Goal: Task Accomplishment & Management: Complete application form

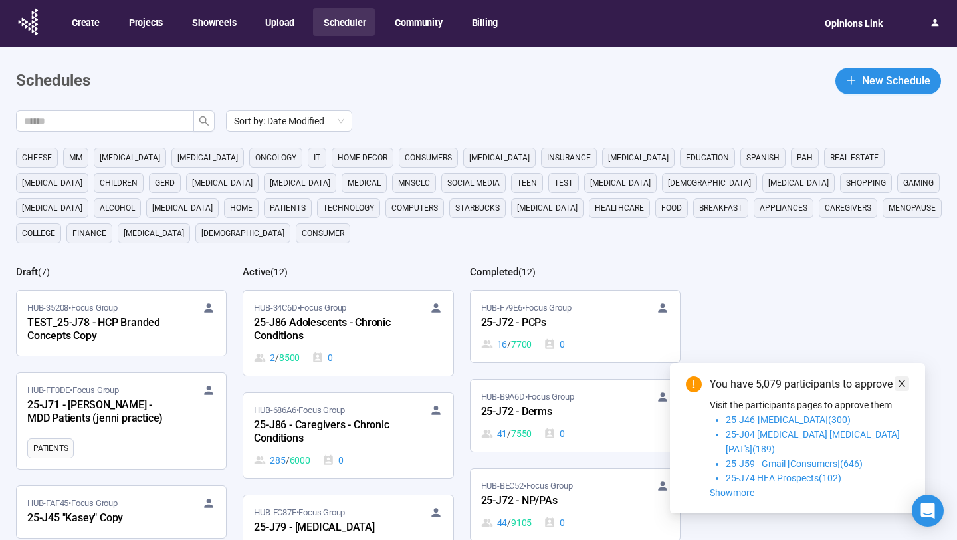
click at [899, 388] on icon "close" at bounding box center [901, 383] width 9 height 9
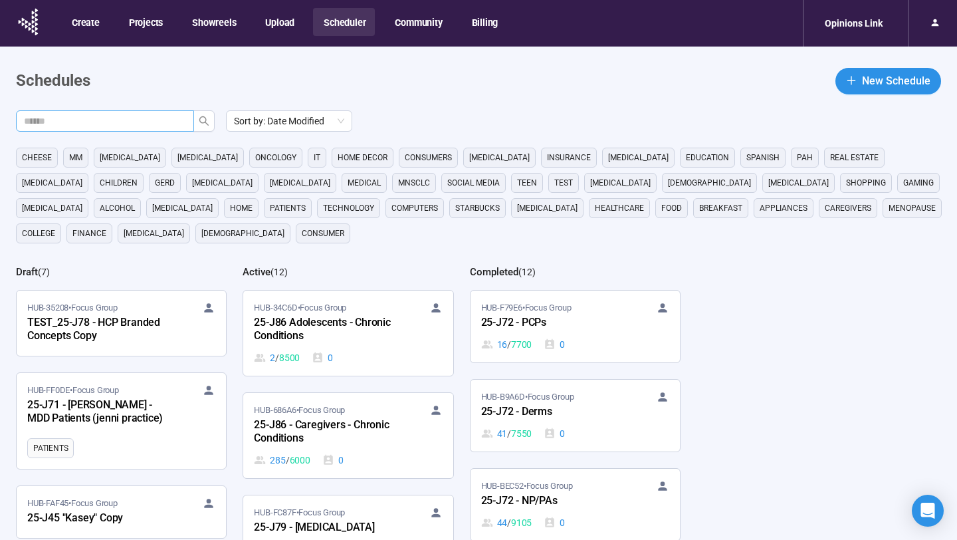
click at [155, 119] on input "text" at bounding box center [99, 121] width 151 height 15
type input "**"
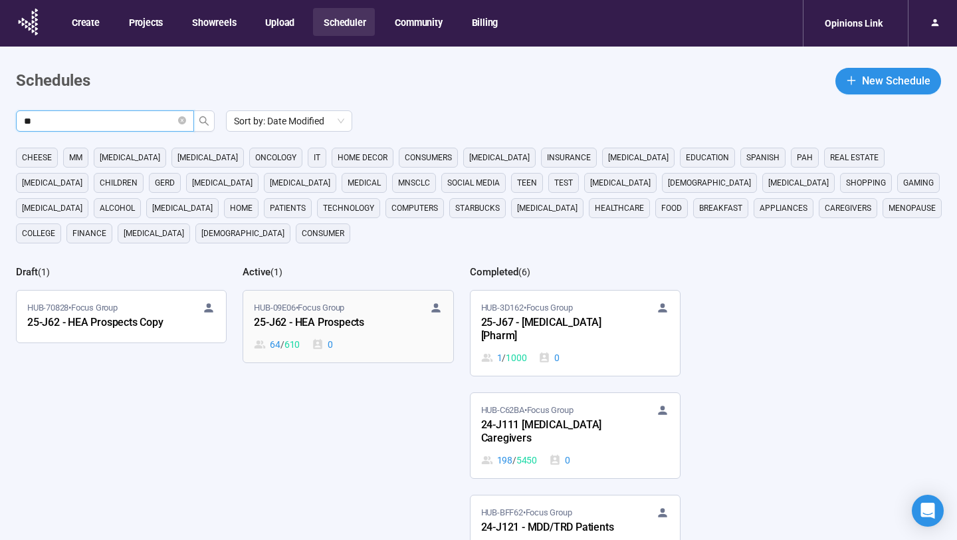
click at [349, 317] on div "25-J62 - HEA Prospects" at bounding box center [327, 322] width 146 height 17
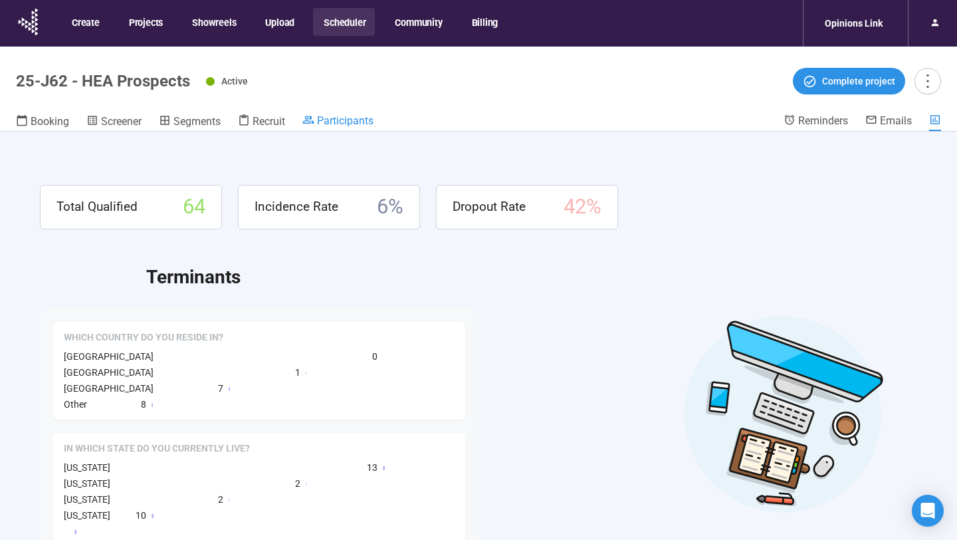
click at [334, 116] on span "Participants" at bounding box center [345, 120] width 56 height 13
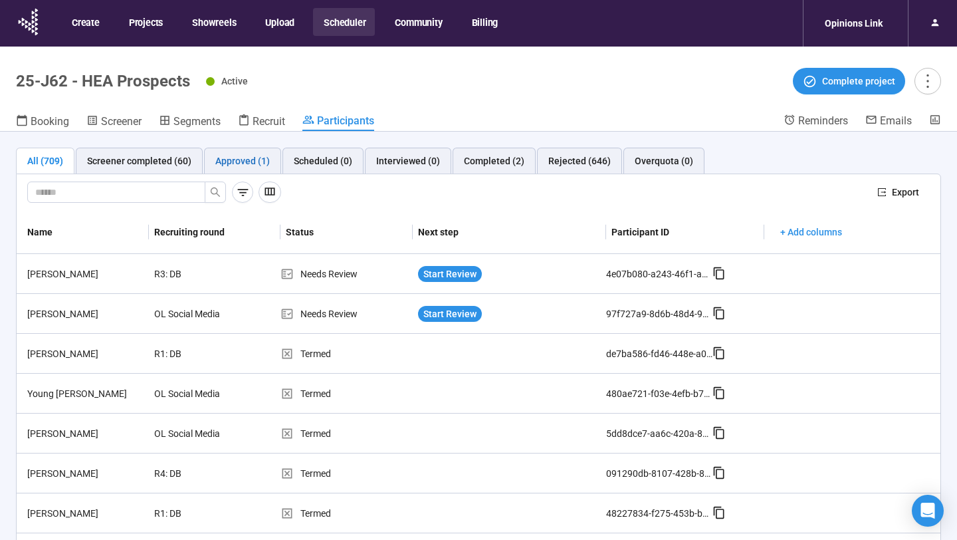
click at [250, 158] on div "Approved (1)" at bounding box center [242, 160] width 54 height 15
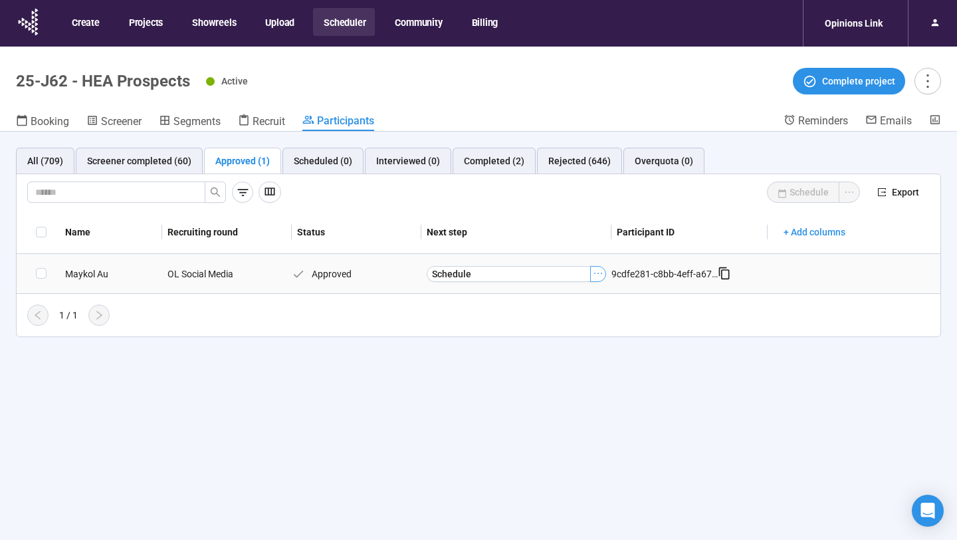
click at [599, 274] on icon "ellipsis" at bounding box center [598, 273] width 11 height 11
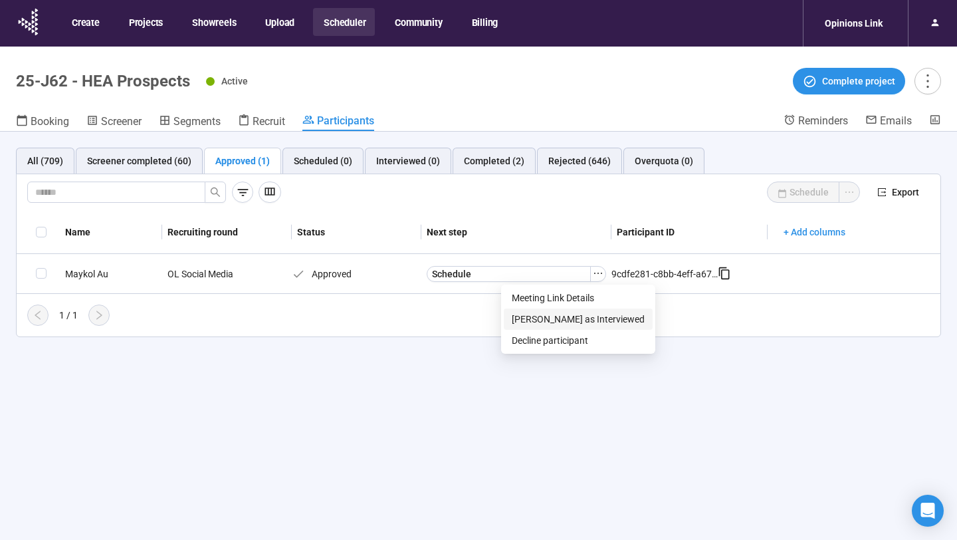
click at [576, 320] on span "Mark as Interviewed" at bounding box center [578, 319] width 133 height 15
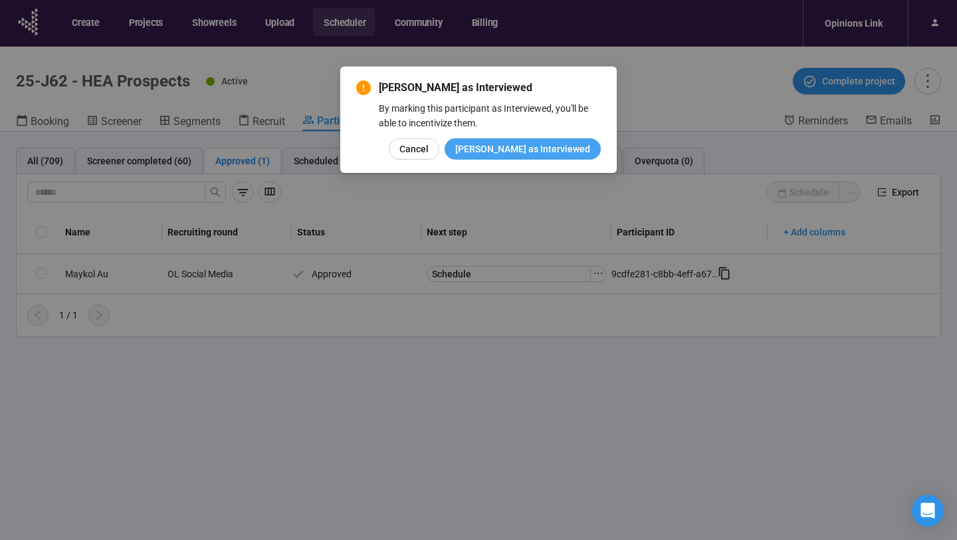
click at [563, 144] on span "Mark as Interviewed" at bounding box center [522, 149] width 135 height 15
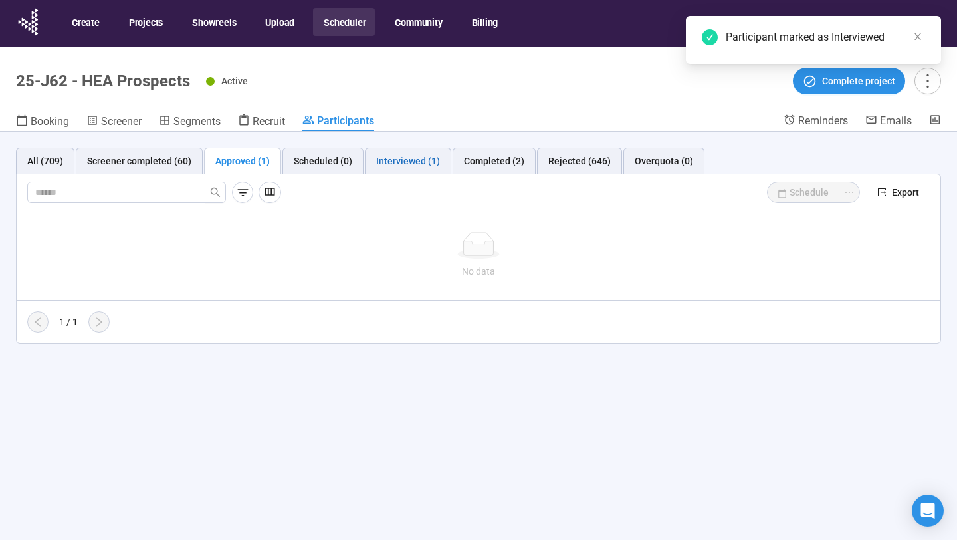
click at [401, 159] on div "Interviewed (1)" at bounding box center [408, 160] width 64 height 15
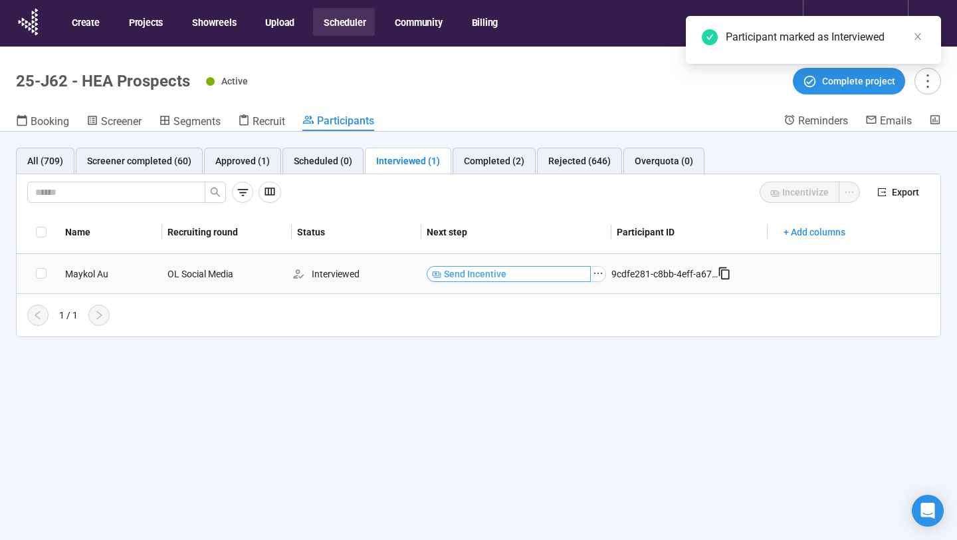
click at [572, 274] on button "Send Incentive" at bounding box center [509, 274] width 164 height 16
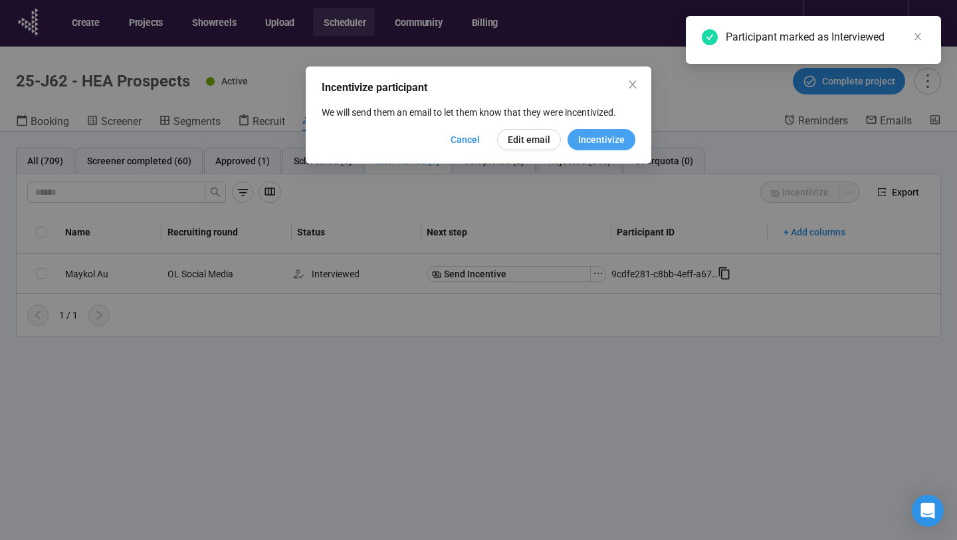
click at [611, 143] on span "Incentivize" at bounding box center [601, 139] width 47 height 15
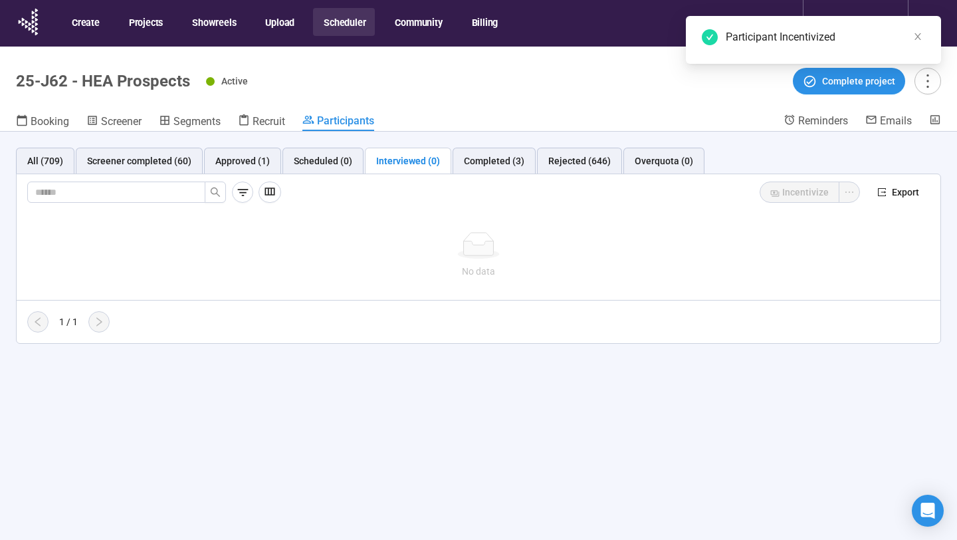
click at [351, 18] on button "Scheduler" at bounding box center [344, 22] width 62 height 28
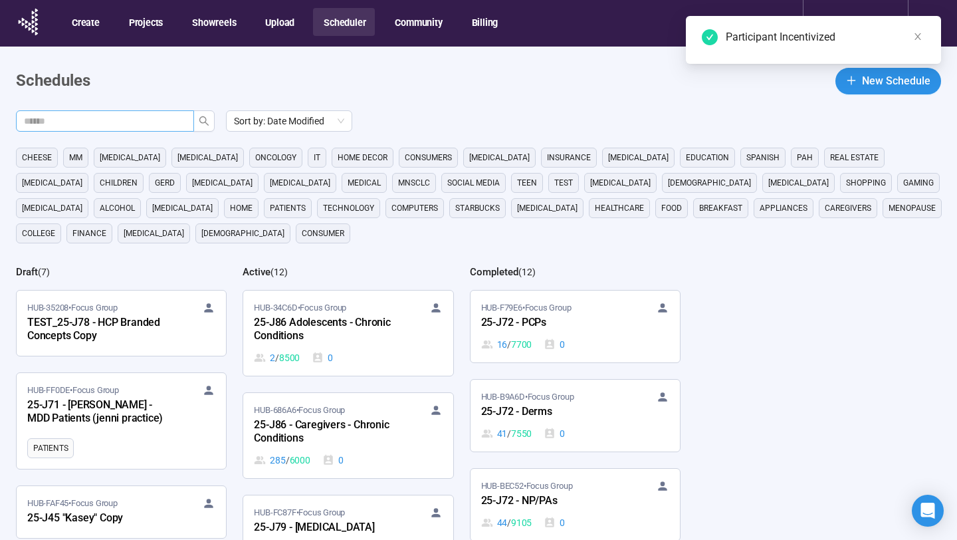
click at [167, 122] on input "text" at bounding box center [99, 121] width 151 height 15
type input "**"
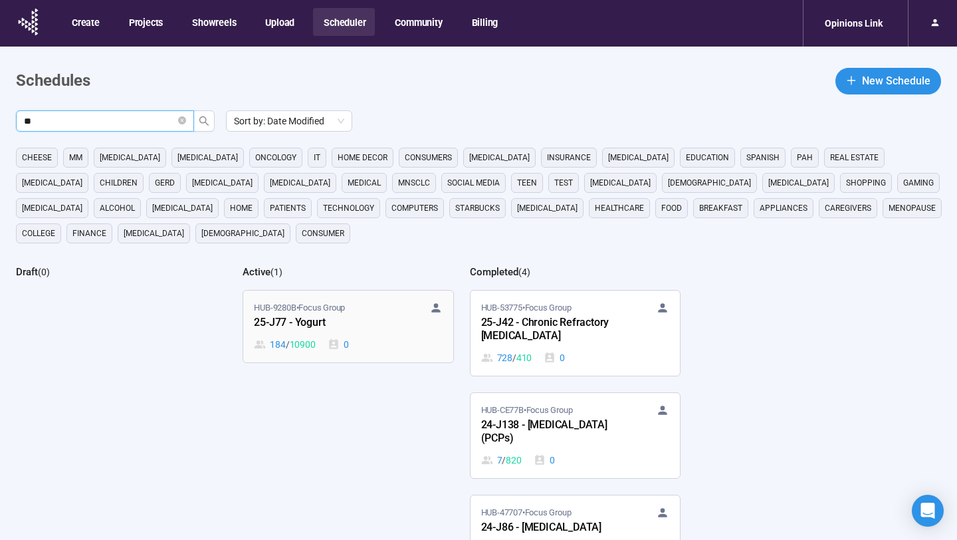
click at [324, 337] on div "184 / 10900 0" at bounding box center [348, 344] width 188 height 15
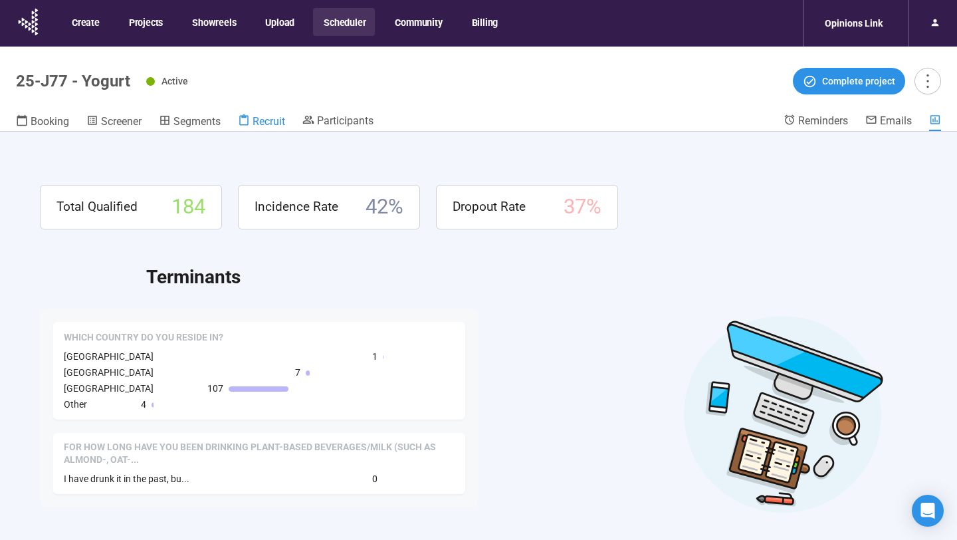
click at [281, 122] on span "Recruit" at bounding box center [268, 121] width 33 height 13
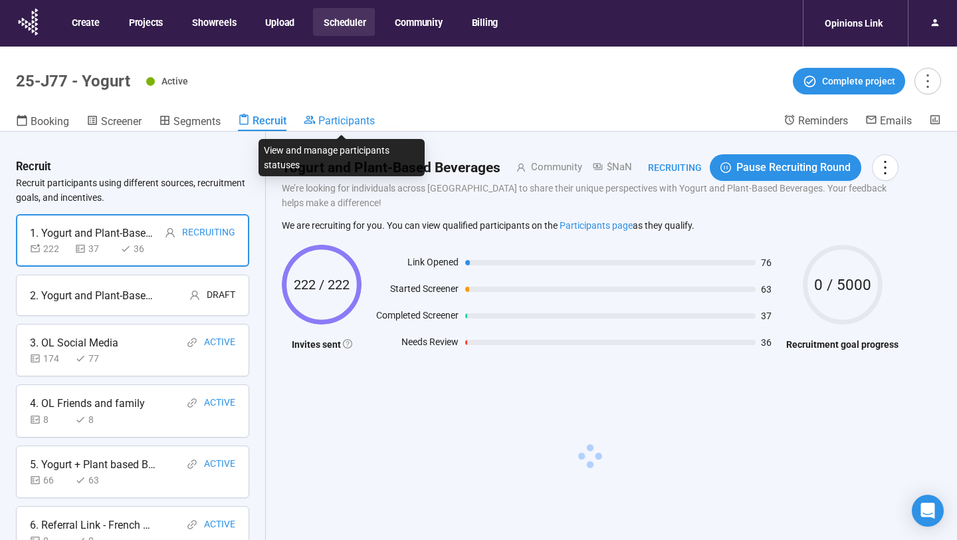
click at [337, 125] on span "Participants" at bounding box center [346, 120] width 56 height 13
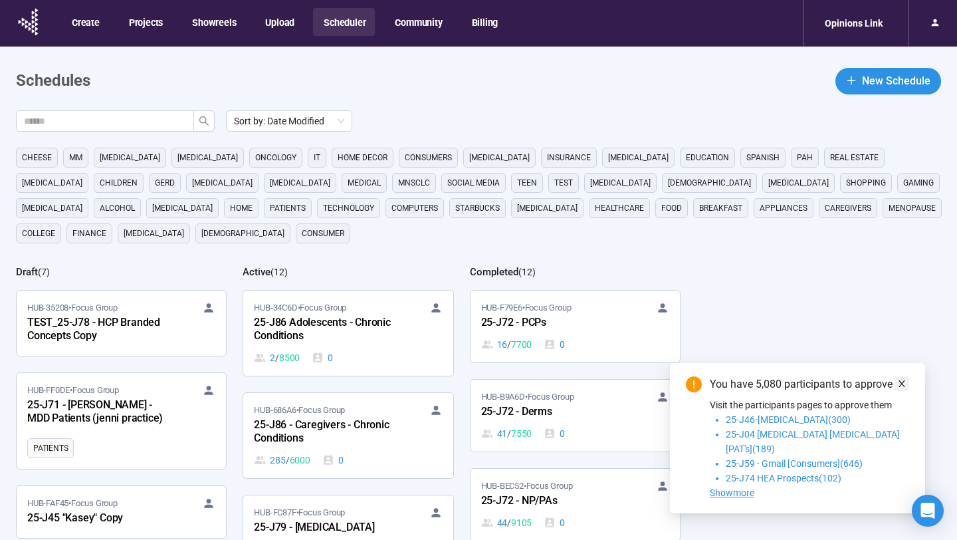
click at [903, 391] on span at bounding box center [901, 383] width 9 height 15
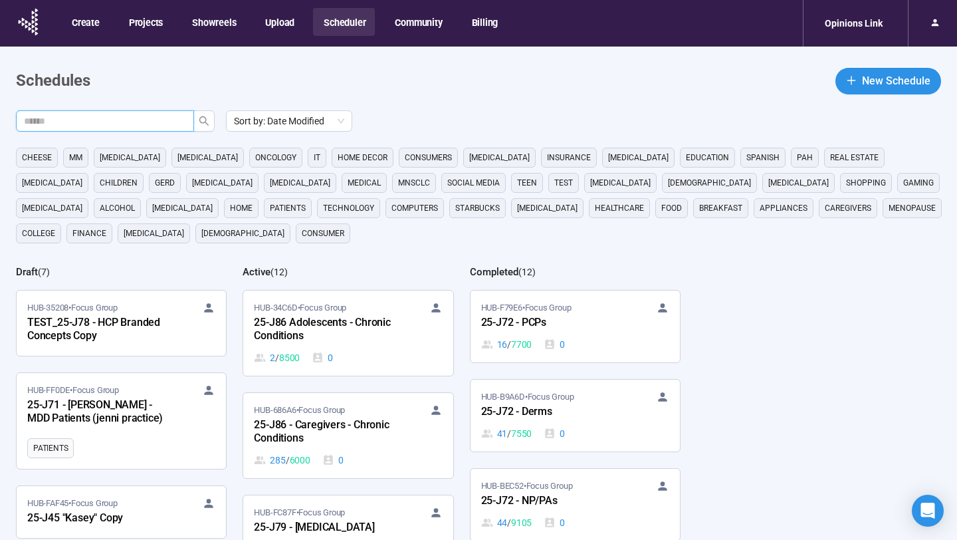
click at [134, 123] on input "text" at bounding box center [99, 121] width 151 height 15
type input "********"
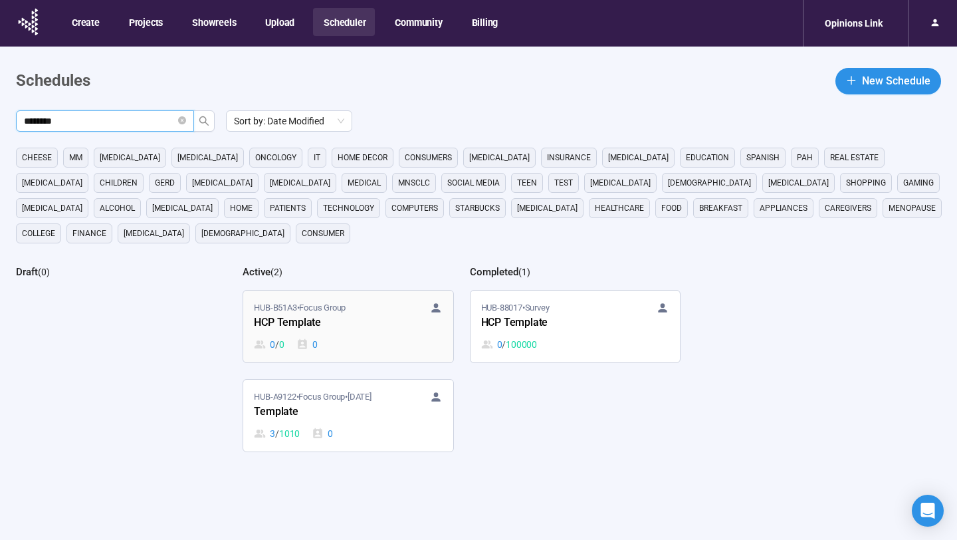
click at [343, 342] on div "0 / 0 0" at bounding box center [348, 344] width 188 height 15
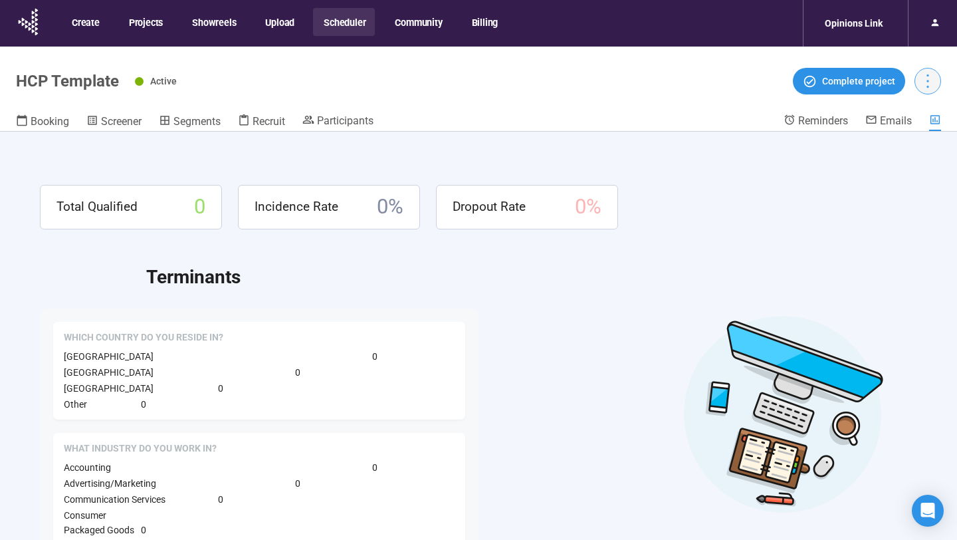
click at [934, 82] on icon "more" at bounding box center [927, 81] width 18 height 18
click at [893, 133] on span "Duplicate" at bounding box center [900, 131] width 58 height 15
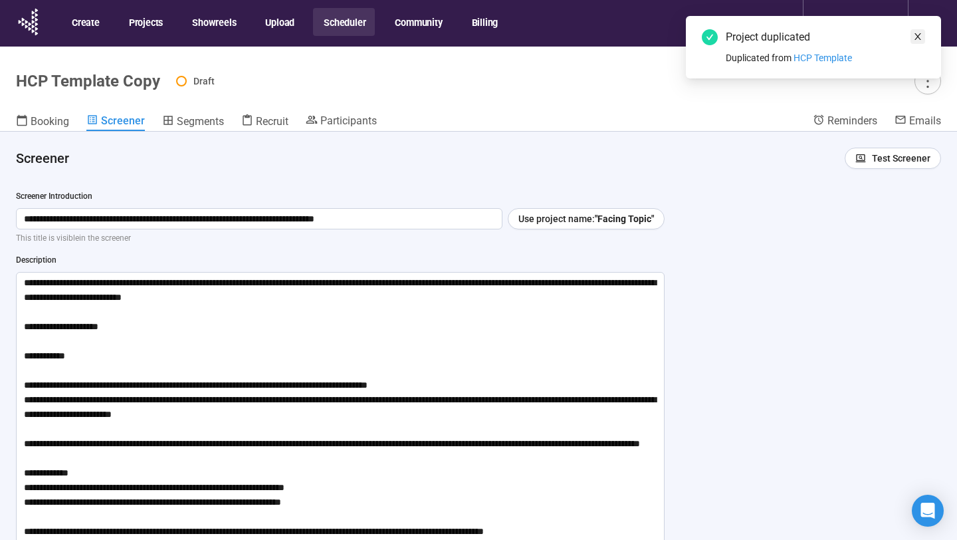
click at [916, 35] on icon "close" at bounding box center [917, 36] width 7 height 7
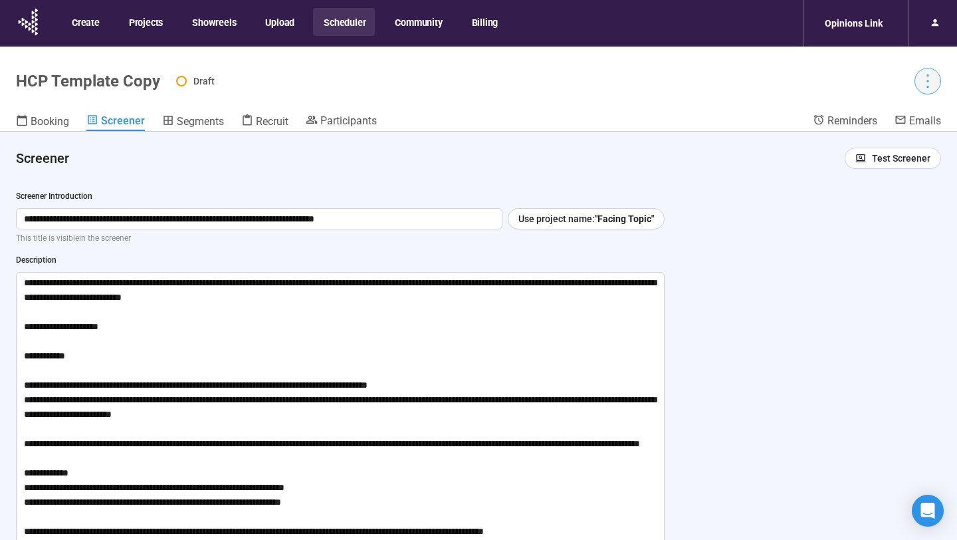
click at [919, 77] on icon "more" at bounding box center [927, 81] width 18 height 18
click at [890, 110] on header "HCP Template Copy Draft Booking Screener Segments Recruit Participants Reminder…" at bounding box center [478, 89] width 957 height 85
click at [926, 90] on icon "more" at bounding box center [927, 81] width 18 height 18
click at [902, 112] on span "Project details" at bounding box center [900, 110] width 58 height 15
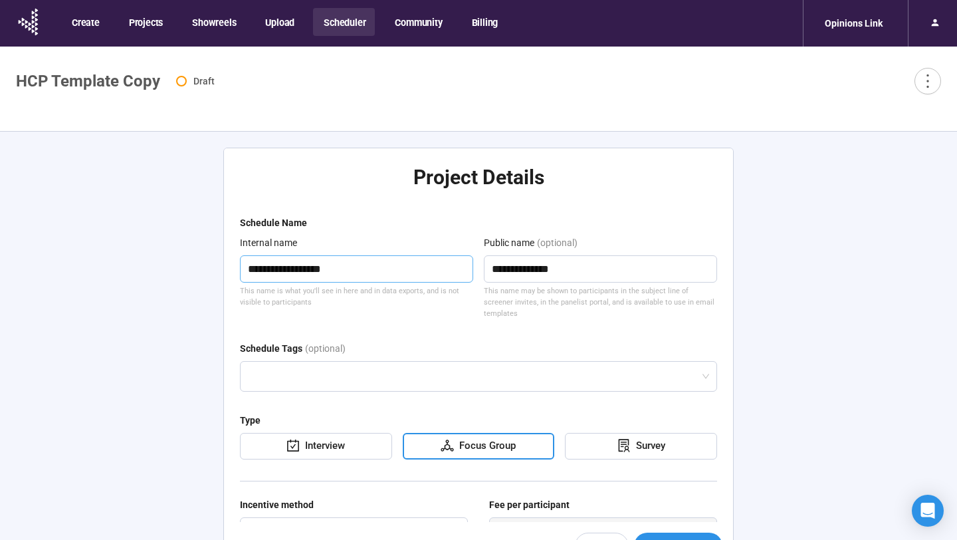
drag, startPoint x: 396, startPoint y: 269, endPoint x: 223, endPoint y: 267, distance: 173.4
click at [223, 267] on div "**********" at bounding box center [478, 359] width 510 height 423
type textarea "*"
type textarea "**"
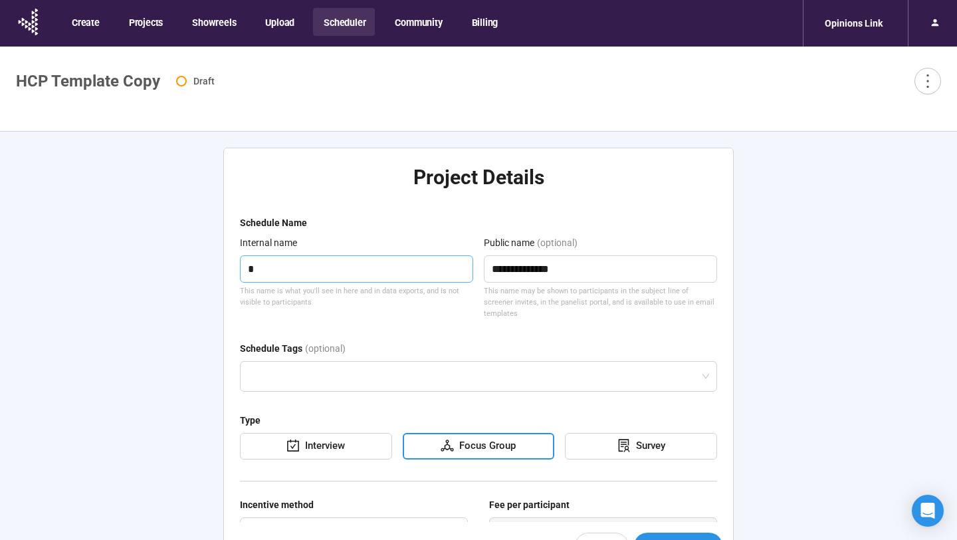
type textarea "**"
type textarea "***"
type textarea "****"
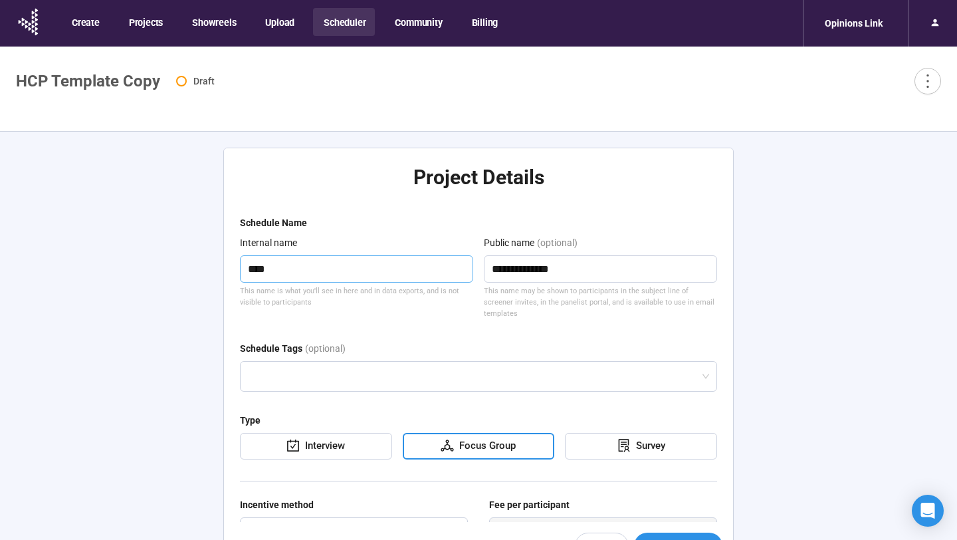
type textarea "*****"
type textarea "******"
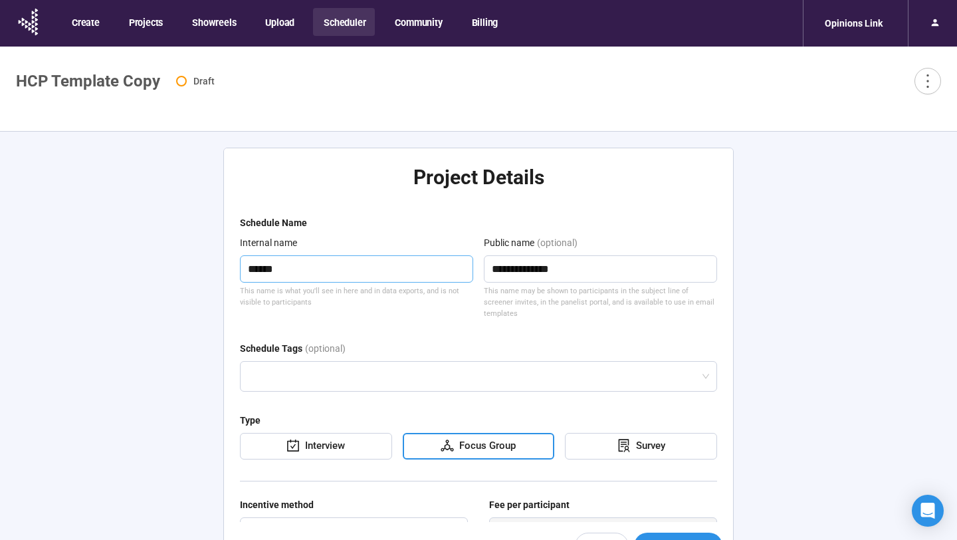
type textarea "******"
type textarea "********"
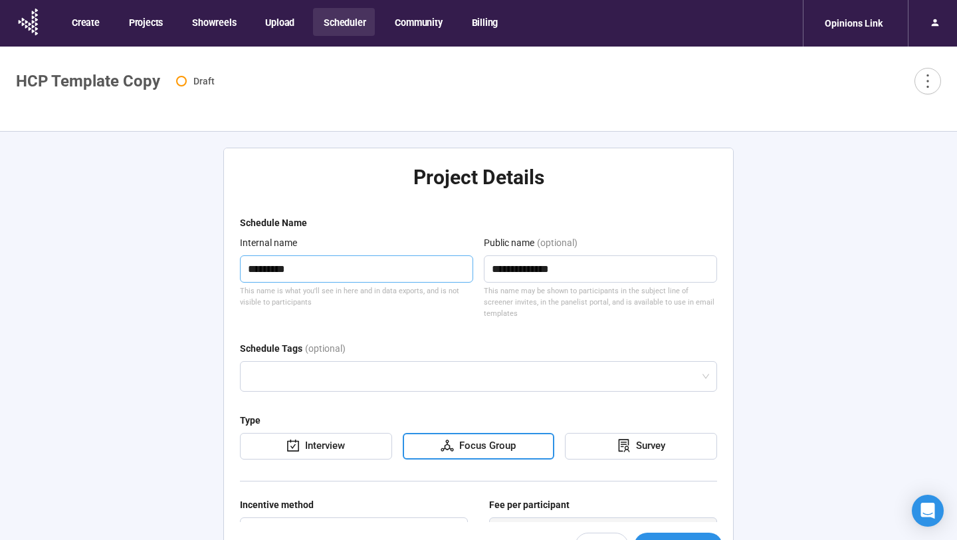
type textarea "**********"
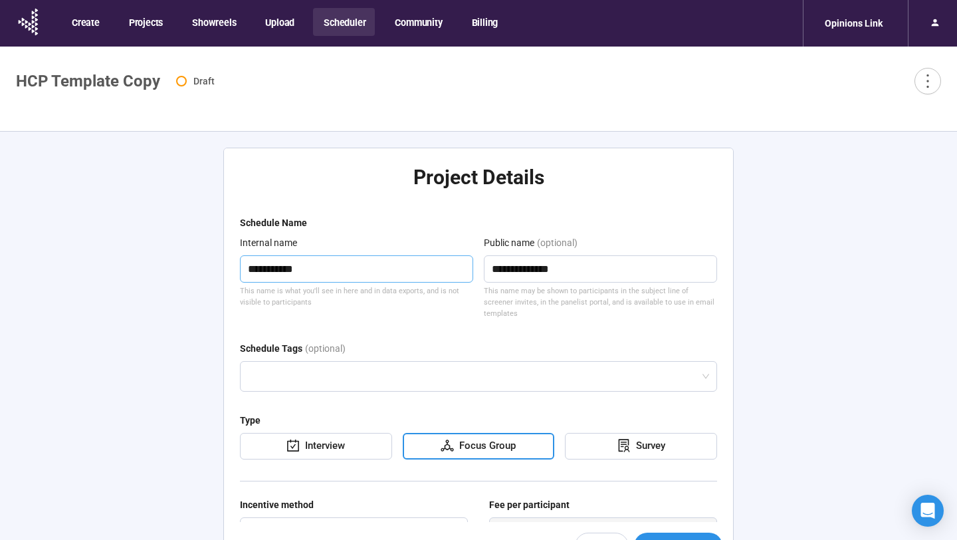
type textarea "**********"
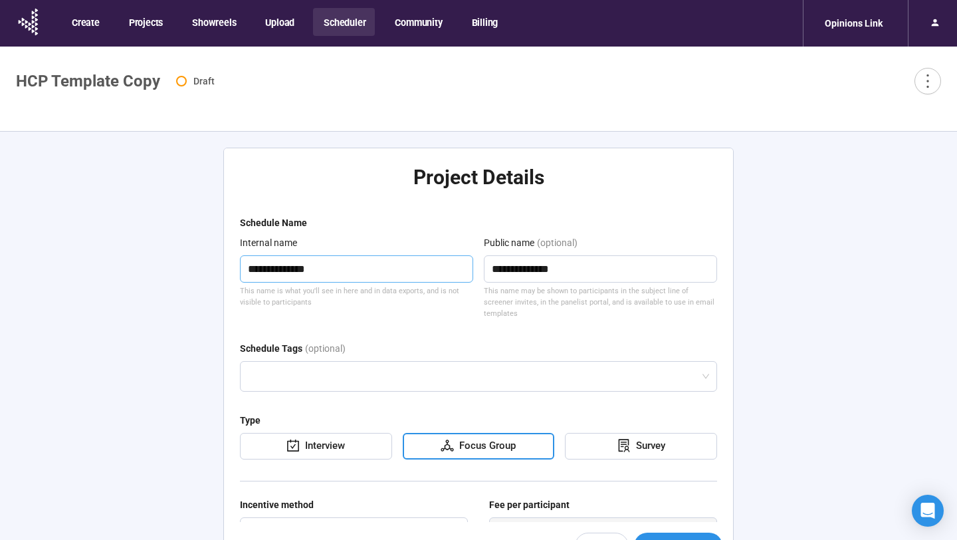
type textarea "**********"
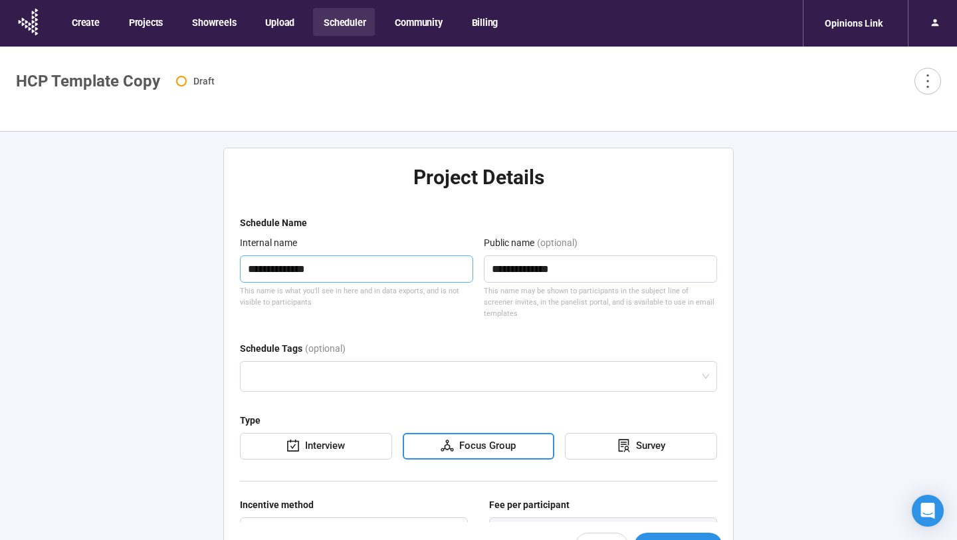
type textarea "**********"
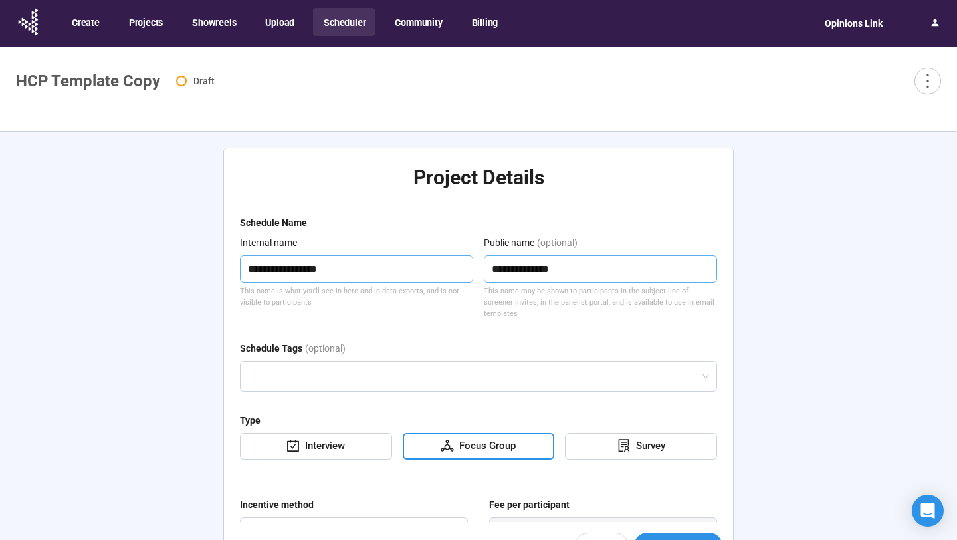
drag, startPoint x: 582, startPoint y: 264, endPoint x: 433, endPoint y: 263, distance: 149.5
click at [433, 263] on div "**********" at bounding box center [478, 277] width 477 height 84
type textarea "**********"
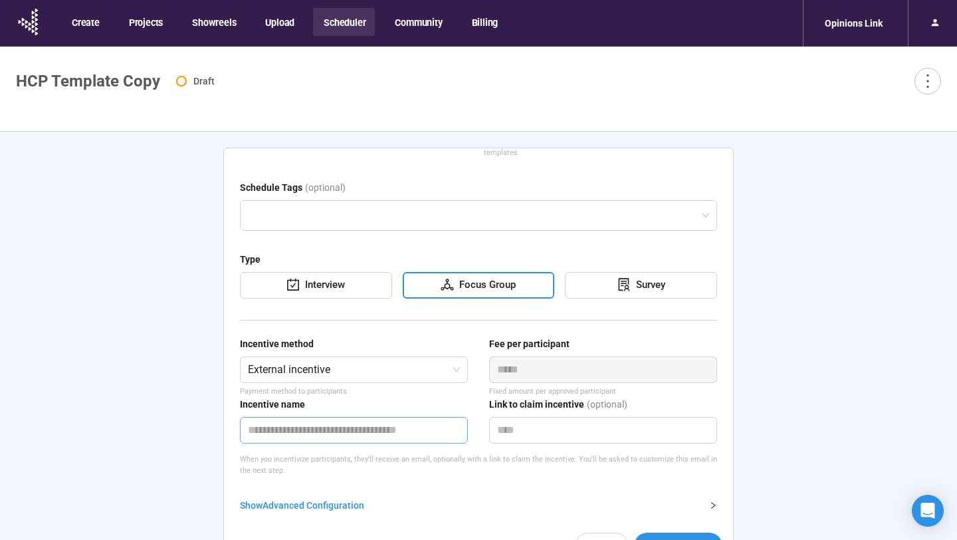
click at [265, 421] on input "text" at bounding box center [354, 430] width 228 height 27
type input "****"
click at [405, 476] on form "**********" at bounding box center [478, 317] width 477 height 527
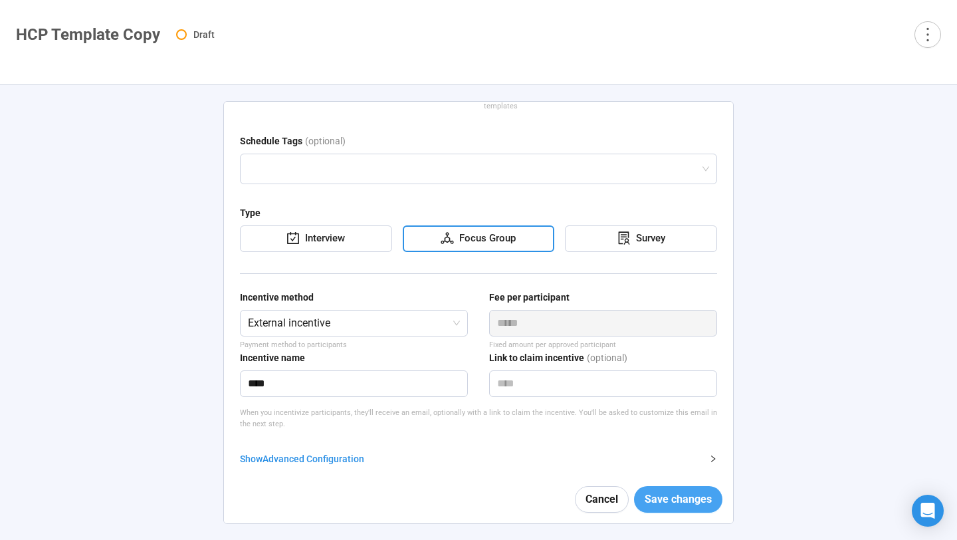
click at [682, 501] on span "Save changes" at bounding box center [677, 498] width 67 height 17
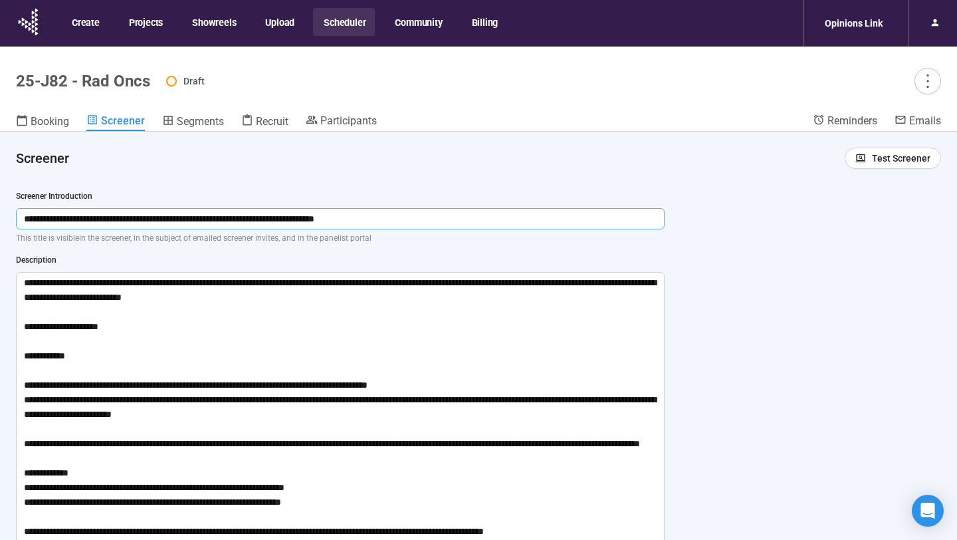
drag, startPoint x: 513, startPoint y: 217, endPoint x: 0, endPoint y: 208, distance: 513.0
click at [540, 148] on header "Screener Test Screener" at bounding box center [478, 153] width 957 height 43
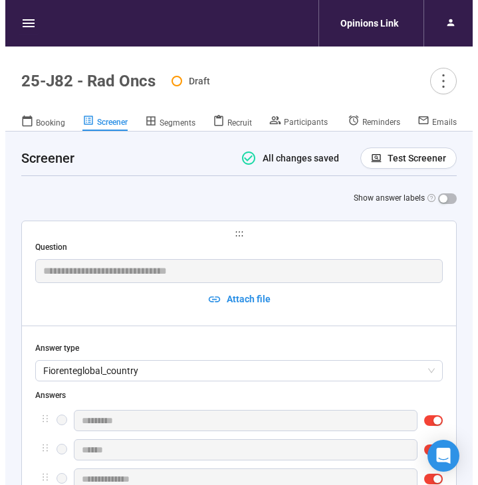
scroll to position [528, 0]
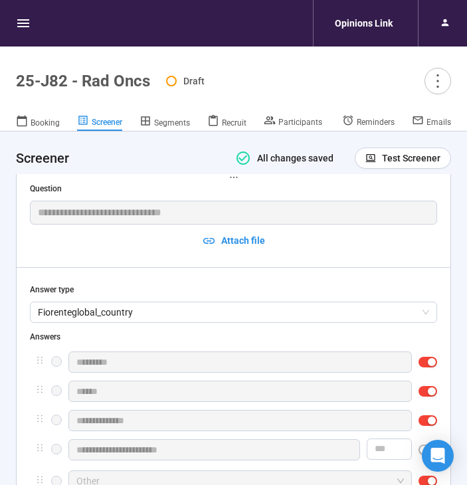
click at [8, 164] on header "Screener All changes saved Test Screener" at bounding box center [233, 153] width 467 height 43
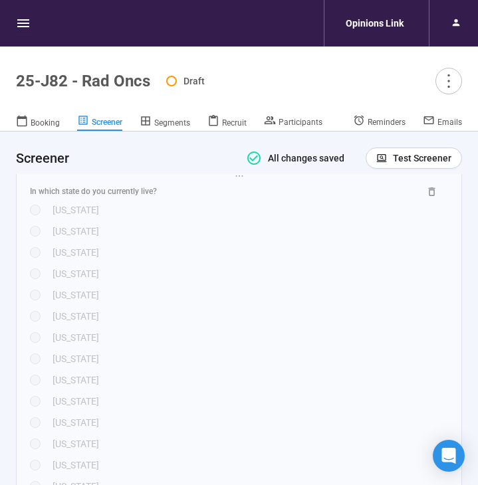
scroll to position [929, 0]
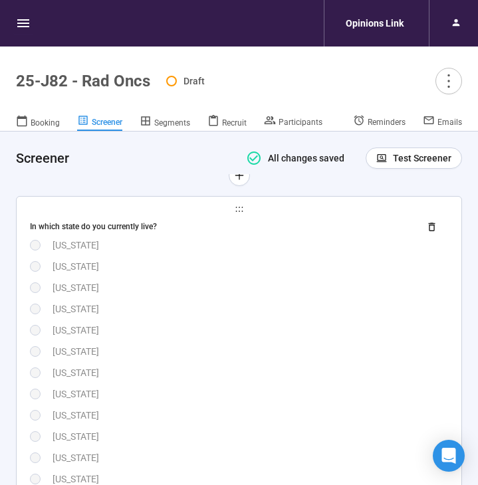
click at [124, 315] on div "[US_STATE]" at bounding box center [249, 309] width 395 height 15
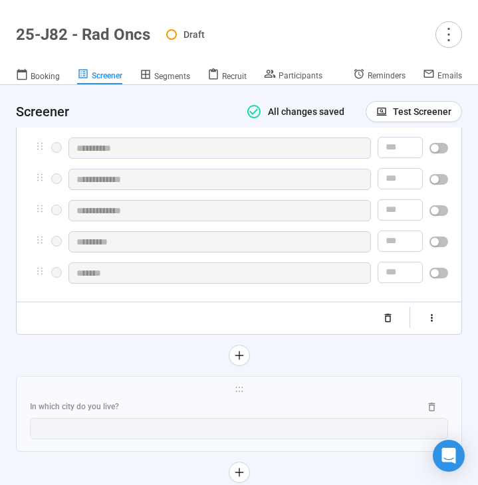
scroll to position [2324, 0]
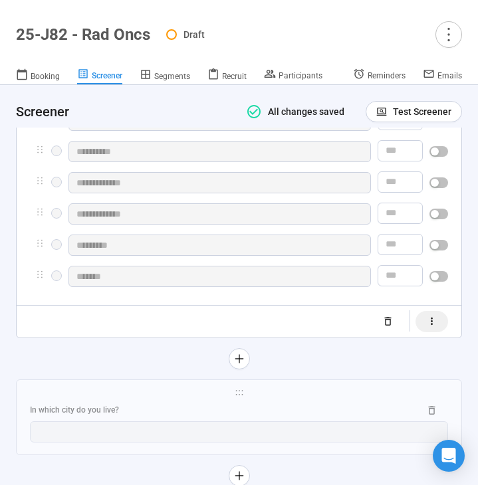
click at [431, 325] on icon "button" at bounding box center [432, 321] width 2 height 7
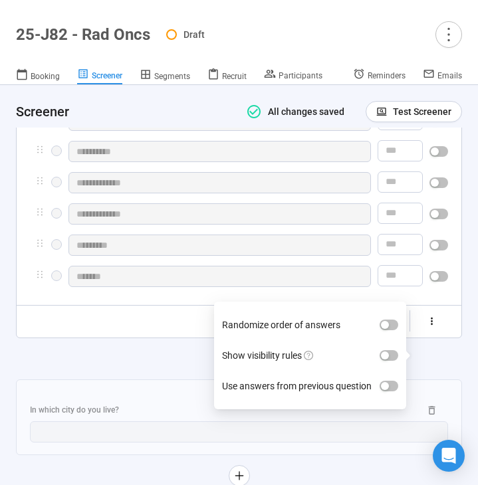
click at [389, 348] on label "Show visibility rules" at bounding box center [310, 355] width 176 height 31
click at [389, 350] on button "Show visibility rules" at bounding box center [388, 355] width 19 height 11
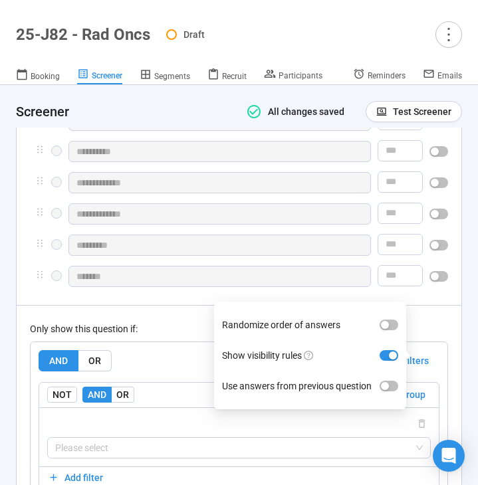
click at [189, 346] on div "Only show this question if: AND OR Delete all filters NOT AND OR Delete group P…" at bounding box center [239, 418] width 418 height 227
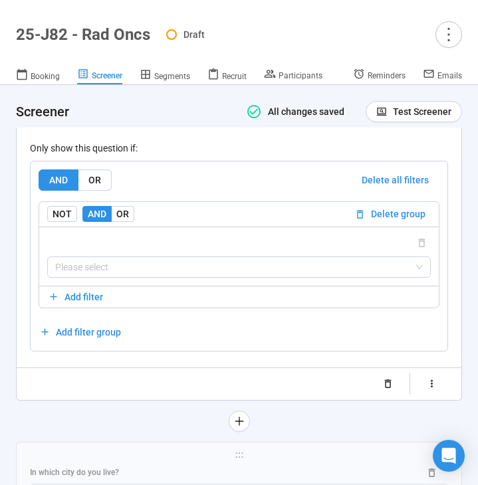
scroll to position [2524, 0]
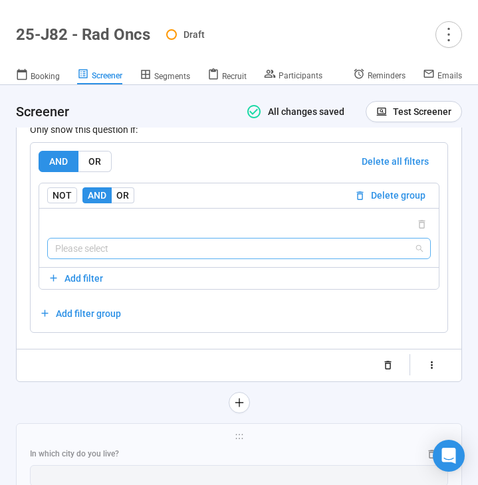
click at [191, 258] on input "search" at bounding box center [238, 249] width 367 height 20
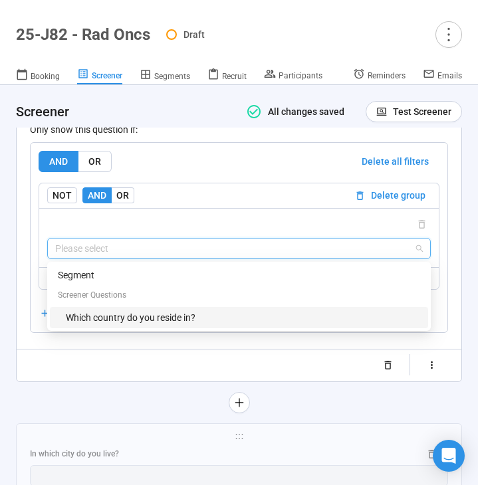
click at [187, 325] on div "Which country do you reside in?" at bounding box center [243, 317] width 354 height 15
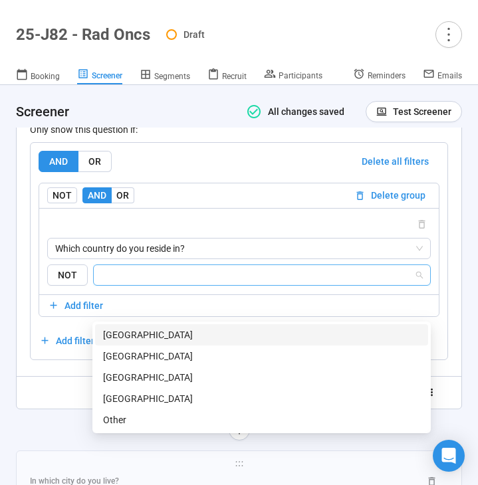
click at [194, 283] on input "search" at bounding box center [258, 275] width 312 height 16
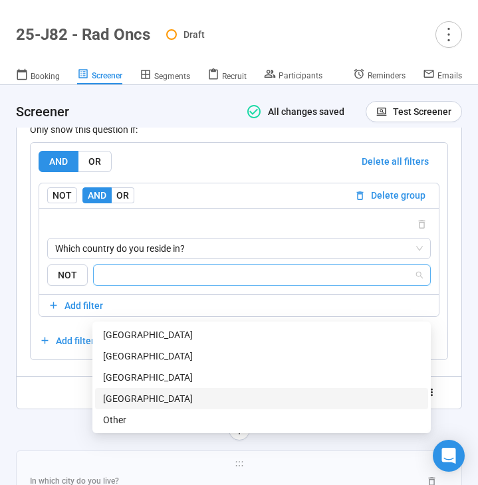
click at [179, 392] on div "[GEOGRAPHIC_DATA]" at bounding box center [261, 398] width 317 height 15
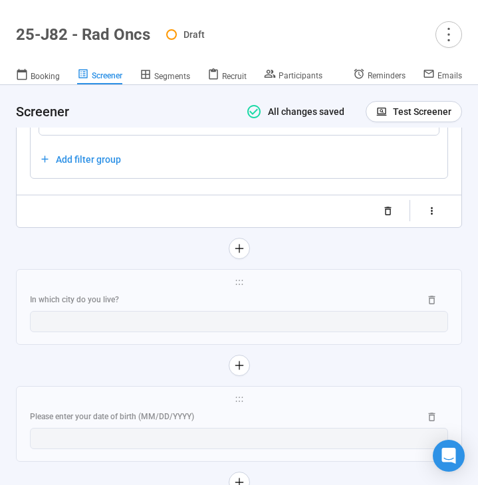
scroll to position [2714, 0]
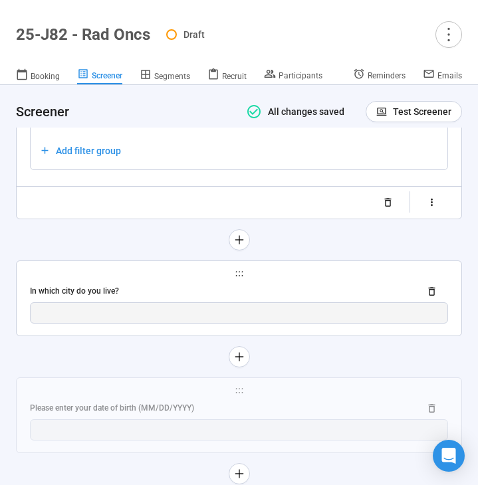
click at [116, 298] on div "In which city do you live?" at bounding box center [219, 291] width 379 height 13
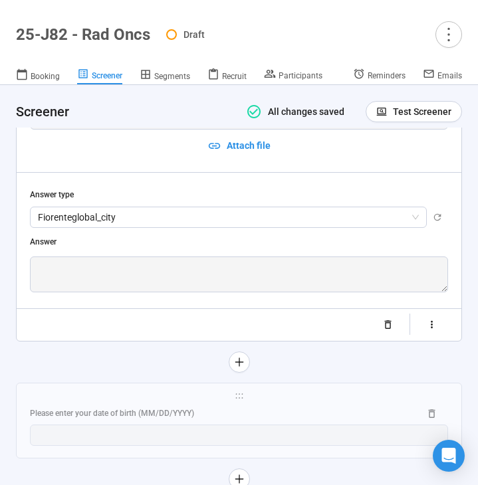
scroll to position [1953, 0]
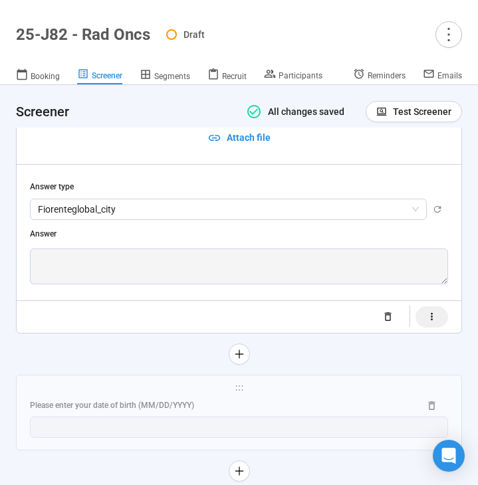
click at [437, 316] on button "button" at bounding box center [431, 316] width 33 height 21
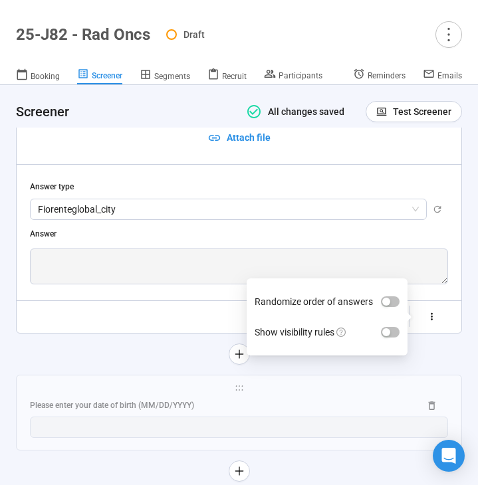
click at [387, 324] on label "Show visibility rules" at bounding box center [326, 332] width 145 height 31
click at [387, 327] on button "Show visibility rules" at bounding box center [390, 332] width 19 height 11
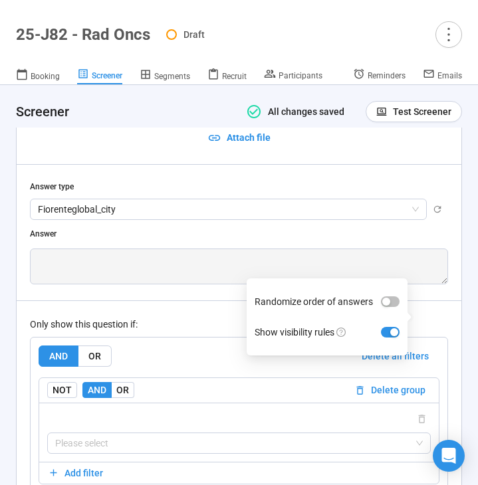
click at [188, 318] on div "Only show this question if:" at bounding box center [239, 324] width 418 height 15
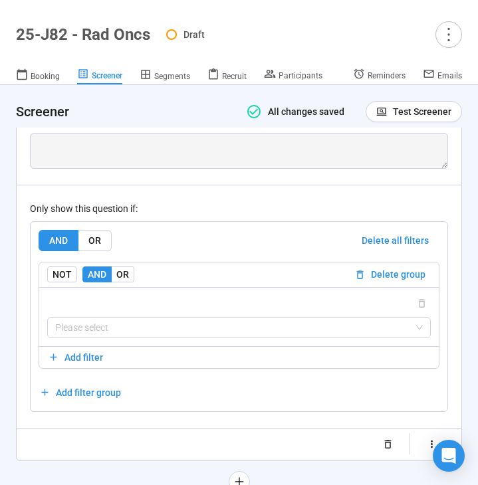
scroll to position [2090, 0]
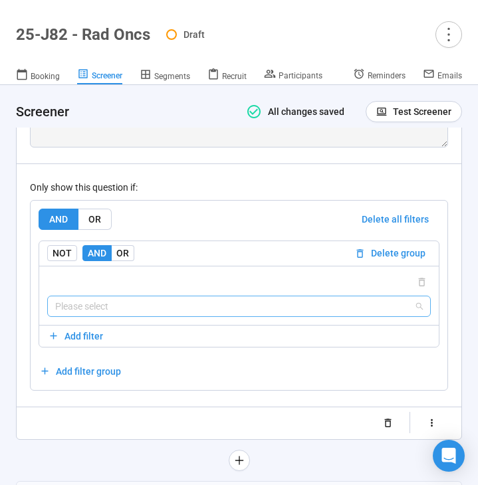
click at [182, 306] on input "search" at bounding box center [238, 306] width 367 height 20
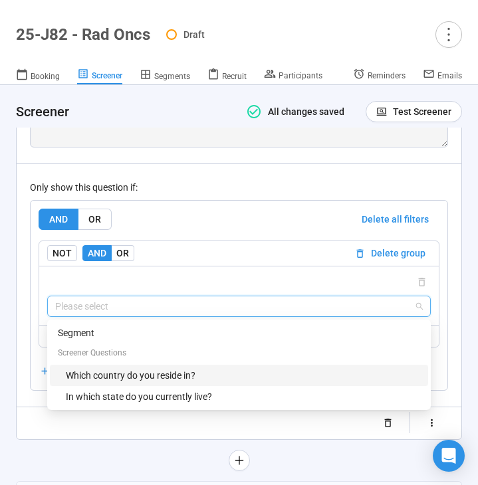
click at [145, 366] on div "Which country do you reside in?" at bounding box center [239, 375] width 378 height 21
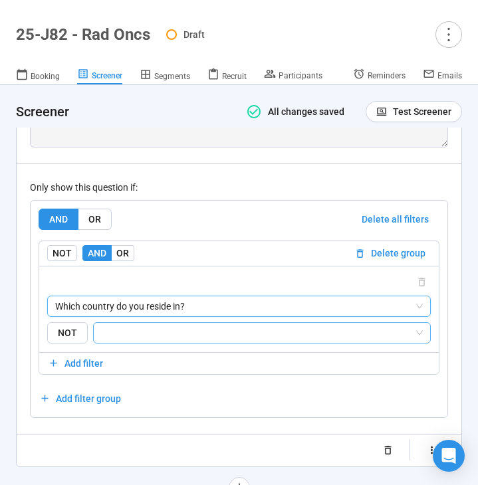
click at [167, 334] on input "search" at bounding box center [258, 333] width 312 height 16
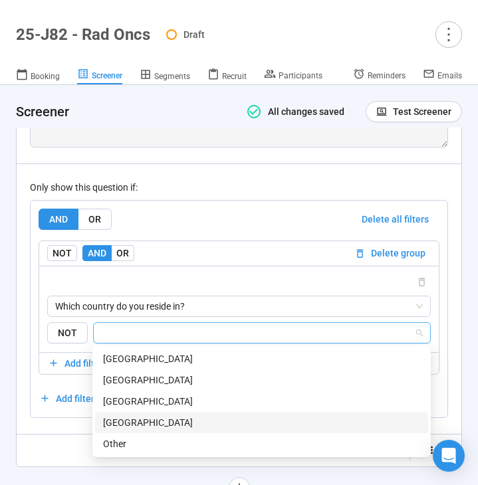
click at [163, 419] on div "[GEOGRAPHIC_DATA]" at bounding box center [261, 422] width 317 height 15
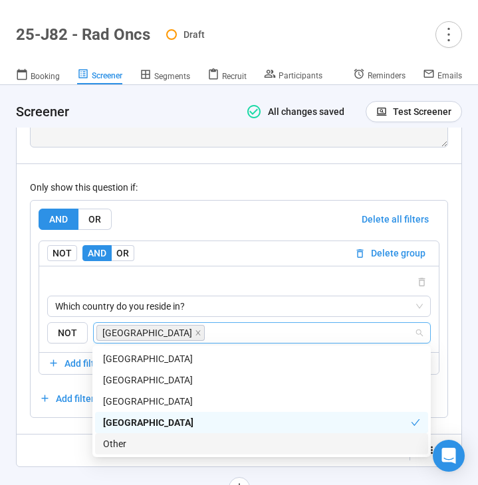
click at [45, 444] on div "Randomize order of answers Show visibility rules" at bounding box center [239, 450] width 418 height 21
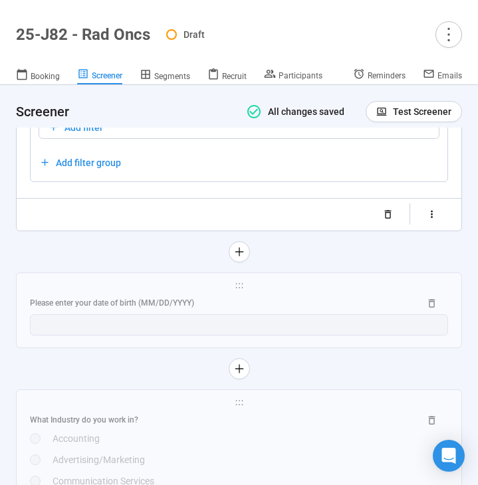
scroll to position [2327, 0]
click at [123, 301] on div "Please enter your date of birth (MM/DD/YYYY)" at bounding box center [219, 302] width 379 height 13
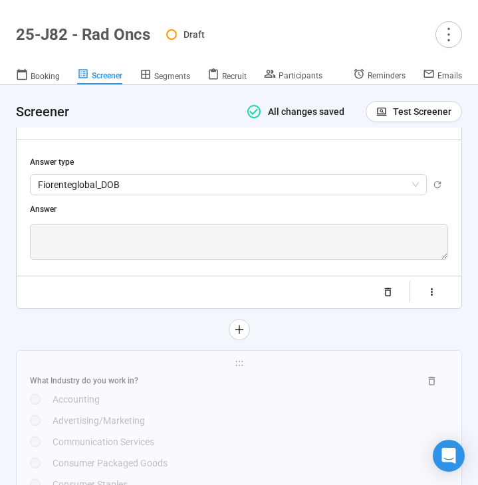
scroll to position [2100, 0]
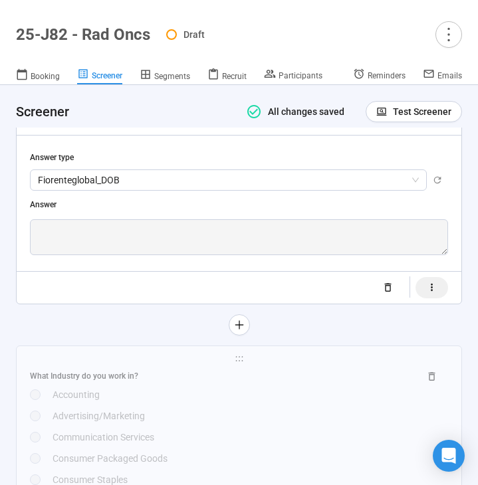
click at [429, 286] on icon "button" at bounding box center [431, 287] width 11 height 11
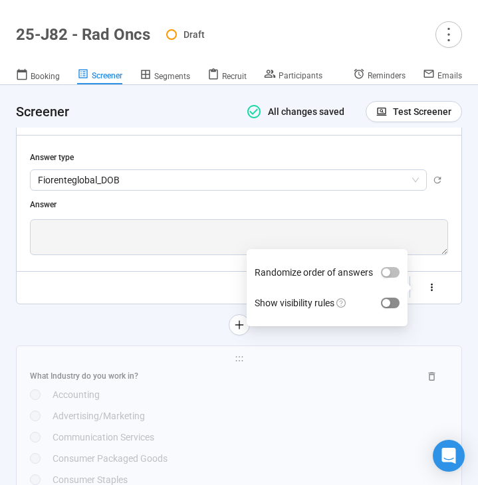
click at [389, 300] on div "button" at bounding box center [386, 303] width 8 height 8
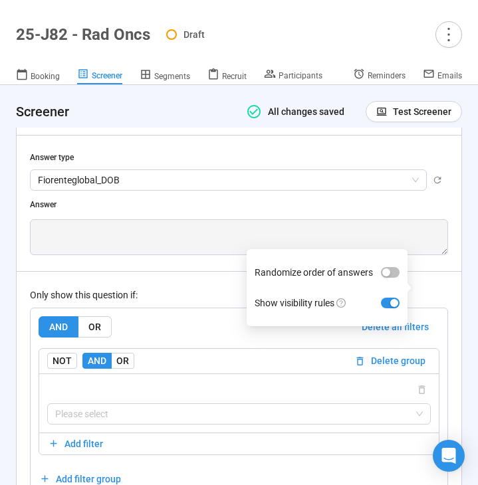
click at [174, 296] on div "Only show this question if:" at bounding box center [239, 295] width 418 height 15
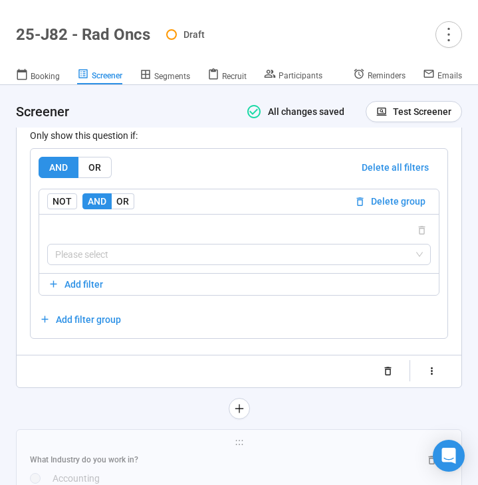
scroll to position [2274, 0]
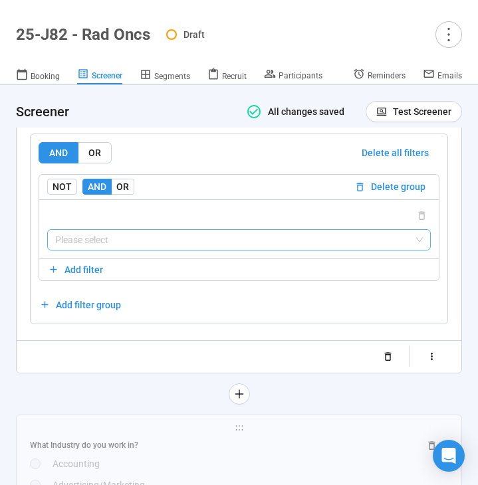
click at [170, 243] on input "search" at bounding box center [238, 240] width 367 height 20
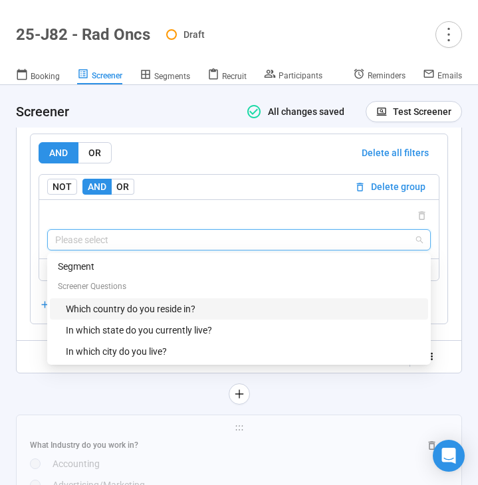
click at [166, 309] on div "Which country do you reside in?" at bounding box center [243, 309] width 354 height 15
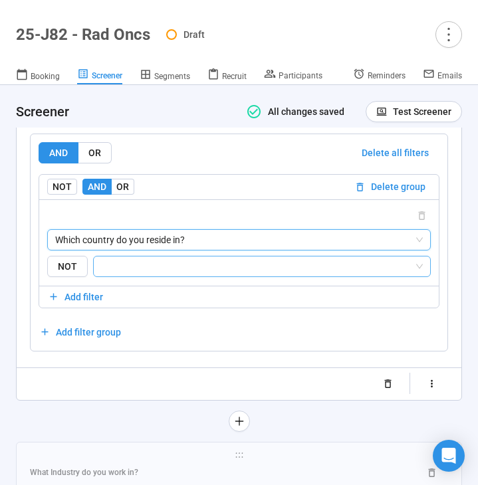
click at [187, 265] on input "search" at bounding box center [258, 266] width 312 height 16
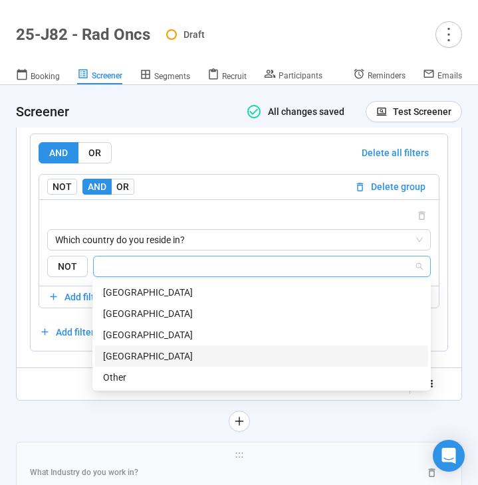
click at [182, 349] on div "[GEOGRAPHIC_DATA]" at bounding box center [261, 356] width 317 height 15
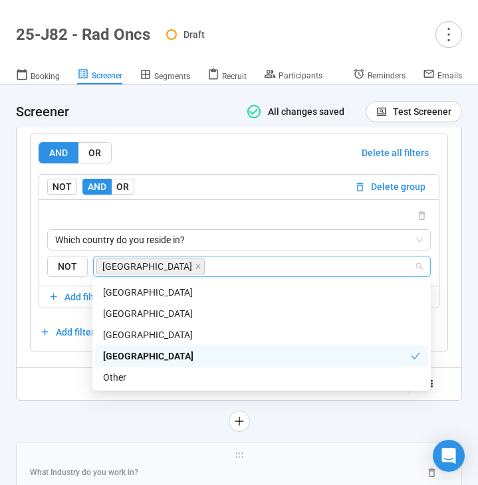
click at [70, 369] on div "**********" at bounding box center [239, 135] width 418 height 518
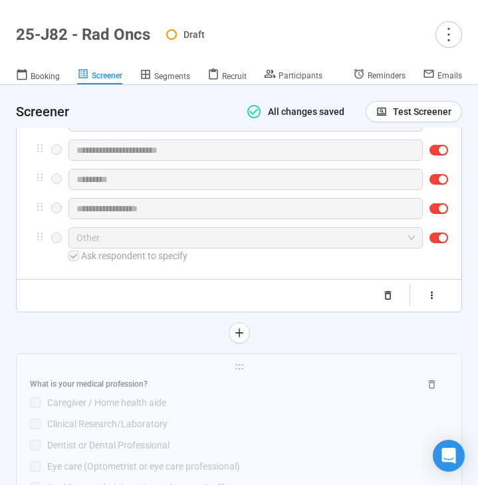
scroll to position [2850, 0]
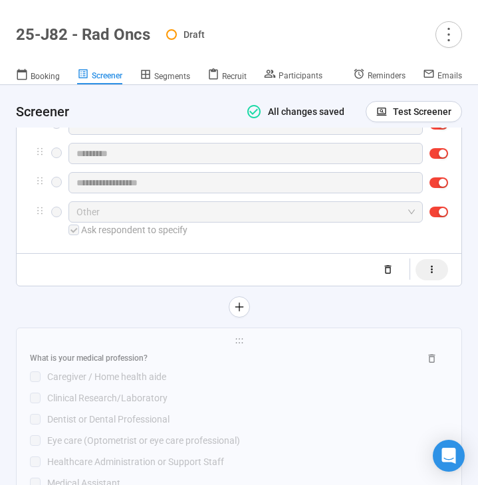
click at [433, 272] on icon "button" at bounding box center [431, 269] width 11 height 11
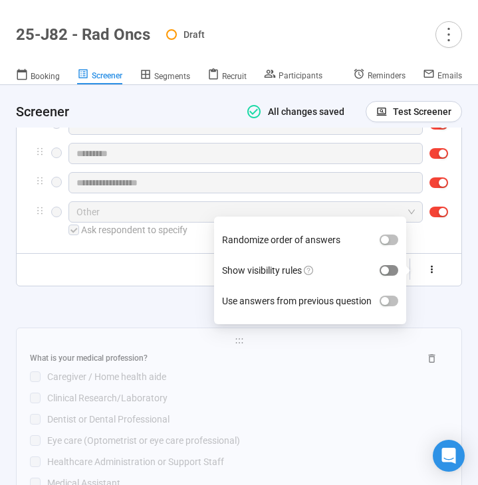
click at [385, 265] on span "button" at bounding box center [388, 270] width 19 height 11
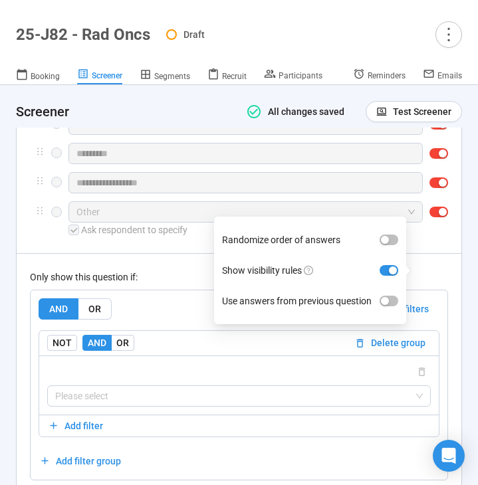
click at [186, 258] on div "Only show this question if: AND OR Delete all filters NOT AND OR Delete group P…" at bounding box center [239, 366] width 418 height 227
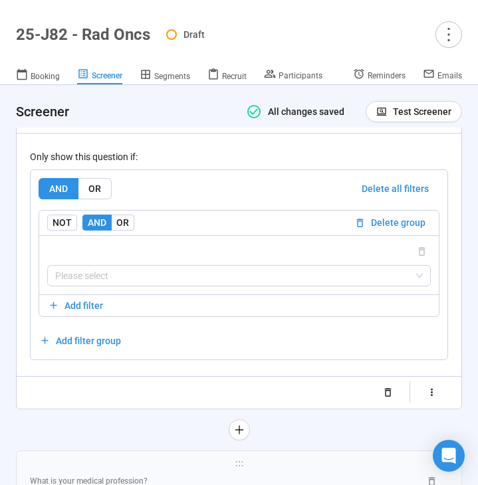
scroll to position [2983, 0]
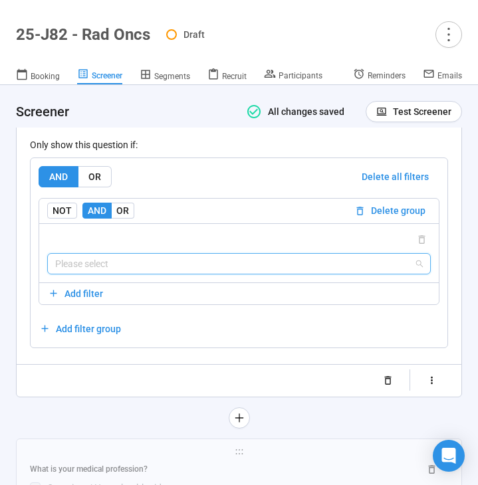
click at [167, 254] on input "search" at bounding box center [238, 264] width 367 height 20
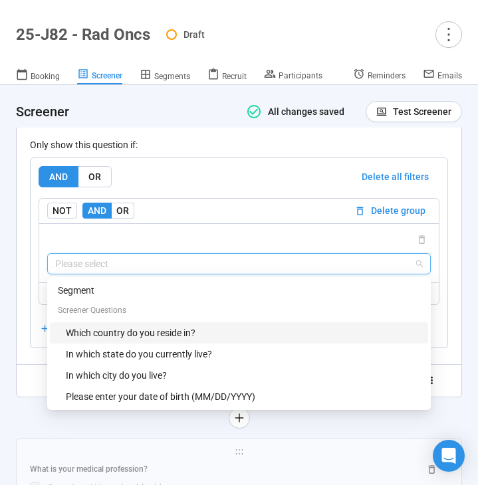
click at [135, 337] on div "Which country do you reside in?" at bounding box center [243, 333] width 354 height 15
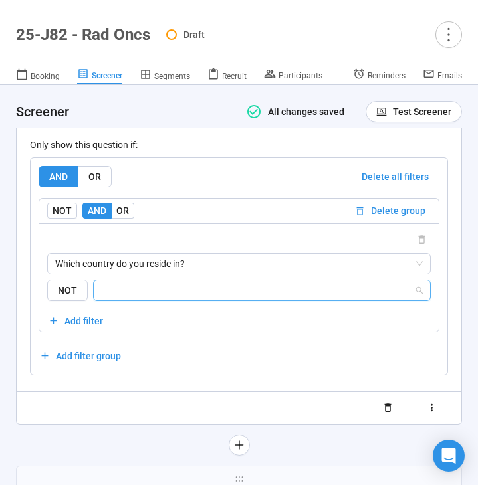
click at [161, 292] on input "search" at bounding box center [258, 290] width 312 height 16
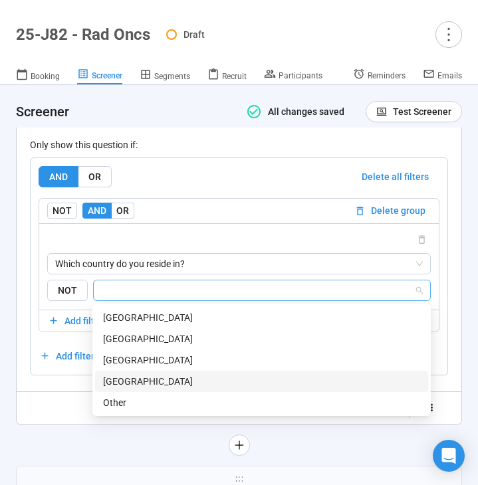
click at [142, 389] on div "[GEOGRAPHIC_DATA]" at bounding box center [261, 381] width 333 height 21
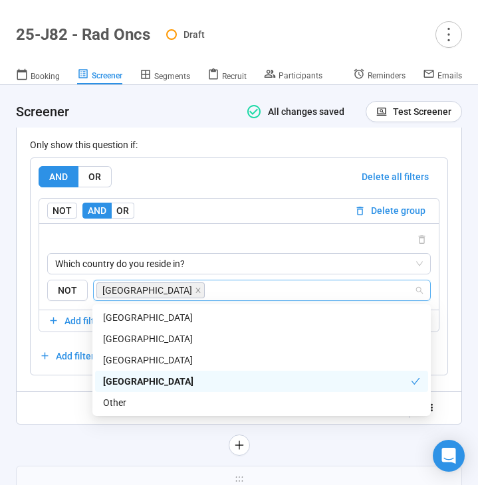
click at [46, 407] on div "Randomize order of answers Show visibility rules Use answers from previous ques…" at bounding box center [239, 407] width 418 height 21
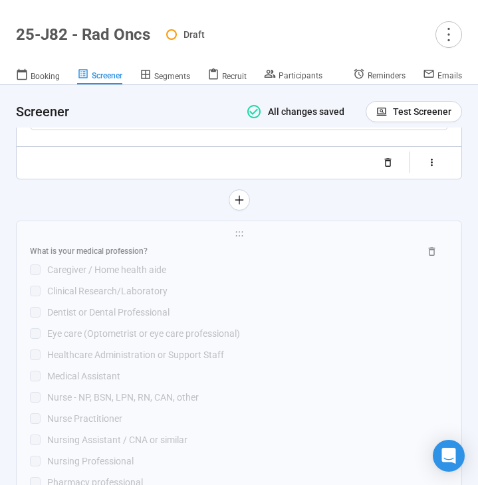
scroll to position [3232, 0]
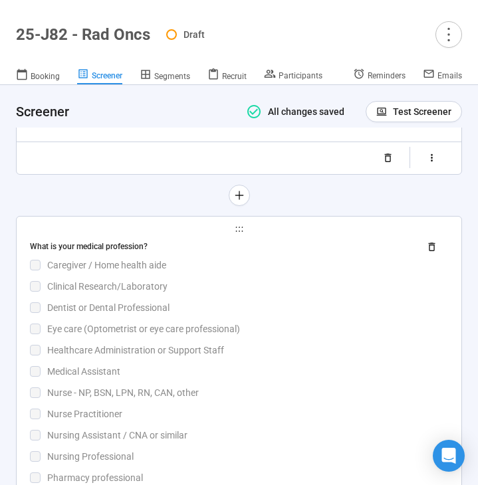
click at [235, 367] on div "Medical Assistant" at bounding box center [247, 371] width 401 height 15
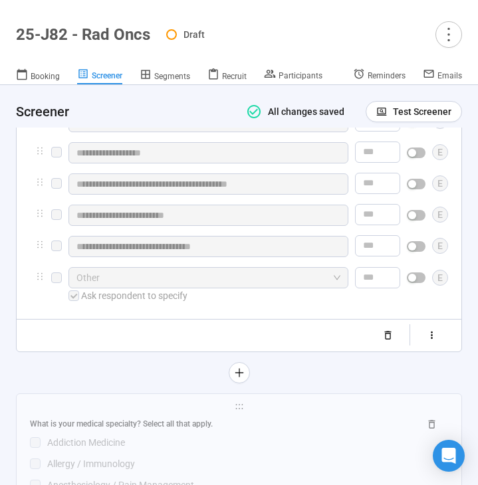
scroll to position [3218, 0]
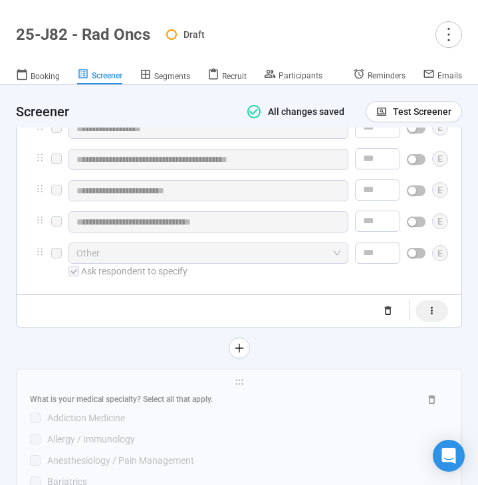
click at [433, 316] on icon "button" at bounding box center [431, 310] width 11 height 11
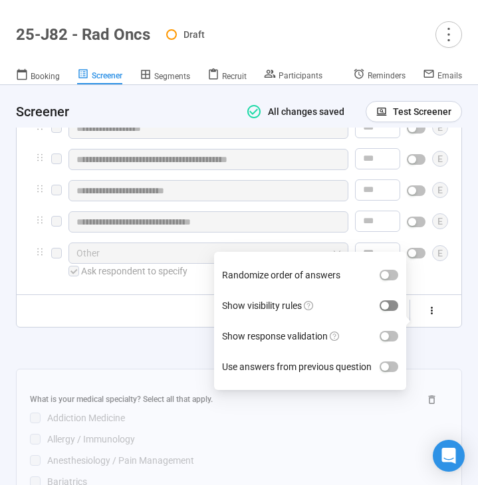
click at [385, 307] on div "button" at bounding box center [385, 306] width 8 height 8
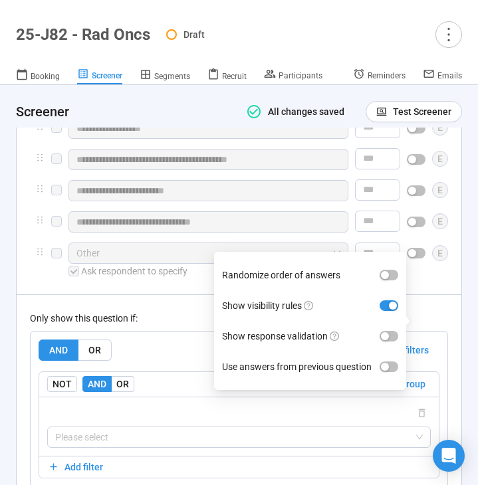
click at [118, 342] on div "AND OR Delete all filters NOT AND OR Delete group Please select Add filter Add …" at bounding box center [239, 426] width 417 height 189
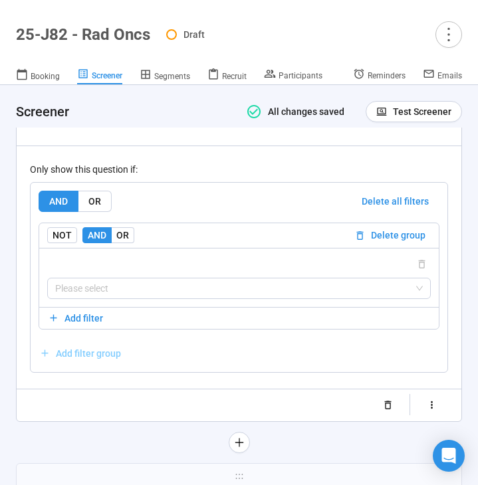
scroll to position [3386, 0]
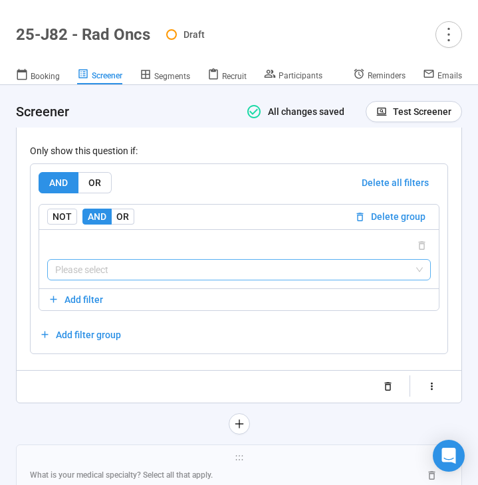
click at [126, 280] on input "search" at bounding box center [238, 270] width 367 height 20
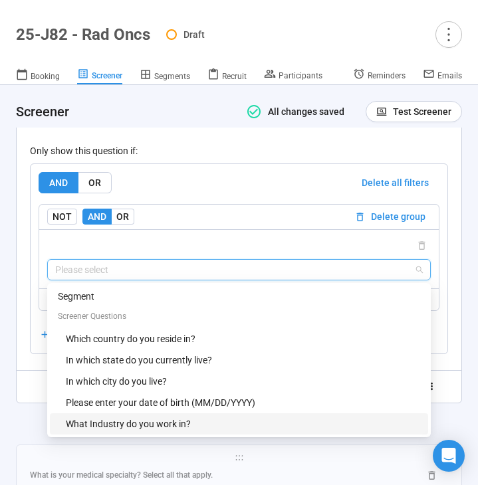
click at [106, 426] on div "What Industry do you work in?" at bounding box center [243, 424] width 354 height 15
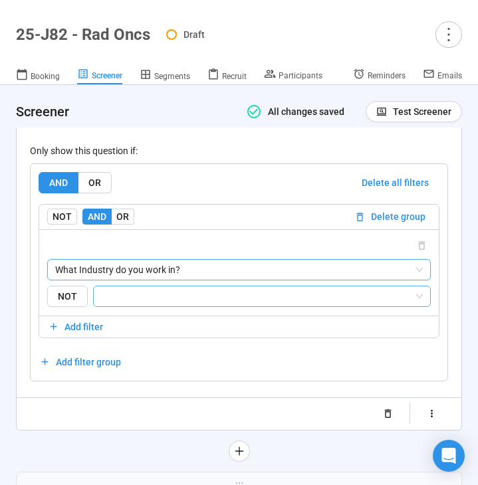
click at [154, 304] on input "search" at bounding box center [258, 296] width 312 height 16
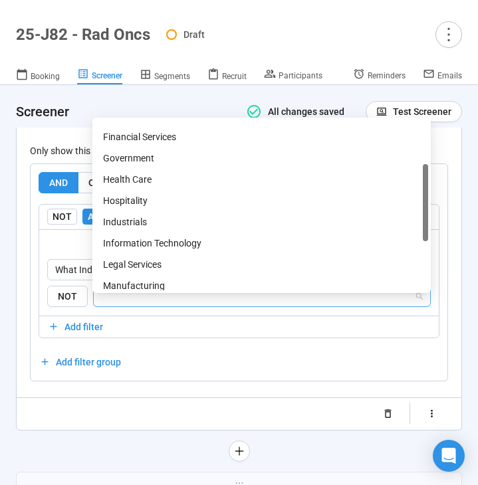
scroll to position [139, 0]
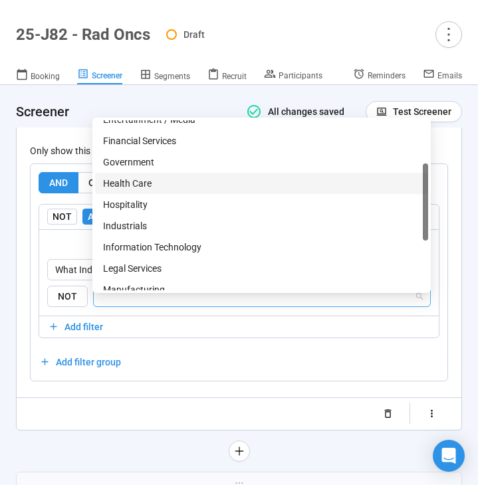
click at [182, 183] on div "Health Care" at bounding box center [261, 183] width 317 height 15
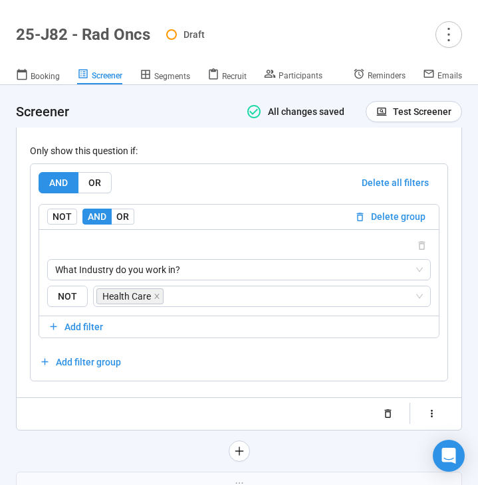
click at [90, 450] on div at bounding box center [239, 451] width 446 height 21
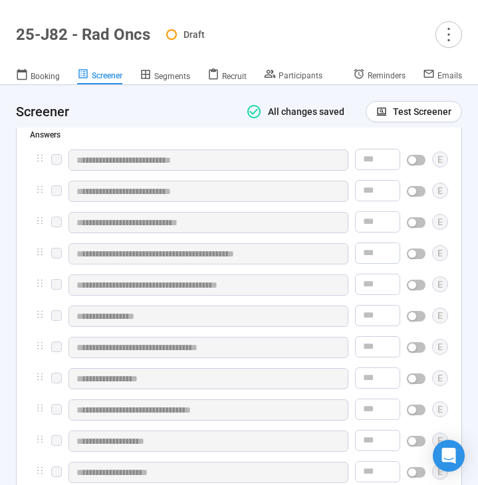
scroll to position [2801, 0]
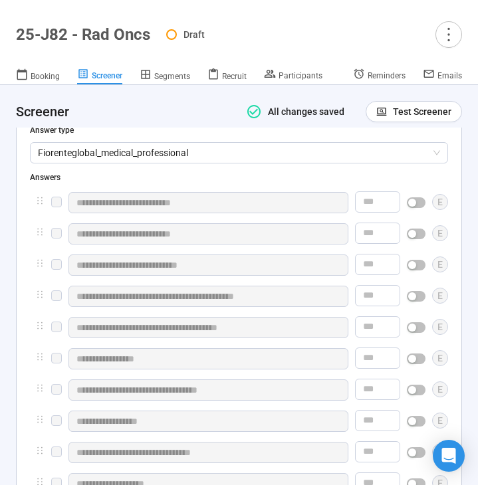
click at [413, 207] on span "button" at bounding box center [416, 202] width 19 height 11
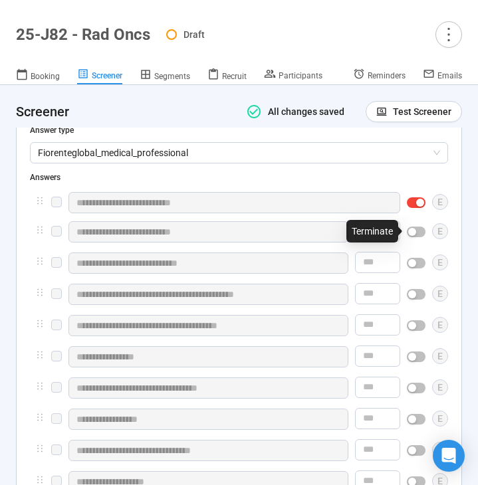
click at [413, 229] on div "button" at bounding box center [412, 232] width 8 height 8
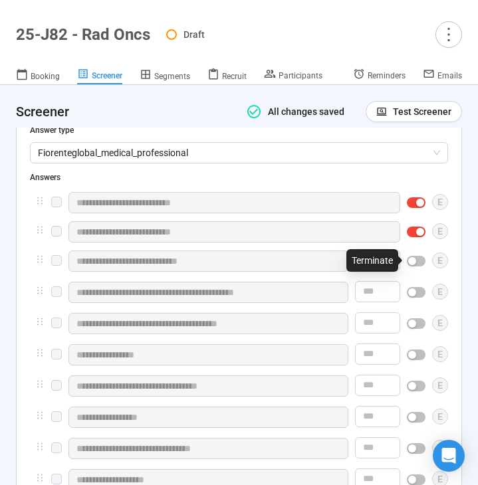
click at [413, 256] on span "button" at bounding box center [416, 261] width 19 height 11
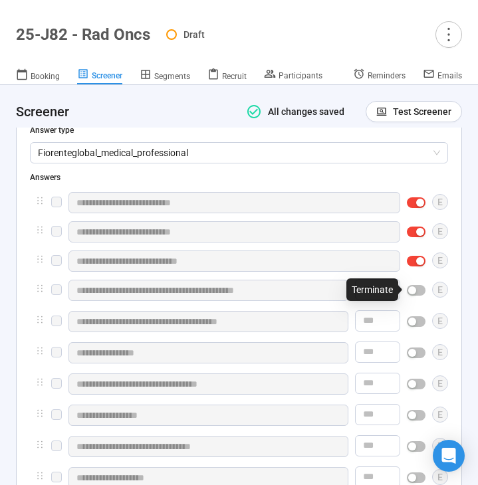
click at [415, 285] on span "button" at bounding box center [416, 290] width 19 height 11
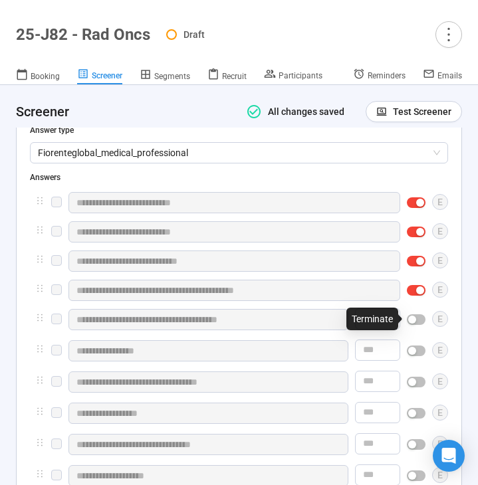
click at [415, 322] on div "button" at bounding box center [412, 320] width 8 height 8
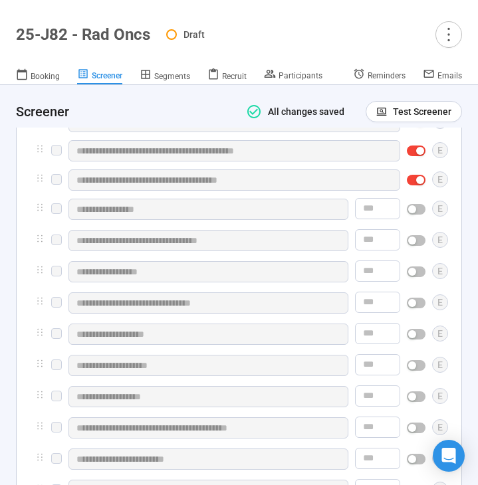
scroll to position [2941, 0]
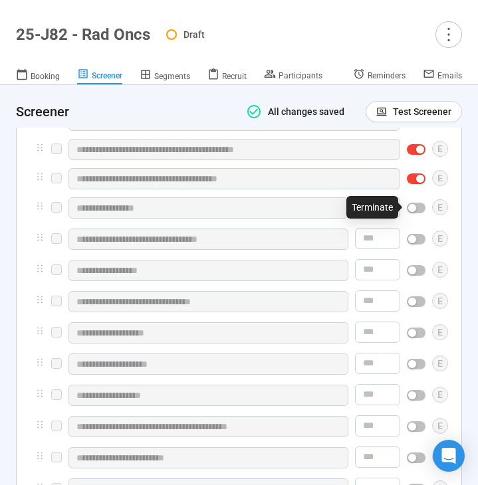
click at [416, 210] on button "button" at bounding box center [416, 208] width 19 height 11
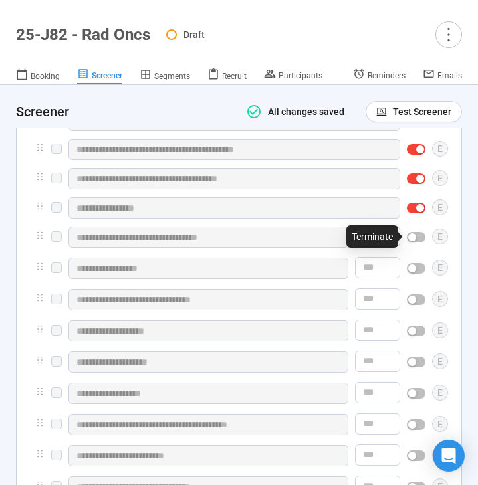
click at [415, 237] on div "button" at bounding box center [412, 237] width 8 height 8
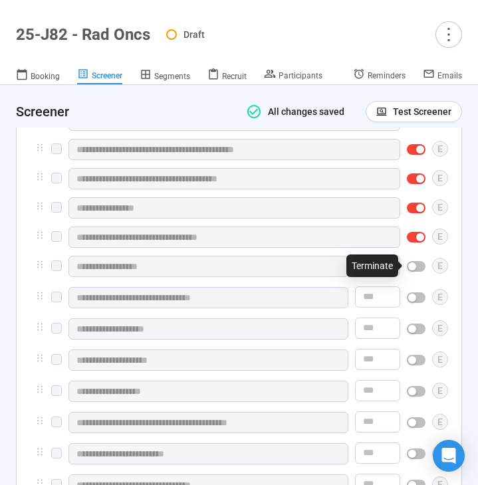
click at [415, 268] on div "button" at bounding box center [412, 266] width 8 height 8
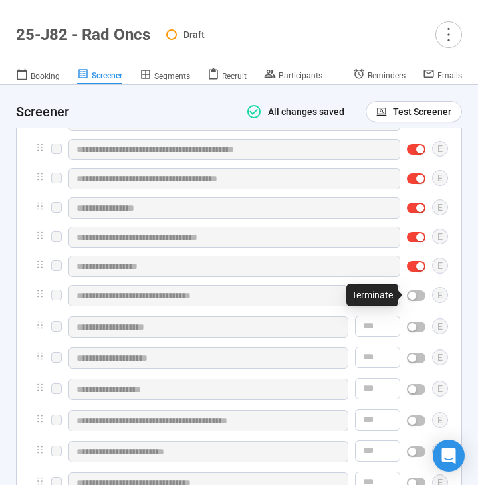
click at [415, 296] on div "button" at bounding box center [412, 296] width 8 height 8
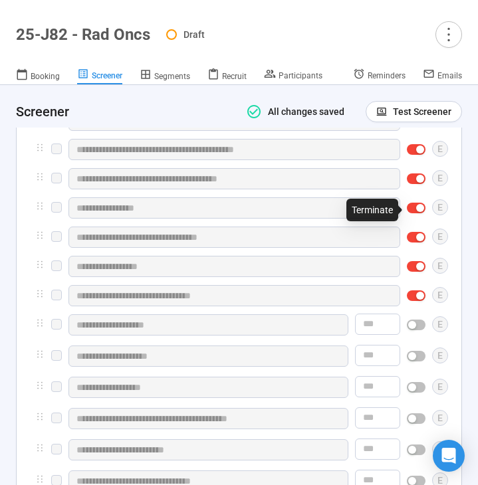
scroll to position [3033, 0]
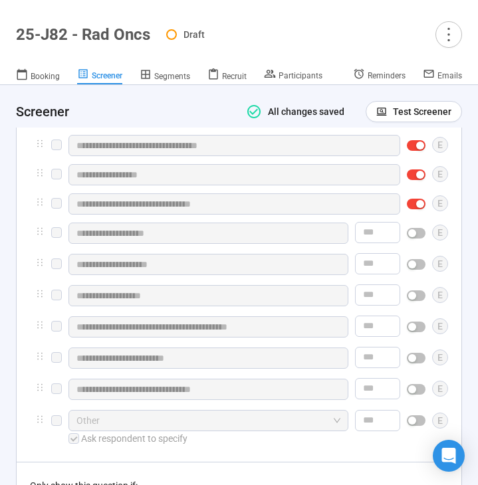
click at [414, 228] on span "button" at bounding box center [416, 233] width 19 height 11
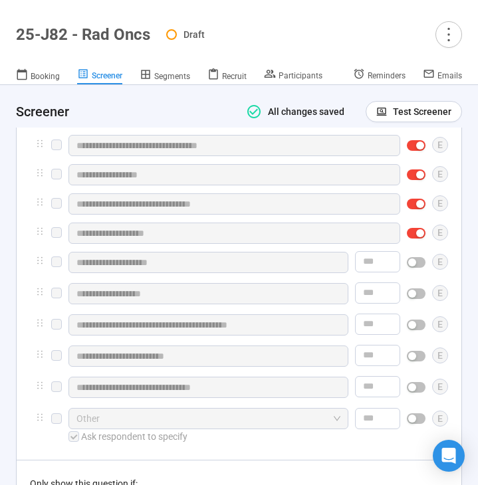
click at [416, 262] on button "button" at bounding box center [416, 262] width 19 height 11
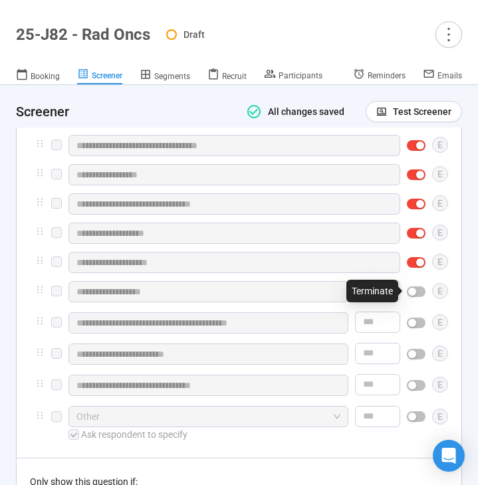
click at [416, 289] on button "button" at bounding box center [416, 291] width 19 height 11
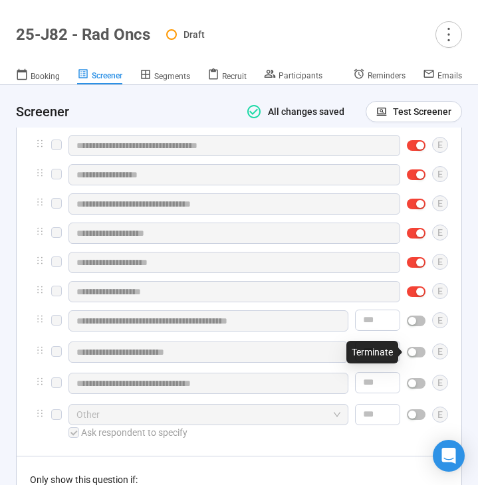
click at [415, 351] on div "button" at bounding box center [412, 352] width 8 height 8
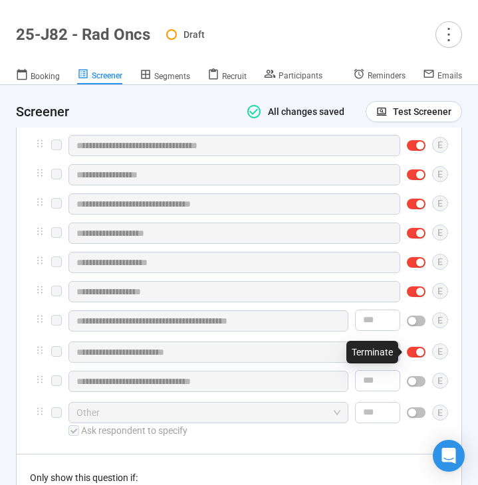
click at [415, 381] on div "button" at bounding box center [412, 381] width 8 height 8
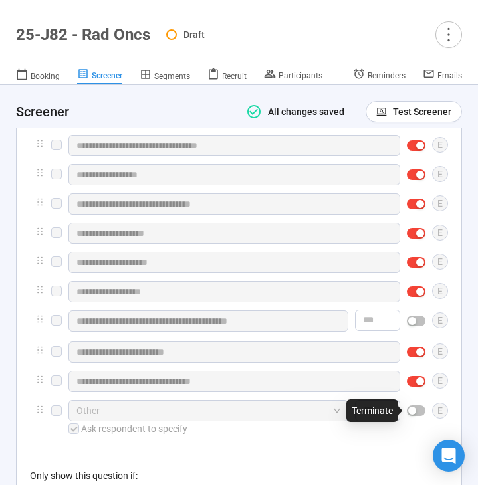
click at [417, 414] on span "button" at bounding box center [416, 410] width 19 height 11
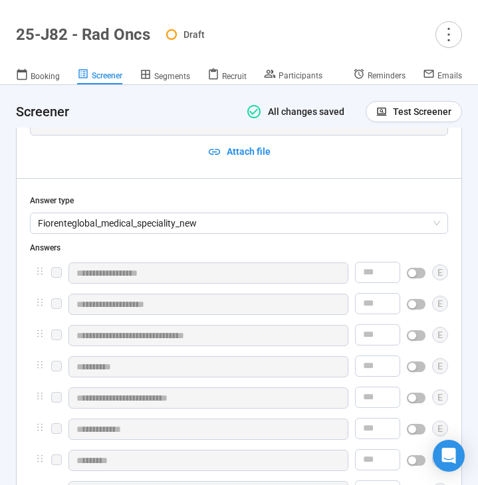
scroll to position [3150, 0]
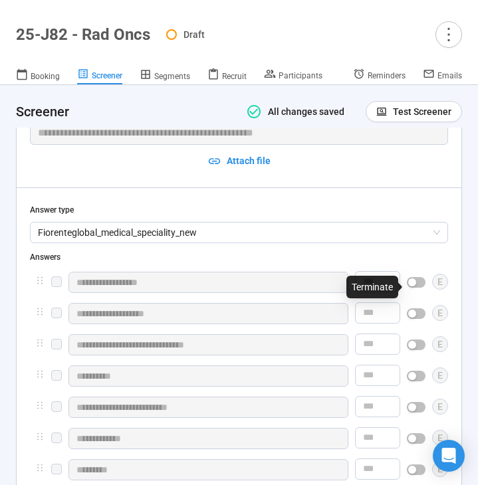
click at [417, 288] on span "button" at bounding box center [416, 282] width 19 height 11
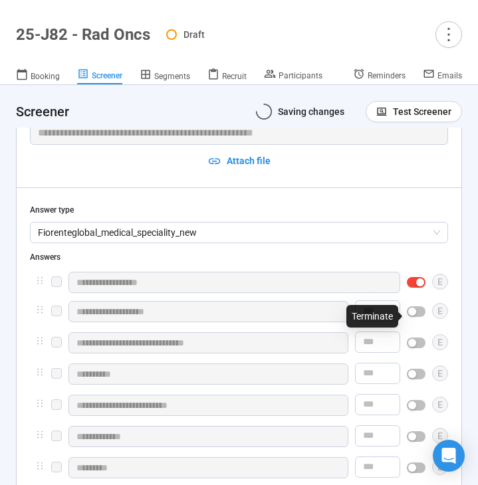
click at [417, 316] on span "button" at bounding box center [416, 311] width 19 height 11
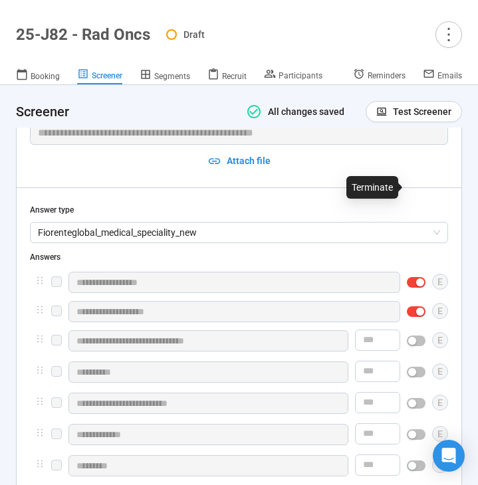
scroll to position [3279, 0]
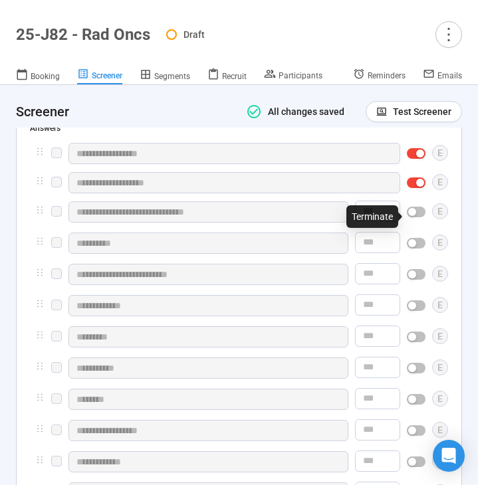
click at [418, 217] on span "button" at bounding box center [416, 212] width 19 height 11
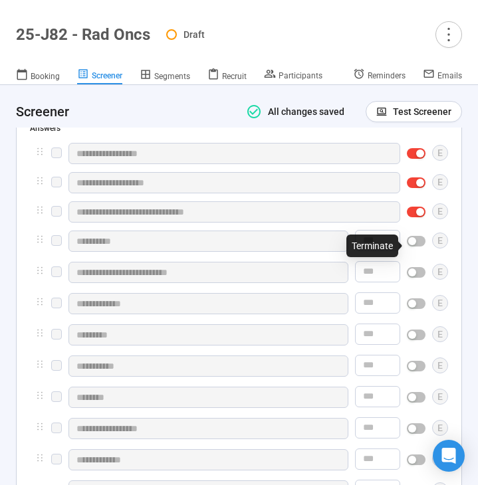
click at [416, 244] on button "button" at bounding box center [416, 241] width 19 height 11
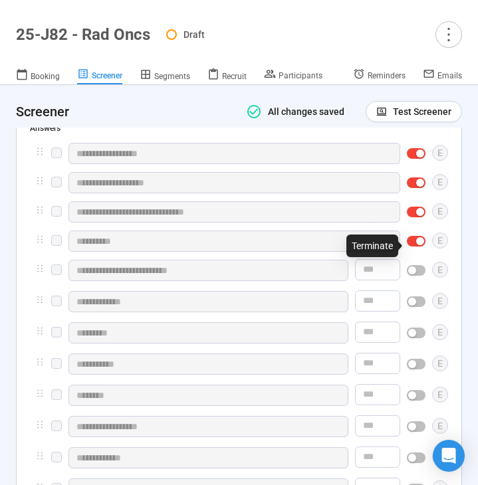
click at [416, 271] on span "button" at bounding box center [416, 270] width 19 height 11
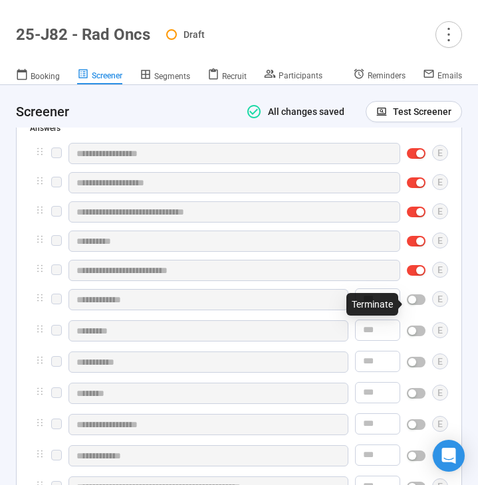
click at [416, 301] on span "button" at bounding box center [416, 299] width 19 height 11
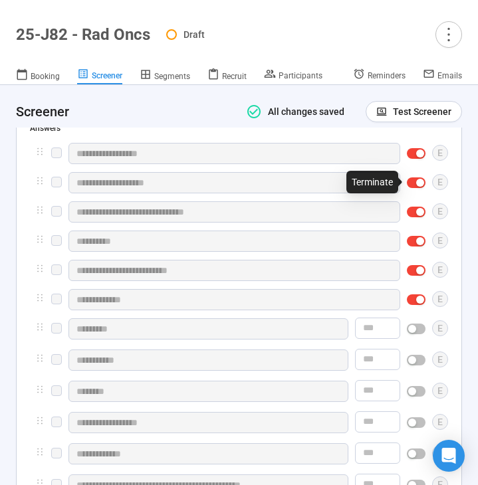
scroll to position [3423, 0]
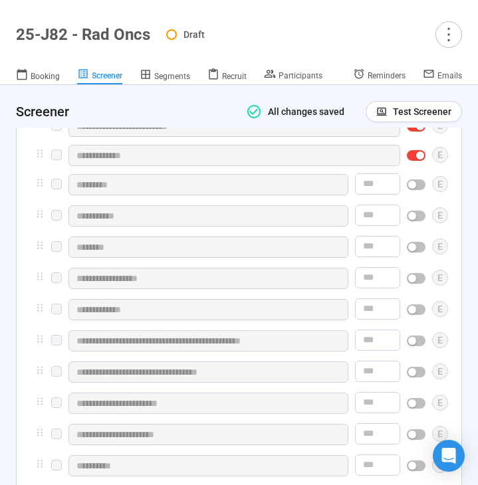
click at [419, 190] on span "button" at bounding box center [416, 184] width 19 height 11
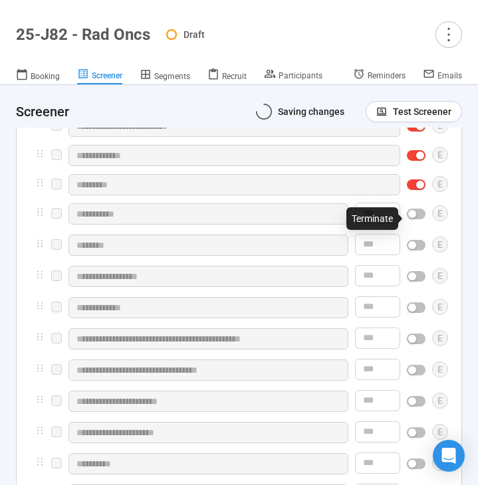
click at [418, 225] on div at bounding box center [416, 213] width 19 height 21
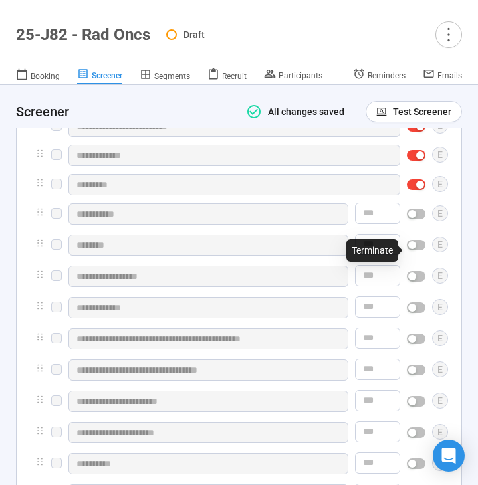
click at [417, 256] on div at bounding box center [416, 245] width 19 height 21
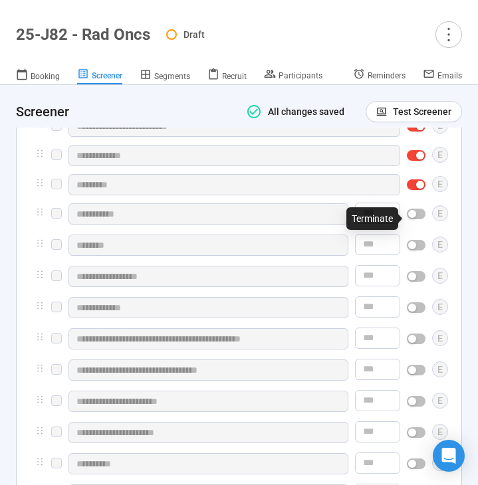
click at [415, 218] on div "button" at bounding box center [412, 214] width 8 height 8
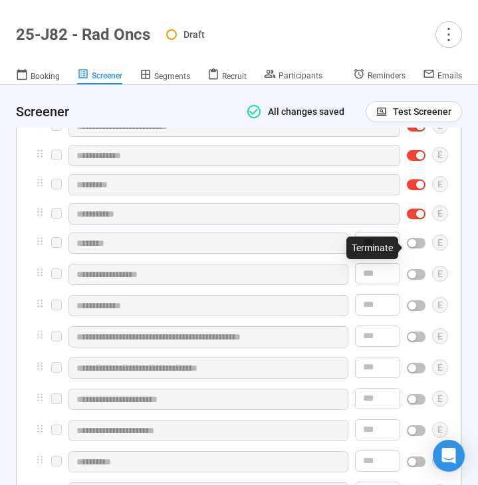
click at [412, 248] on span "button" at bounding box center [416, 243] width 19 height 11
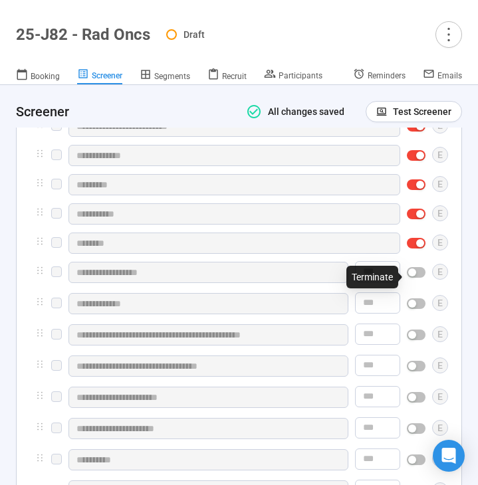
click at [413, 271] on div at bounding box center [416, 272] width 19 height 21
click at [413, 276] on div "button" at bounding box center [412, 272] width 8 height 8
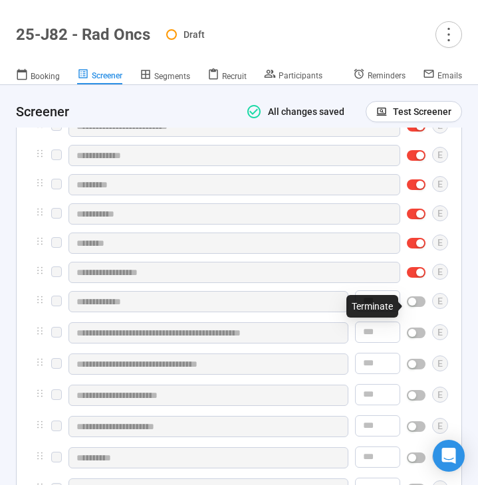
click at [414, 306] on div "button" at bounding box center [412, 302] width 8 height 8
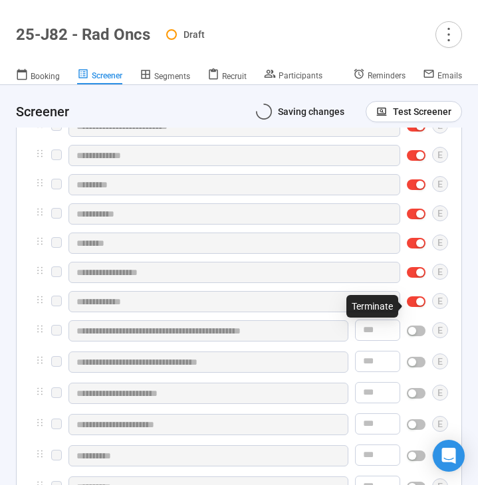
scroll to position [3557, 0]
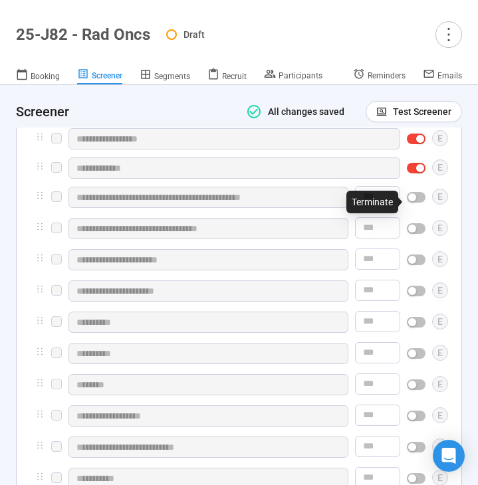
click at [415, 201] on div "button" at bounding box center [412, 197] width 8 height 8
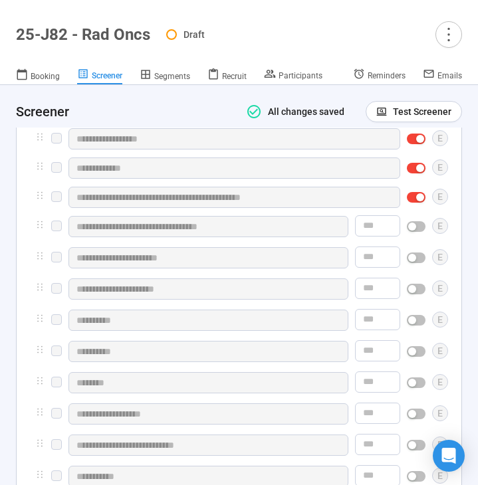
click at [416, 229] on button "button" at bounding box center [416, 226] width 19 height 11
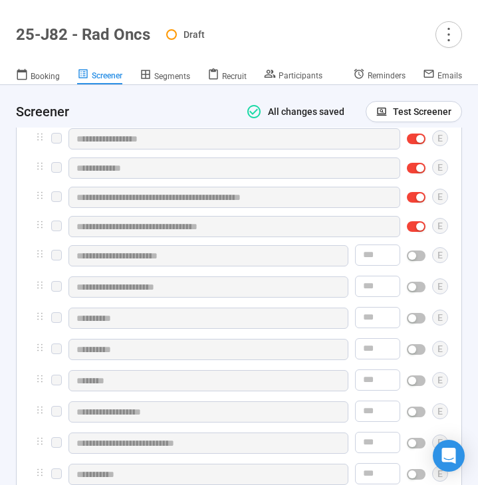
click at [416, 266] on div at bounding box center [416, 255] width 19 height 21
click at [415, 298] on div at bounding box center [416, 286] width 19 height 21
click at [414, 266] on div at bounding box center [416, 255] width 19 height 21
click at [418, 258] on span "button" at bounding box center [416, 255] width 19 height 11
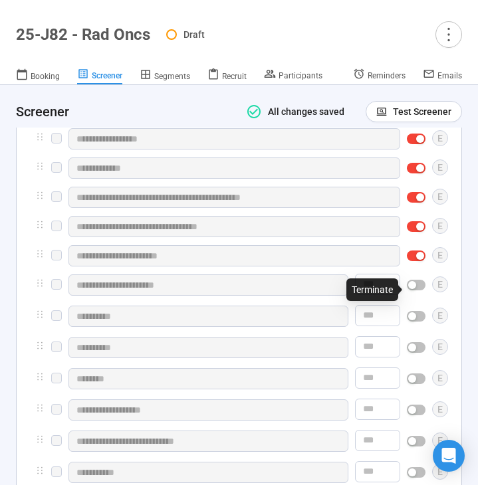
click at [415, 289] on div "button" at bounding box center [412, 285] width 8 height 8
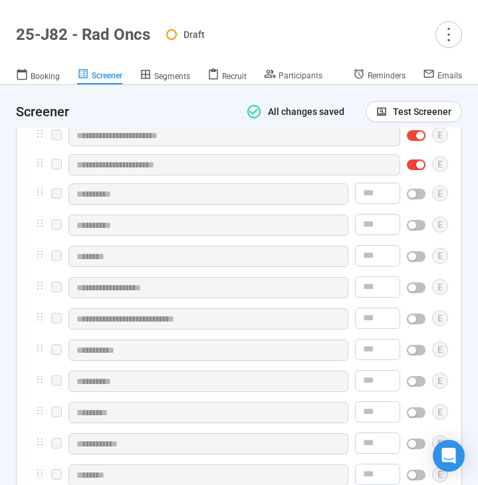
scroll to position [3682, 0]
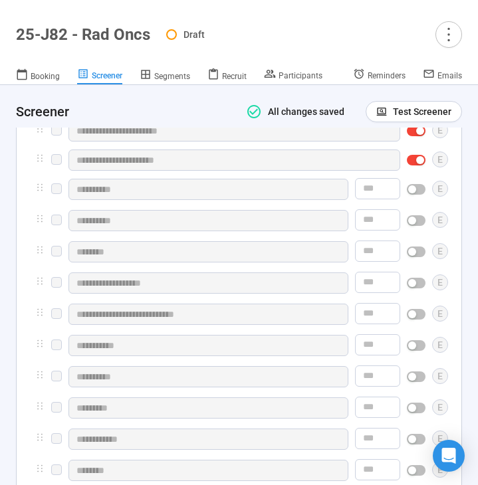
click at [416, 195] on button "button" at bounding box center [416, 189] width 19 height 11
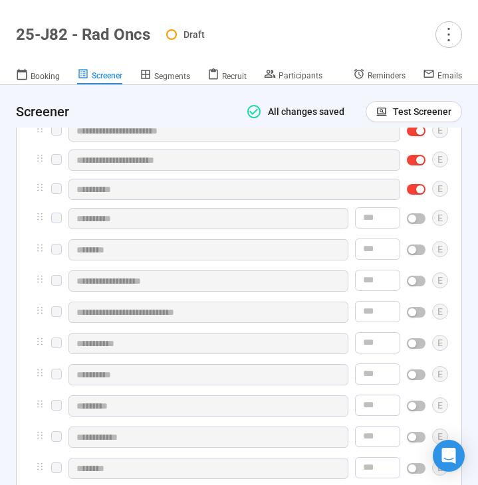
click at [415, 222] on div "button" at bounding box center [412, 219] width 8 height 8
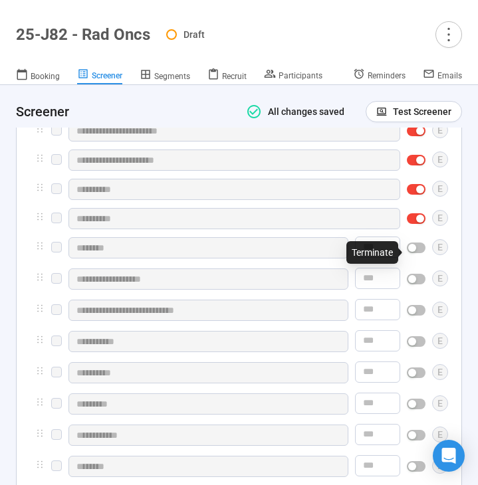
click at [415, 252] on div "button" at bounding box center [412, 248] width 8 height 8
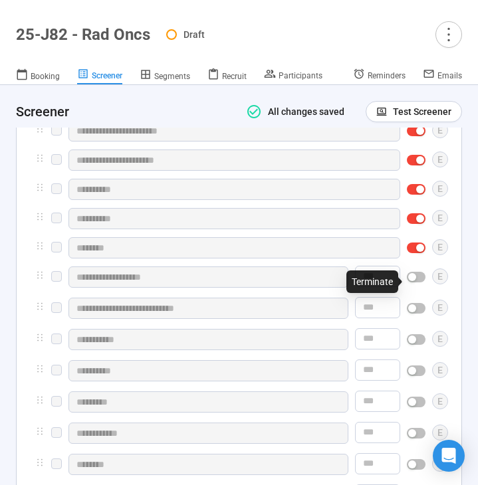
click at [415, 280] on div "button" at bounding box center [412, 277] width 8 height 8
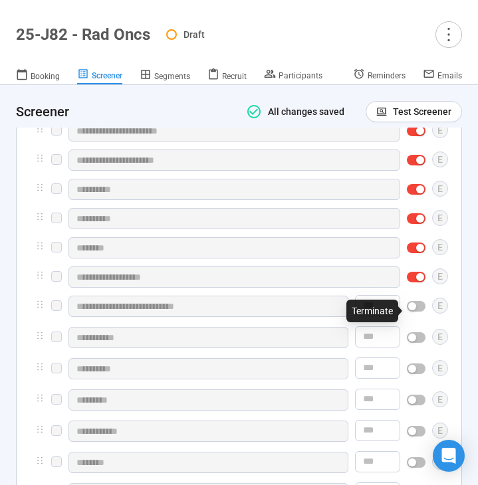
click at [413, 310] on div "button" at bounding box center [412, 306] width 8 height 8
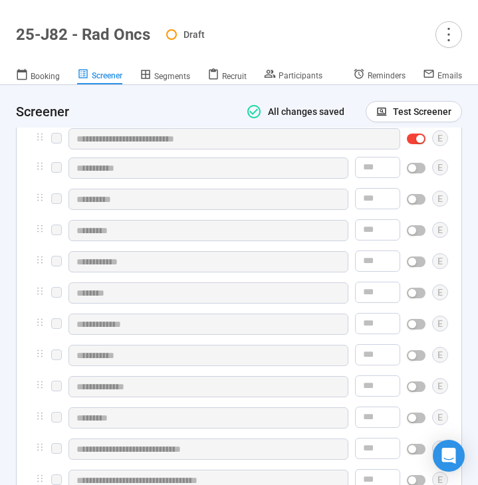
scroll to position [3850, 0]
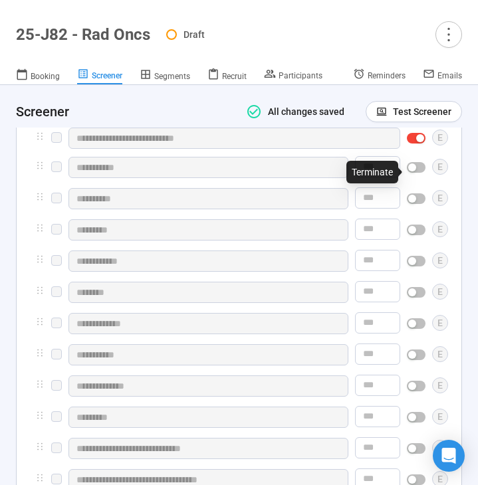
click at [413, 171] on div "button" at bounding box center [412, 167] width 8 height 8
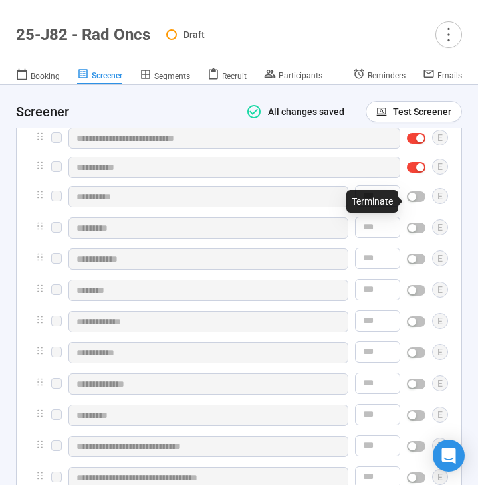
click at [413, 198] on div "button" at bounding box center [412, 197] width 8 height 8
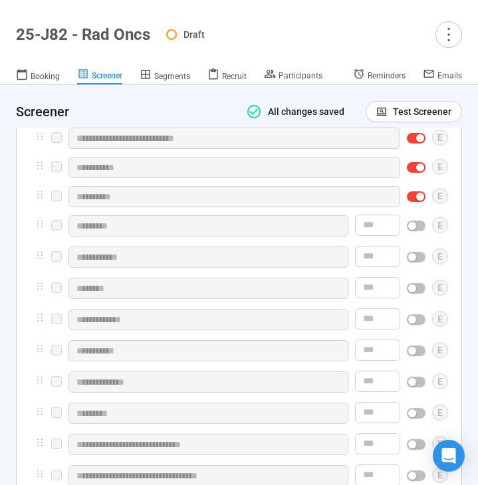
click at [413, 230] on div "button" at bounding box center [412, 226] width 8 height 8
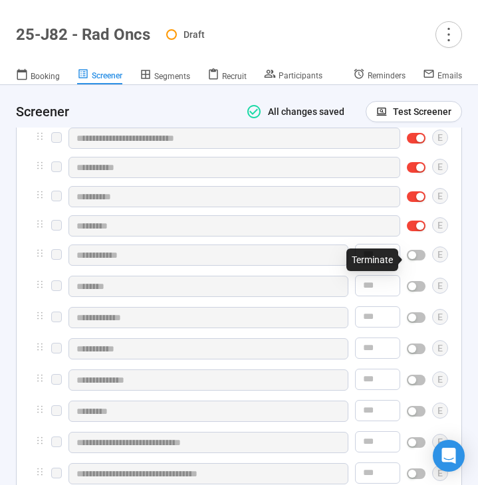
click at [413, 258] on div "button" at bounding box center [412, 255] width 8 height 8
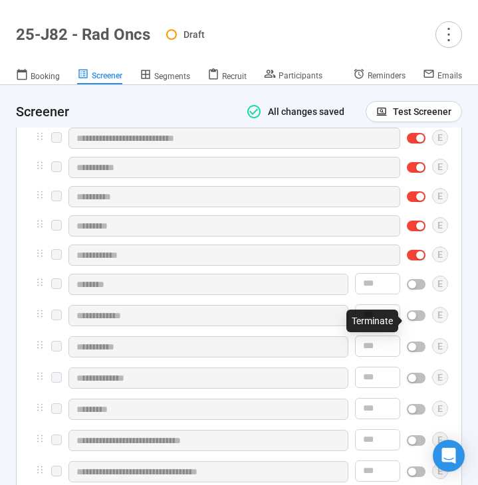
click at [415, 320] on div "button" at bounding box center [412, 316] width 8 height 8
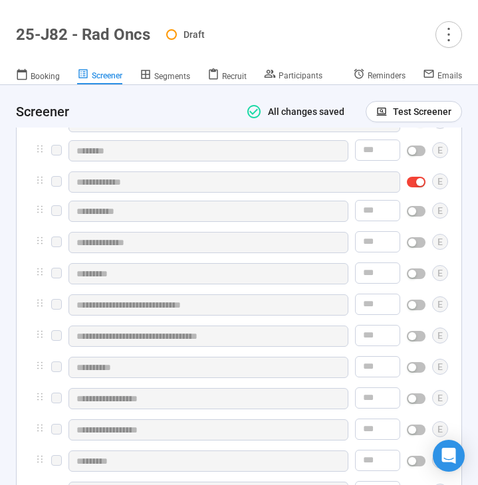
scroll to position [3986, 0]
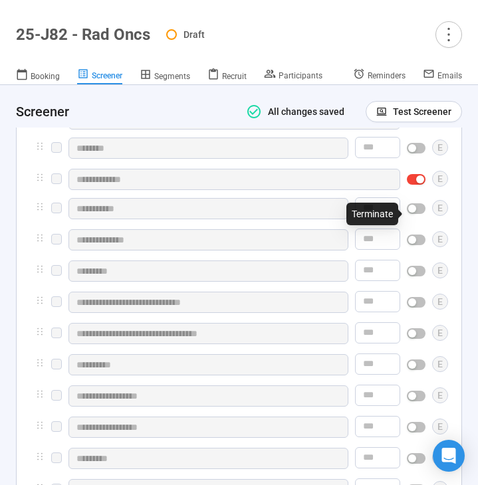
click at [416, 214] on button "button" at bounding box center [416, 208] width 19 height 11
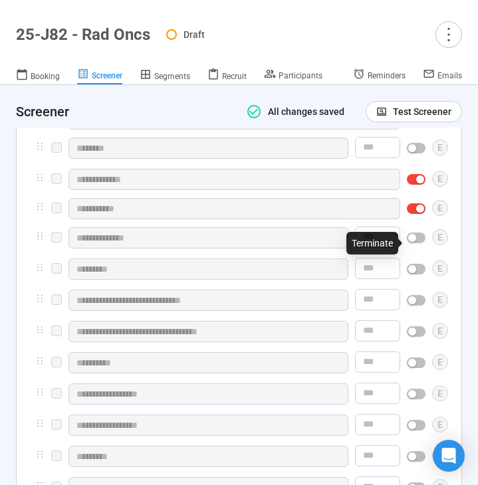
click at [415, 243] on span "button" at bounding box center [416, 238] width 19 height 11
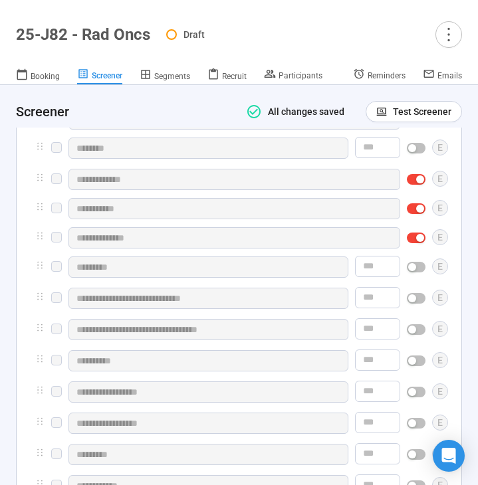
click at [415, 271] on div "button" at bounding box center [412, 267] width 8 height 8
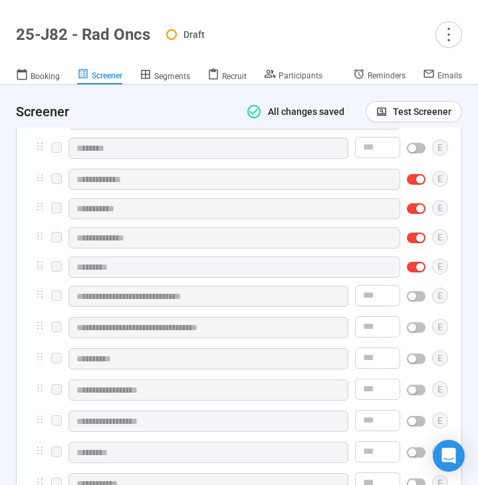
click at [415, 300] on div "button" at bounding box center [412, 296] width 8 height 8
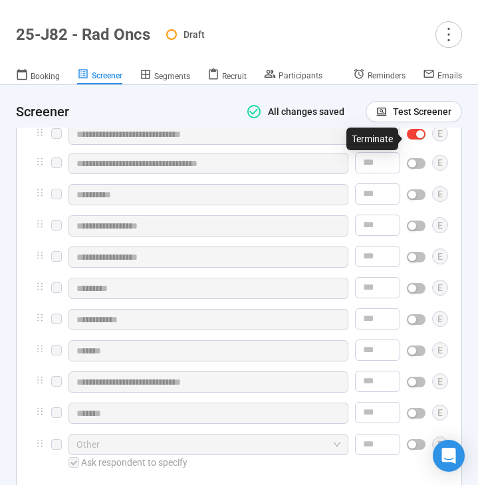
scroll to position [4149, 0]
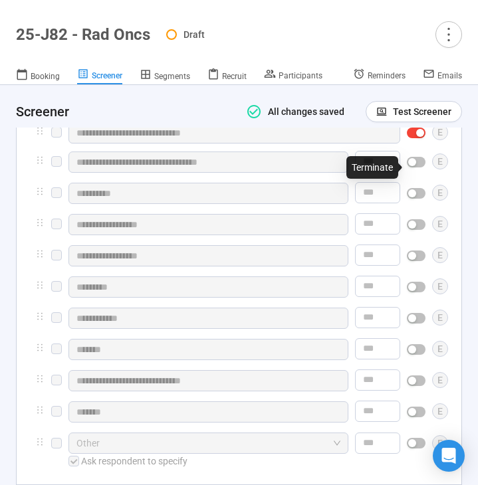
click at [415, 166] on div "button" at bounding box center [412, 162] width 8 height 8
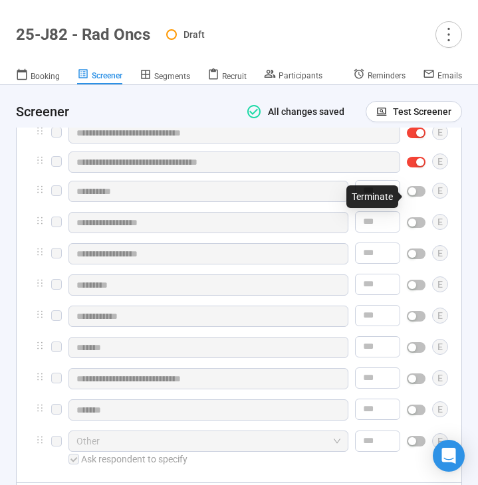
click at [413, 195] on div "button" at bounding box center [412, 191] width 8 height 8
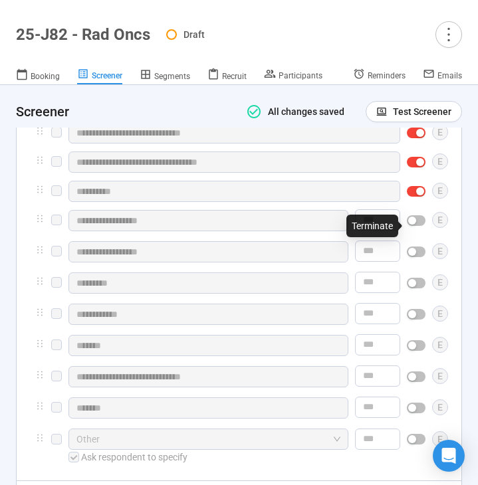
click at [415, 223] on div "button" at bounding box center [412, 221] width 8 height 8
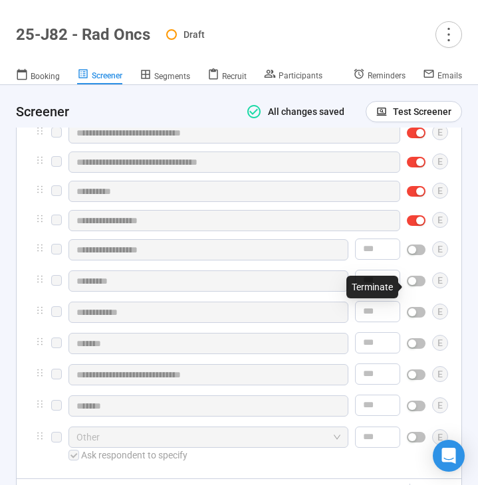
click at [413, 285] on div "button" at bounding box center [412, 281] width 8 height 8
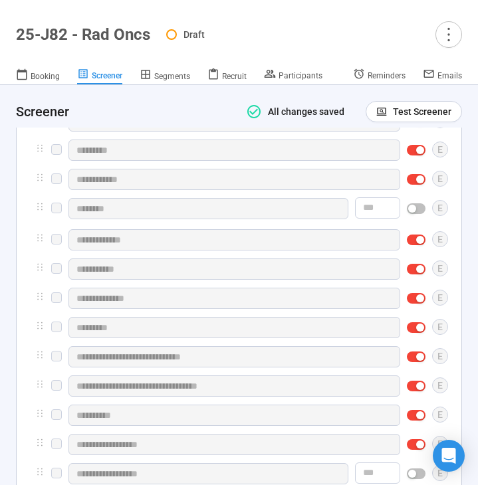
scroll to position [3915, 0]
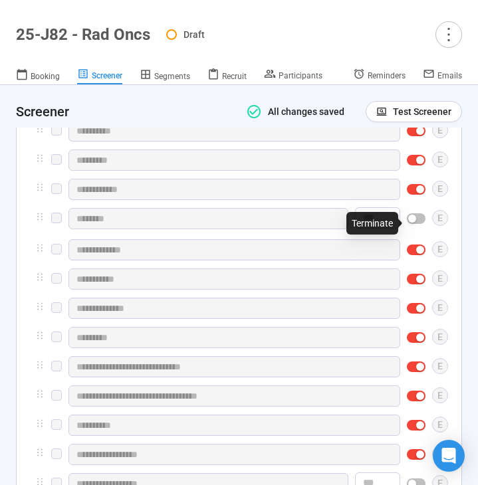
click at [415, 223] on div "button" at bounding box center [412, 219] width 8 height 8
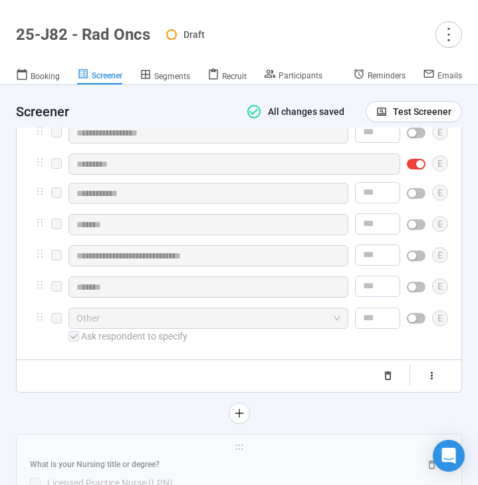
scroll to position [4266, 0]
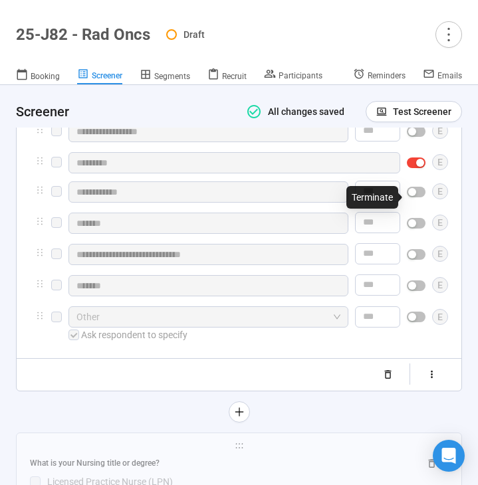
click at [415, 196] on div "button" at bounding box center [412, 192] width 8 height 8
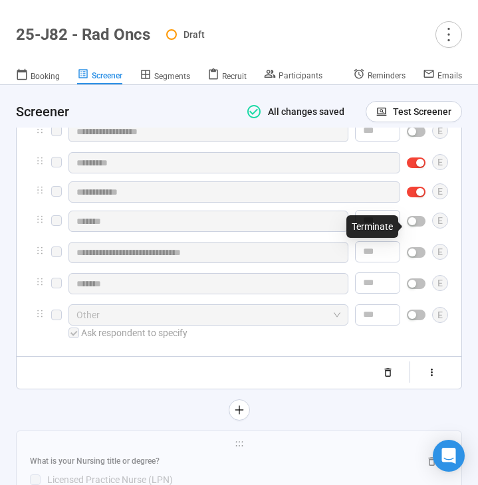
click at [415, 225] on div "button" at bounding box center [412, 221] width 8 height 8
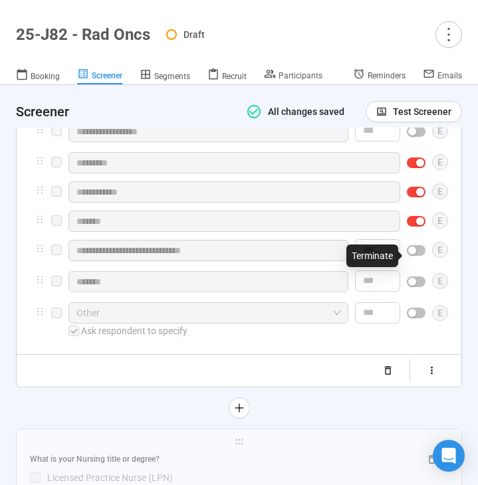
click at [413, 249] on div at bounding box center [416, 250] width 19 height 21
click at [413, 254] on div "button" at bounding box center [412, 251] width 8 height 8
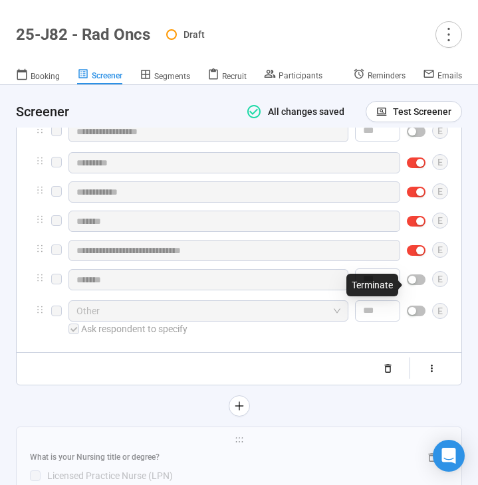
click at [412, 284] on div "button" at bounding box center [412, 280] width 8 height 8
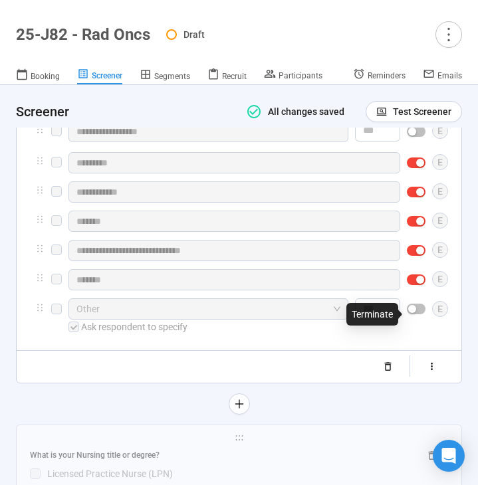
click at [413, 310] on div "button" at bounding box center [412, 309] width 8 height 8
click at [427, 370] on icon "button" at bounding box center [431, 366] width 11 height 11
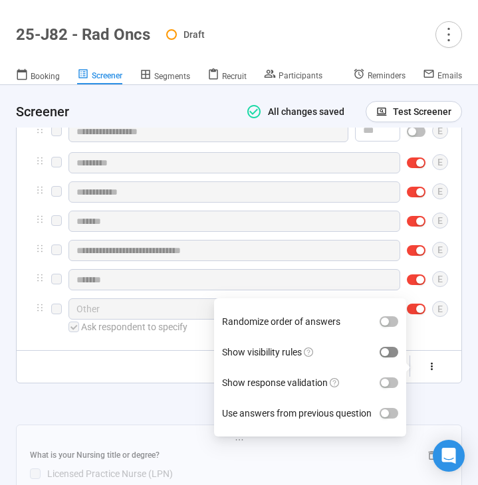
click at [386, 351] on span "button" at bounding box center [388, 352] width 19 height 11
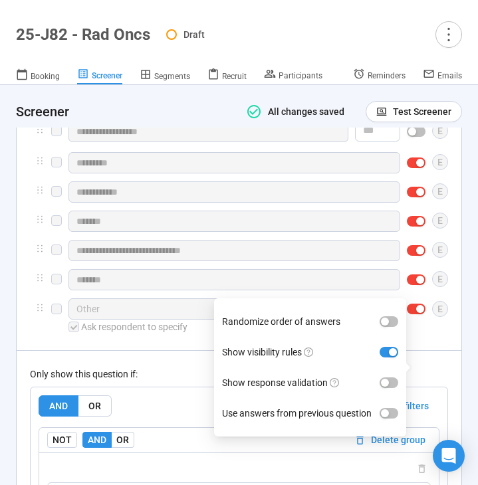
click at [191, 361] on div "Only show this question if: AND OR Delete all filters NOT AND OR Delete group P…" at bounding box center [239, 463] width 418 height 227
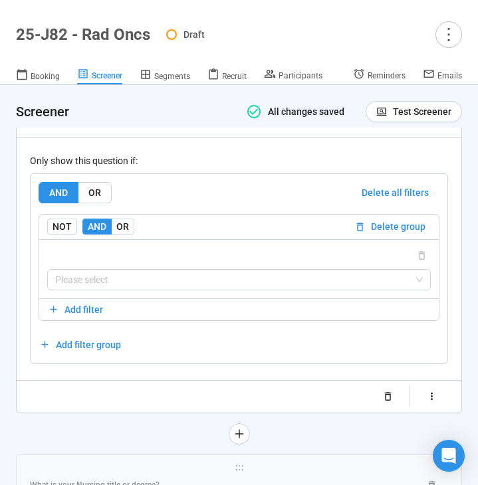
scroll to position [4486, 0]
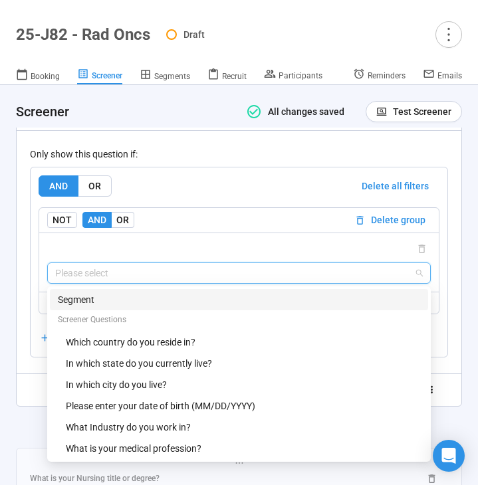
click at [195, 280] on input "search" at bounding box center [238, 273] width 367 height 20
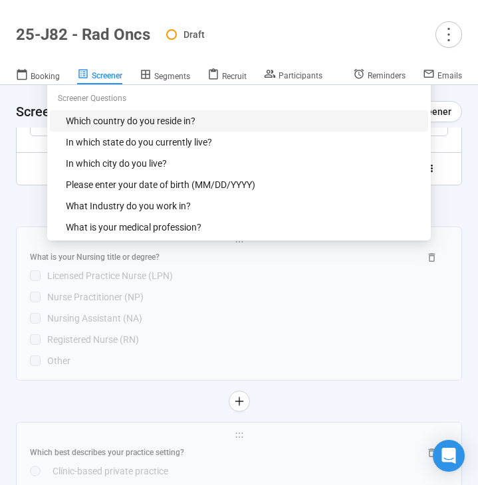
scroll to position [4675, 0]
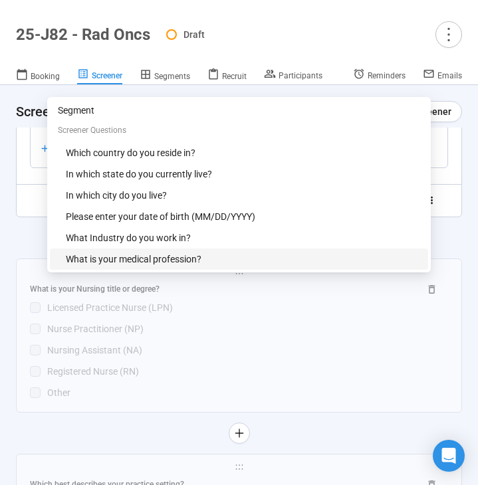
click at [196, 266] on div "What is your medical profession?" at bounding box center [243, 259] width 354 height 15
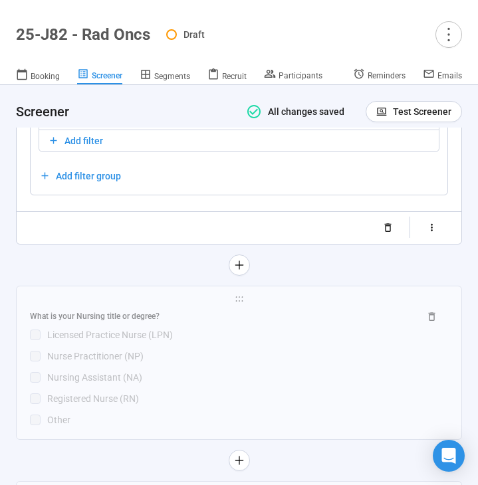
scroll to position [4599, 0]
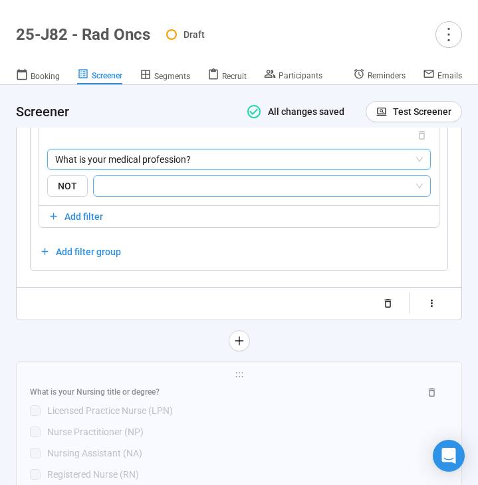
click at [213, 191] on input "search" at bounding box center [258, 186] width 312 height 16
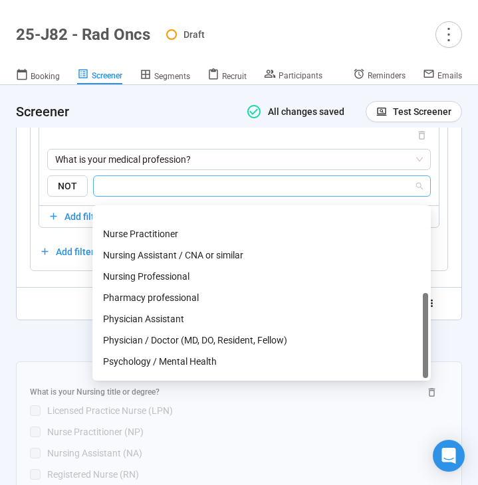
scroll to position [170, 0]
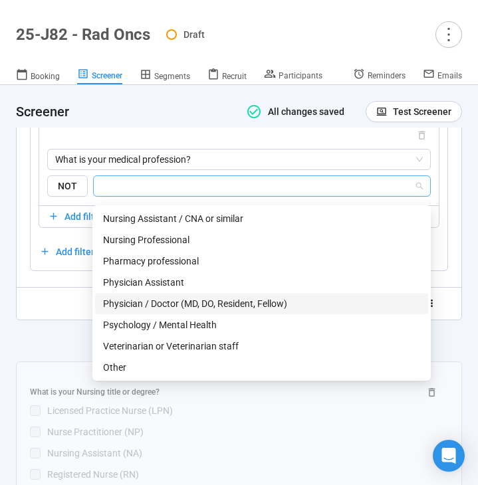
click at [180, 306] on div "Physician / Doctor (MD, DO, Resident, Fellow)" at bounding box center [261, 303] width 317 height 15
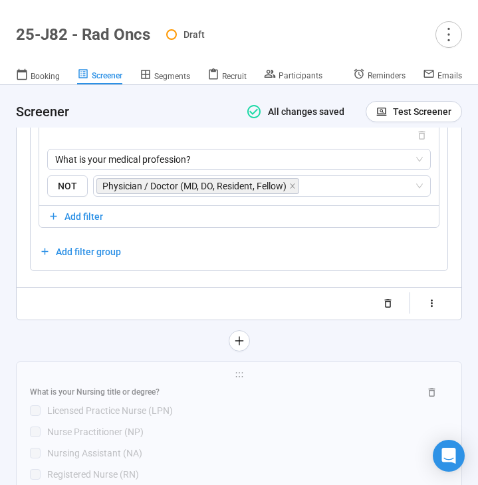
scroll to position [4727, 0]
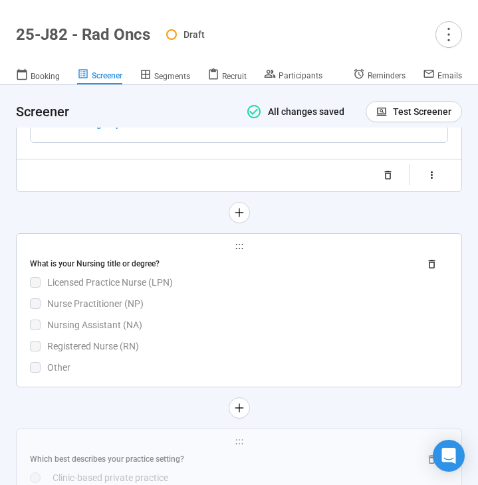
click at [205, 332] on div "Nursing Assistant (NA)" at bounding box center [247, 325] width 401 height 15
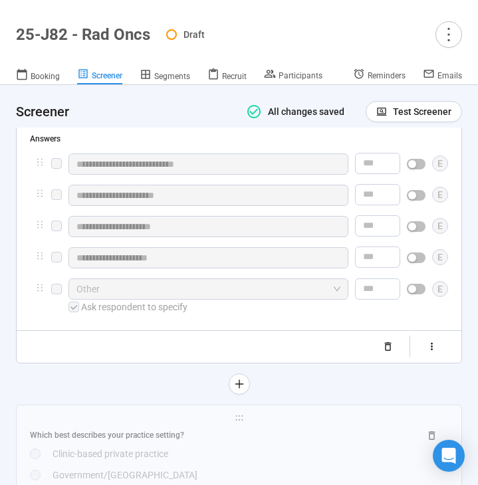
scroll to position [4216, 0]
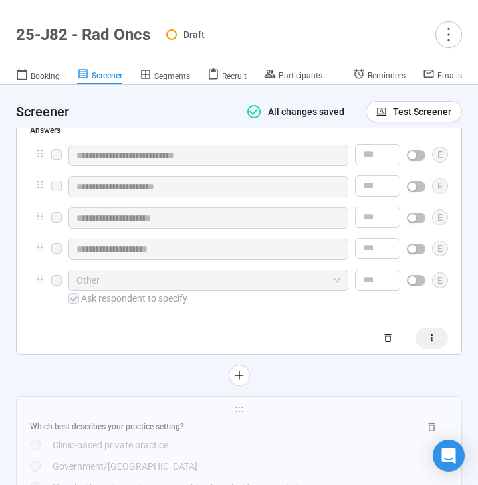
click at [427, 344] on icon "button" at bounding box center [431, 337] width 11 height 11
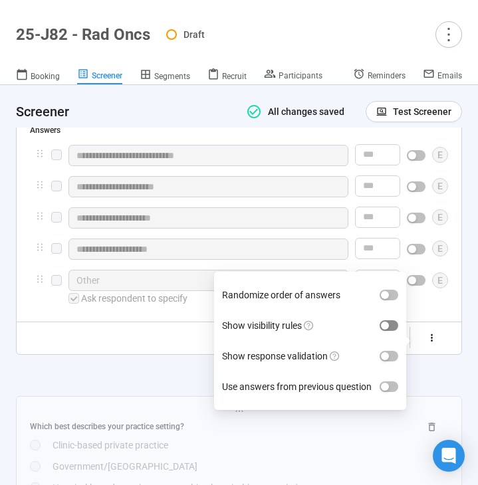
click at [387, 330] on div "button" at bounding box center [385, 326] width 8 height 8
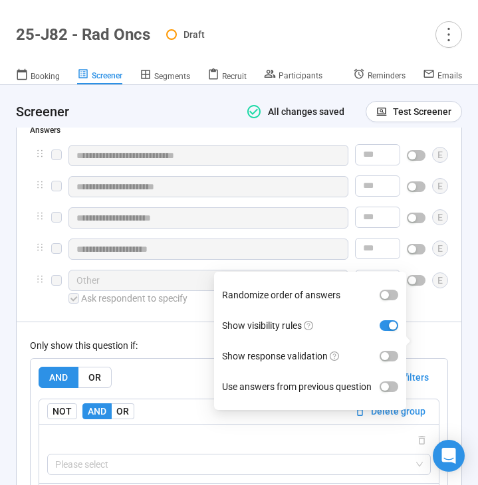
click at [144, 349] on div "Only show this question if: AND OR Delete all filters NOT AND OR Delete group P…" at bounding box center [239, 435] width 418 height 227
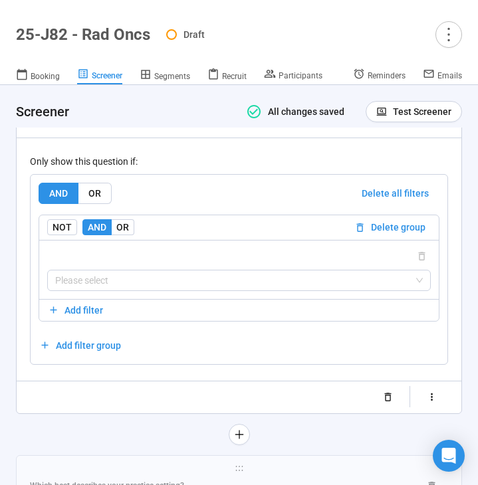
scroll to position [4403, 0]
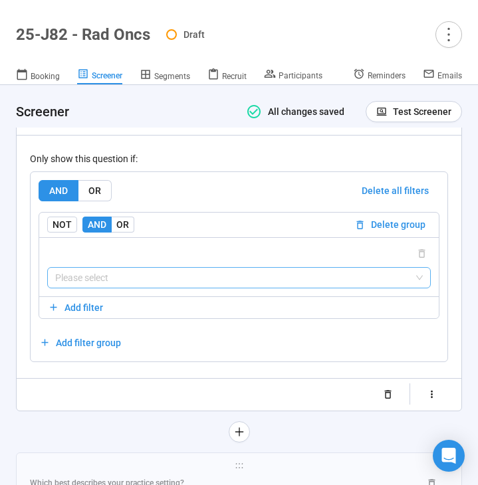
click at [139, 288] on input "search" at bounding box center [238, 278] width 367 height 20
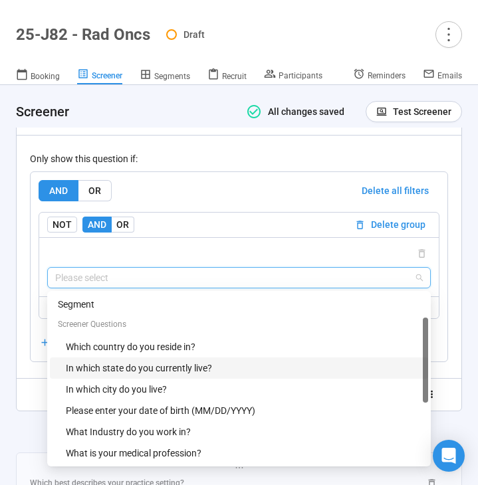
scroll to position [21, 0]
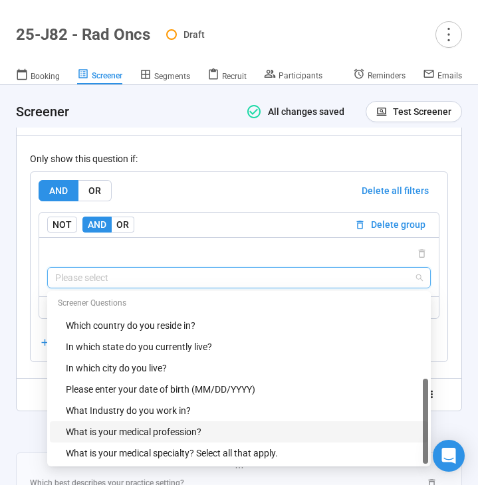
click at [130, 439] on div "What is your medical profession?" at bounding box center [243, 432] width 354 height 15
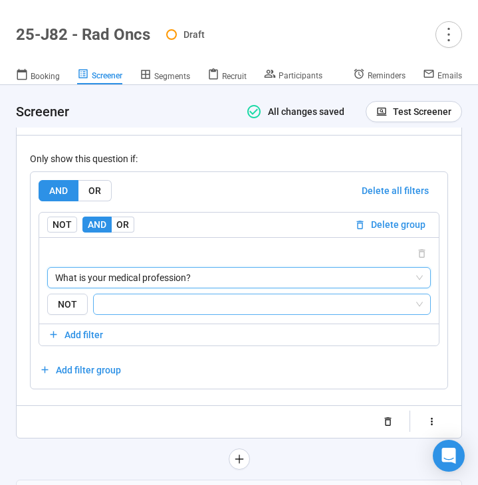
click at [189, 312] on input "search" at bounding box center [258, 304] width 312 height 16
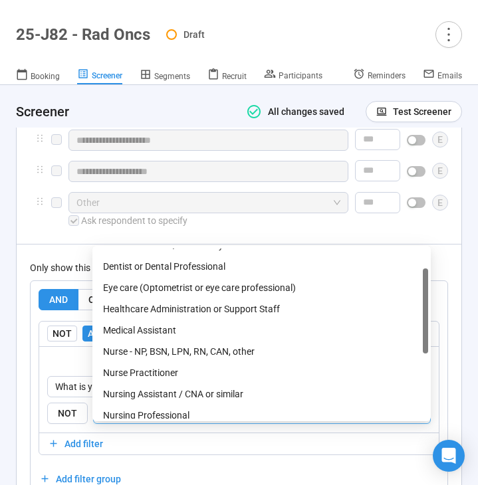
scroll to position [35, 0]
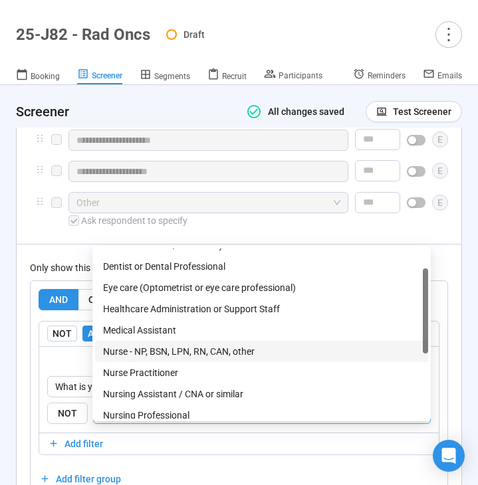
click at [215, 343] on div "Nurse - NP, BSN, LPN, RN, CAN, other" at bounding box center [261, 351] width 333 height 21
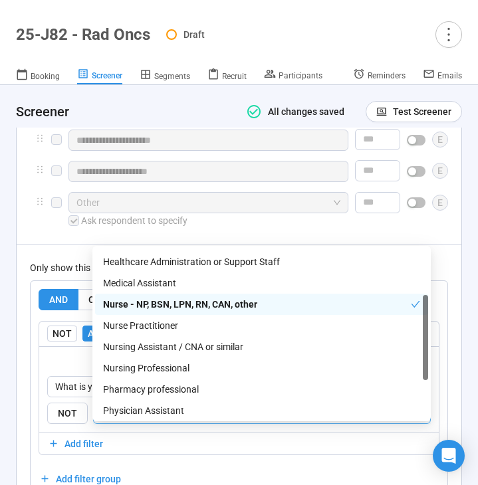
scroll to position [88, 0]
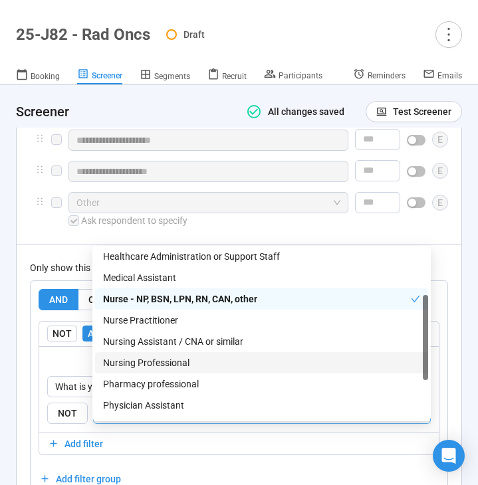
click at [210, 363] on div "Nursing Professional" at bounding box center [261, 362] width 317 height 15
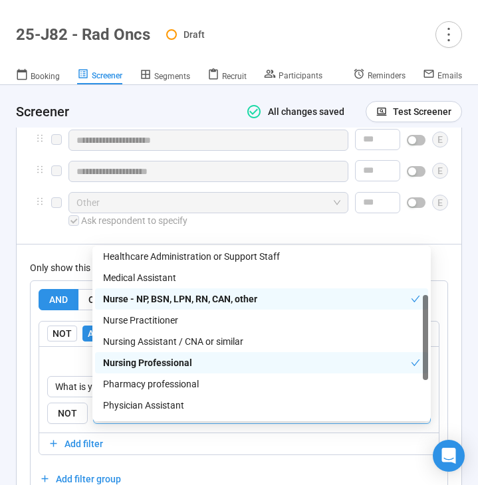
click at [56, 269] on div "Only show this question if: AND OR Delete all filters NOT AND OR Delete group W…" at bounding box center [239, 371] width 418 height 254
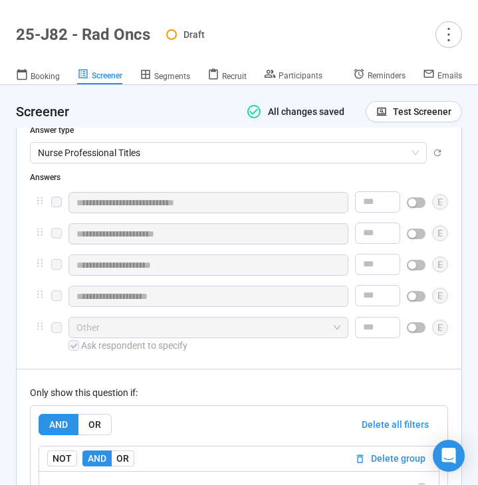
scroll to position [4169, 0]
click at [411, 207] on div "button" at bounding box center [412, 203] width 8 height 8
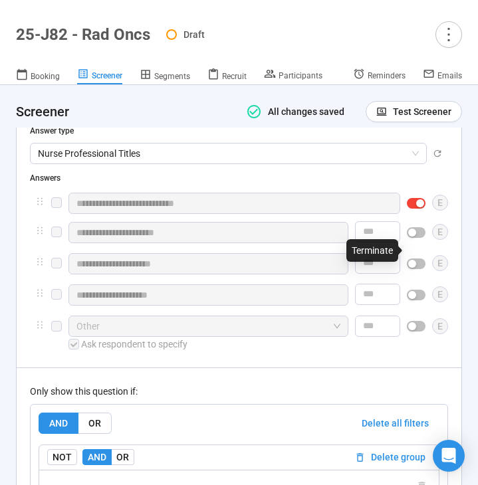
click at [411, 237] on div "button" at bounding box center [412, 233] width 8 height 8
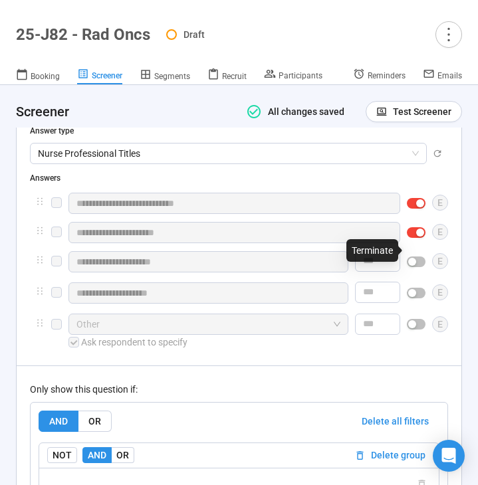
drag, startPoint x: 415, startPoint y: 278, endPoint x: 415, endPoint y: 290, distance: 12.6
click at [415, 266] on div "button" at bounding box center [412, 262] width 8 height 8
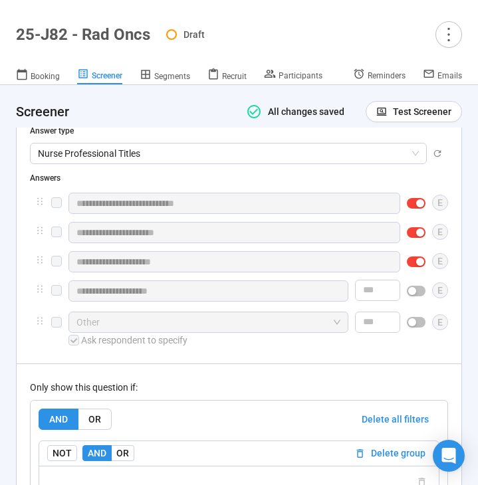
click at [414, 295] on div "button" at bounding box center [412, 291] width 8 height 8
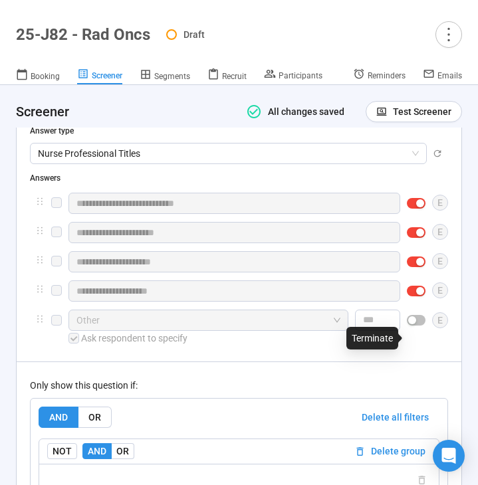
click at [414, 324] on div "button" at bounding box center [412, 320] width 8 height 8
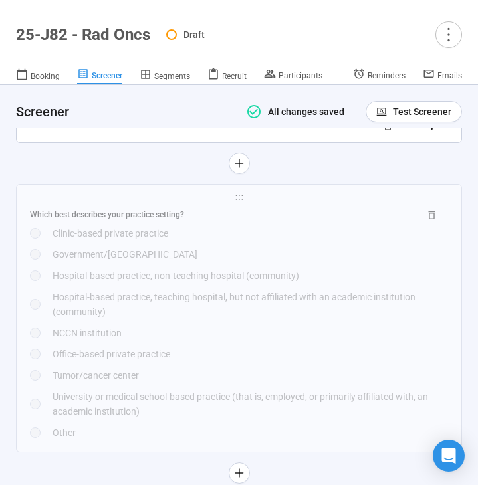
scroll to position [4693, 0]
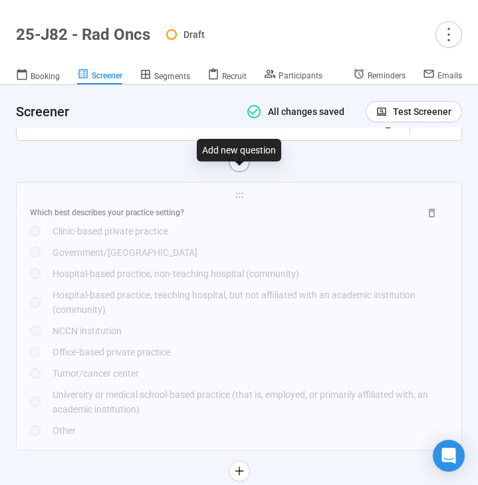
click at [238, 166] on icon "plus" at bounding box center [238, 160] width 11 height 11
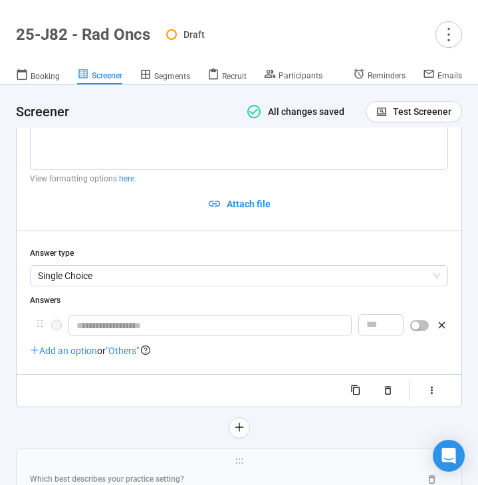
scroll to position [4303, 0]
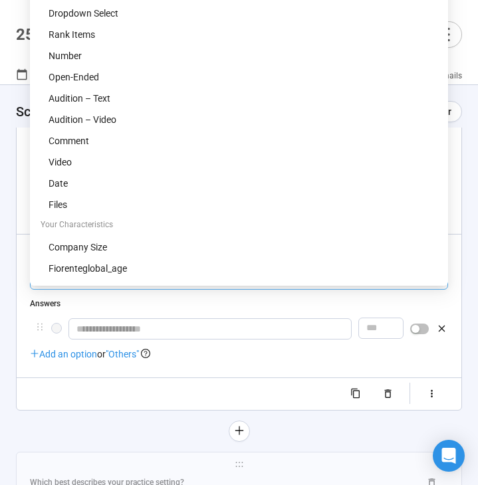
click at [138, 289] on span "Single Choice" at bounding box center [239, 279] width 402 height 20
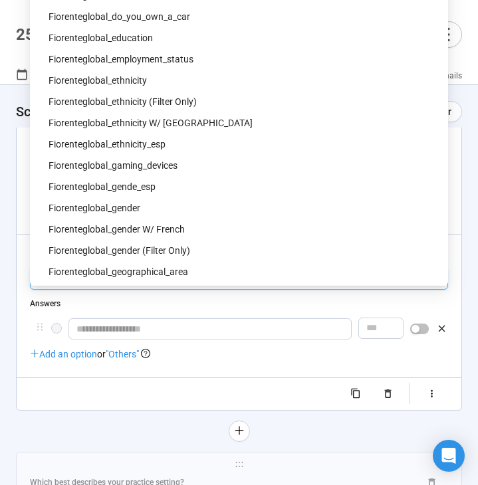
scroll to position [518, 0]
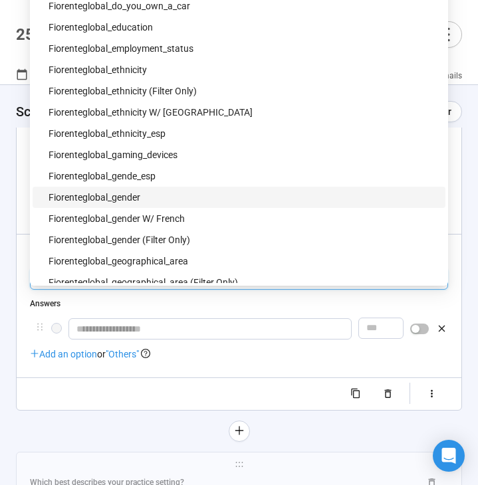
click at [152, 199] on div "fiorenteglobal_gender" at bounding box center [243, 197] width 389 height 15
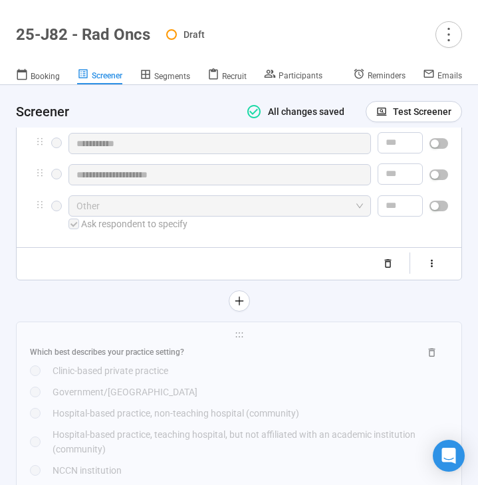
scroll to position [4500, 0]
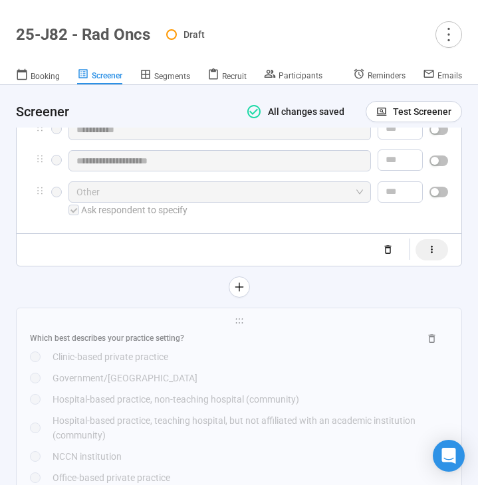
click at [435, 255] on icon "button" at bounding box center [431, 249] width 11 height 11
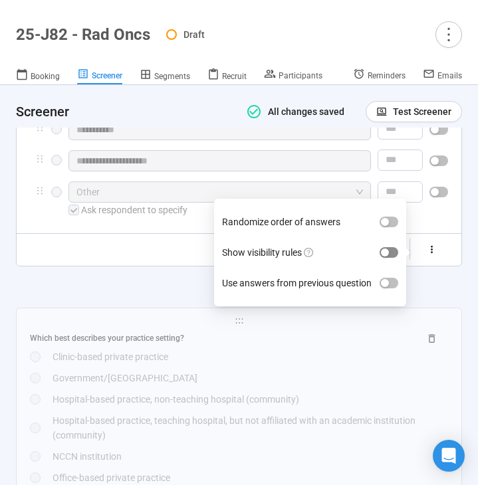
click at [393, 258] on span "button" at bounding box center [388, 252] width 19 height 11
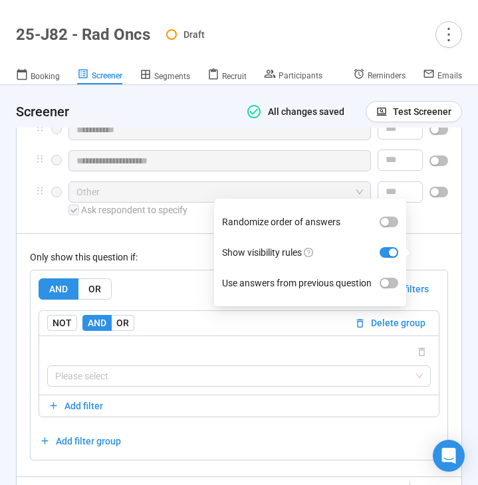
click at [171, 264] on div "Only show this question if:" at bounding box center [239, 257] width 418 height 15
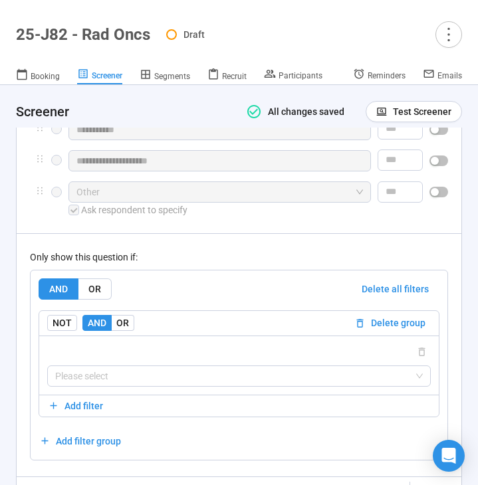
scroll to position [4617, 0]
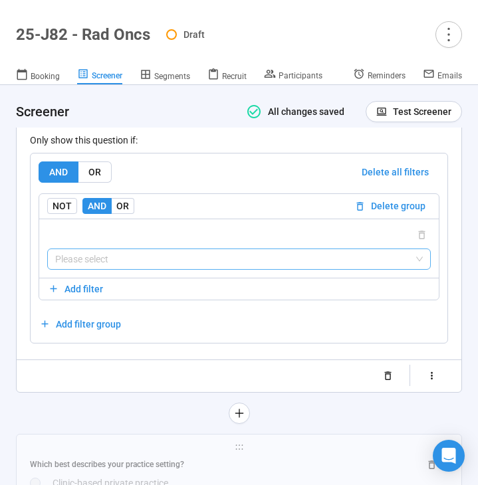
click at [162, 269] on input "search" at bounding box center [238, 259] width 367 height 20
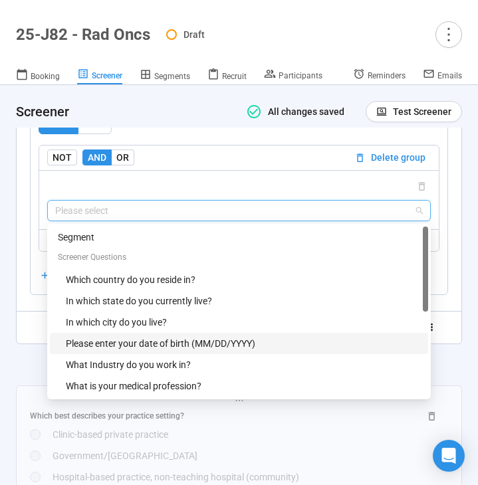
scroll to position [43, 0]
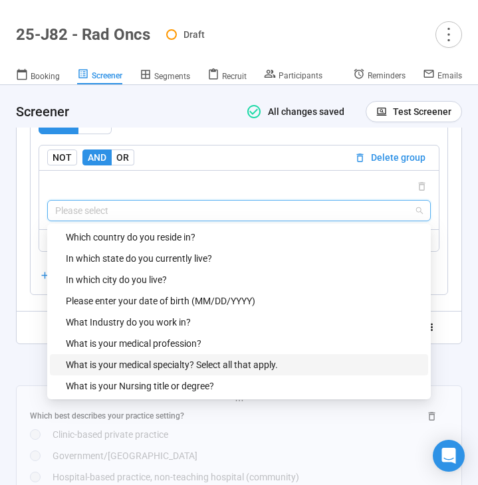
click at [147, 372] on div "What is your medical specialty? Select all that apply." at bounding box center [243, 364] width 354 height 15
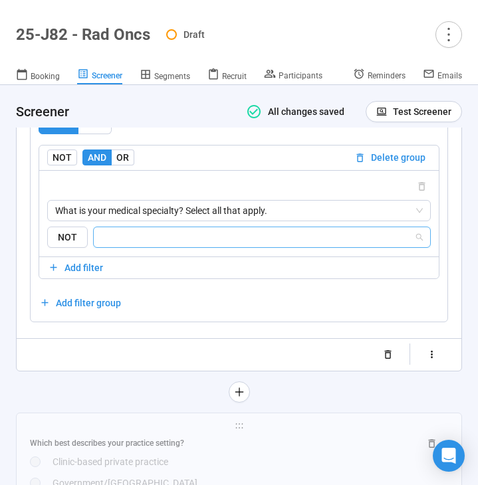
click at [205, 245] on input "search" at bounding box center [258, 237] width 312 height 16
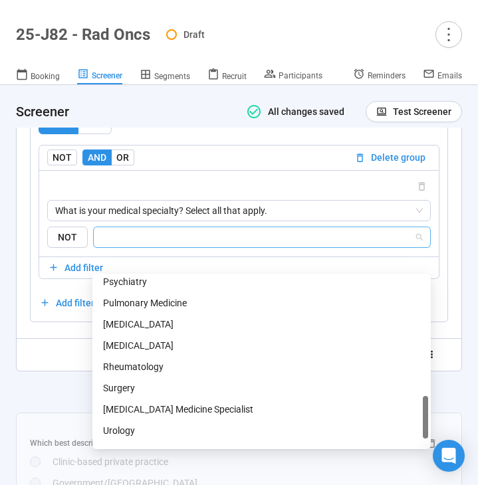
scroll to position [680, 0]
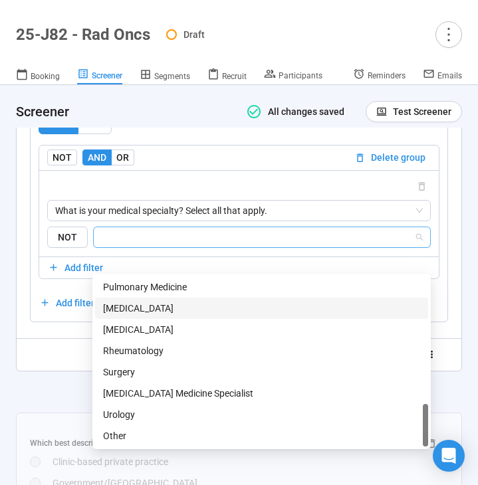
click at [181, 309] on div "[MEDICAL_DATA]" at bounding box center [261, 308] width 317 height 15
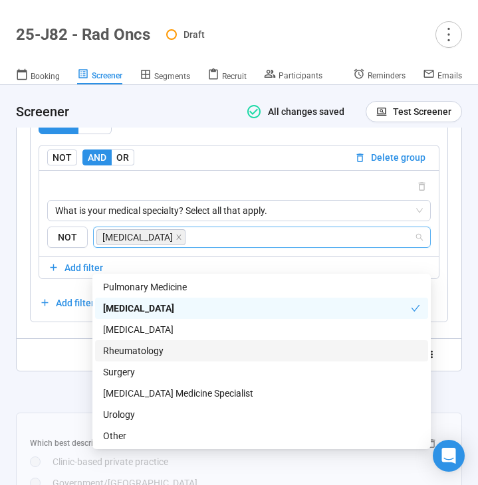
click at [52, 398] on div "**********" at bounding box center [239, 52] width 446 height 701
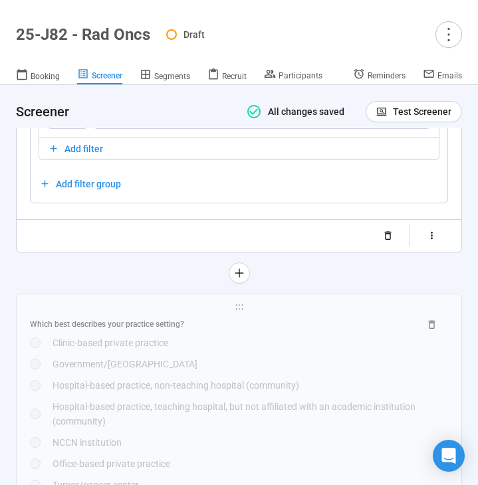
scroll to position [4787, 0]
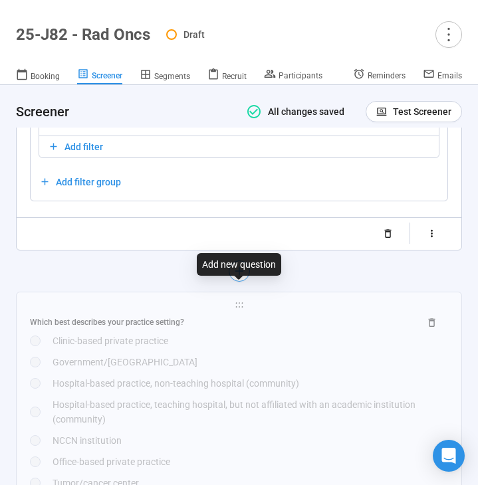
click at [237, 282] on button "button" at bounding box center [239, 270] width 21 height 21
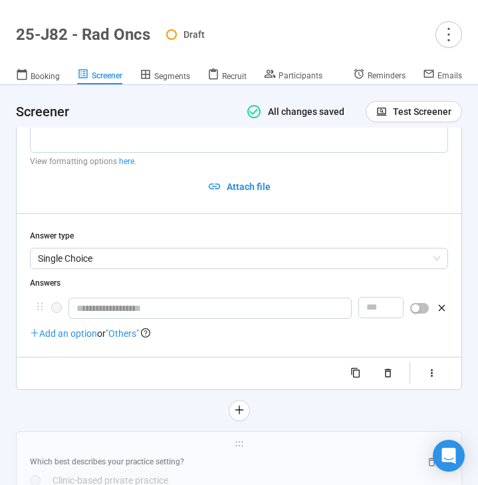
scroll to position [4498, 0]
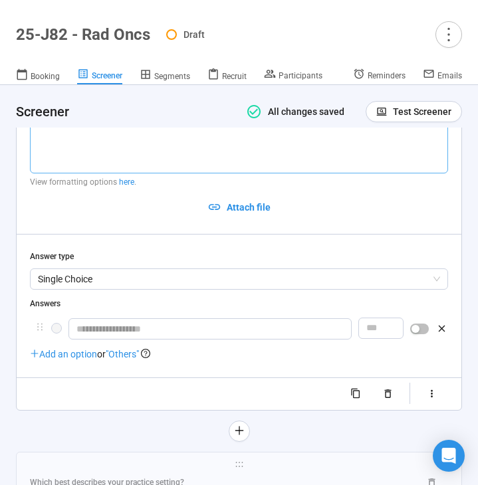
click at [234, 173] on textarea at bounding box center [239, 138] width 418 height 70
type textarea "*"
type textarea "**"
type textarea "***"
type textarea "****"
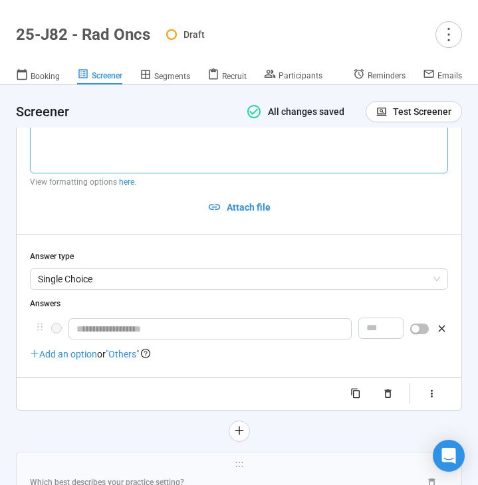
type textarea "****"
type textarea "******"
type textarea "*******"
type textarea "********"
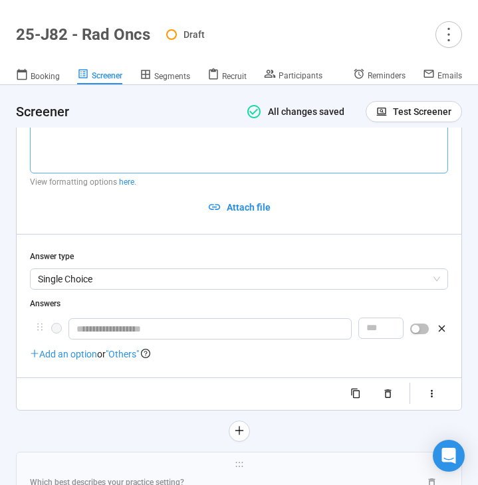
type textarea "**********"
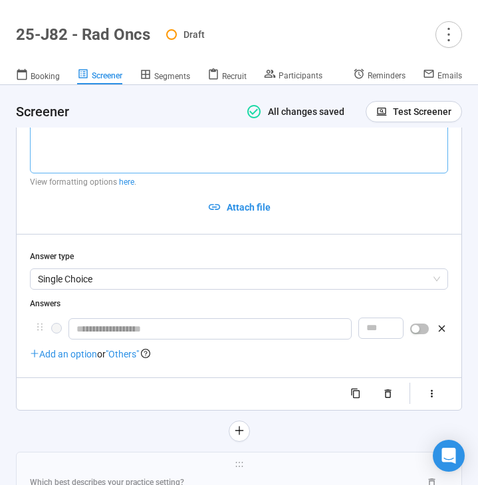
type textarea "**********"
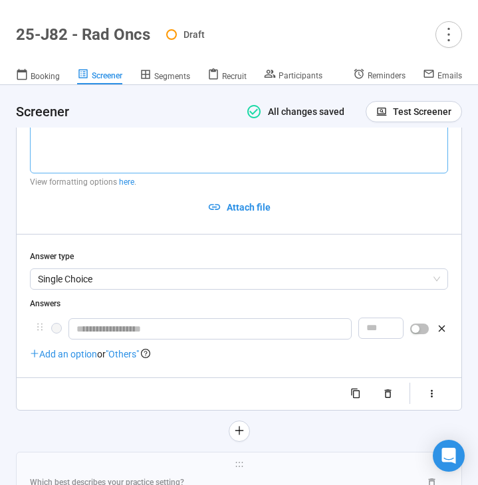
type textarea "**********"
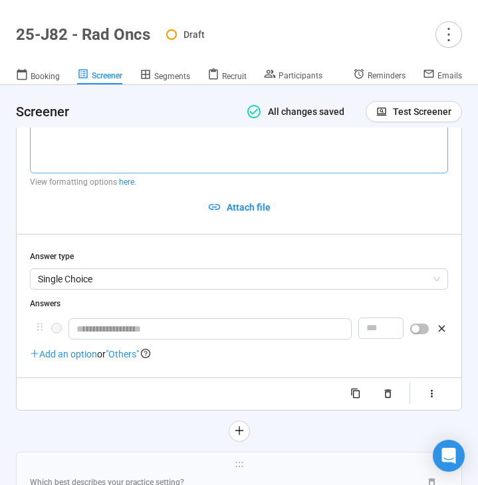
type textarea "**********"
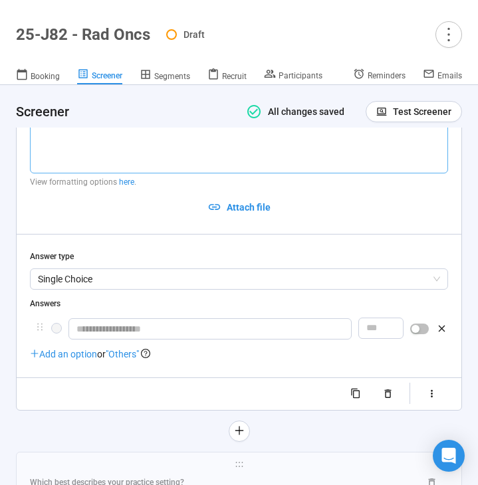
type textarea "**********"
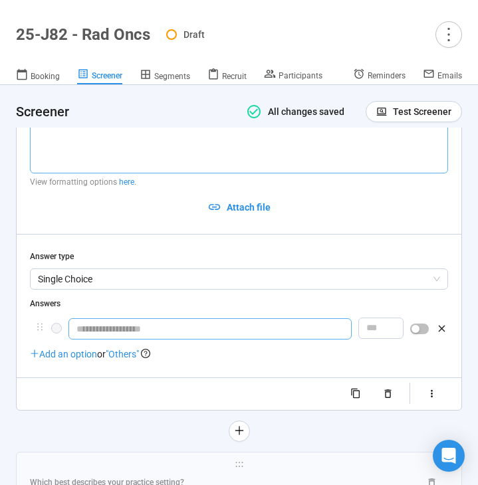
type textarea "**********"
click at [179, 340] on input "text" at bounding box center [209, 328] width 283 height 21
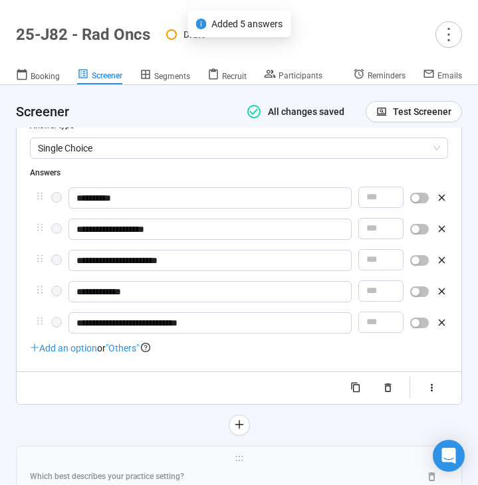
scroll to position [4640, 0]
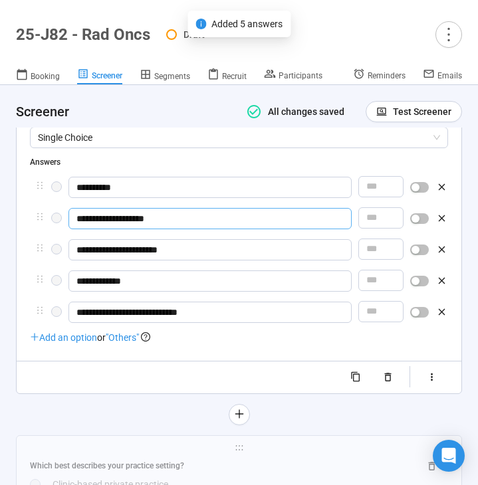
drag, startPoint x: 99, startPoint y: 243, endPoint x: 83, endPoint y: 243, distance: 15.9
click at [83, 229] on input "**********" at bounding box center [209, 218] width 283 height 21
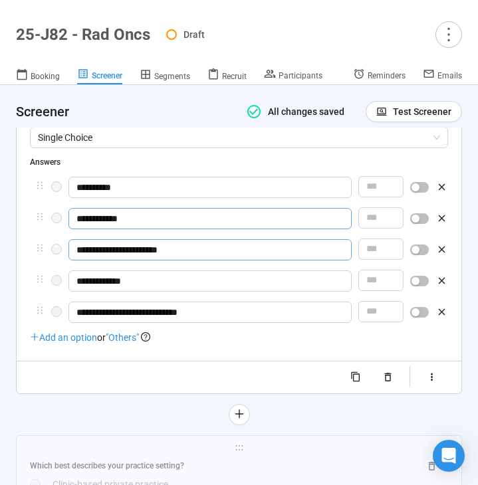
type input "**********"
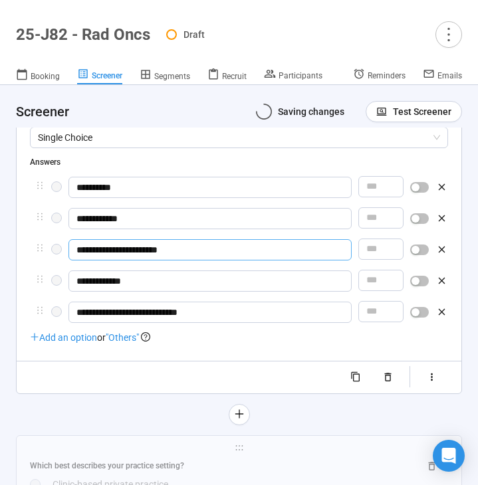
drag, startPoint x: 98, startPoint y: 271, endPoint x: 60, endPoint y: 271, distance: 37.2
click at [60, 262] on div "**********" at bounding box center [239, 250] width 418 height 23
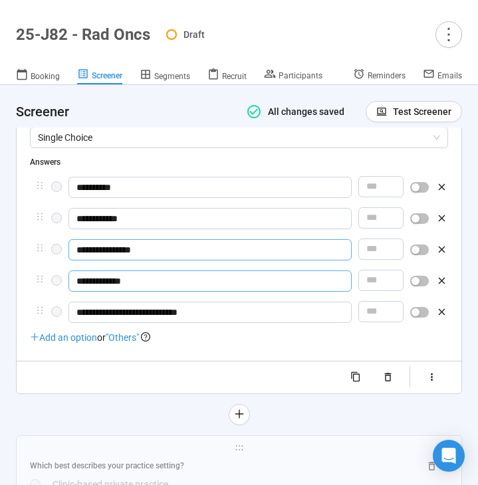
type input "**********"
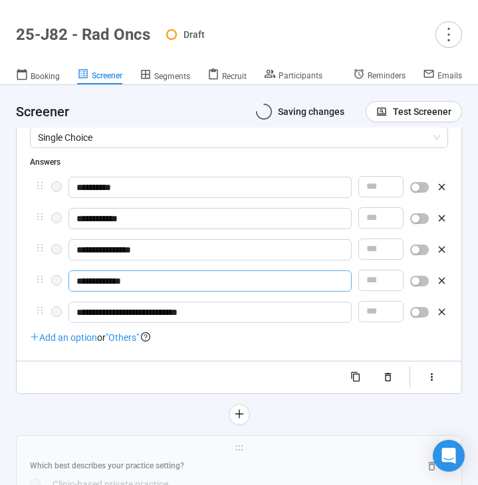
drag, startPoint x: 94, startPoint y: 307, endPoint x: 71, endPoint y: 307, distance: 23.3
click at [72, 292] on input "**********" at bounding box center [209, 280] width 283 height 21
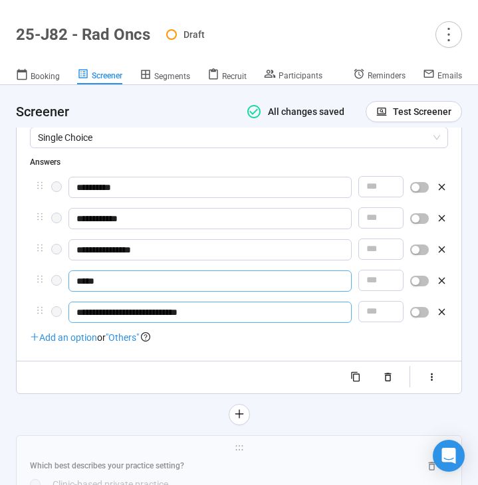
type input "*****"
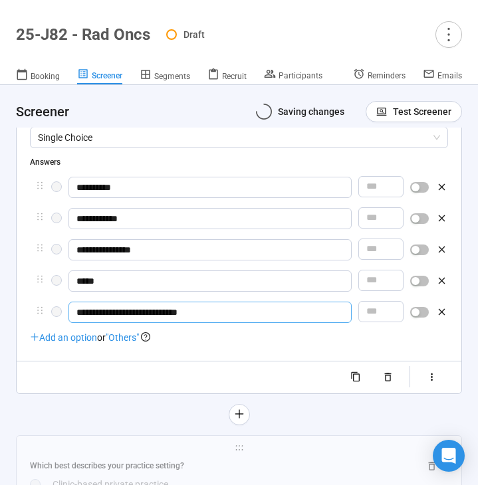
click at [72, 323] on input "**********" at bounding box center [209, 312] width 283 height 21
drag, startPoint x: 96, startPoint y: 337, endPoint x: 64, endPoint y: 337, distance: 32.6
click at [64, 325] on div "**********" at bounding box center [239, 313] width 418 height 23
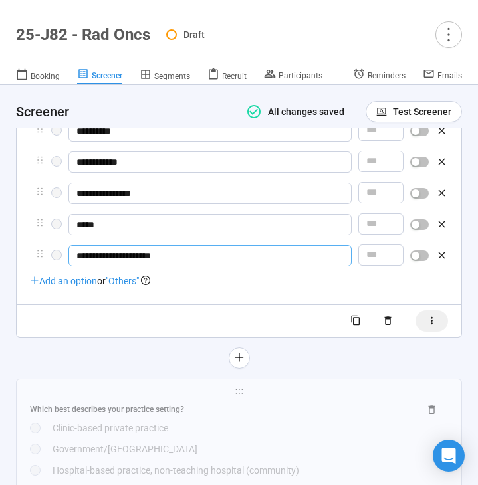
click at [432, 326] on icon "button" at bounding box center [431, 320] width 11 height 11
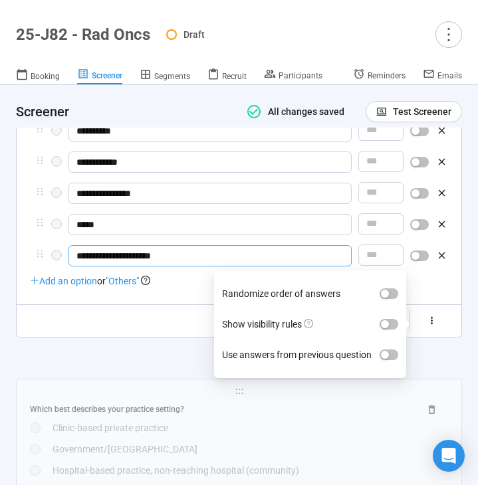
click at [381, 340] on label "Show visibility rules" at bounding box center [310, 324] width 176 height 31
type input "**********"
click at [381, 330] on button "Show visibility rules" at bounding box center [388, 324] width 19 height 11
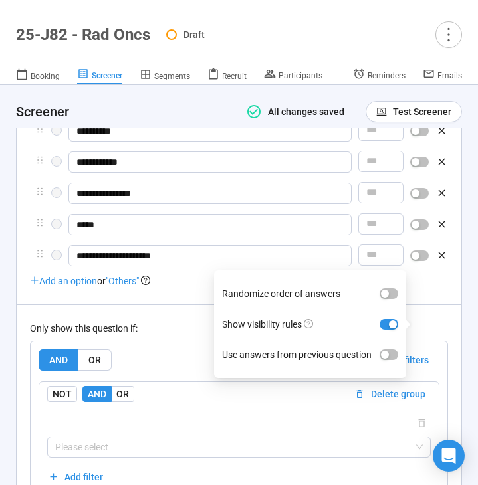
click at [169, 360] on div "Only show this question if: AND OR Delete all filters NOT AND OR Delete group P…" at bounding box center [239, 417] width 418 height 227
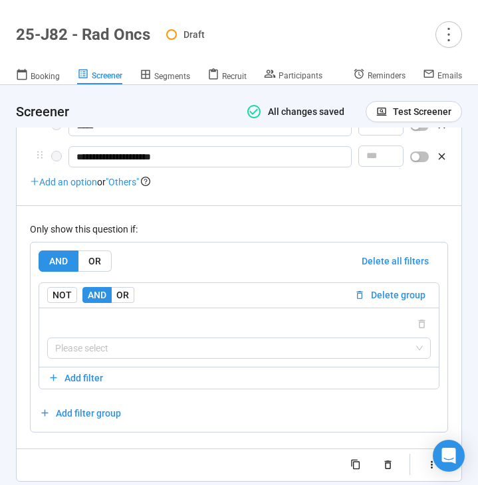
scroll to position [4845, 0]
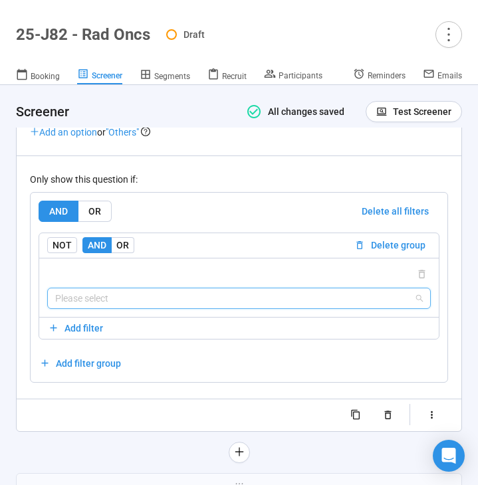
click at [176, 308] on input "search" at bounding box center [238, 298] width 367 height 20
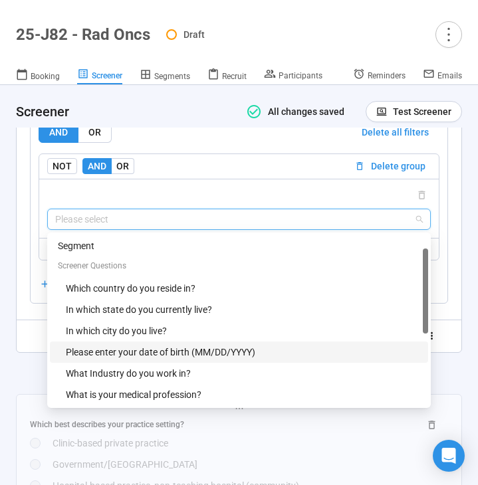
scroll to position [64, 0]
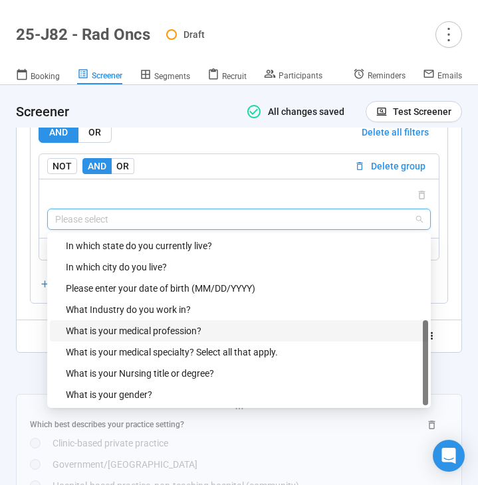
click at [172, 338] on div "What is your medical profession?" at bounding box center [243, 331] width 354 height 15
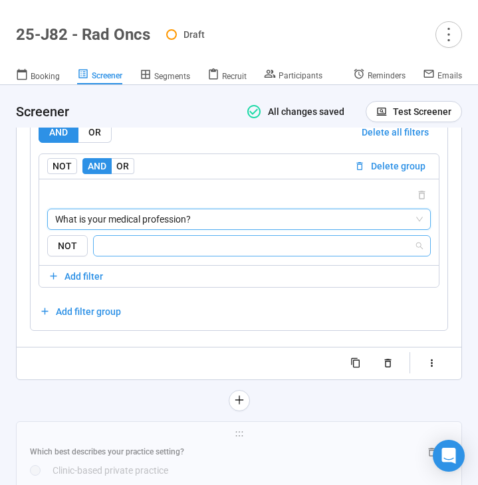
click at [203, 254] on input "search" at bounding box center [258, 246] width 312 height 16
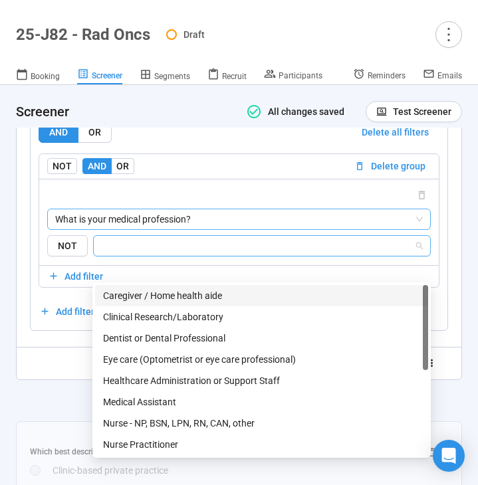
click at [203, 229] on span "What is your medical profession?" at bounding box center [238, 219] width 367 height 20
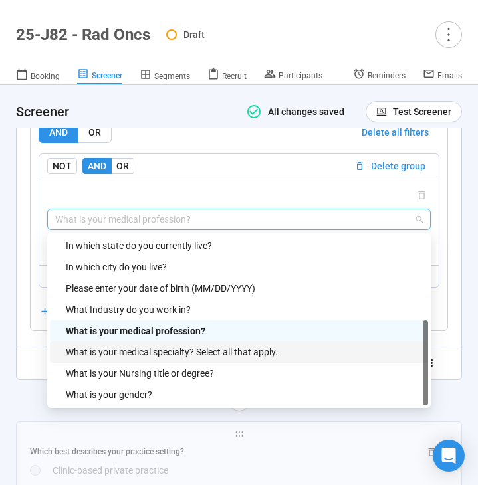
click at [161, 359] on div "What is your medical specialty? Select all that apply." at bounding box center [243, 352] width 354 height 15
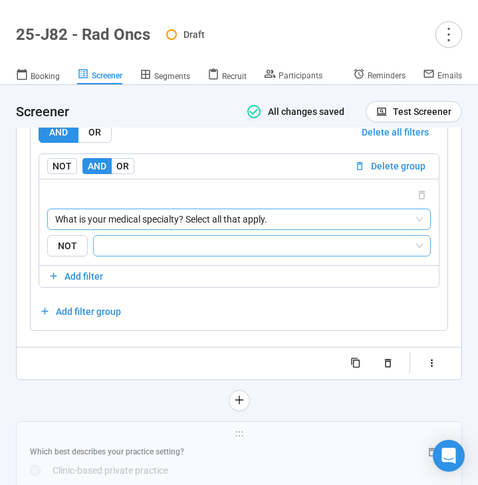
click at [209, 254] on input "search" at bounding box center [258, 246] width 312 height 16
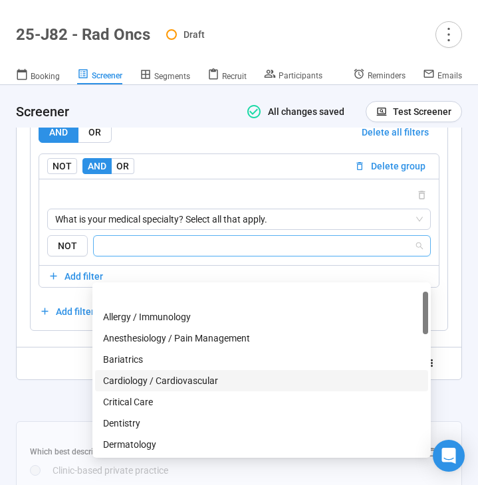
scroll to position [680, 0]
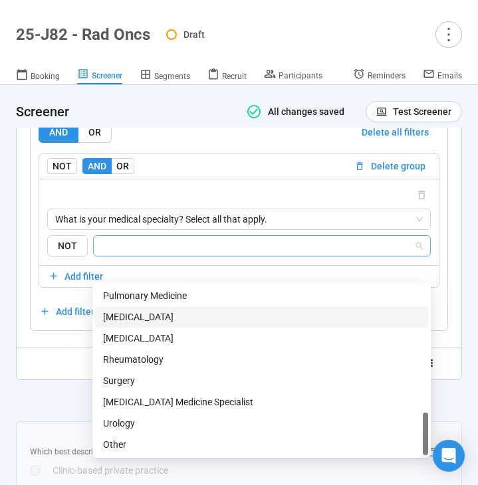
click at [187, 316] on div "[MEDICAL_DATA]" at bounding box center [261, 317] width 317 height 15
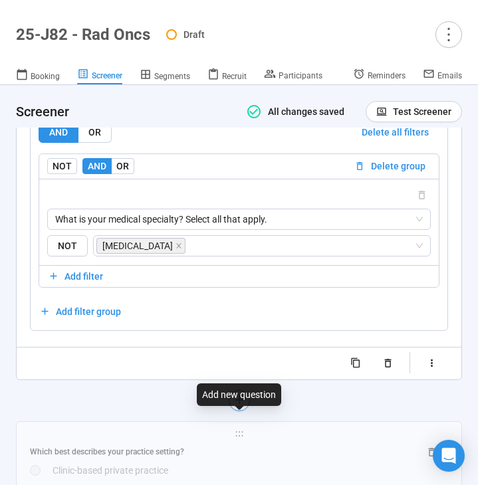
click at [238, 405] on icon "plus" at bounding box center [238, 400] width 11 height 11
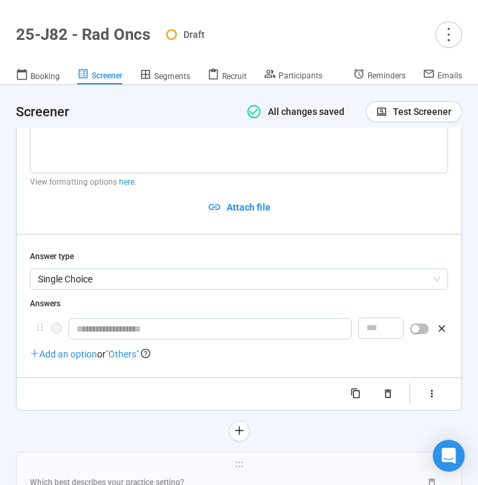
scroll to position [4673, 0]
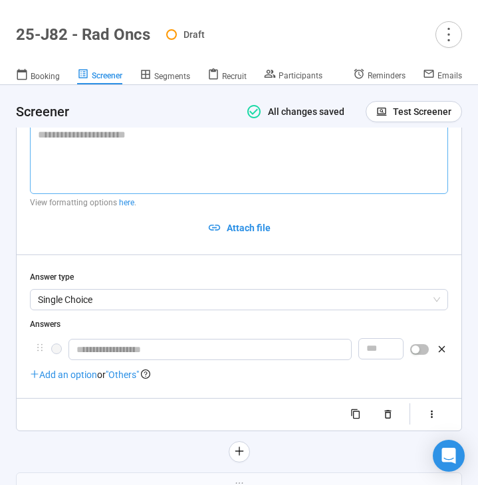
click at [113, 163] on textarea at bounding box center [239, 159] width 418 height 70
paste textarea "**********"
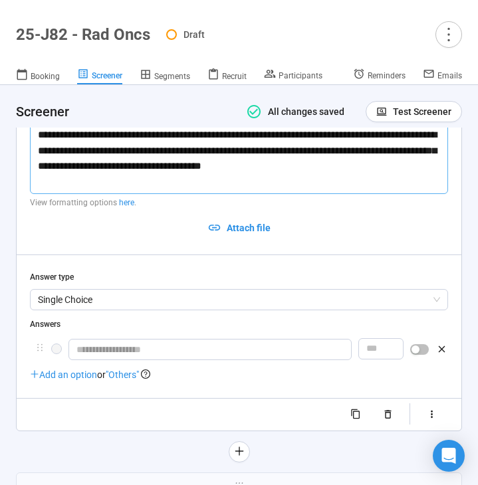
type textarea "**********"
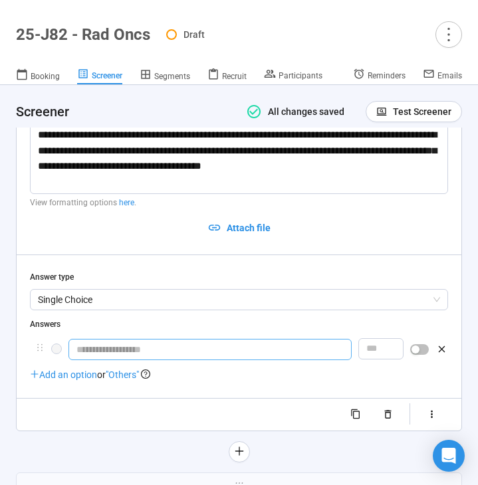
click at [129, 360] on input "text" at bounding box center [209, 349] width 283 height 21
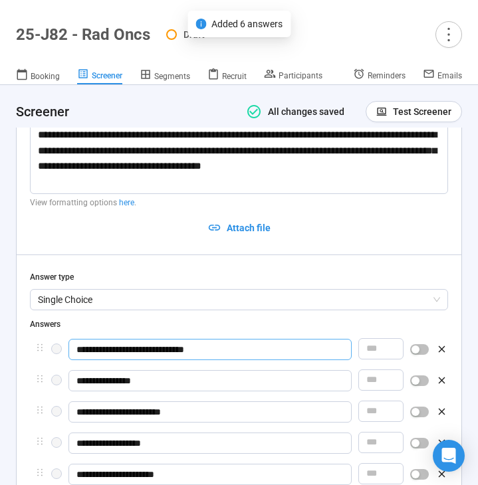
scroll to position [4767, 0]
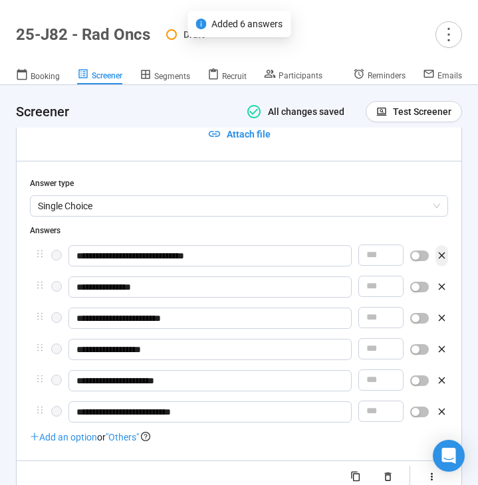
click at [443, 261] on icon "button" at bounding box center [441, 255] width 11 height 11
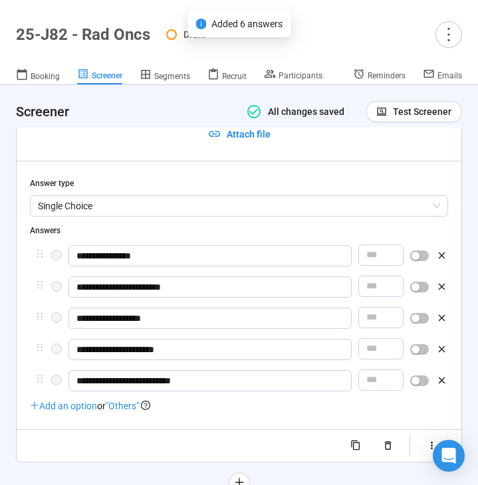
click at [443, 259] on icon "button" at bounding box center [442, 255] width 7 height 7
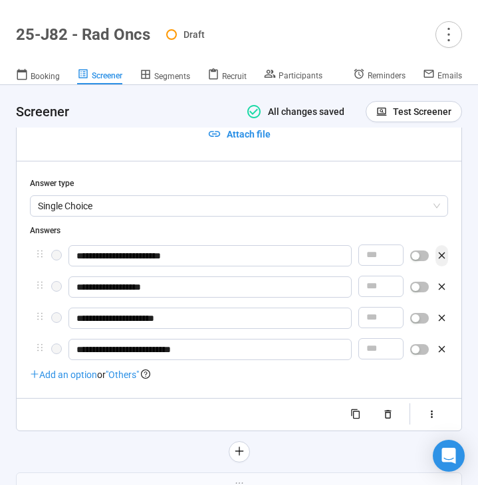
click at [443, 261] on icon "button" at bounding box center [441, 255] width 11 height 11
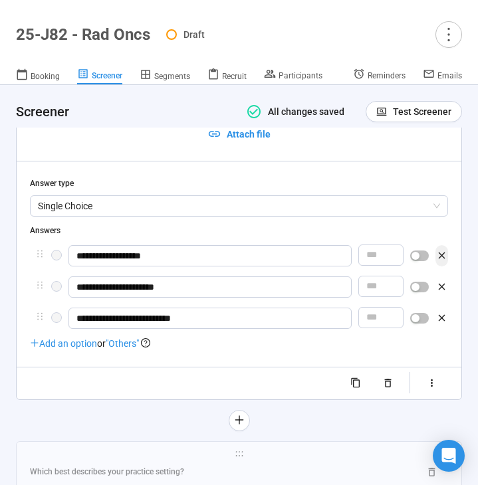
click at [443, 261] on icon "button" at bounding box center [441, 255] width 11 height 11
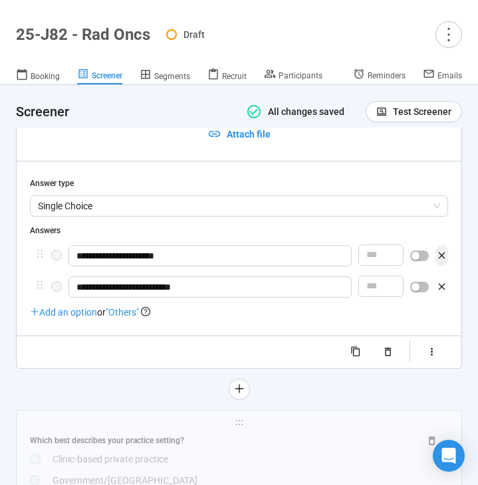
click at [443, 261] on icon "button" at bounding box center [441, 255] width 11 height 11
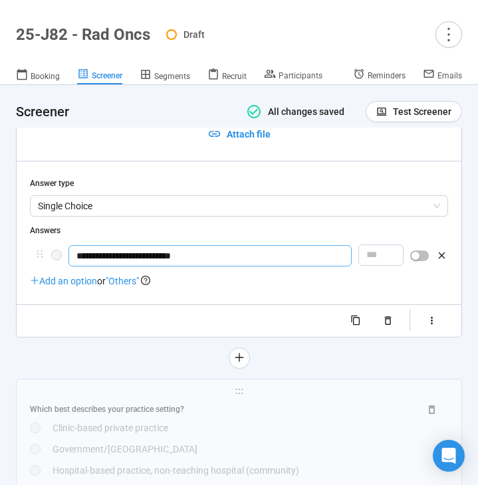
drag, startPoint x: 225, startPoint y: 273, endPoint x: 75, endPoint y: 271, distance: 149.5
click at [75, 266] on input "**********" at bounding box center [209, 255] width 283 height 21
type input "**********"
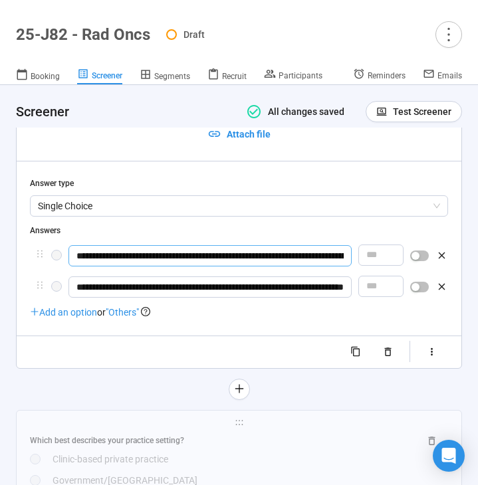
scroll to position [0, 82]
type input "**********"
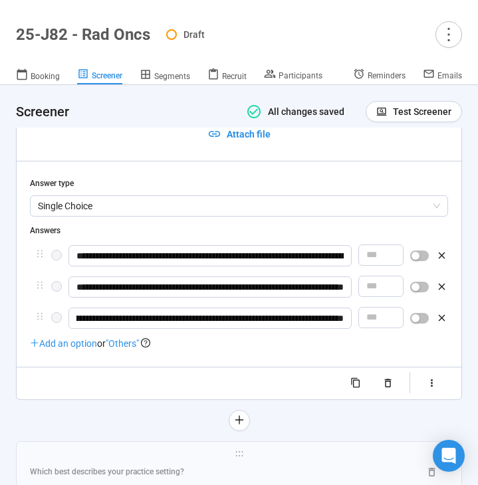
scroll to position [0, 161]
type input "**********"
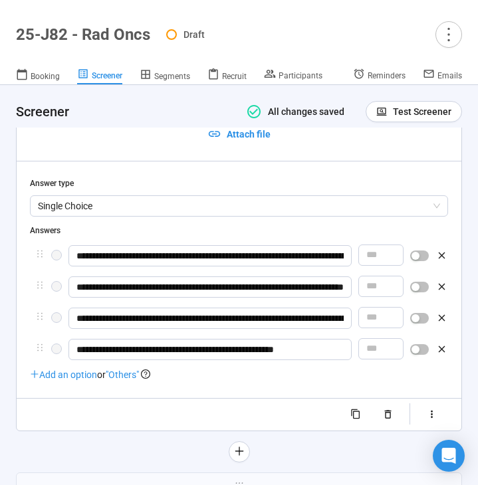
type input "**********"
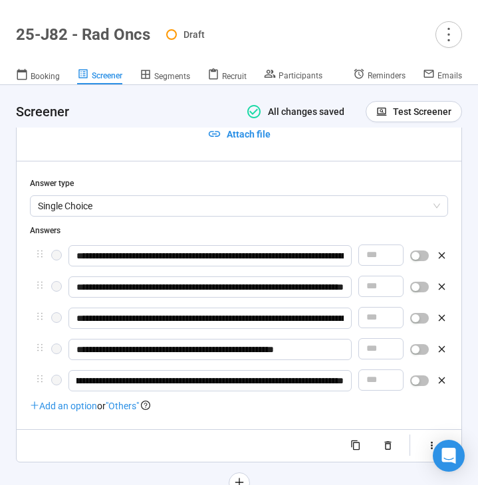
scroll to position [0, 237]
type input "**********"
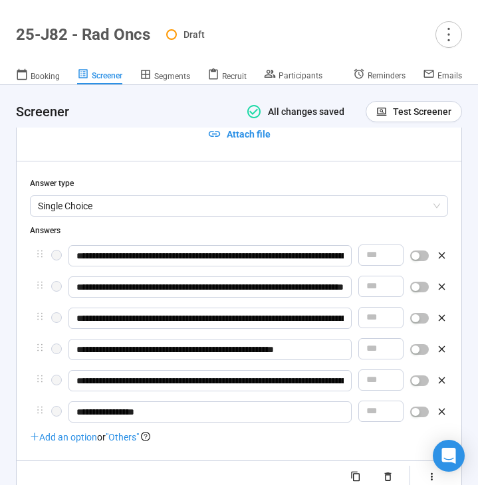
type input "**********"
click at [416, 260] on div "button" at bounding box center [415, 256] width 8 height 8
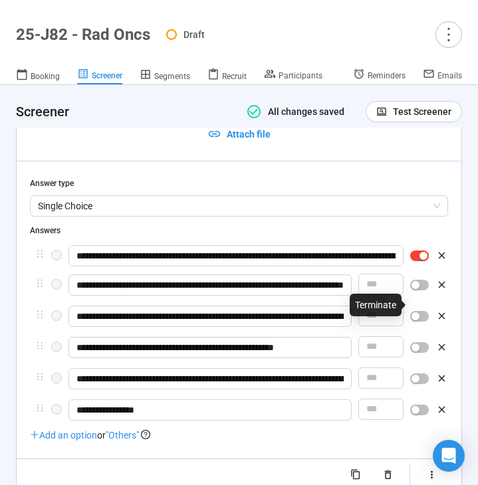
click at [417, 289] on div "button" at bounding box center [415, 285] width 8 height 8
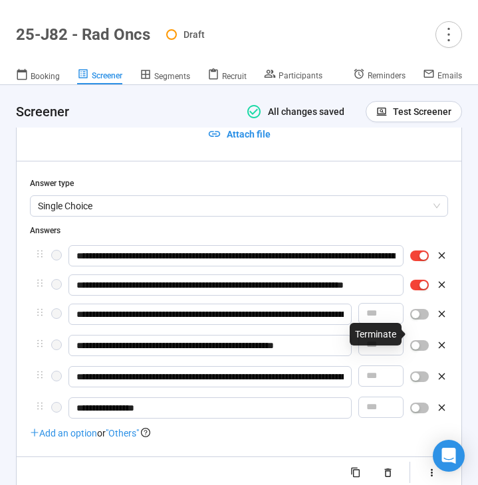
click at [417, 318] on div "button" at bounding box center [415, 314] width 8 height 8
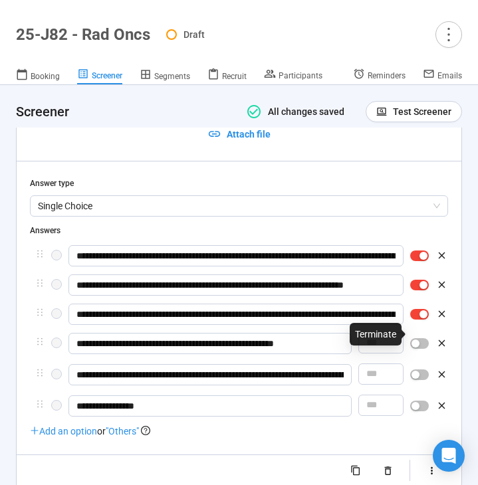
click at [417, 347] on div "button" at bounding box center [415, 344] width 8 height 8
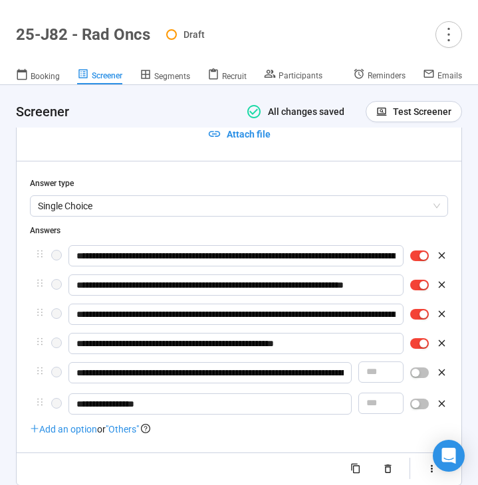
click at [417, 377] on div "button" at bounding box center [415, 373] width 8 height 8
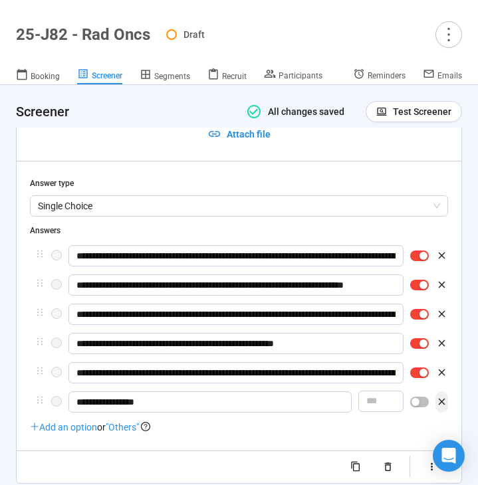
click at [440, 413] on button "button" at bounding box center [441, 401] width 13 height 21
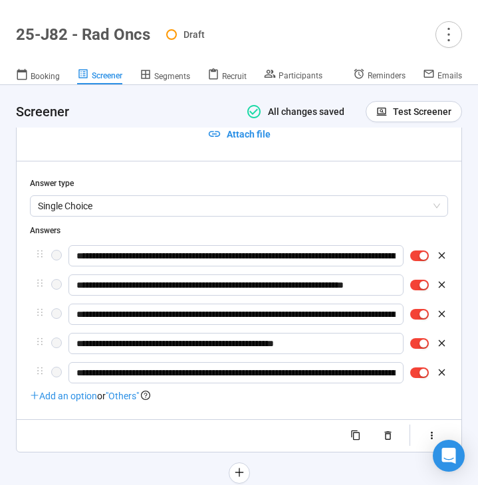
click at [130, 401] on span ""Others"" at bounding box center [122, 396] width 33 height 11
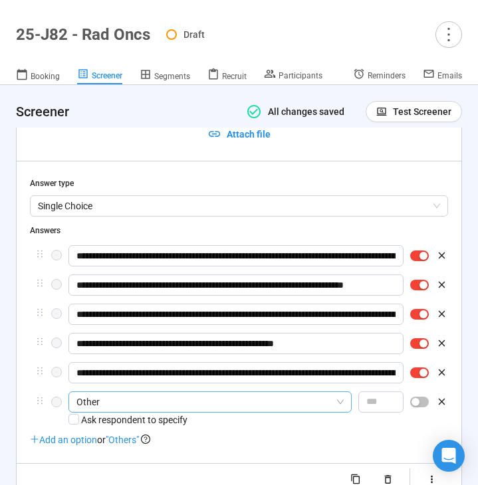
click at [134, 412] on span "Other" at bounding box center [209, 402] width 267 height 20
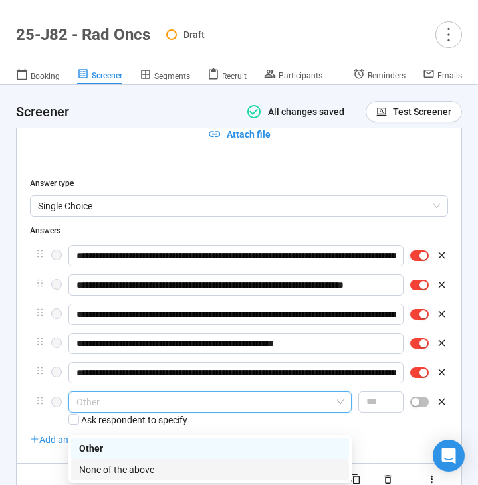
click at [136, 466] on div "None of the above" at bounding box center [210, 469] width 262 height 15
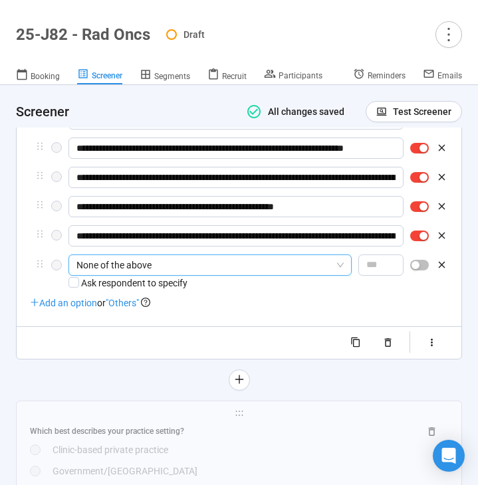
scroll to position [4914, 0]
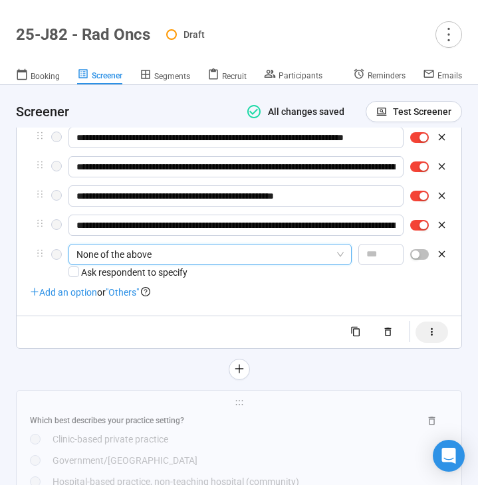
click at [431, 338] on icon "button" at bounding box center [431, 331] width 11 height 11
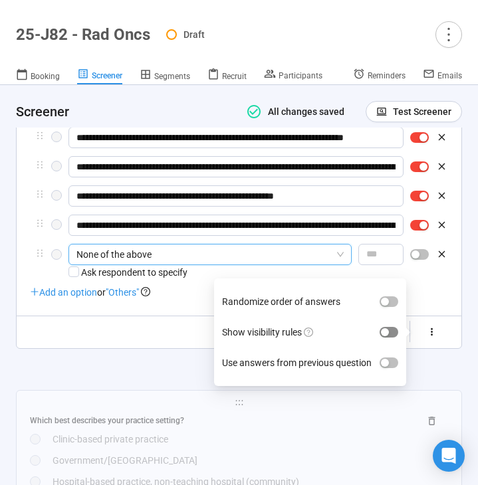
click at [391, 338] on span "button" at bounding box center [388, 332] width 19 height 11
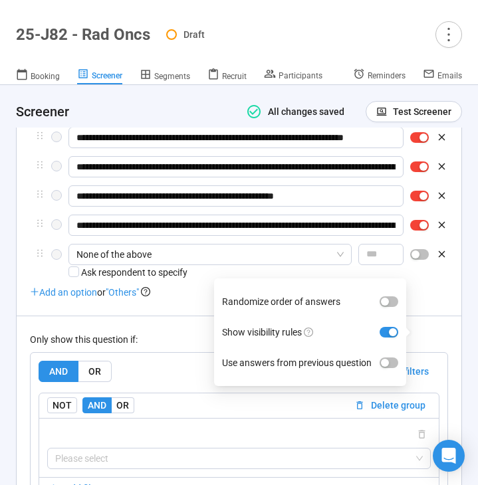
click at [162, 347] on div "Only show this question if:" at bounding box center [239, 339] width 418 height 15
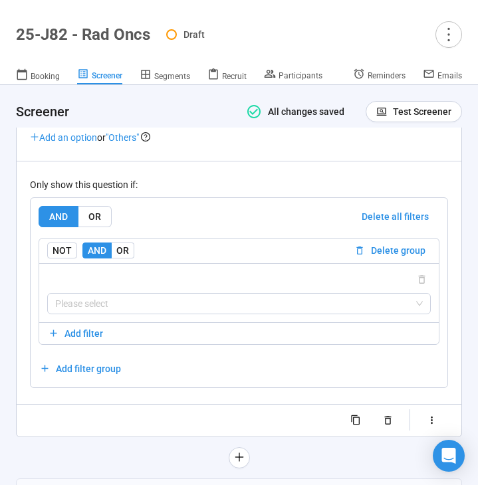
scroll to position [5084, 0]
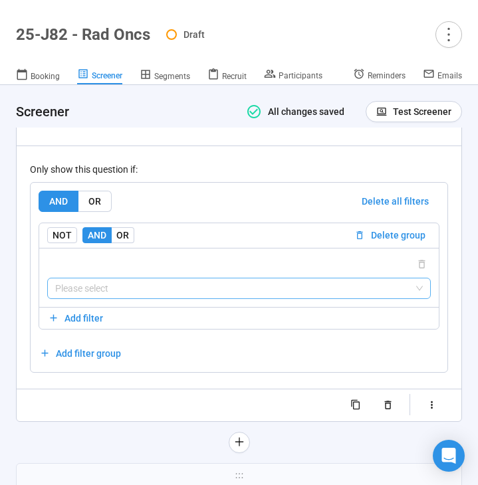
click at [159, 298] on input "search" at bounding box center [238, 288] width 367 height 20
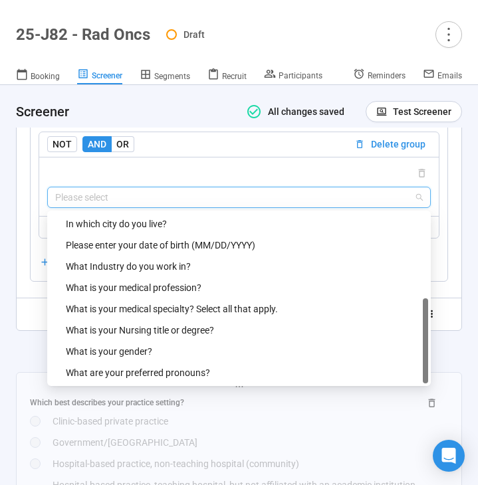
scroll to position [5179, 0]
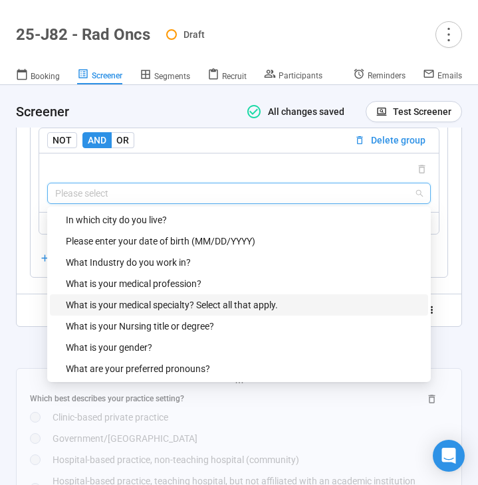
click at [189, 312] on div "What is your medical specialty? Select all that apply." at bounding box center [243, 305] width 354 height 15
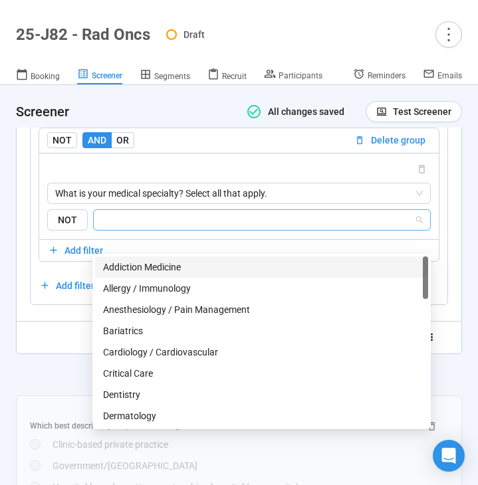
click at [218, 228] on input "search" at bounding box center [258, 220] width 312 height 16
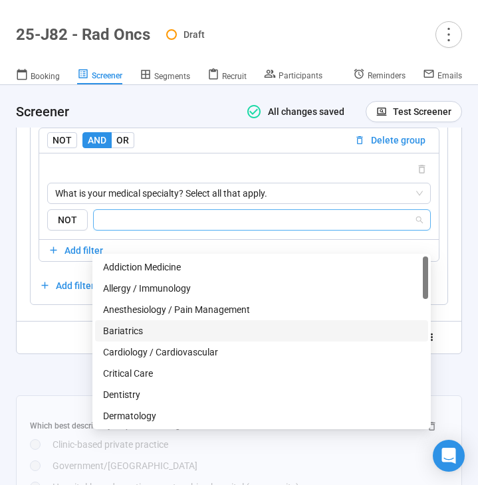
scroll to position [680, 0]
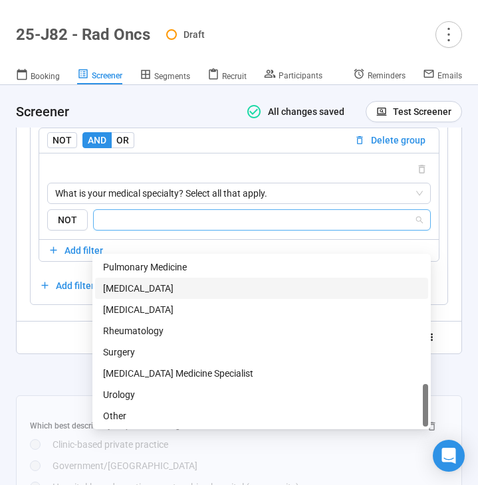
click at [183, 289] on div "[MEDICAL_DATA]" at bounding box center [261, 288] width 317 height 15
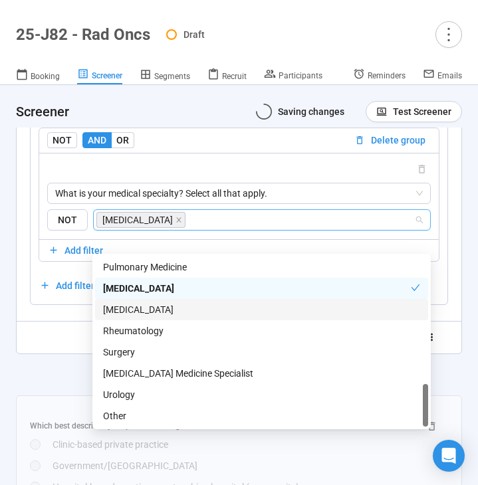
click at [56, 385] on div at bounding box center [239, 374] width 446 height 21
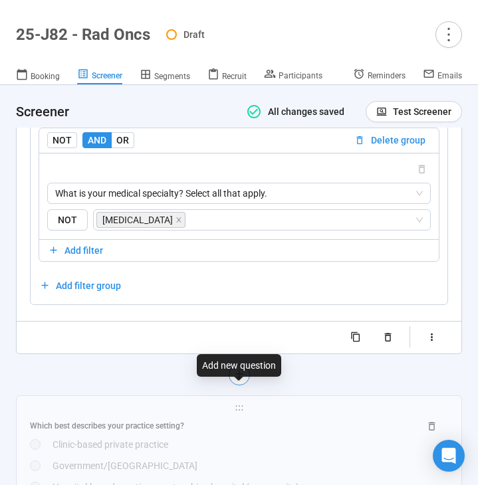
click at [235, 379] on icon "plus" at bounding box center [238, 374] width 11 height 11
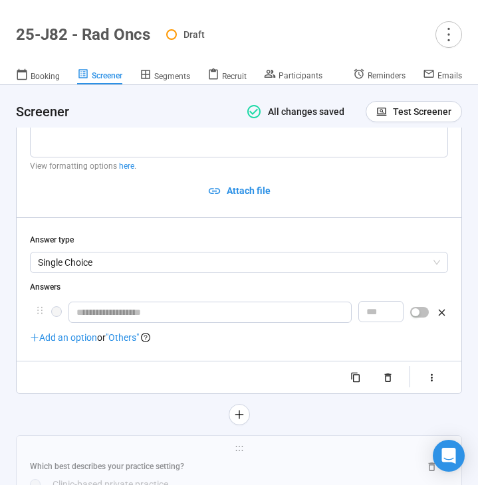
scroll to position [4970, 0]
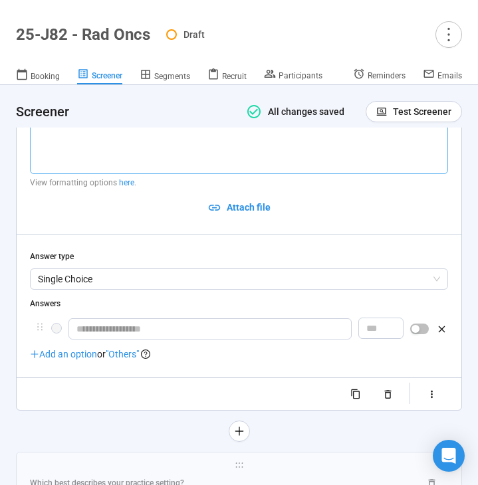
click at [72, 153] on textarea at bounding box center [239, 139] width 418 height 70
paste textarea "**********"
type textarea "**********"
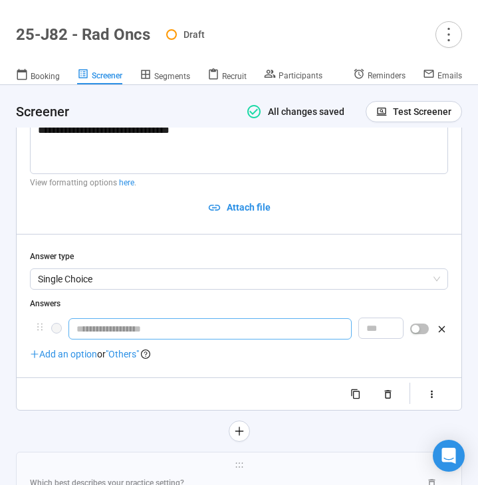
click at [126, 340] on input "text" at bounding box center [209, 328] width 283 height 21
type input "**********"
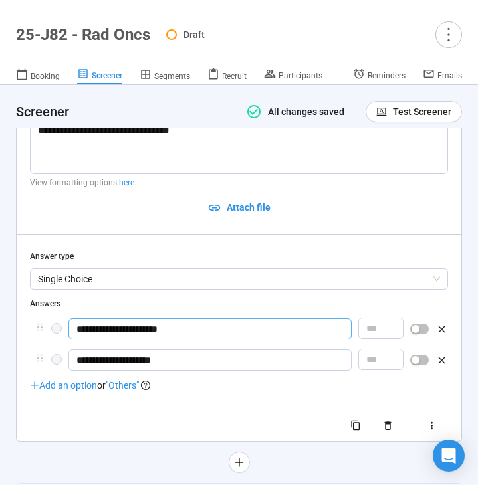
type input "**********"
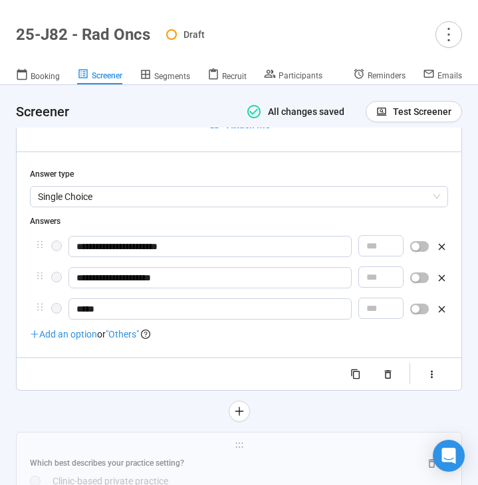
scroll to position [5054, 0]
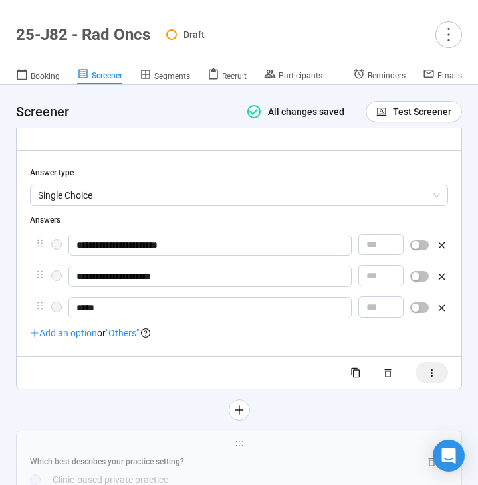
click at [431, 379] on icon "button" at bounding box center [431, 372] width 11 height 11
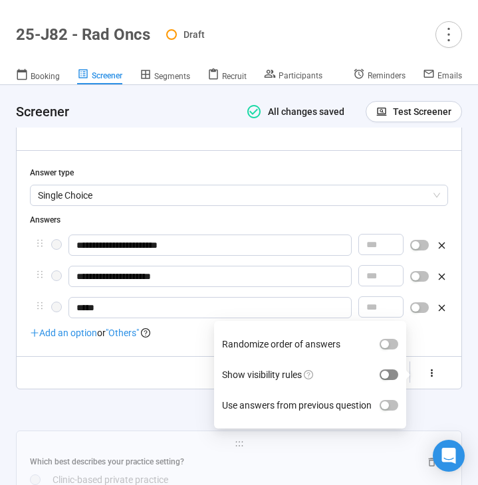
type input "*****"
click at [397, 380] on span "button" at bounding box center [388, 374] width 19 height 11
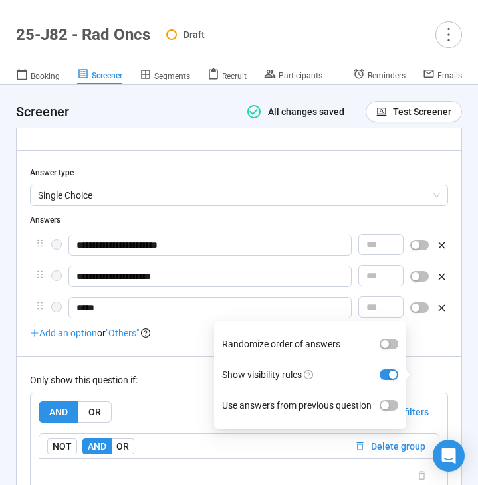
click at [181, 387] on div "Only show this question if:" at bounding box center [239, 380] width 418 height 15
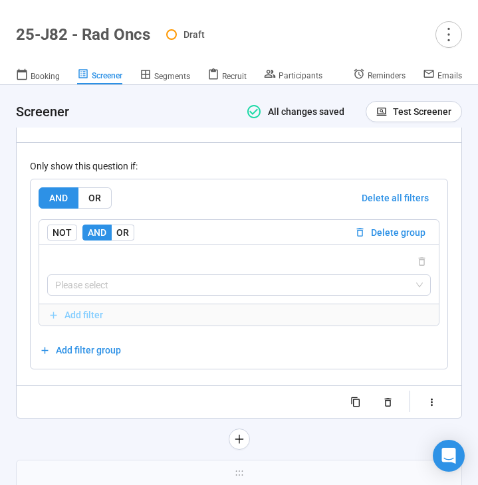
scroll to position [5270, 0]
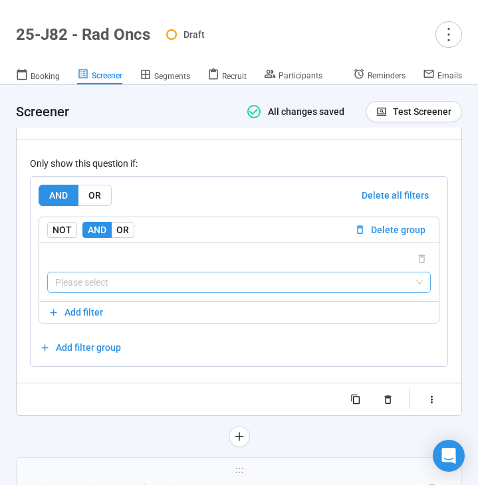
click at [206, 292] on input "search" at bounding box center [238, 282] width 367 height 20
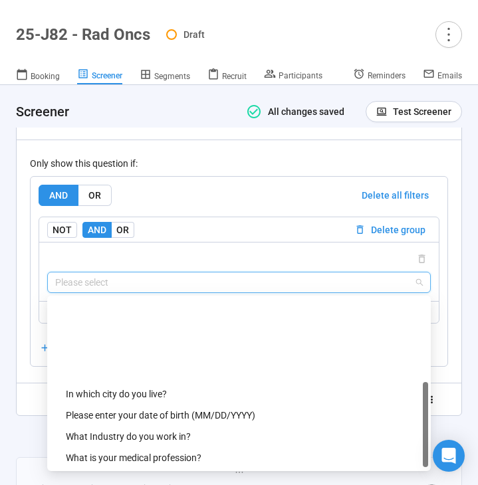
scroll to position [106, 0]
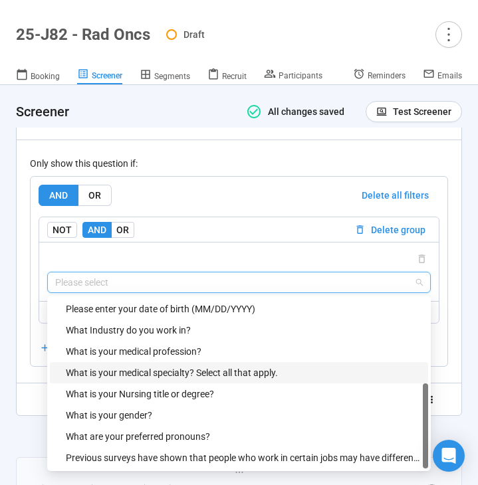
click at [199, 380] on div "What is your medical specialty? Select all that apply." at bounding box center [243, 372] width 354 height 15
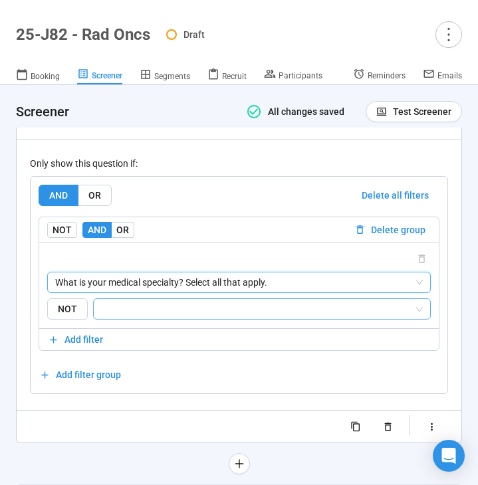
click at [225, 317] on input "search" at bounding box center [258, 309] width 312 height 16
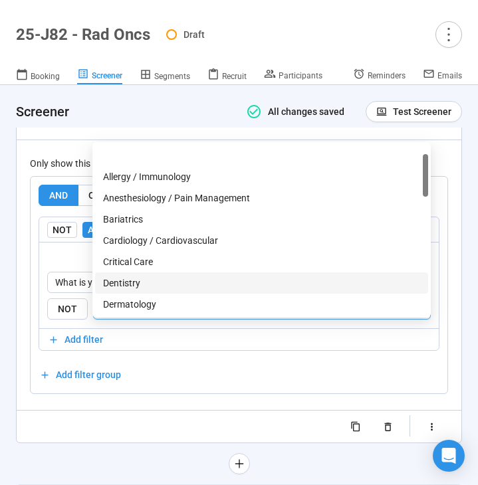
scroll to position [680, 0]
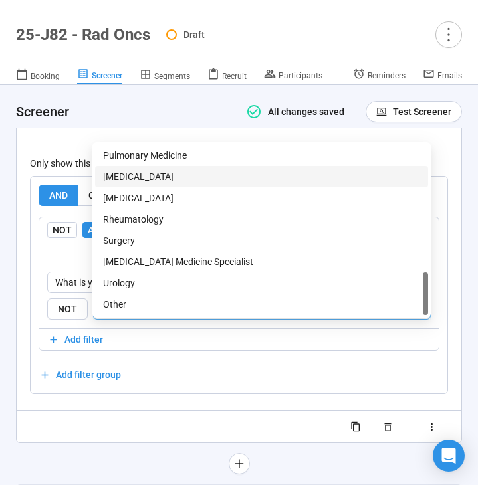
click at [217, 176] on div "[MEDICAL_DATA]" at bounding box center [261, 176] width 317 height 15
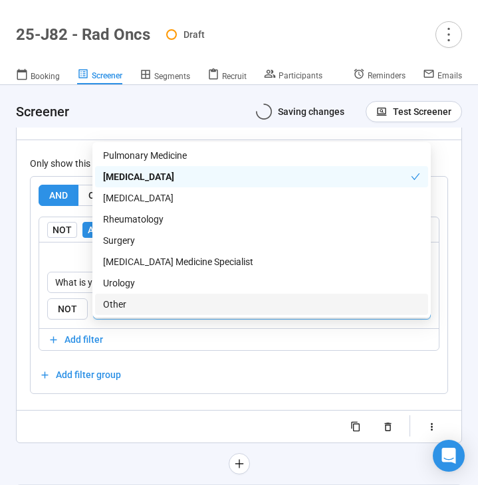
click at [62, 437] on div "Randomize order of answers Show visibility rules Use answers from previous ques…" at bounding box center [239, 426] width 418 height 21
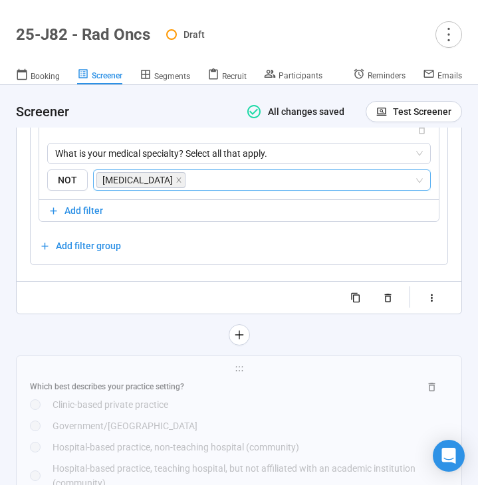
scroll to position [5401, 0]
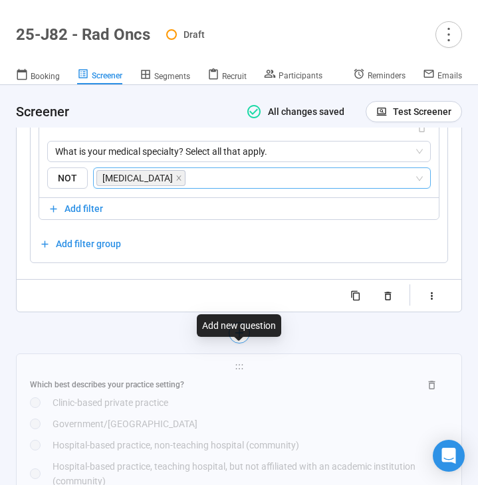
click at [238, 333] on icon "plus" at bounding box center [239, 332] width 8 height 1
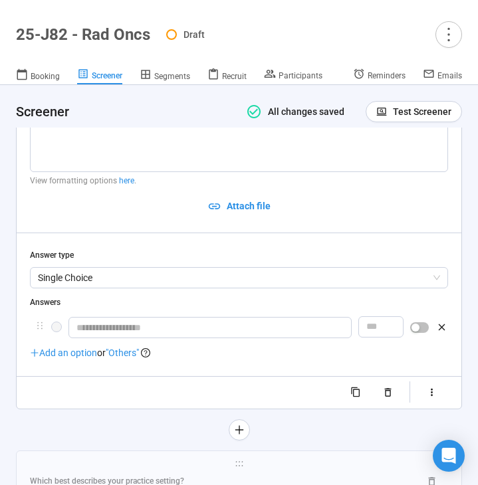
scroll to position [5127, 0]
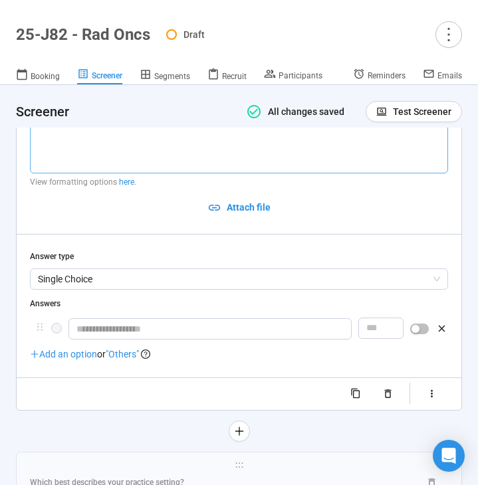
click at [177, 163] on textarea at bounding box center [239, 138] width 418 height 70
paste textarea "**********"
type textarea "**********"
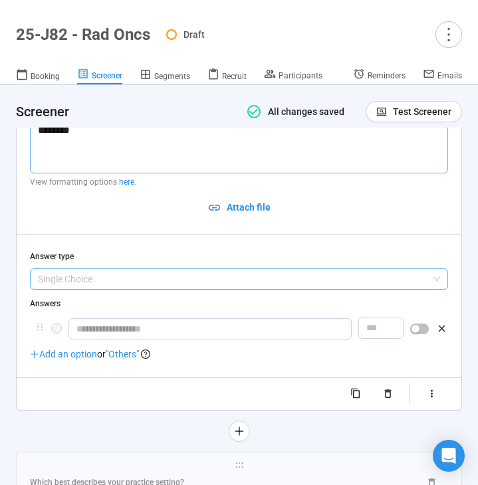
click at [118, 289] on span "Single Choice" at bounding box center [239, 279] width 402 height 20
type textarea "**********"
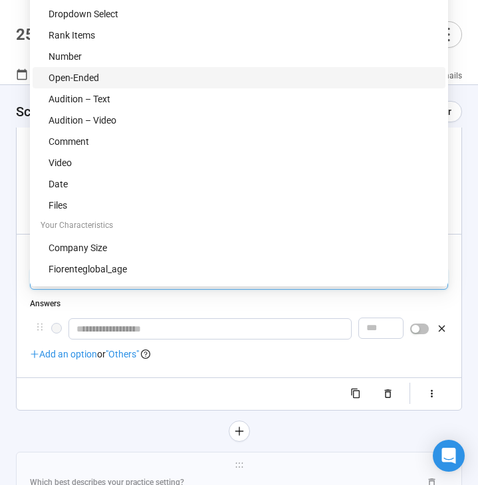
click at [146, 72] on div "Open-Ended" at bounding box center [243, 77] width 389 height 15
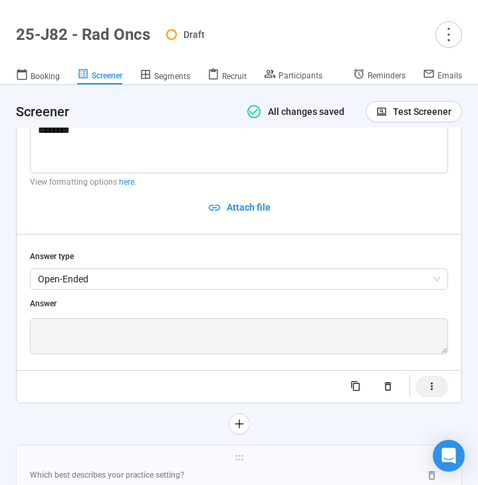
click at [427, 392] on icon "button" at bounding box center [431, 386] width 11 height 11
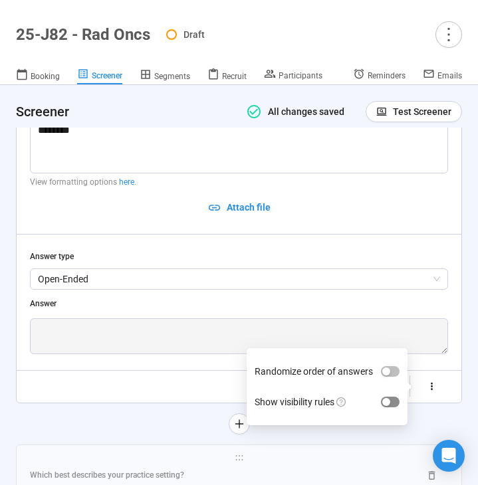
click at [389, 406] on div "button" at bounding box center [386, 402] width 8 height 8
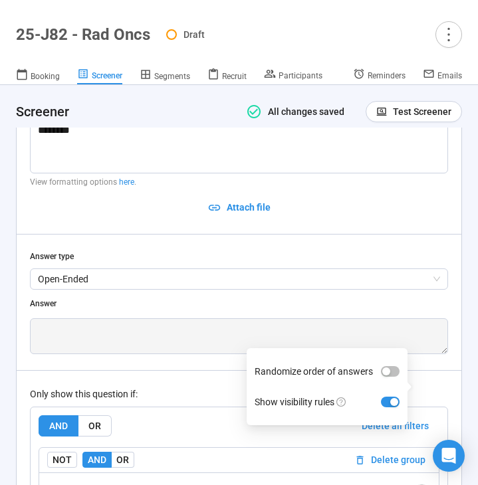
click at [193, 401] on div "Only show this question if:" at bounding box center [239, 394] width 418 height 15
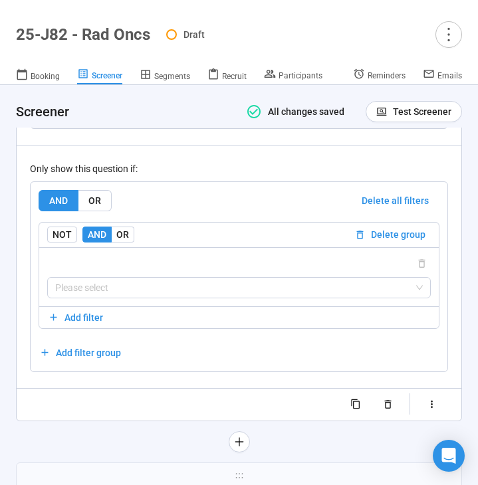
scroll to position [5370, 0]
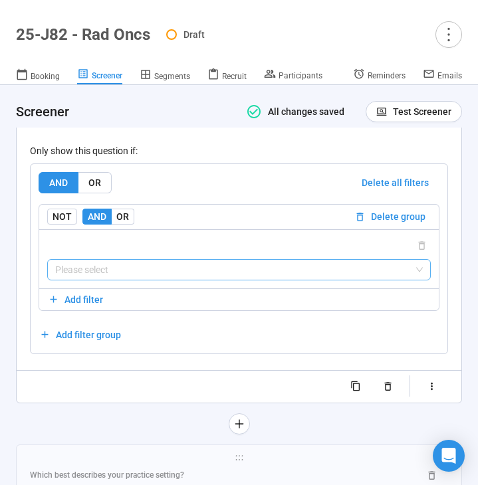
click at [200, 280] on input "search" at bounding box center [238, 270] width 367 height 20
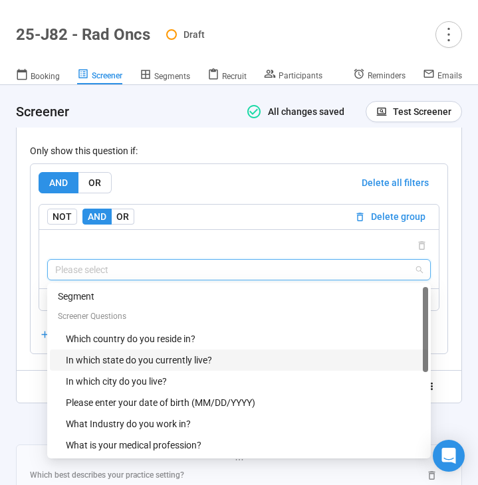
scroll to position [128, 0]
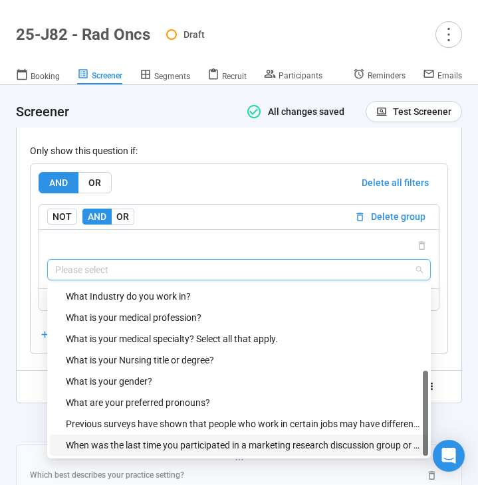
click at [171, 452] on div "When was the last time you participated in a marketing research discussion grou…" at bounding box center [243, 445] width 354 height 15
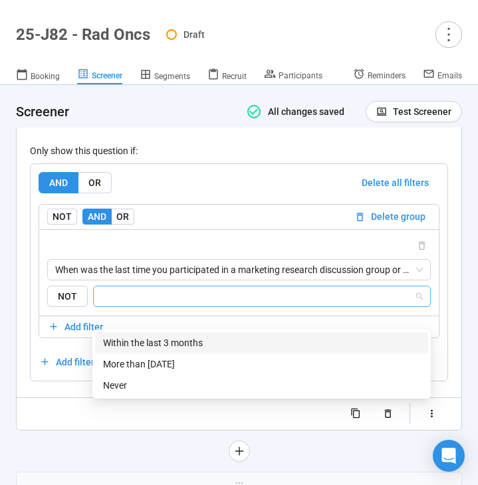
click at [209, 304] on input "search" at bounding box center [258, 296] width 312 height 16
click at [220, 342] on div "Within the last 3 months" at bounding box center [261, 343] width 317 height 15
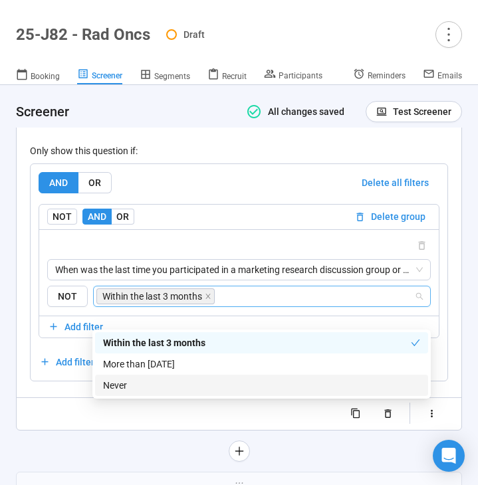
click at [82, 425] on div "Randomize order of answers Show visibility rules" at bounding box center [239, 413] width 418 height 21
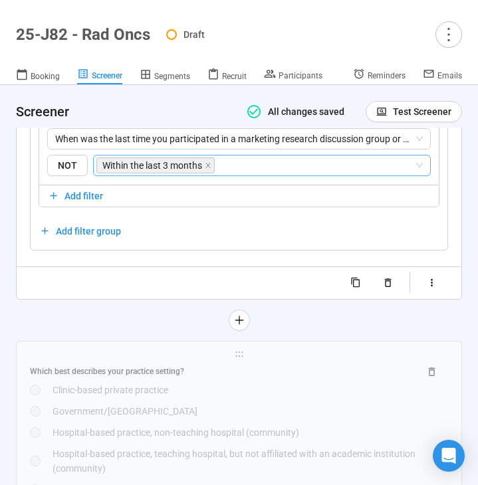
scroll to position [5515, 0]
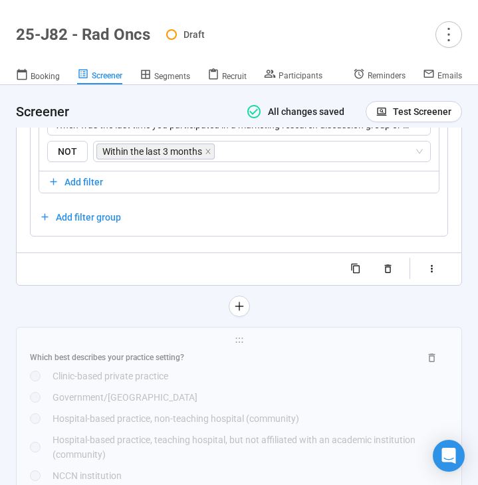
click at [234, 317] on div at bounding box center [239, 306] width 446 height 21
click at [235, 317] on button "button" at bounding box center [239, 306] width 21 height 21
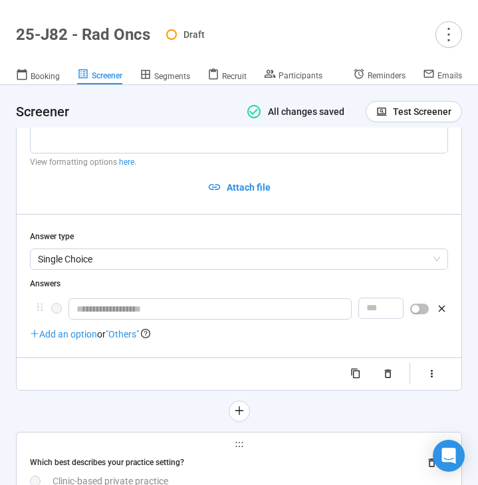
scroll to position [5247, 0]
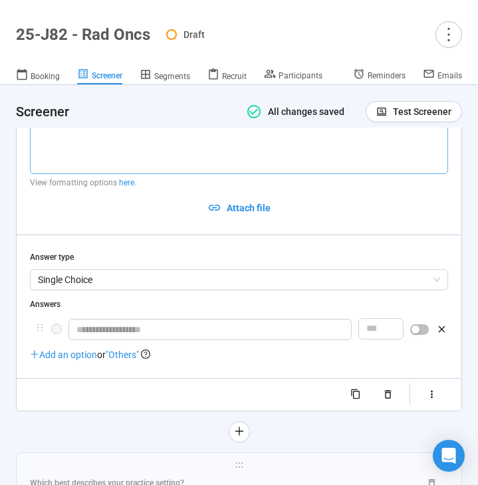
click at [82, 151] on textarea at bounding box center [239, 139] width 418 height 70
paste textarea "**********"
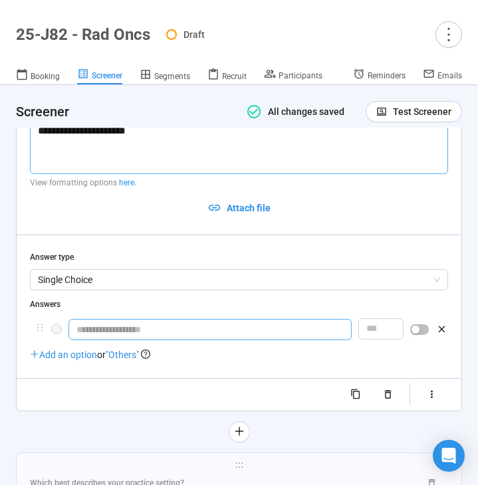
type textarea "**********"
click at [124, 340] on input "text" at bounding box center [209, 329] width 283 height 21
type input "***"
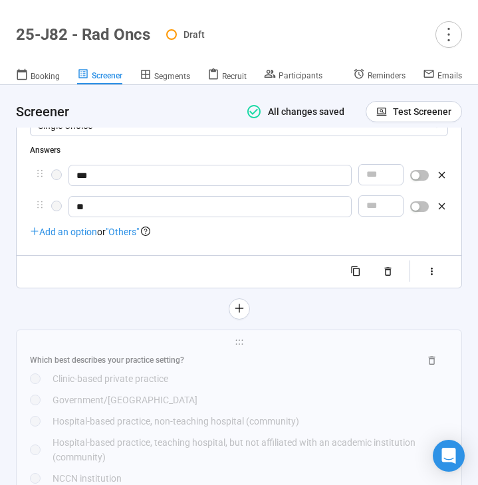
scroll to position [5404, 0]
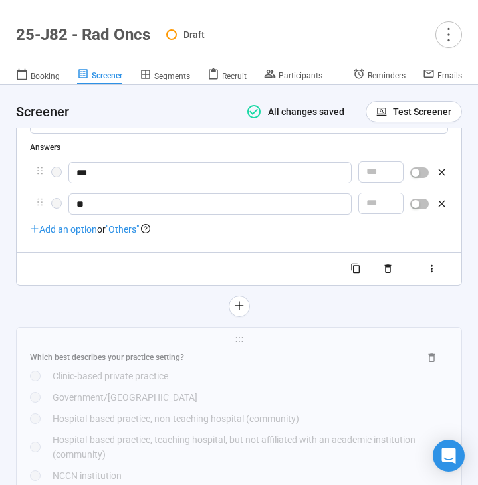
click at [450, 284] on div "**********" at bounding box center [239, 96] width 445 height 375
type input "**"
click at [442, 280] on button "button" at bounding box center [431, 268] width 33 height 21
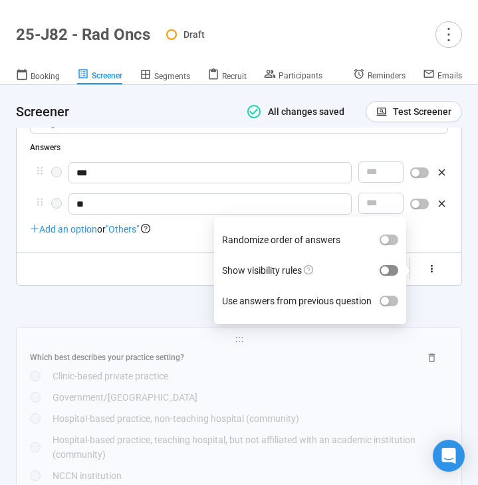
click at [394, 276] on span "button" at bounding box center [388, 270] width 19 height 11
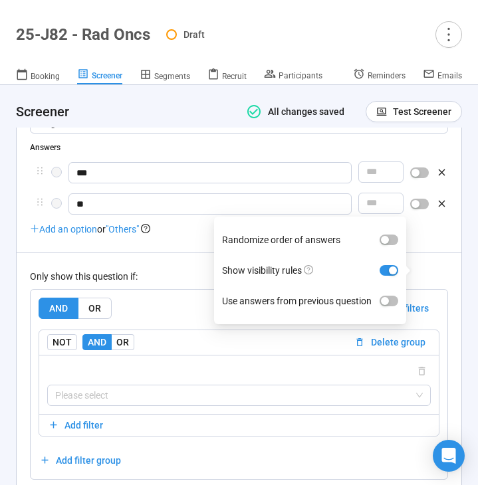
click at [169, 284] on div "Only show this question if:" at bounding box center [239, 276] width 418 height 15
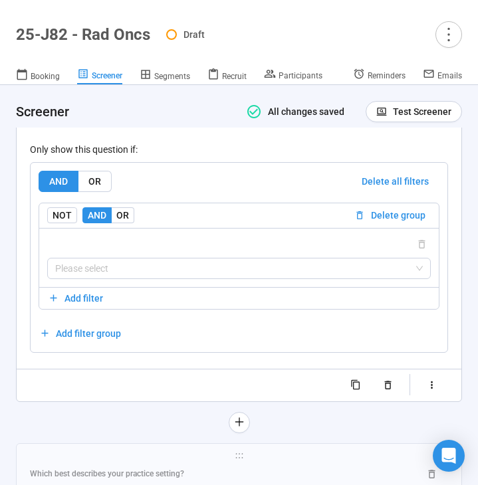
scroll to position [5533, 0]
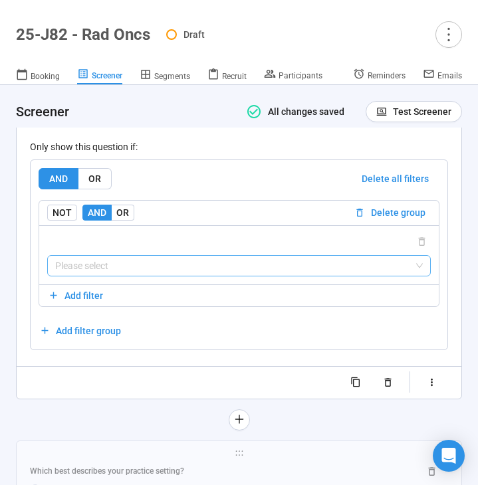
click at [157, 276] on input "search" at bounding box center [238, 266] width 367 height 20
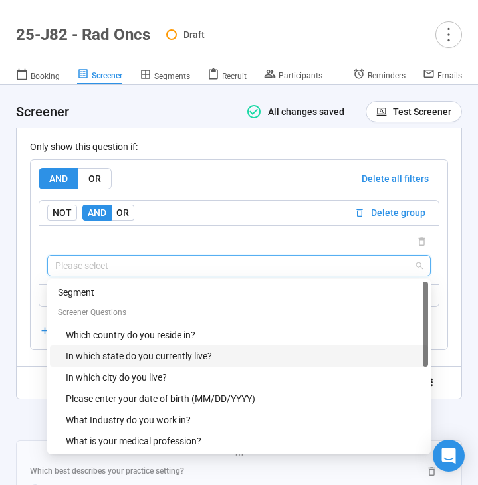
scroll to position [149, 0]
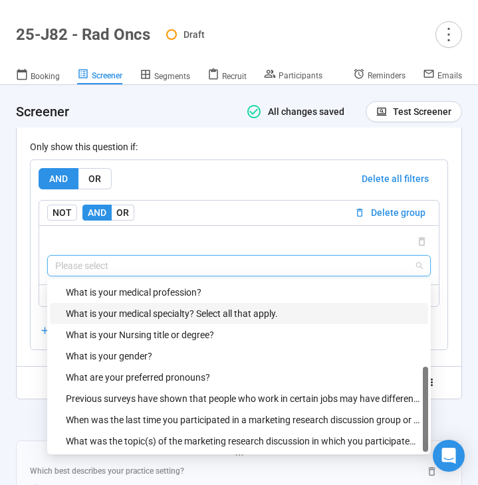
click at [161, 321] on div "What is your medical specialty? Select all that apply." at bounding box center [243, 313] width 354 height 15
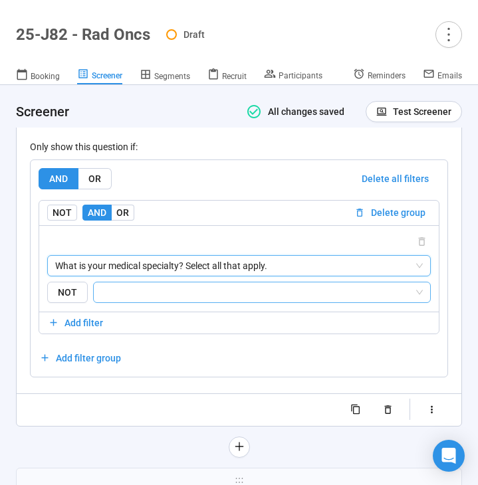
click at [202, 300] on input "search" at bounding box center [258, 292] width 312 height 16
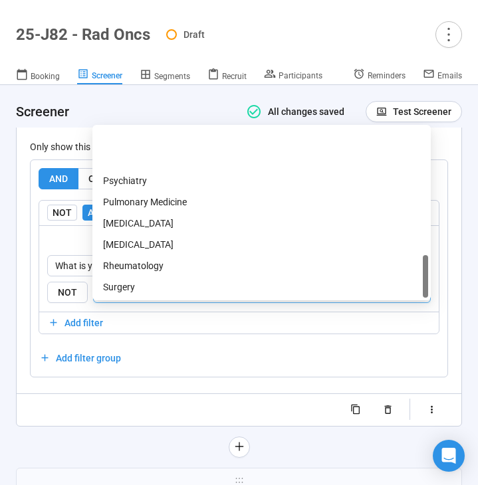
scroll to position [680, 0]
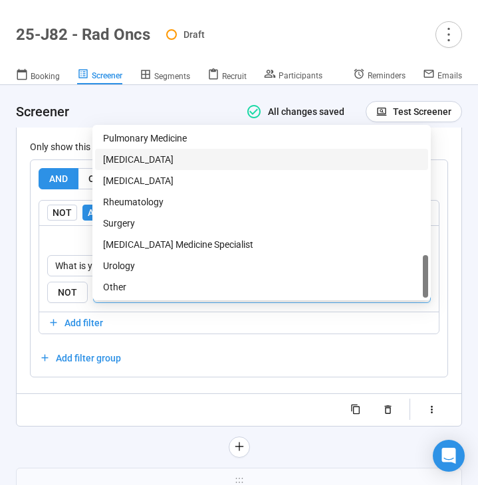
click at [181, 161] on div "[MEDICAL_DATA]" at bounding box center [261, 159] width 317 height 15
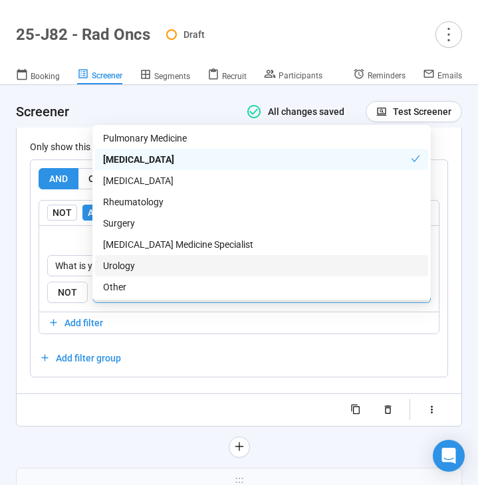
click at [88, 425] on div "**********" at bounding box center [239, 102] width 445 height 646
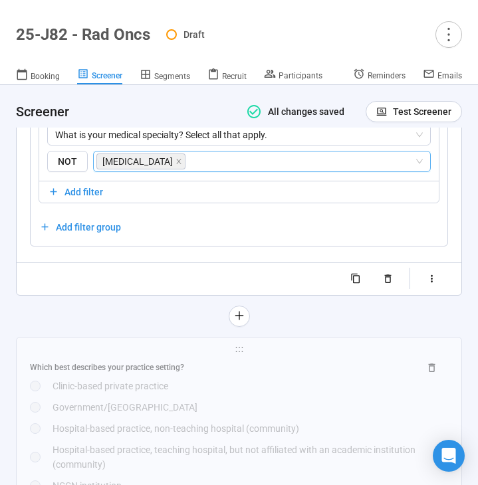
scroll to position [5665, 0]
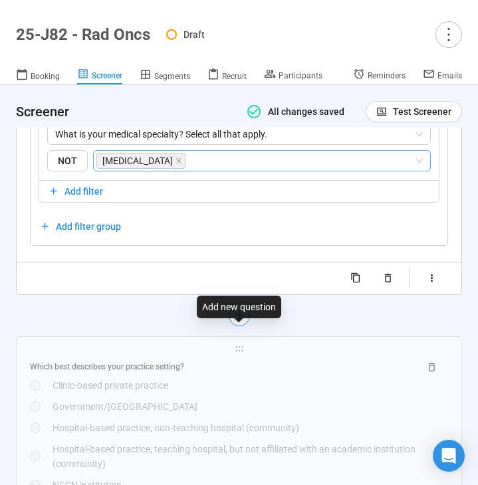
click at [243, 320] on icon "plus" at bounding box center [238, 315] width 11 height 11
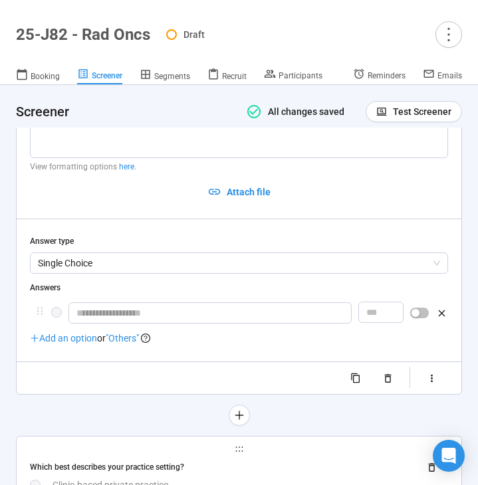
scroll to position [5383, 0]
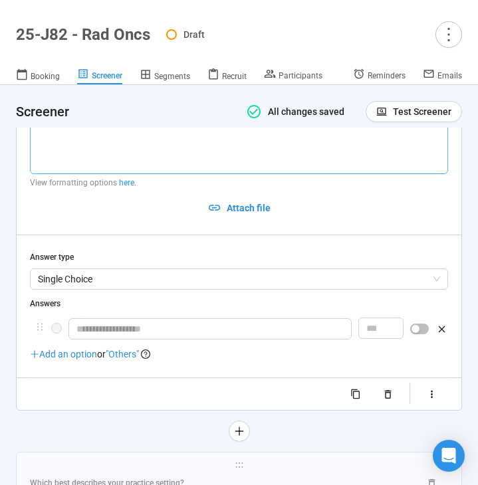
click at [63, 160] on textarea at bounding box center [239, 139] width 418 height 70
paste textarea "**********"
type textarea "**********"
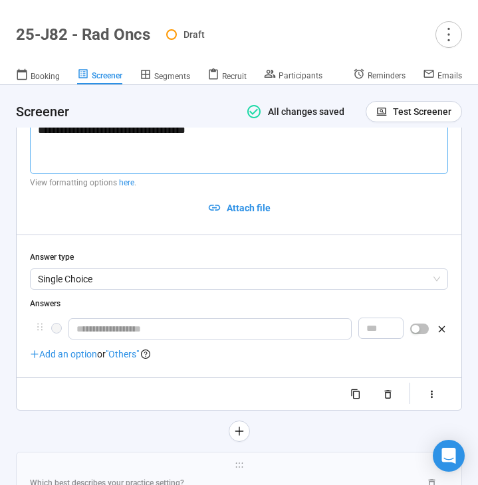
type textarea "**********"
click at [182, 289] on span "Single Choice" at bounding box center [239, 279] width 402 height 20
type textarea "**********"
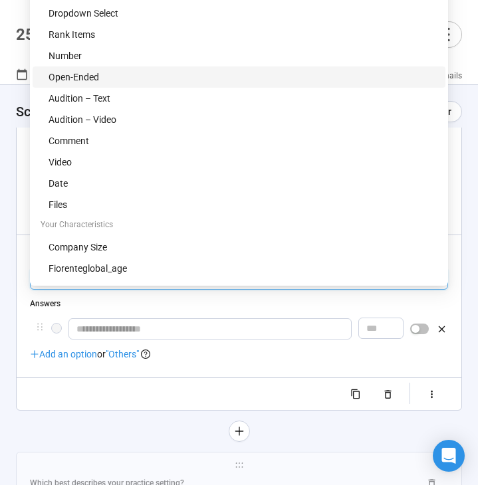
click at [205, 72] on div "Open-Ended" at bounding box center [243, 77] width 389 height 15
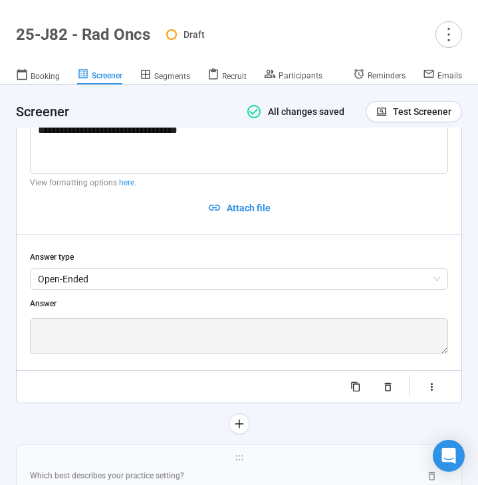
scroll to position [5469, 0]
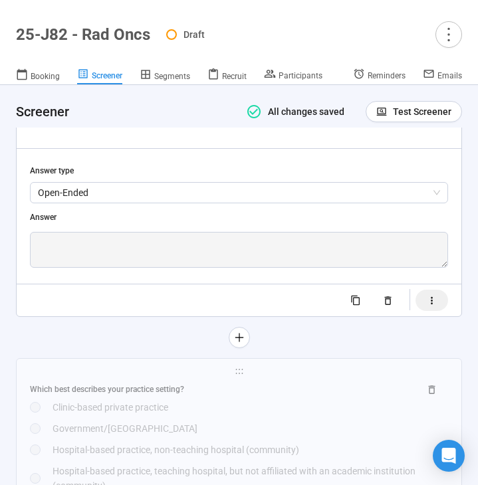
click at [427, 306] on icon "button" at bounding box center [431, 300] width 11 height 11
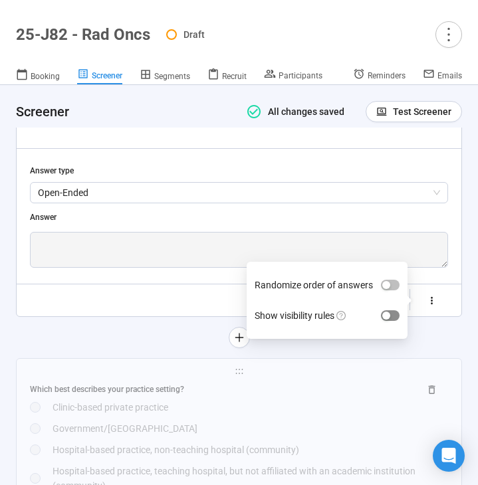
click at [391, 321] on span "button" at bounding box center [390, 315] width 19 height 11
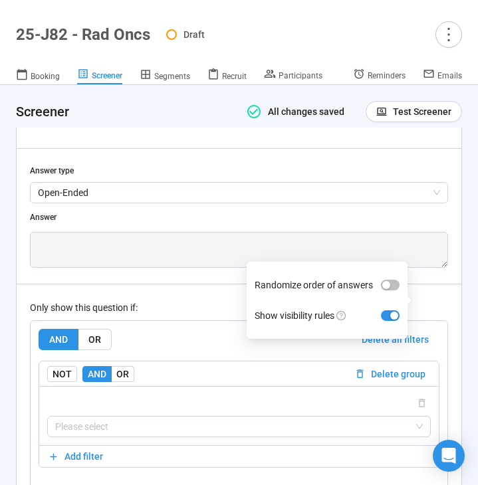
click at [206, 318] on div "Only show this question if: AND OR Delete all filters NOT AND OR Delete group P…" at bounding box center [239, 397] width 418 height 227
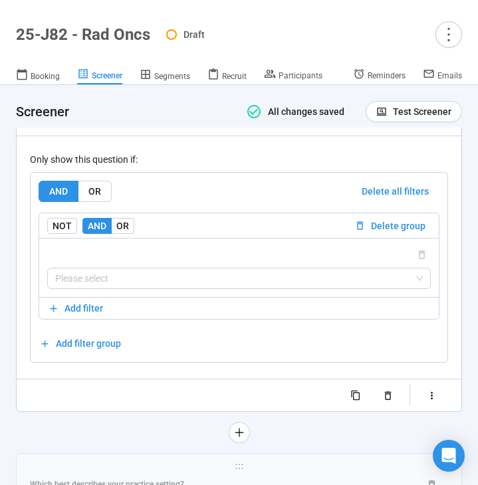
scroll to position [5631, 0]
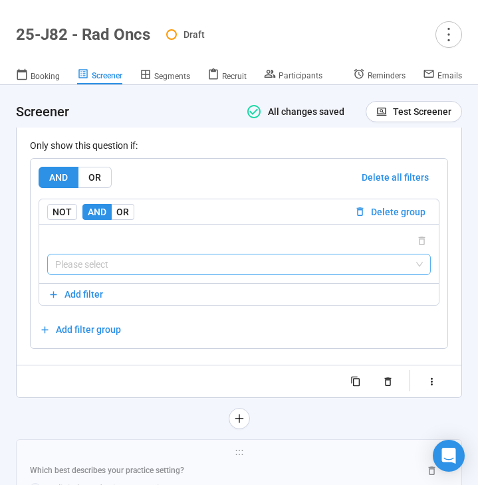
click at [176, 274] on input "search" at bounding box center [238, 264] width 367 height 20
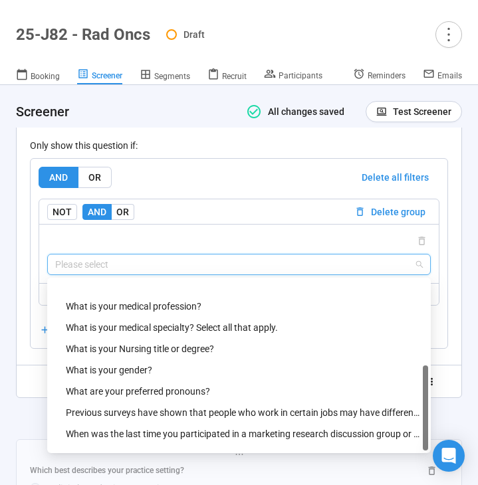
scroll to position [170, 0]
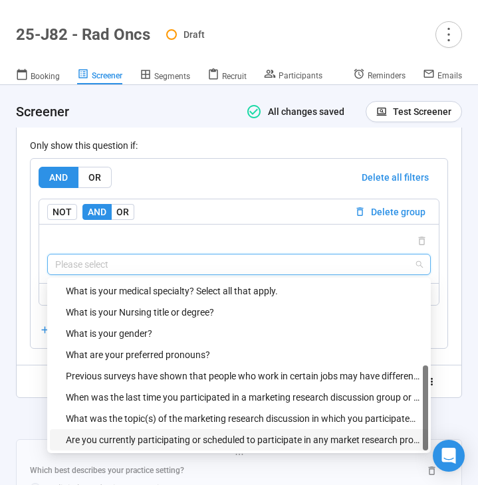
click at [128, 447] on div "Are you currently participating or scheduled to participate in any market resea…" at bounding box center [243, 440] width 354 height 15
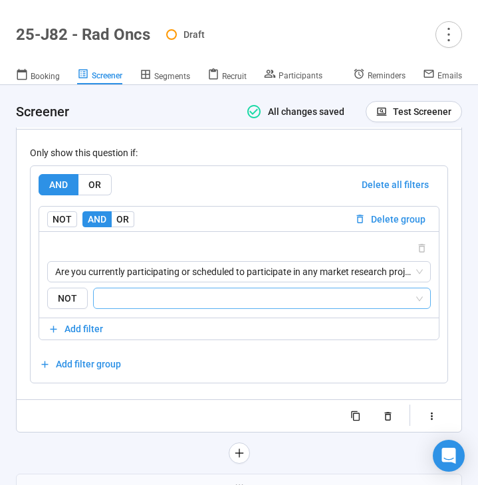
click at [169, 306] on input "search" at bounding box center [258, 298] width 312 height 16
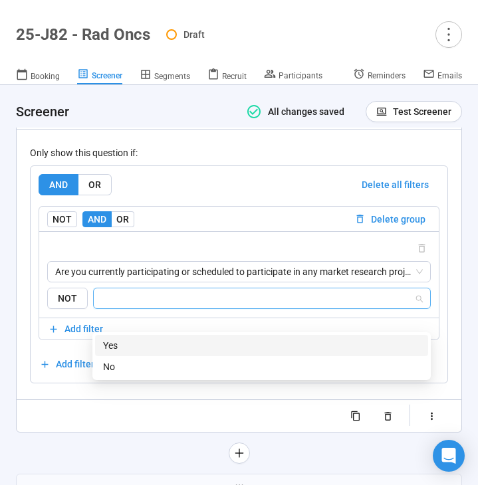
click at [167, 340] on div "Yes" at bounding box center [261, 345] width 317 height 15
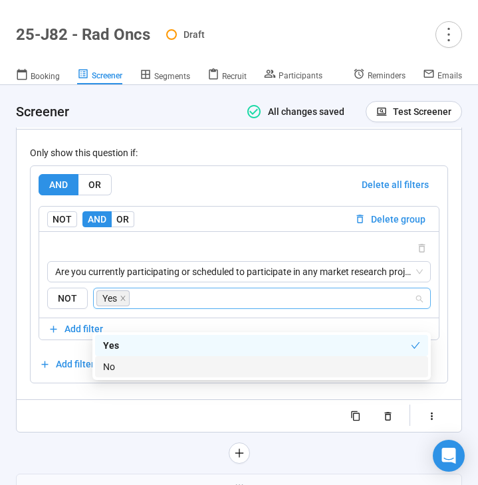
click at [96, 427] on div at bounding box center [239, 415] width 418 height 21
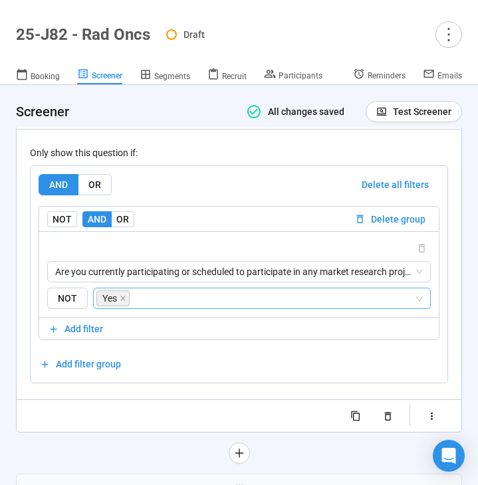
scroll to position [5789, 0]
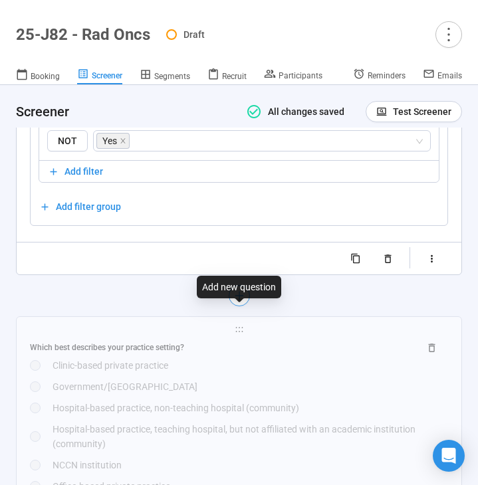
click at [236, 301] on icon "plus" at bounding box center [238, 295] width 11 height 11
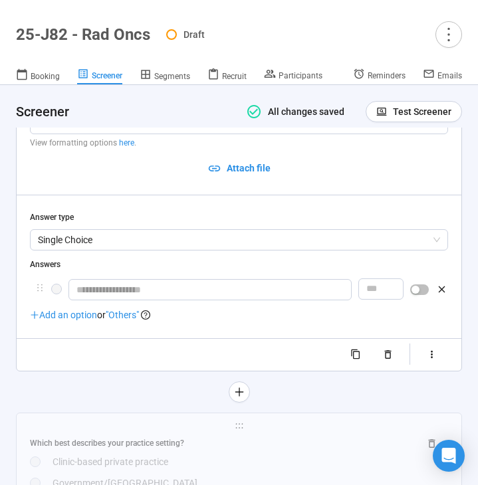
scroll to position [5497, 0]
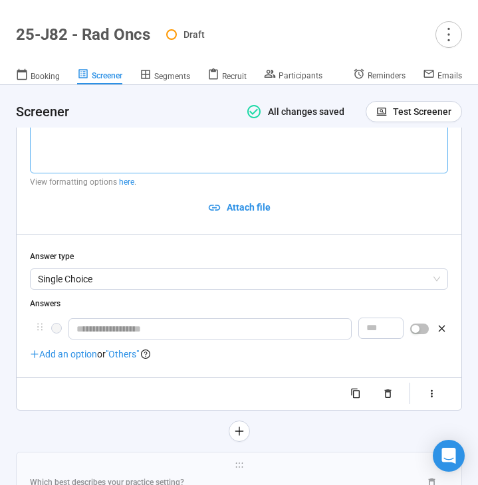
click at [128, 169] on textarea at bounding box center [239, 138] width 418 height 70
paste textarea "**********"
type textarea "**********"
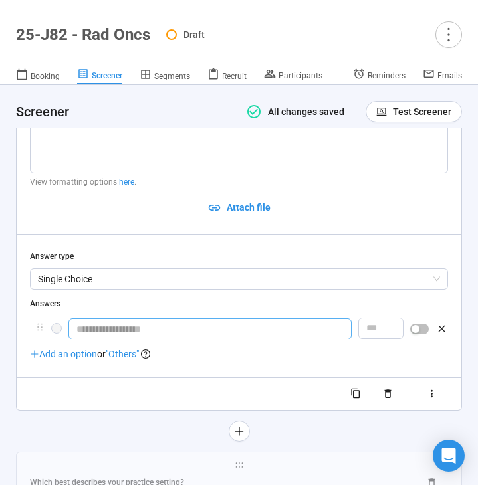
click at [134, 340] on input "text" at bounding box center [209, 328] width 283 height 21
type input "**********"
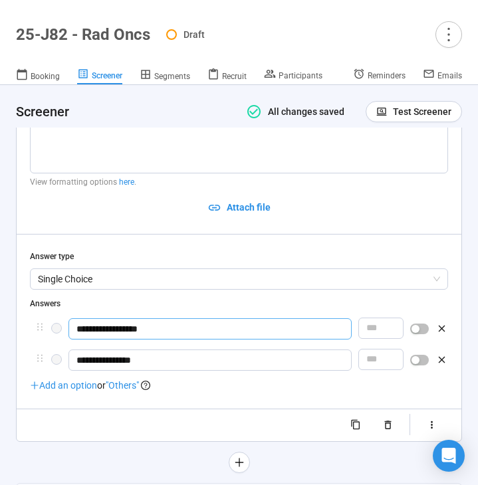
type input "**********"
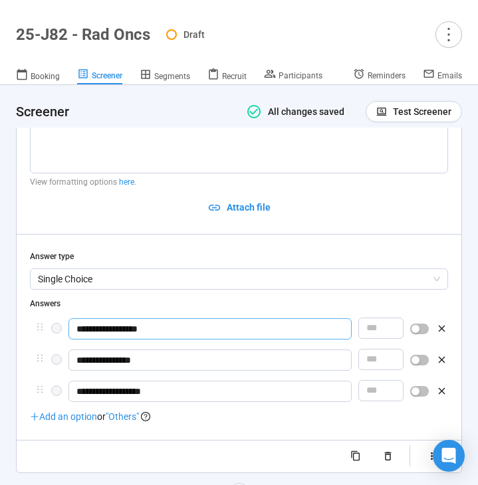
type input "**********"
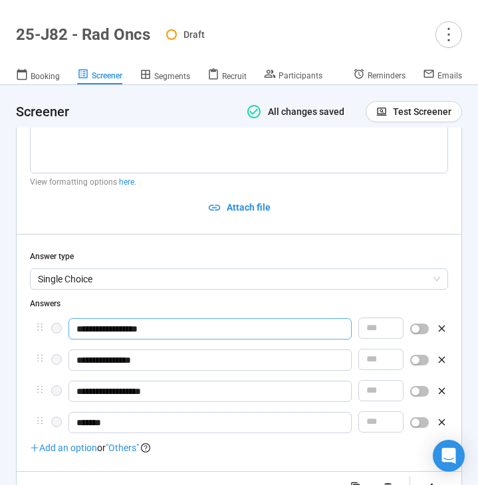
type input "*******"
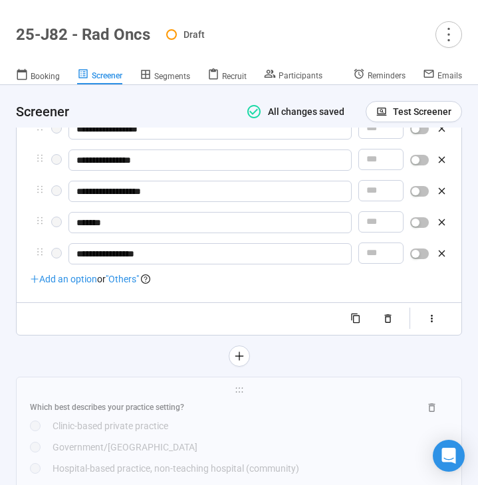
scroll to position [5697, 0]
click at [126, 284] on span ""Others"" at bounding box center [122, 278] width 33 height 11
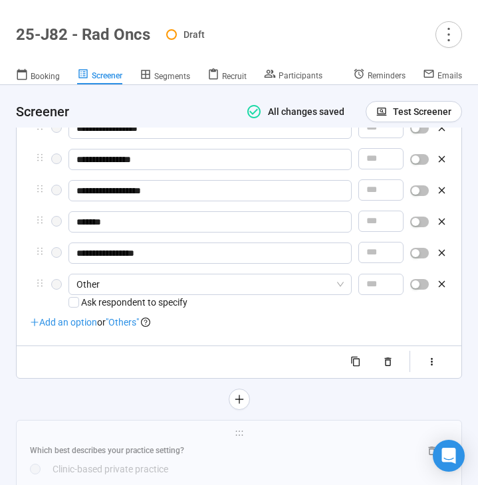
type input "**********"
click at [128, 328] on span ""Others"" at bounding box center [122, 322] width 33 height 11
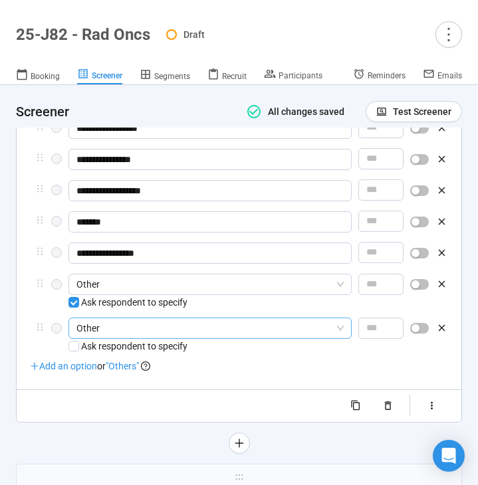
click at [150, 338] on span "Other" at bounding box center [209, 328] width 267 height 20
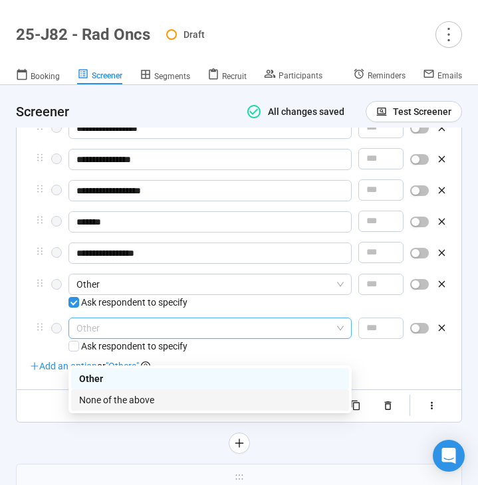
click at [129, 398] on div "None of the above" at bounding box center [210, 400] width 262 height 15
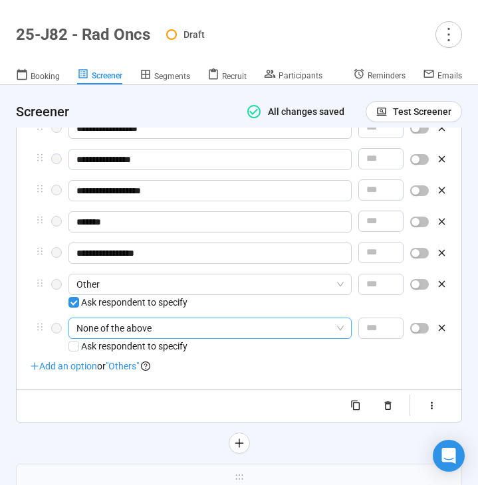
click at [417, 332] on div "button" at bounding box center [415, 328] width 8 height 8
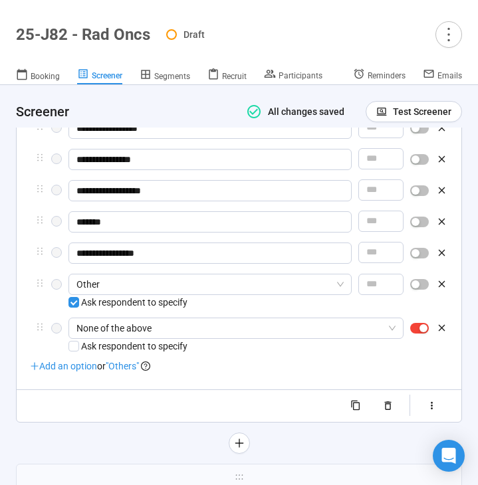
click at [418, 295] on div at bounding box center [419, 284] width 19 height 21
click at [418, 288] on div "button" at bounding box center [415, 284] width 8 height 8
click at [414, 257] on div "button" at bounding box center [415, 253] width 8 height 8
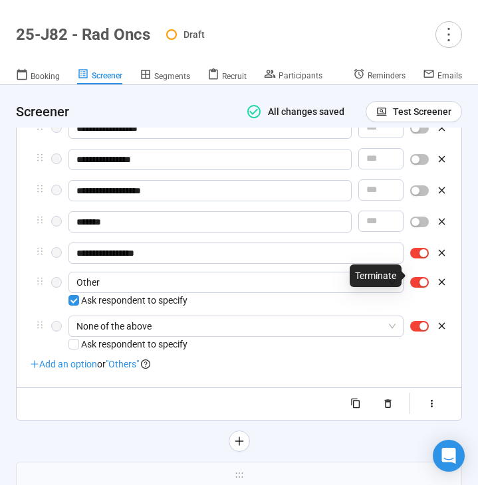
click at [416, 226] on div "button" at bounding box center [415, 222] width 8 height 8
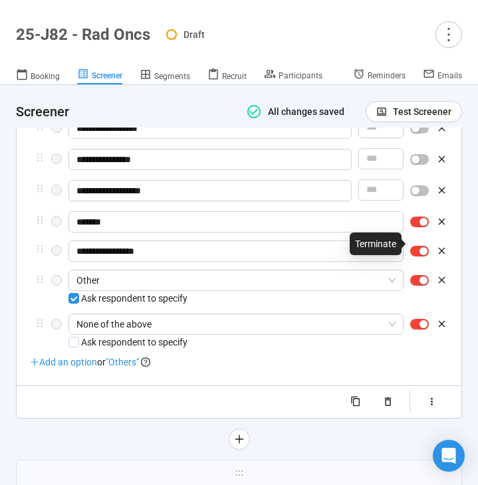
click at [415, 195] on div "button" at bounding box center [415, 191] width 8 height 8
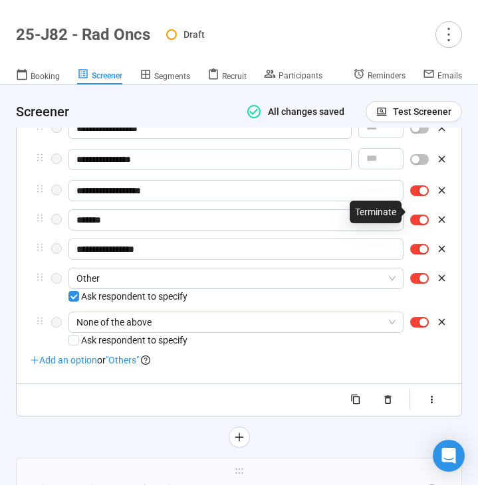
click at [415, 163] on div "button" at bounding box center [415, 159] width 8 height 8
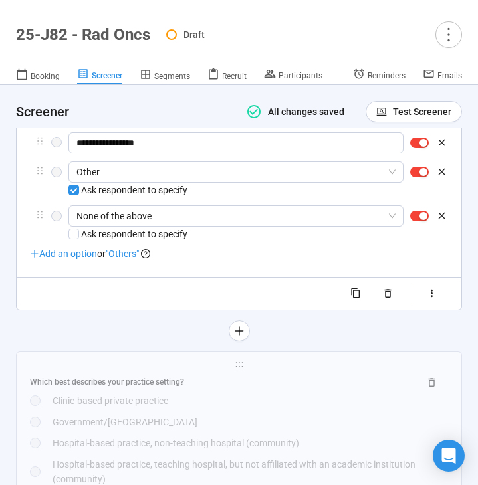
scroll to position [5811, 0]
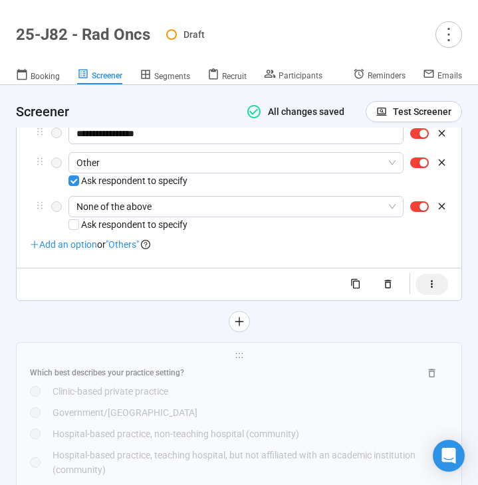
click at [430, 290] on icon "button" at bounding box center [431, 283] width 11 height 11
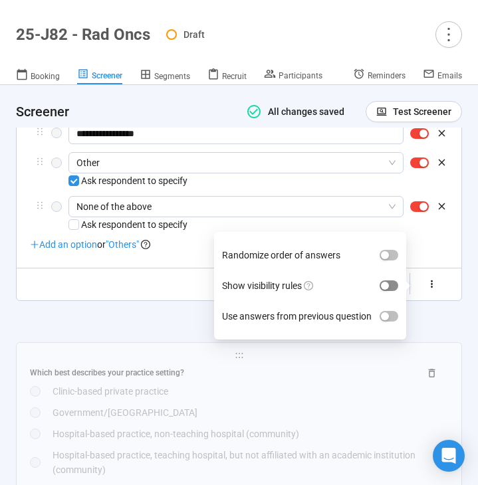
click at [395, 291] on span "button" at bounding box center [388, 285] width 19 height 11
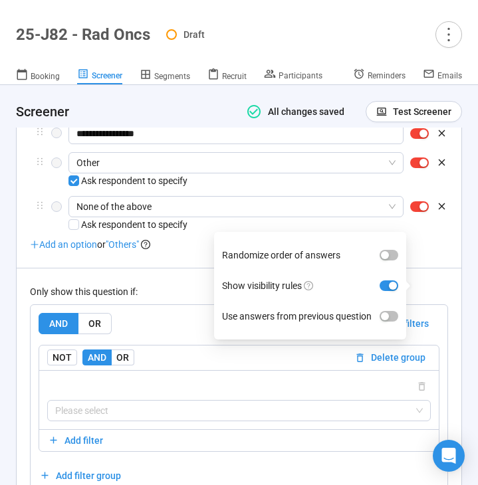
click at [180, 299] on div "Only show this question if:" at bounding box center [239, 291] width 418 height 15
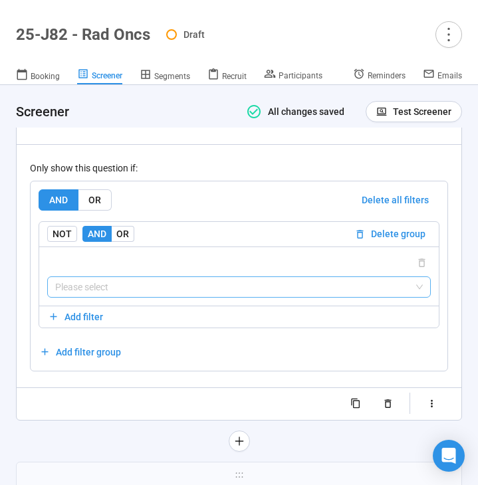
scroll to position [5937, 0]
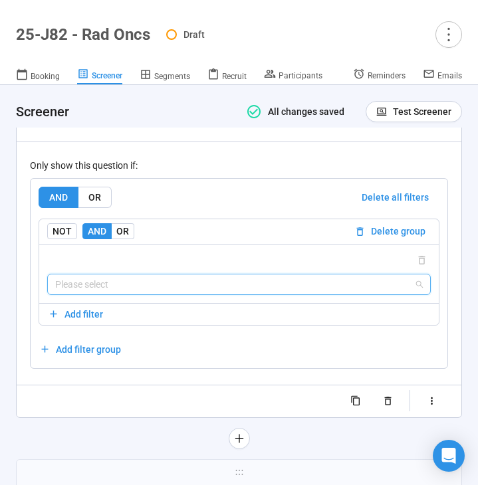
click at [150, 294] on input "search" at bounding box center [238, 284] width 367 height 20
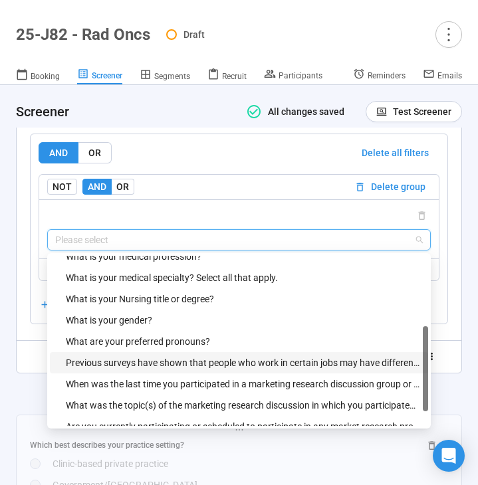
scroll to position [161, 0]
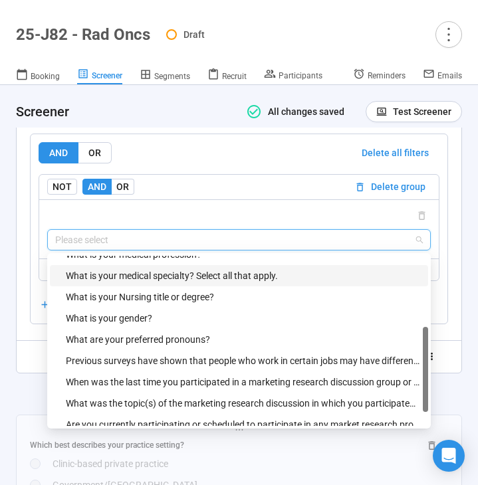
click at [219, 283] on div "What is your medical specialty? Select all that apply." at bounding box center [243, 275] width 354 height 15
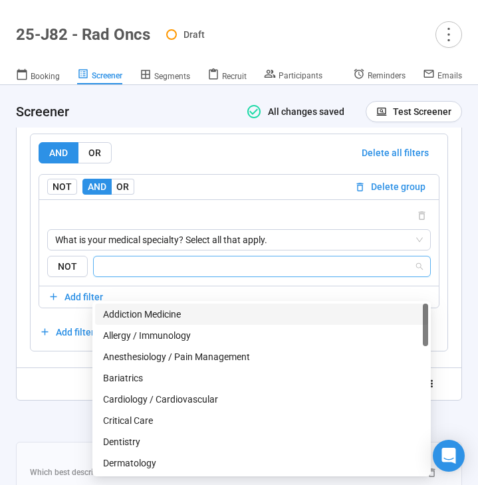
click at [218, 274] on input "search" at bounding box center [258, 266] width 312 height 16
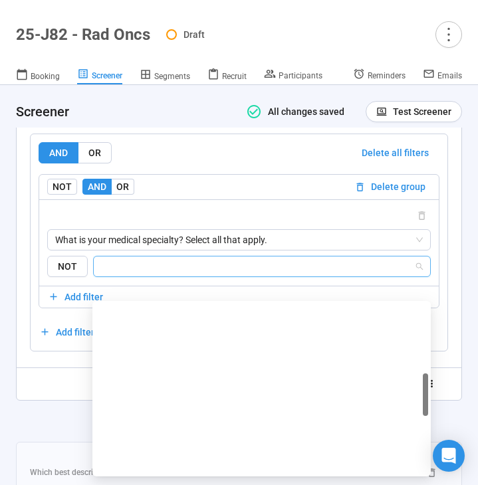
scroll to position [680, 0]
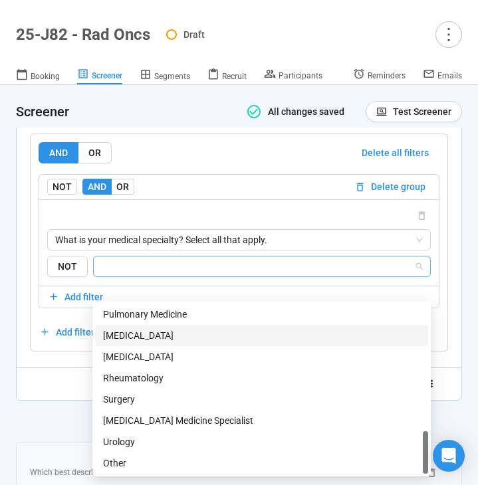
click at [197, 330] on div "[MEDICAL_DATA]" at bounding box center [261, 335] width 317 height 15
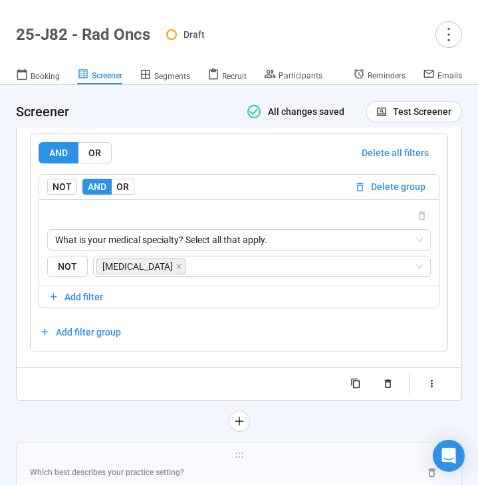
click at [39, 432] on div at bounding box center [239, 421] width 446 height 21
click at [235, 432] on button "button" at bounding box center [239, 421] width 21 height 21
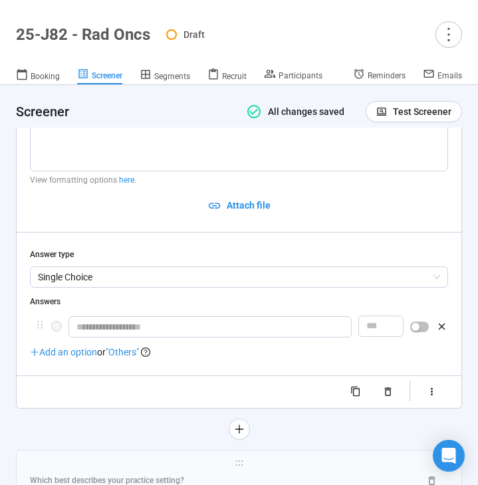
scroll to position [5735, 0]
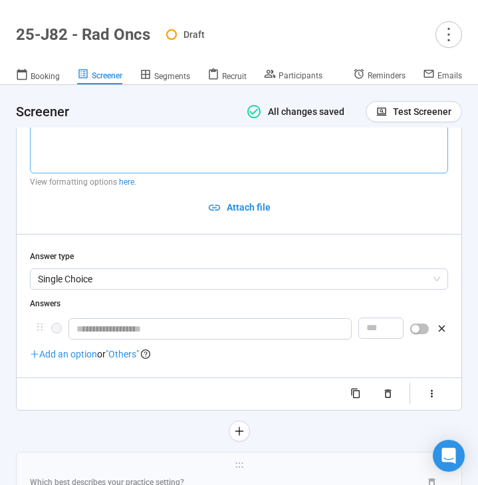
click at [72, 153] on textarea at bounding box center [239, 138] width 418 height 70
paste textarea "**********"
type textarea "**********"
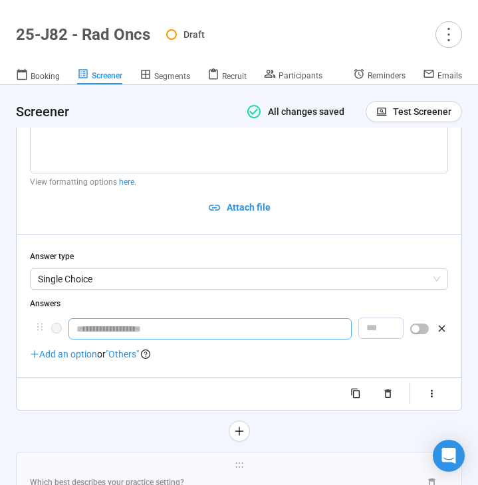
click at [122, 340] on input "text" at bounding box center [209, 328] width 283 height 21
type input "**********"
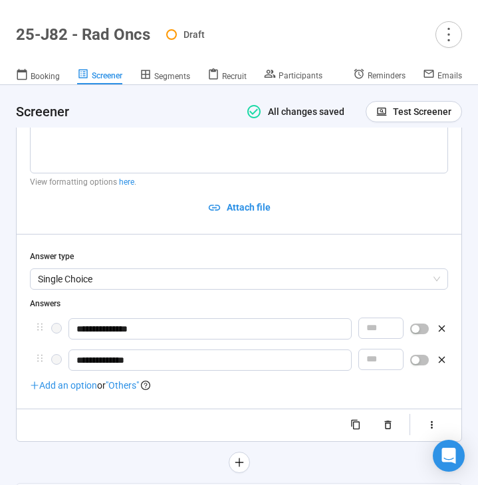
click at [126, 391] on span ""Others"" at bounding box center [122, 385] width 33 height 11
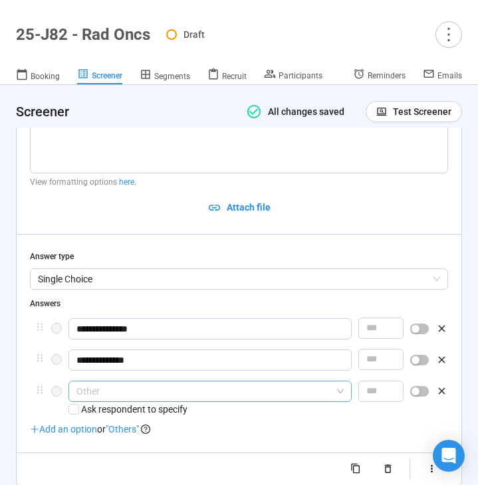
click at [179, 401] on span "Other" at bounding box center [209, 391] width 267 height 20
type input "**********"
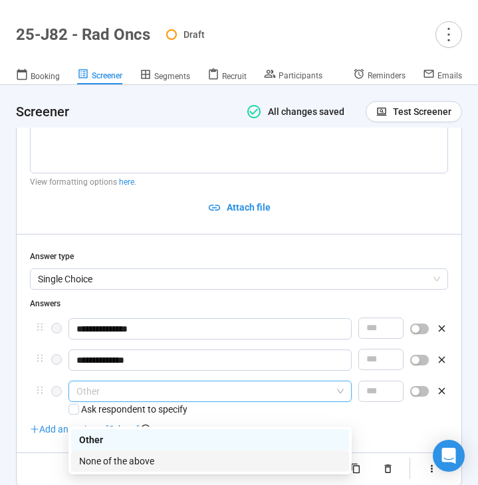
click at [177, 458] on div "None of the above" at bounding box center [210, 461] width 262 height 15
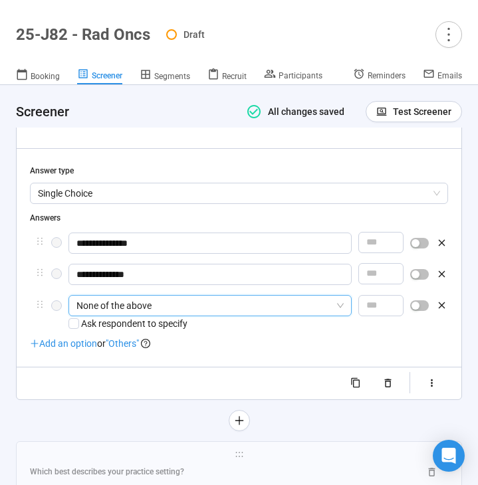
scroll to position [5833, 0]
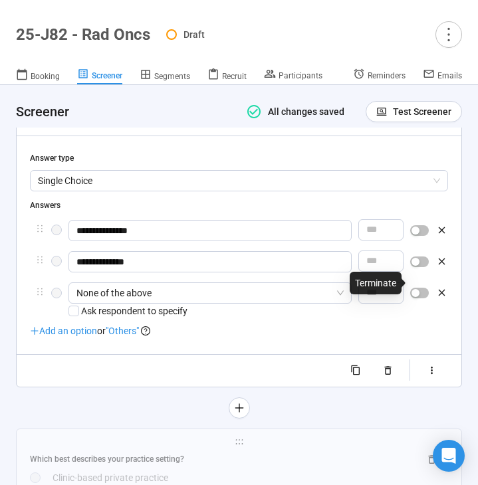
click at [421, 267] on span "button" at bounding box center [419, 261] width 19 height 11
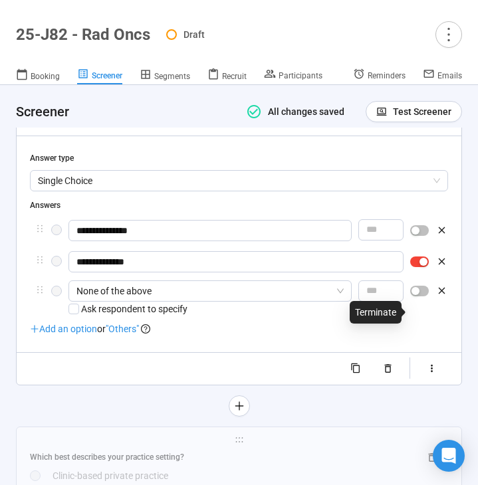
click at [414, 295] on div "button" at bounding box center [415, 291] width 8 height 8
click at [427, 374] on icon "button" at bounding box center [431, 368] width 11 height 11
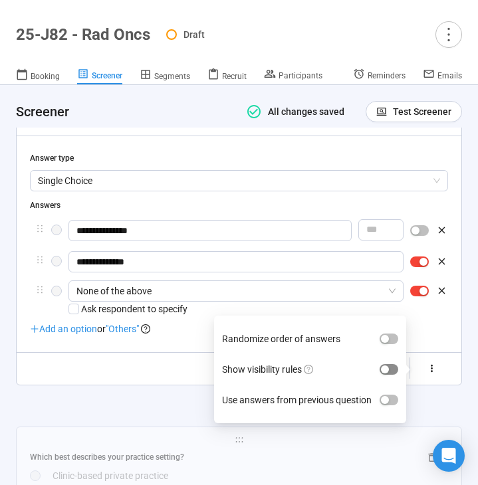
click at [389, 373] on div "button" at bounding box center [385, 369] width 8 height 8
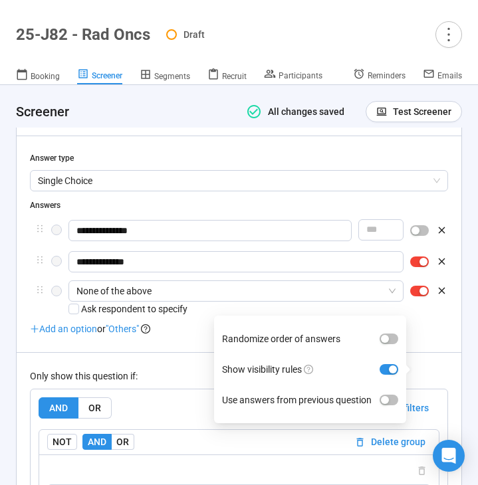
click at [148, 379] on div "Only show this question if: AND OR Delete all filters NOT AND OR Delete group P…" at bounding box center [239, 465] width 418 height 227
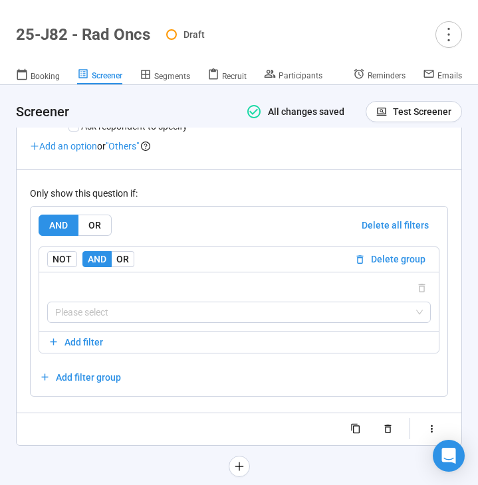
scroll to position [6037, 0]
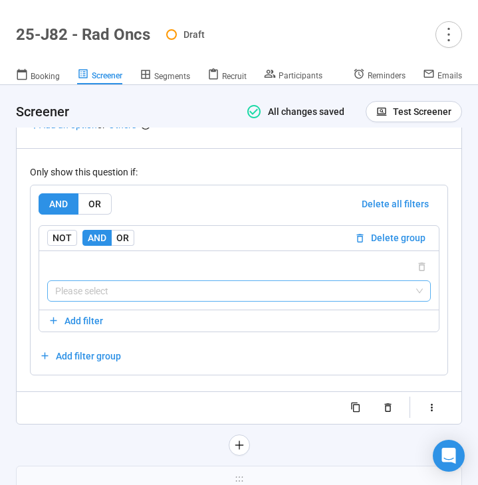
click at [164, 301] on input "search" at bounding box center [238, 291] width 367 height 20
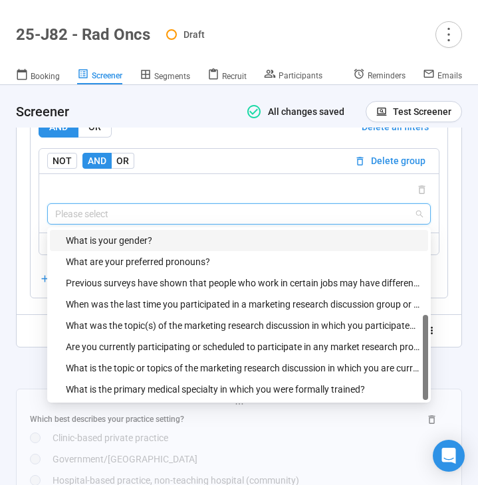
scroll to position [6131, 0]
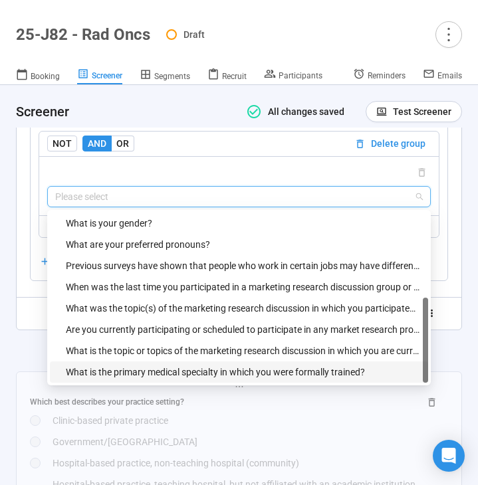
click at [157, 379] on div "What is the primary medical specialty in which you were formally trained?" at bounding box center [243, 372] width 354 height 15
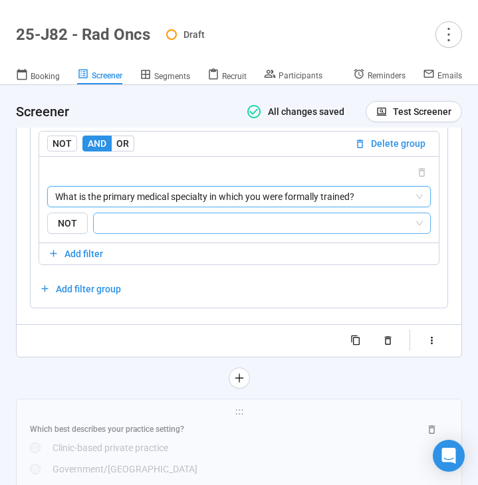
click at [217, 234] on div at bounding box center [262, 223] width 338 height 21
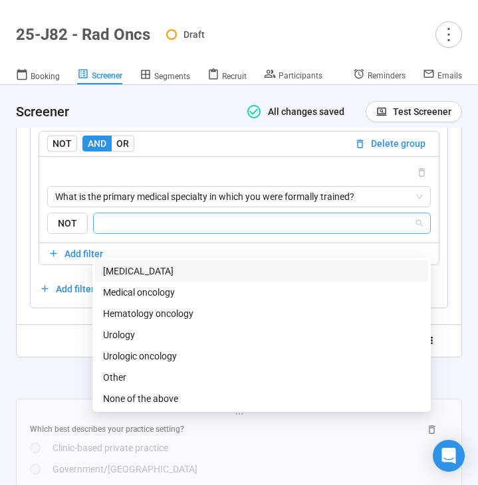
click at [207, 272] on div "[MEDICAL_DATA]" at bounding box center [261, 271] width 317 height 15
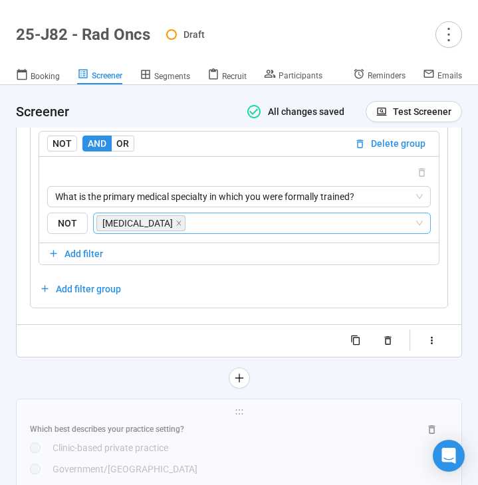
click at [50, 389] on div at bounding box center [239, 377] width 446 height 21
click at [235, 383] on icon "plus" at bounding box center [238, 378] width 11 height 11
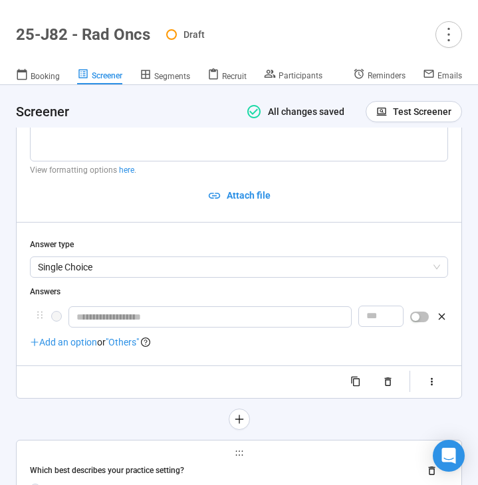
scroll to position [5888, 0]
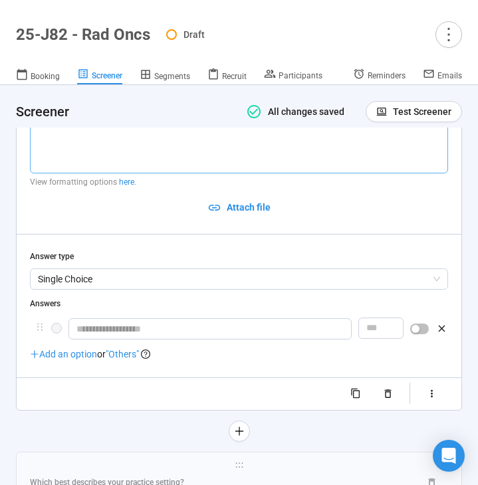
click at [181, 173] on textarea at bounding box center [239, 138] width 418 height 70
type textarea "*"
type textarea "**"
type textarea "****"
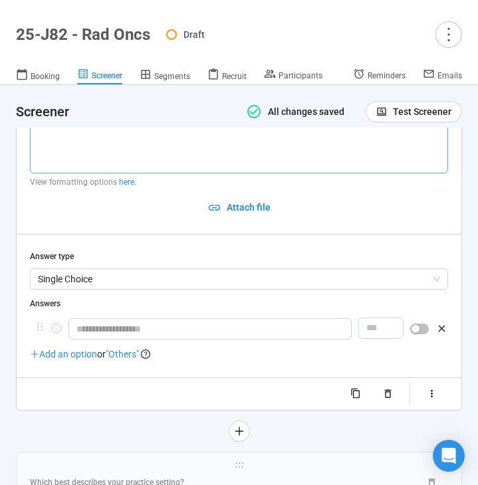
type textarea "*****"
type textarea "******"
type textarea "*******"
type textarea "********"
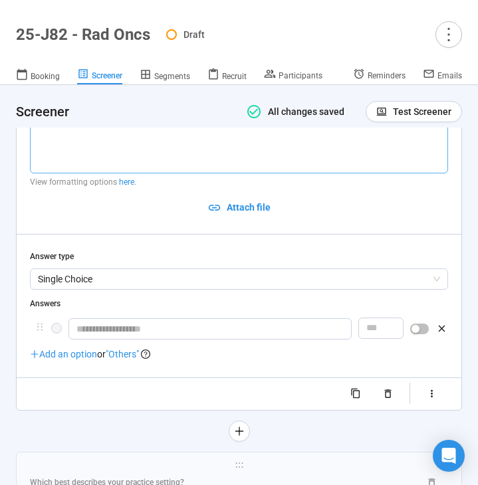
type textarea "**********"
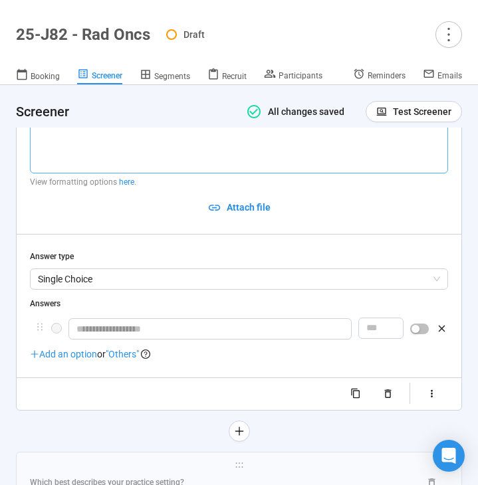
type textarea "**********"
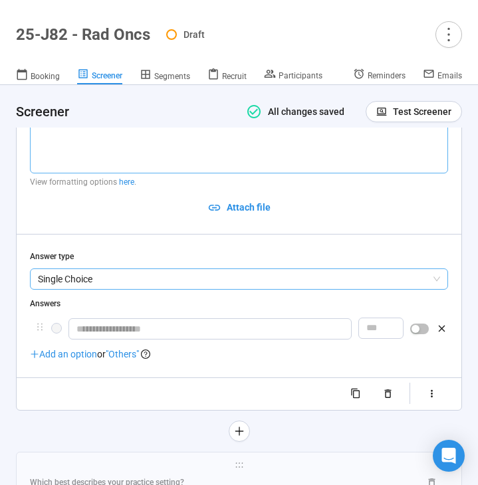
click at [140, 289] on span "Single Choice" at bounding box center [239, 279] width 402 height 20
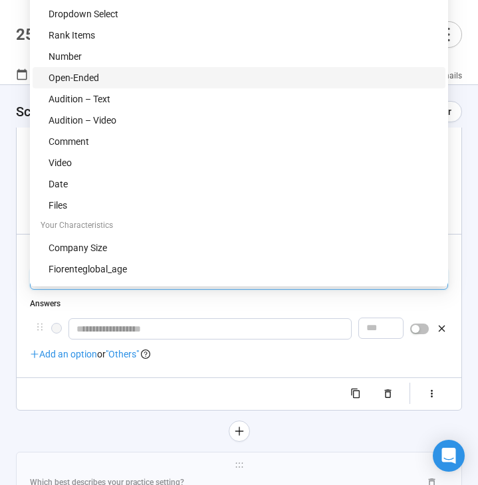
click at [173, 83] on div "Open-Ended" at bounding box center [243, 77] width 389 height 15
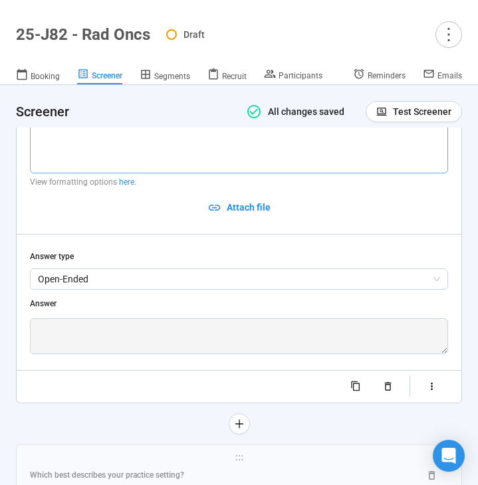
click at [320, 143] on textarea "**********" at bounding box center [239, 138] width 418 height 70
click at [439, 397] on button "button" at bounding box center [431, 386] width 33 height 21
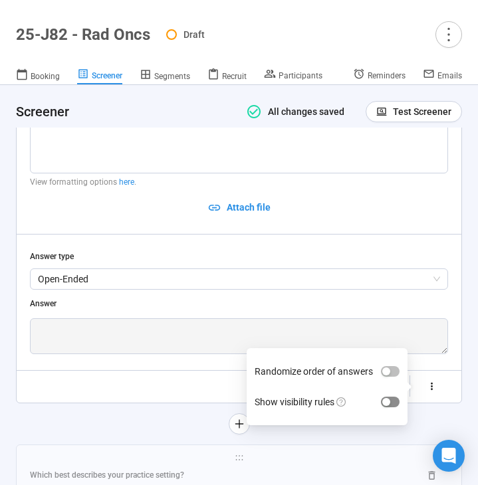
click at [390, 407] on span "button" at bounding box center [390, 402] width 19 height 11
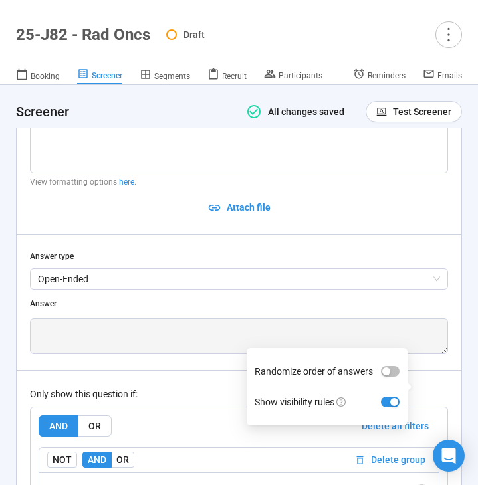
click at [225, 401] on div "Only show this question if:" at bounding box center [239, 394] width 418 height 15
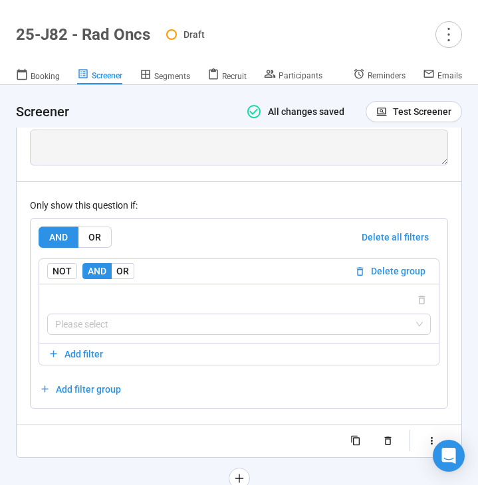
scroll to position [6090, 0]
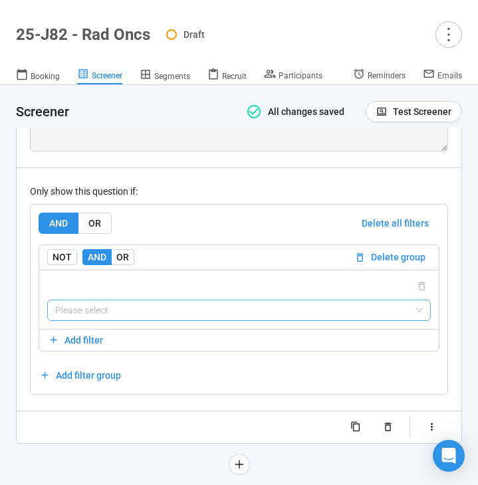
click at [230, 320] on input "search" at bounding box center [238, 310] width 367 height 20
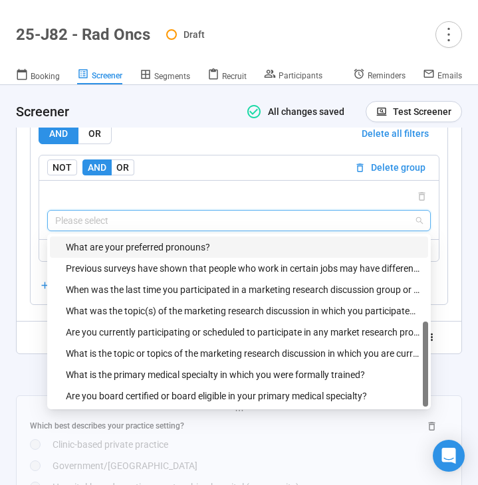
scroll to position [6203, 0]
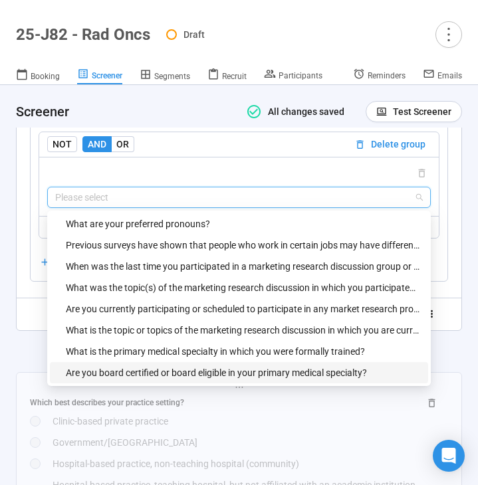
click at [193, 380] on div "Are you board certified or board eligible in your primary medical specialty?" at bounding box center [243, 372] width 354 height 15
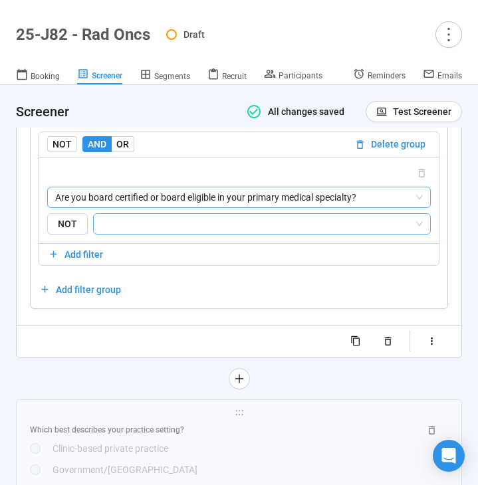
click at [237, 232] on input "search" at bounding box center [258, 224] width 312 height 16
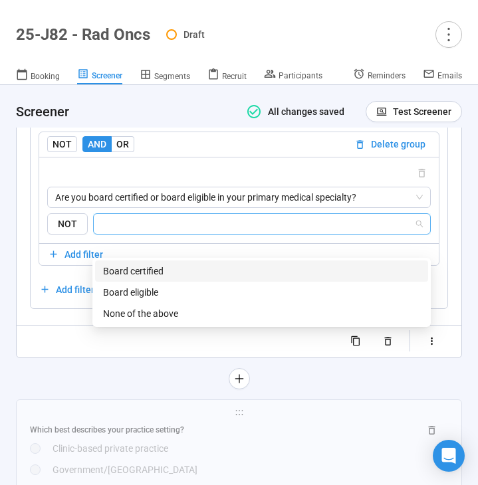
click at [216, 268] on div "Board certified" at bounding box center [261, 271] width 317 height 15
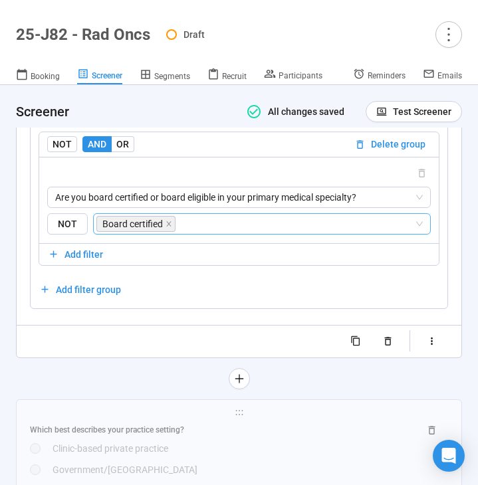
click at [124, 352] on div "Randomize order of answers Show visibility rules" at bounding box center [239, 341] width 418 height 21
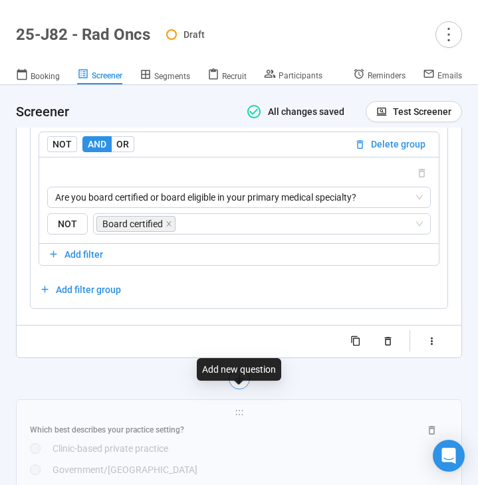
click at [241, 384] on icon "plus" at bounding box center [238, 378] width 11 height 11
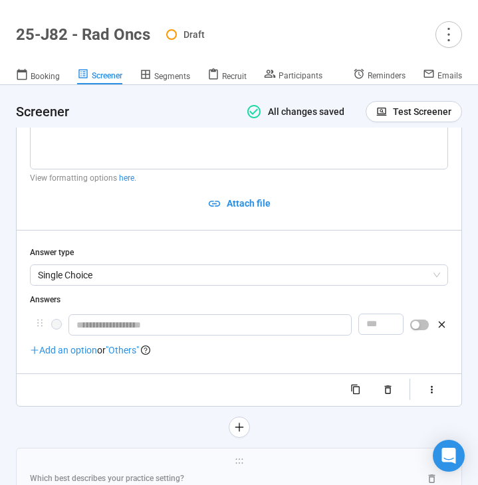
scroll to position [6004, 0]
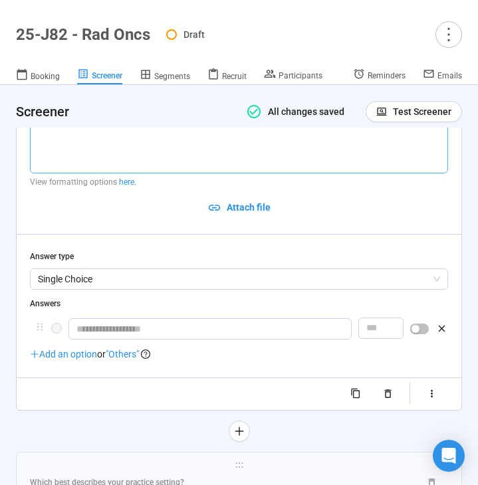
click at [108, 156] on textarea at bounding box center [239, 138] width 418 height 70
paste textarea "**********"
click at [38, 139] on textarea "**********" at bounding box center [239, 138] width 418 height 70
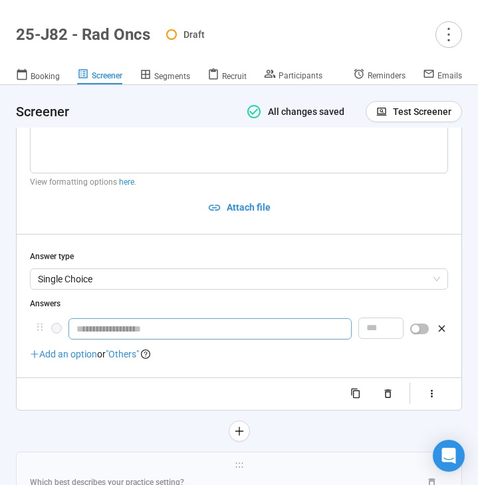
click at [105, 340] on input "text" at bounding box center [209, 328] width 283 height 21
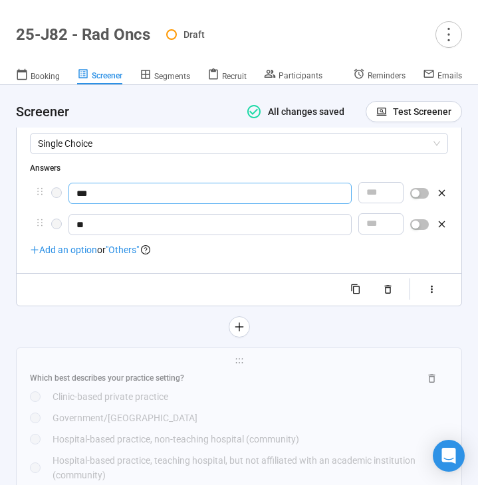
scroll to position [6141, 0]
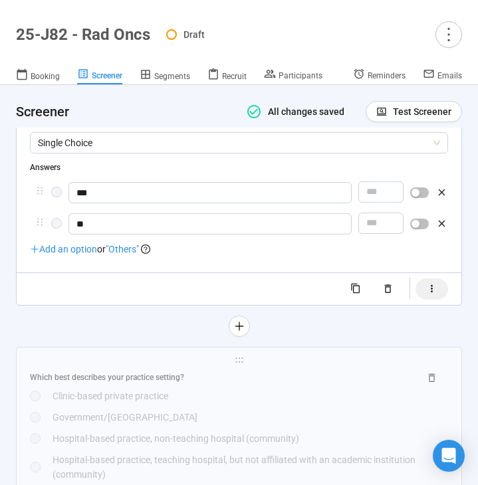
click at [423, 300] on button "button" at bounding box center [431, 288] width 33 height 21
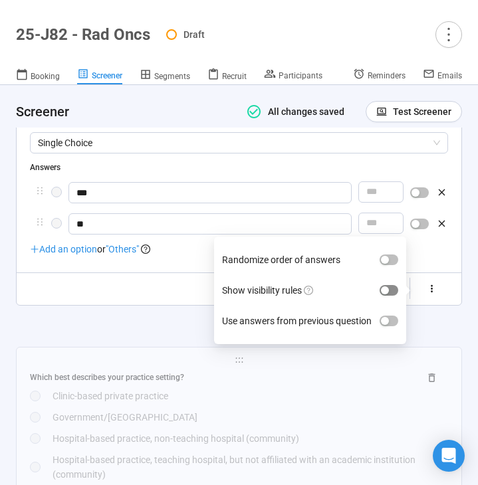
click at [393, 296] on span "button" at bounding box center [388, 290] width 19 height 11
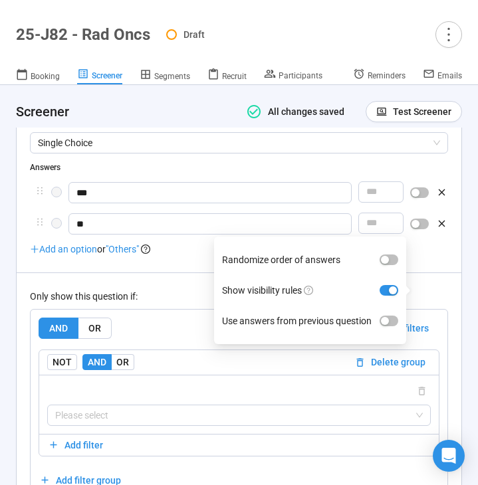
click at [181, 304] on div "Only show this question if: AND OR Delete all filters NOT AND OR Delete group P…" at bounding box center [239, 385] width 418 height 227
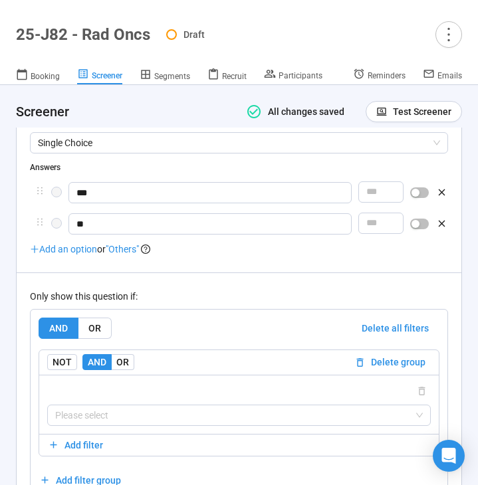
scroll to position [6269, 0]
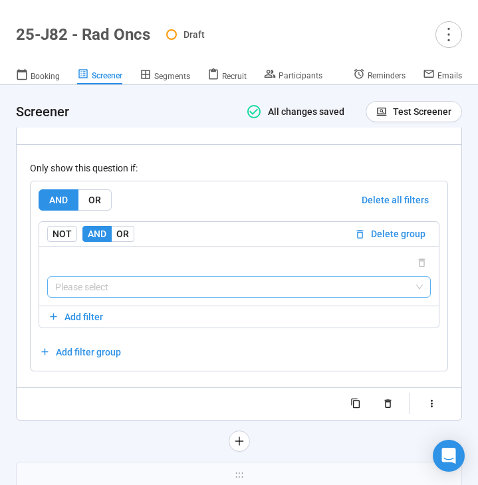
click at [159, 297] on input "search" at bounding box center [238, 287] width 367 height 20
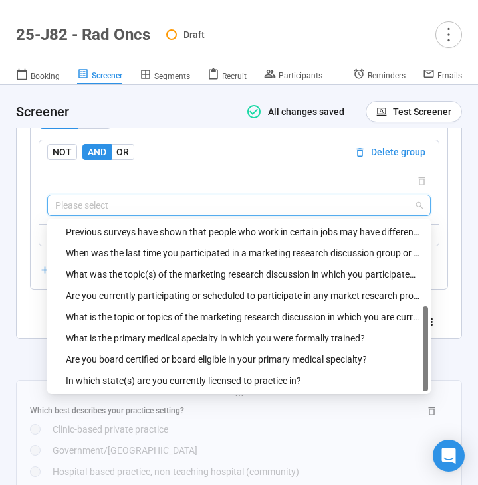
scroll to position [6353, 0]
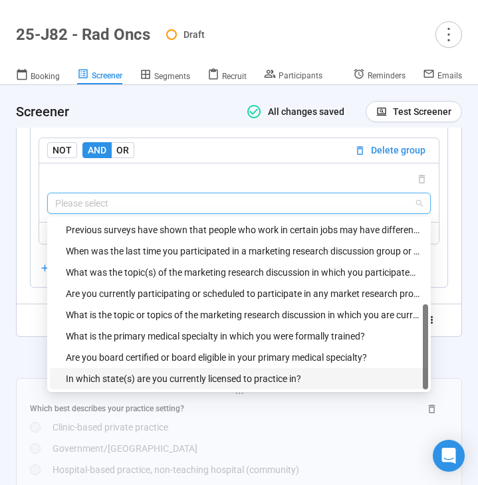
click at [142, 386] on div "In which state(s) are you currently licensed to practice in?" at bounding box center [243, 378] width 354 height 15
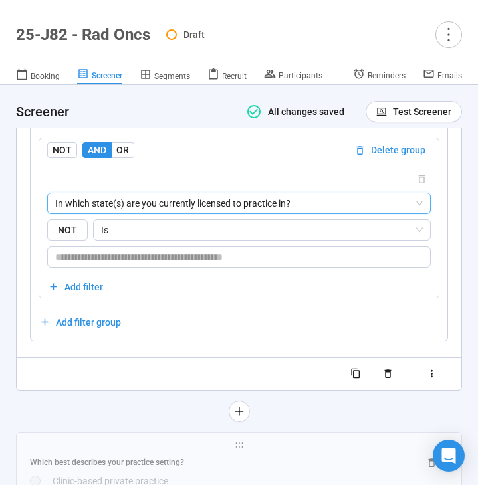
click at [190, 213] on span "In which state(s) are you currently licensed to practice in?" at bounding box center [238, 203] width 367 height 20
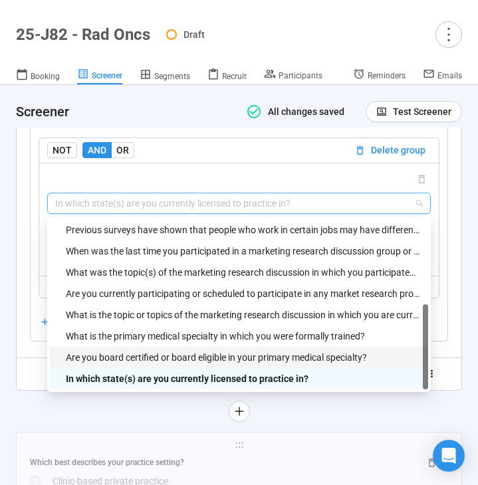
click at [145, 365] on div "Are you board certified or board eligible in your primary medical specialty?" at bounding box center [243, 357] width 354 height 15
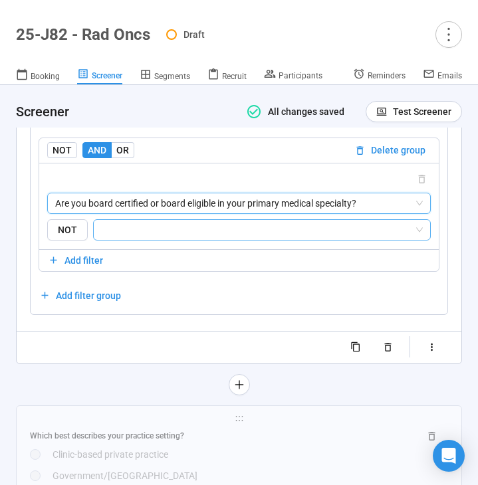
click at [172, 238] on input "search" at bounding box center [258, 230] width 312 height 16
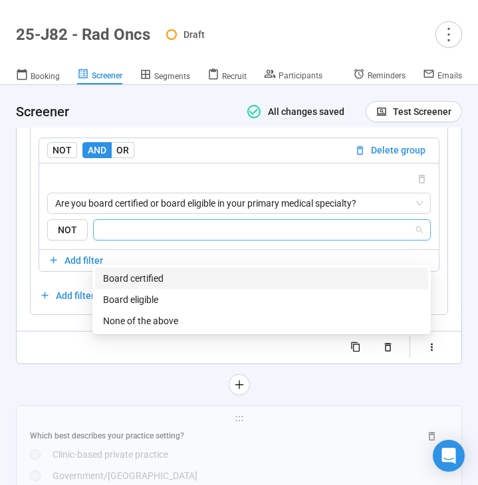
click at [169, 266] on body "**********" at bounding box center [239, 219] width 478 height 532
click at [174, 238] on input "search" at bounding box center [258, 230] width 312 height 16
click at [161, 277] on div "Board certified" at bounding box center [261, 278] width 317 height 15
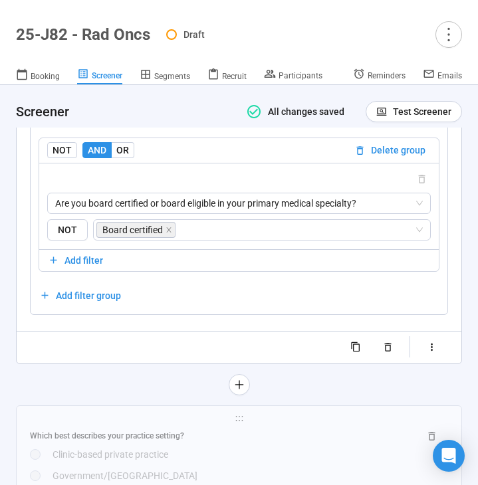
click at [88, 386] on div "**********" at bounding box center [239, 56] width 446 height 678
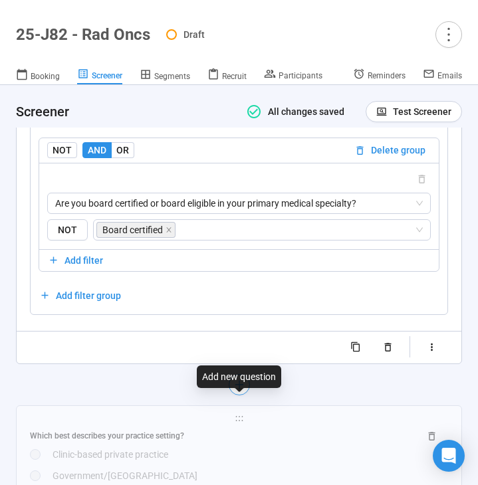
click at [241, 390] on icon "plus" at bounding box center [238, 384] width 11 height 11
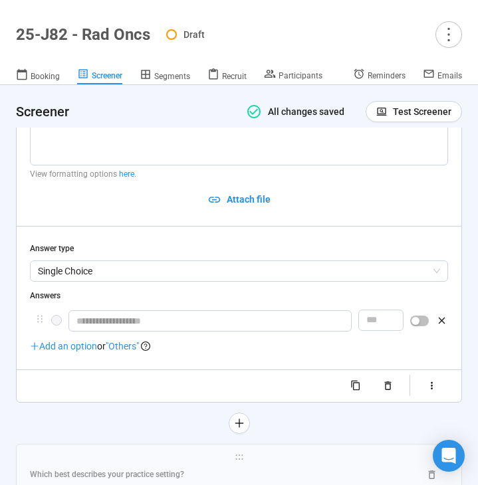
scroll to position [6136, 0]
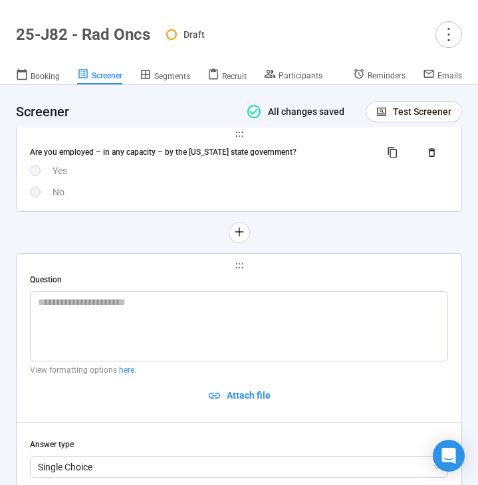
click at [203, 199] on div "Are you employed – in any capacity – by the [US_STATE] state government? Yes No" at bounding box center [239, 170] width 418 height 57
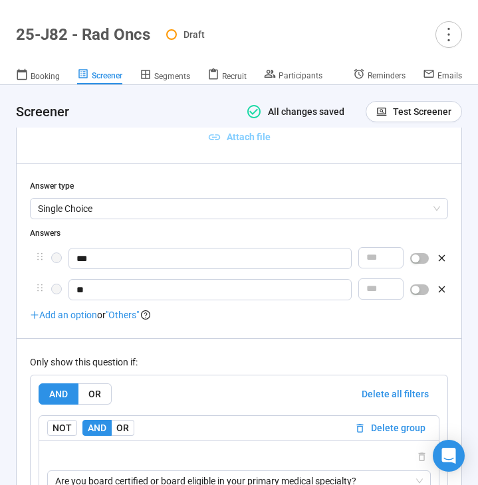
scroll to position [6076, 0]
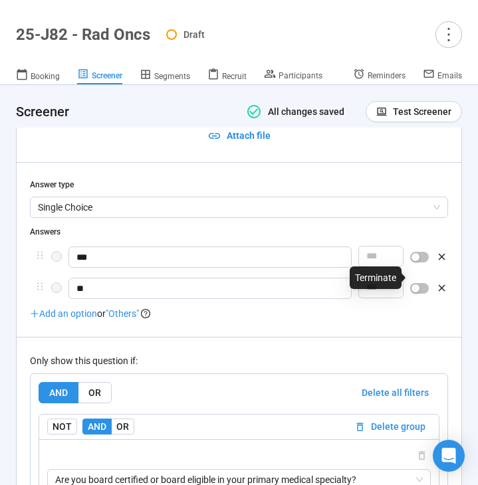
click at [418, 261] on div "button" at bounding box center [415, 257] width 8 height 8
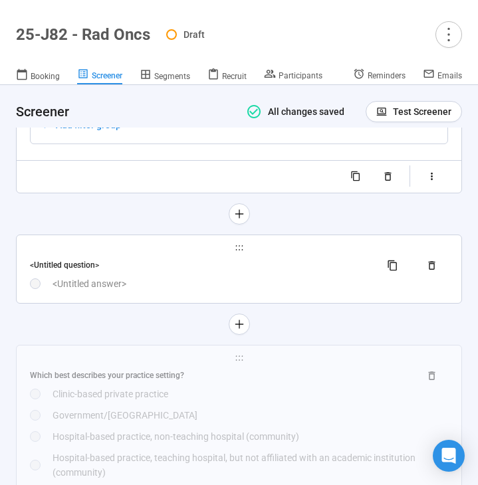
click at [291, 291] on div "<Untitled answer>" at bounding box center [249, 283] width 395 height 15
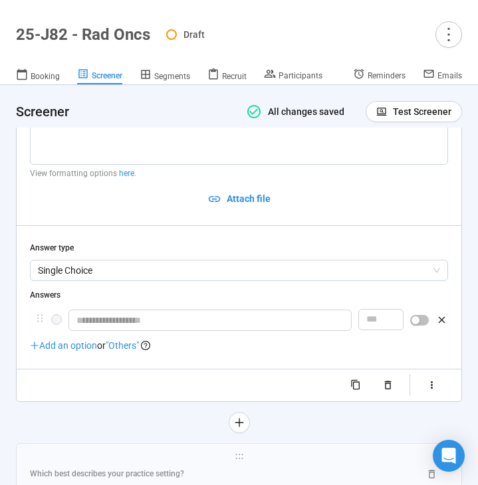
scroll to position [6136, 0]
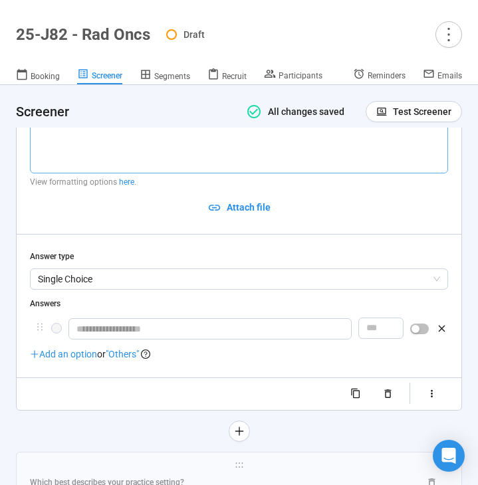
click at [98, 173] on textarea at bounding box center [239, 138] width 418 height 70
paste textarea "**********"
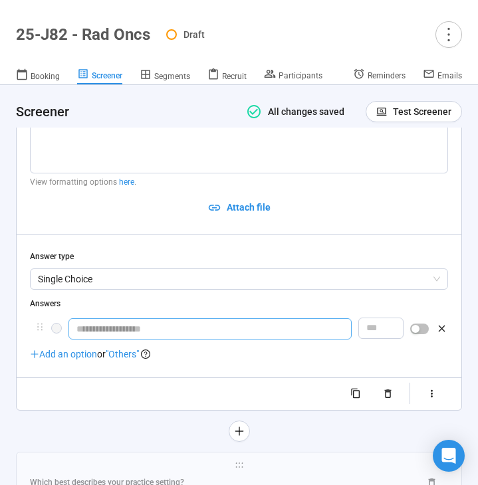
click at [129, 340] on input "text" at bounding box center [209, 328] width 283 height 21
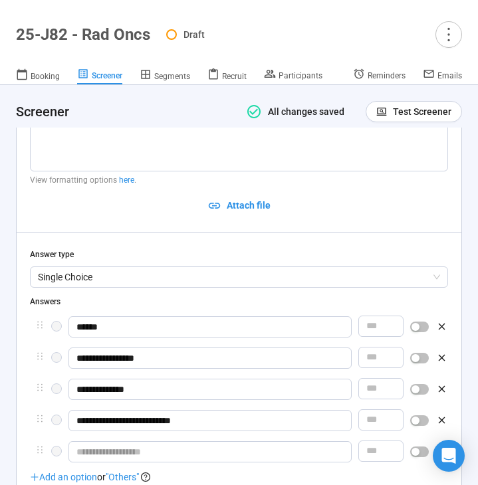
scroll to position [6264, 0]
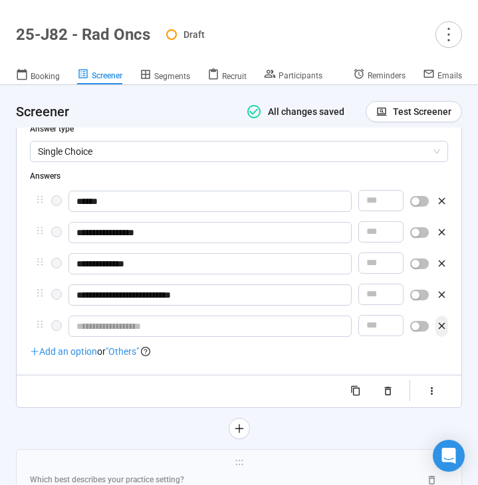
click at [438, 332] on icon "button" at bounding box center [441, 325] width 11 height 11
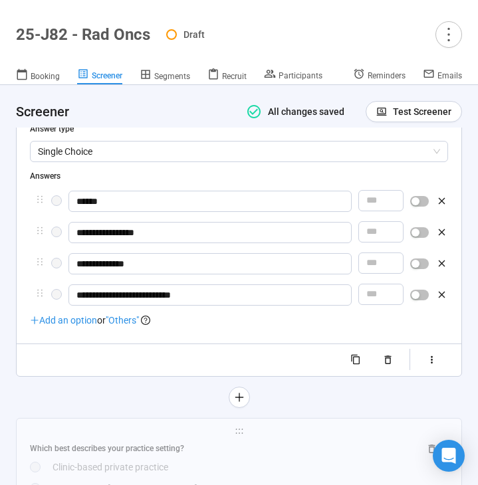
click at [130, 326] on span ""Others"" at bounding box center [122, 320] width 33 height 11
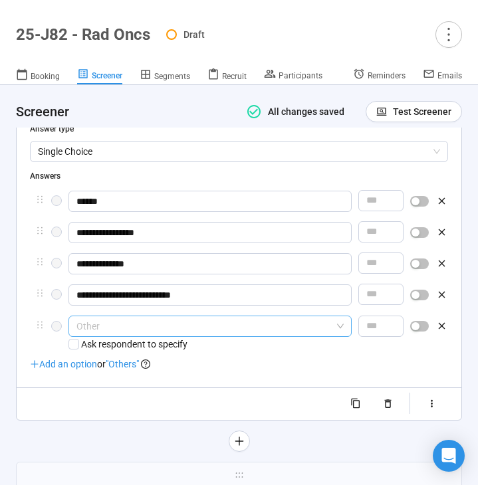
click at [108, 336] on span "Other" at bounding box center [209, 326] width 267 height 20
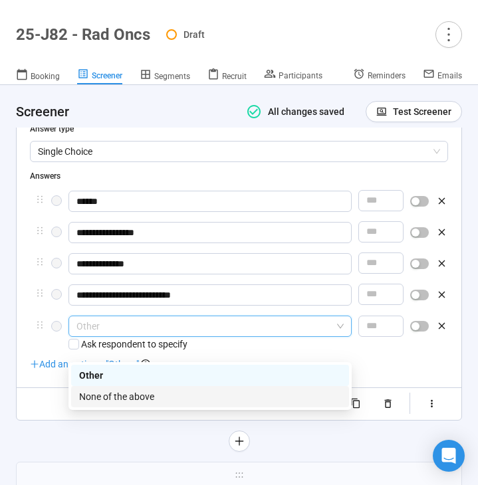
click at [120, 393] on div "None of the above" at bounding box center [210, 396] width 262 height 15
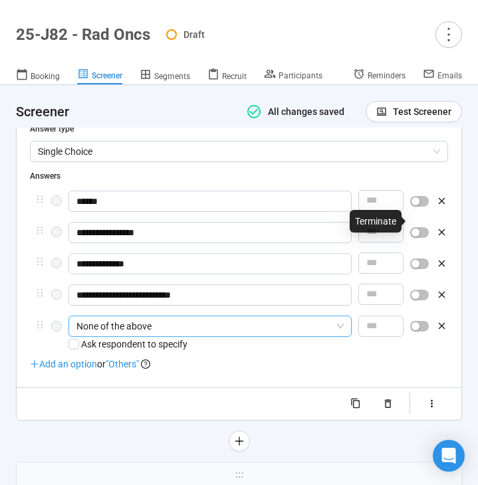
click at [420, 207] on span "button" at bounding box center [419, 201] width 19 height 11
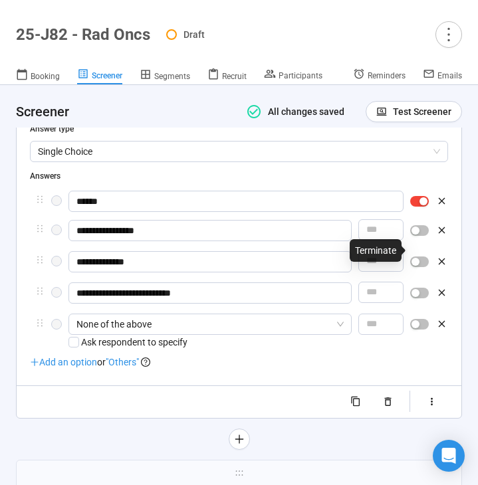
click at [419, 235] on div "button" at bounding box center [415, 231] width 8 height 8
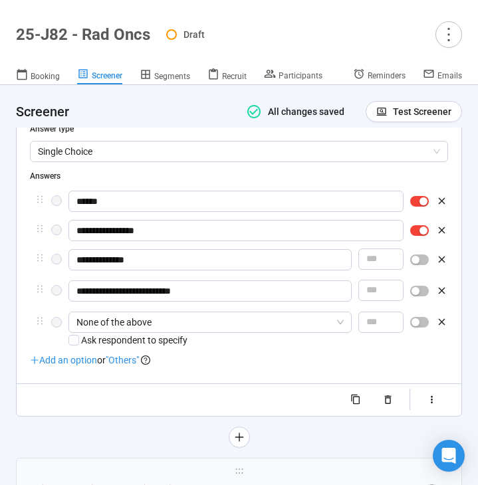
click at [417, 264] on div "button" at bounding box center [415, 260] width 8 height 8
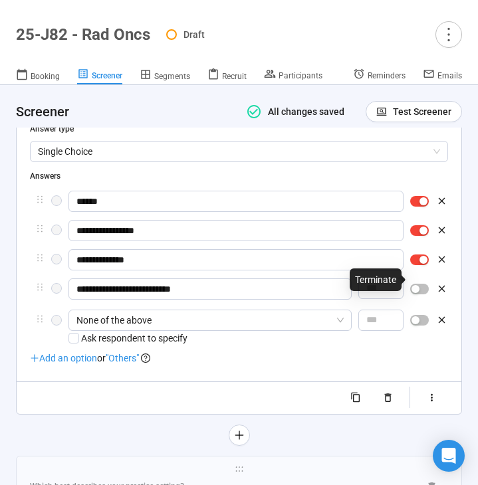
click at [418, 293] on div "button" at bounding box center [415, 289] width 8 height 8
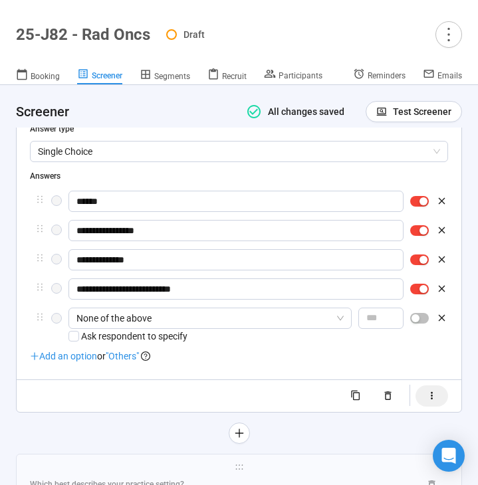
click at [427, 401] on icon "button" at bounding box center [431, 395] width 11 height 11
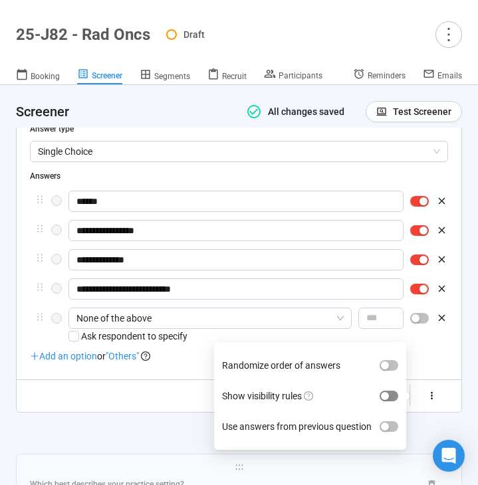
click at [393, 401] on span "button" at bounding box center [388, 396] width 19 height 11
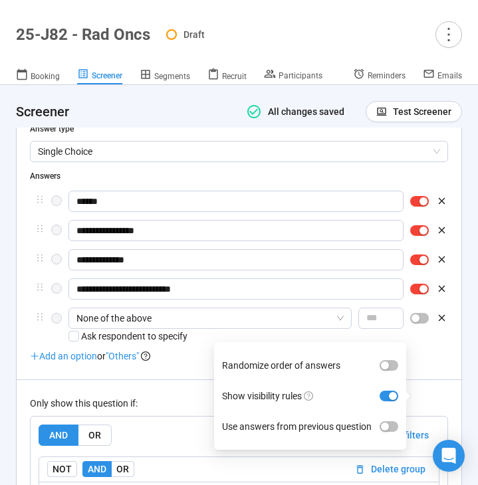
click at [162, 397] on div "**********" at bounding box center [239, 304] width 418 height 692
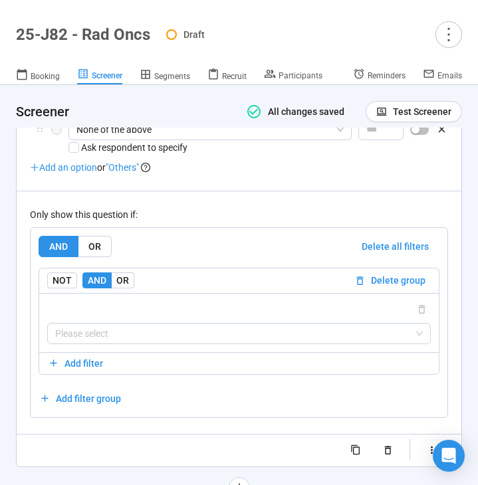
scroll to position [6453, 0]
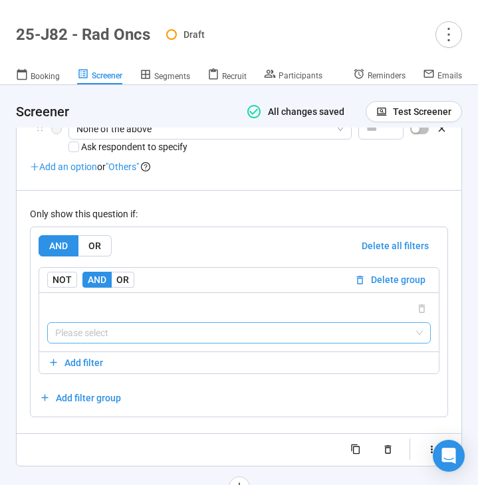
click at [176, 343] on input "search" at bounding box center [238, 333] width 367 height 20
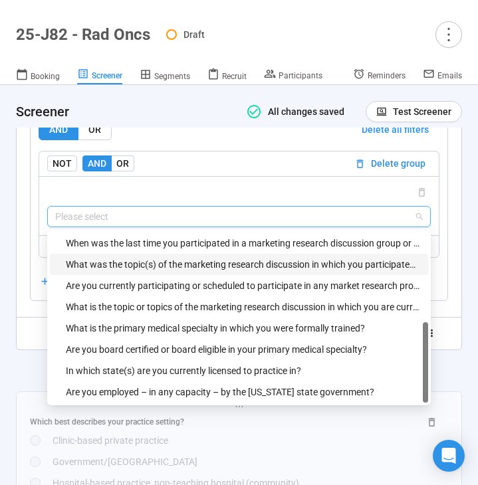
scroll to position [6571, 0]
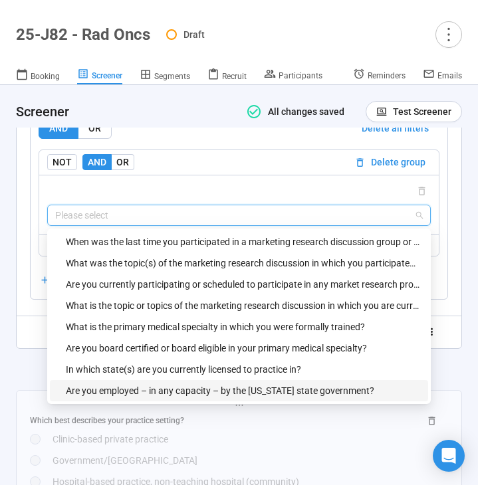
click at [153, 401] on div "Are you employed – in any capacity – by the [US_STATE] state government?" at bounding box center [239, 390] width 378 height 21
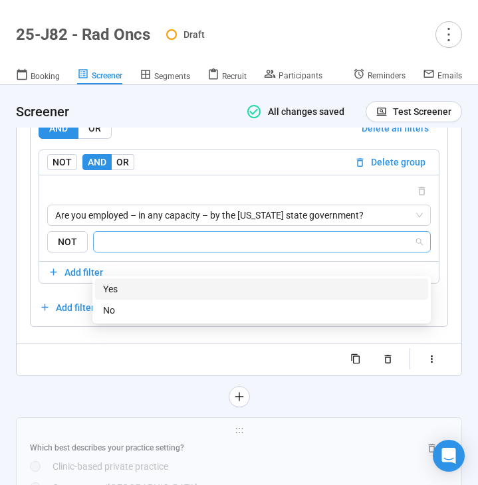
click at [213, 250] on input "search" at bounding box center [258, 242] width 312 height 16
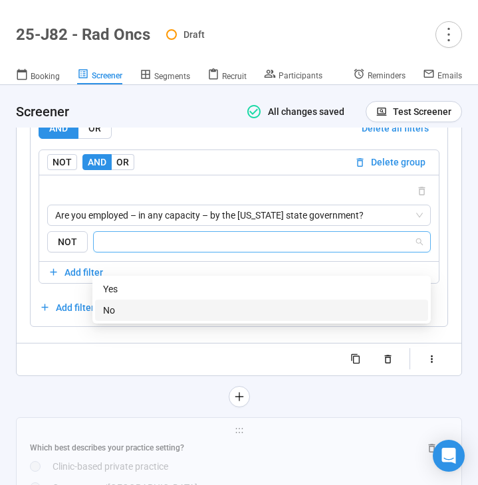
click at [195, 304] on div "No" at bounding box center [261, 310] width 317 height 15
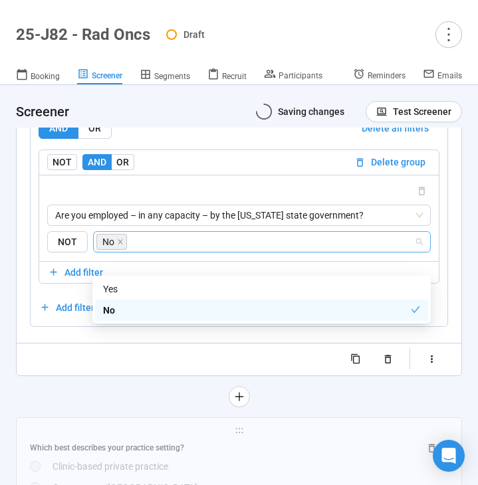
click at [113, 404] on div "**********" at bounding box center [239, 19] width 446 height 777
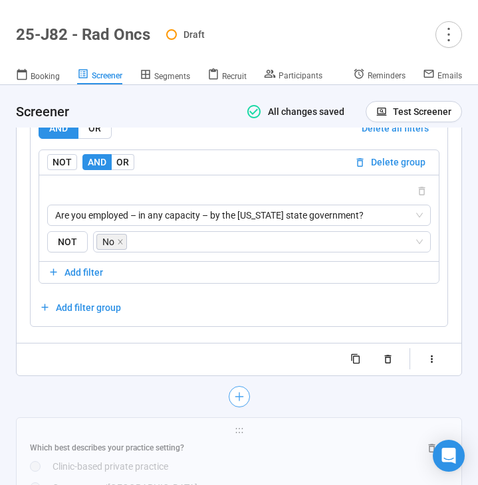
click at [241, 402] on icon "plus" at bounding box center [238, 396] width 11 height 11
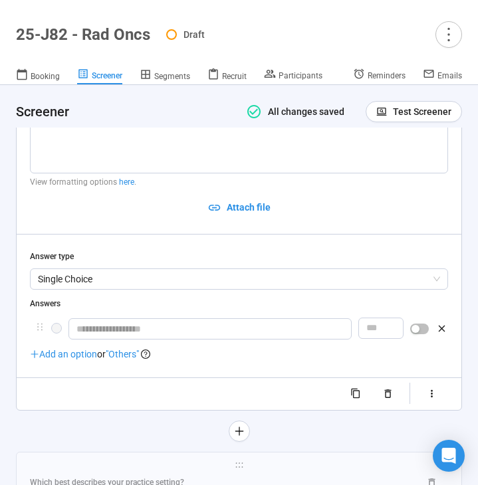
scroll to position [6331, 0]
click at [110, 173] on textarea at bounding box center [239, 138] width 418 height 70
paste textarea "**********"
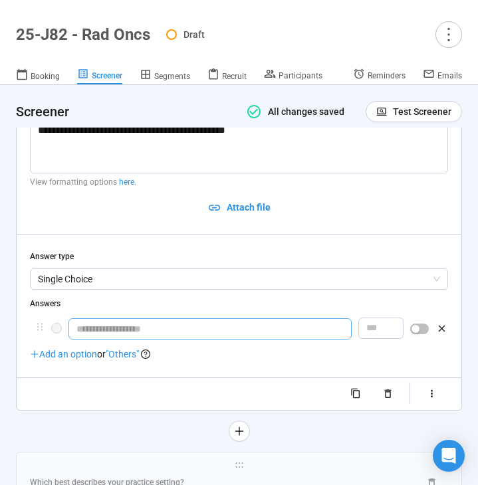
click at [131, 340] on input "text" at bounding box center [209, 328] width 283 height 21
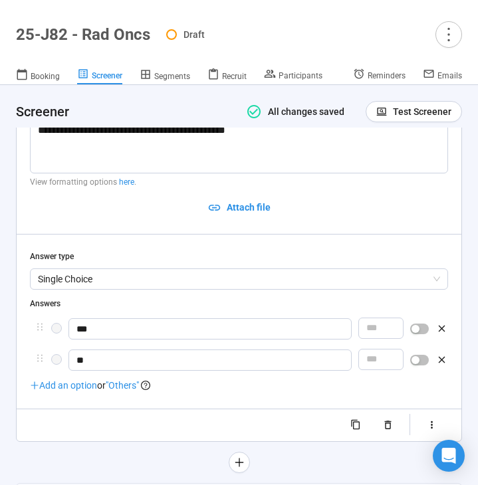
scroll to position [6438, 0]
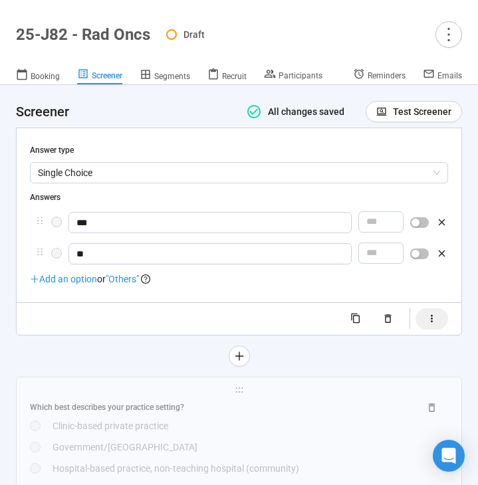
click at [432, 324] on icon "button" at bounding box center [431, 318] width 11 height 11
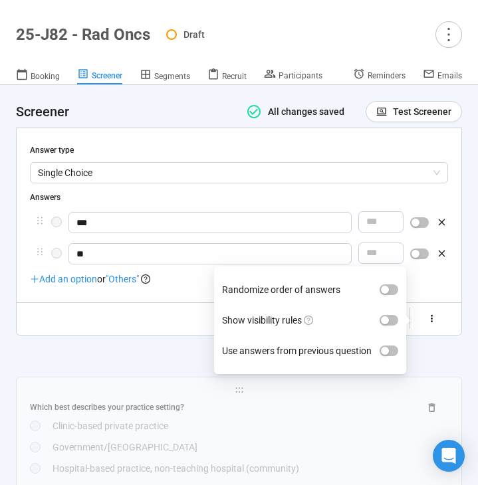
click at [389, 324] on div "button" at bounding box center [385, 320] width 8 height 8
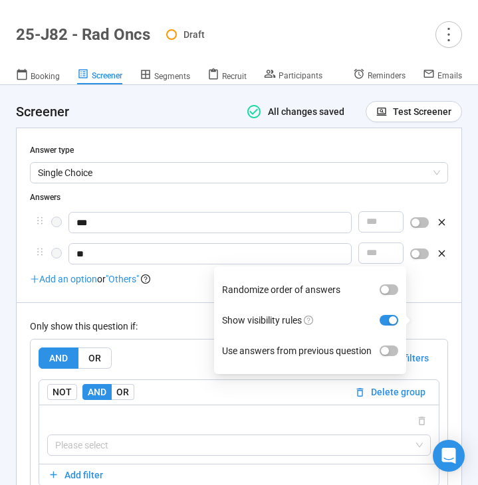
click at [181, 356] on div "Only show this question if: AND OR Delete all filters NOT AND OR Delete group P…" at bounding box center [239, 415] width 418 height 227
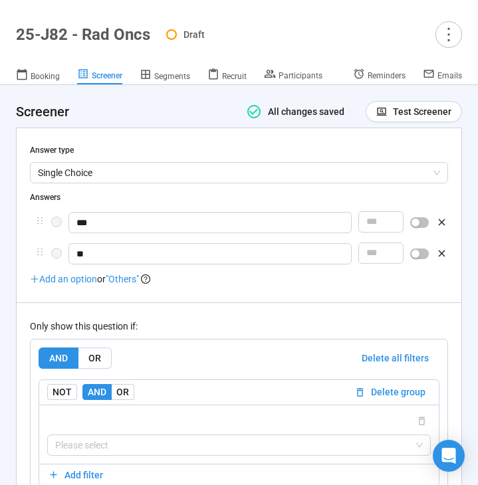
scroll to position [6576, 0]
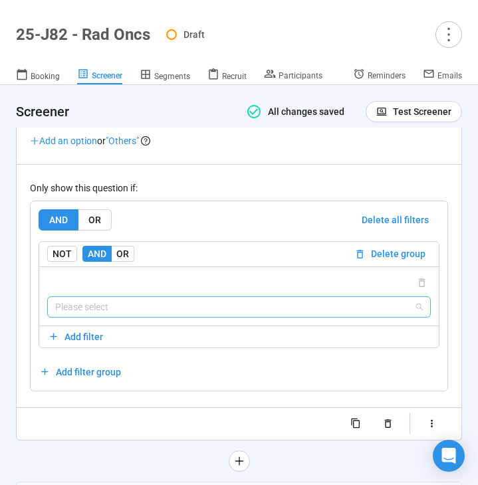
click at [181, 317] on input "search" at bounding box center [238, 307] width 367 height 20
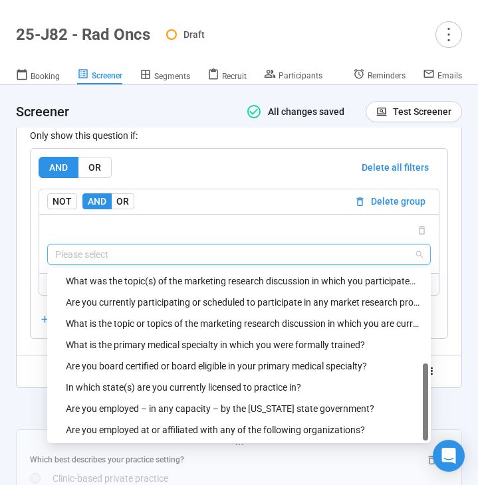
scroll to position [298, 0]
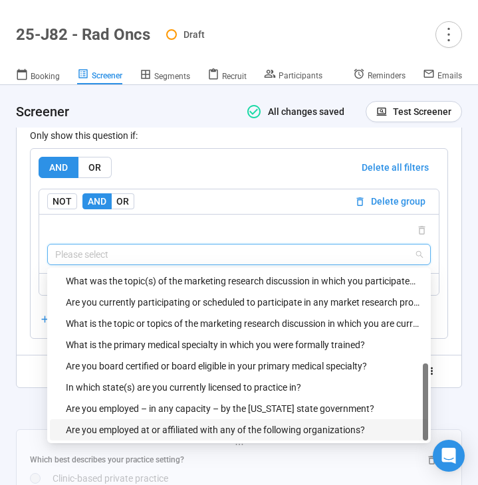
click at [151, 437] on div "Are you employed at or affiliated with any of the following organizations?" at bounding box center [243, 430] width 354 height 15
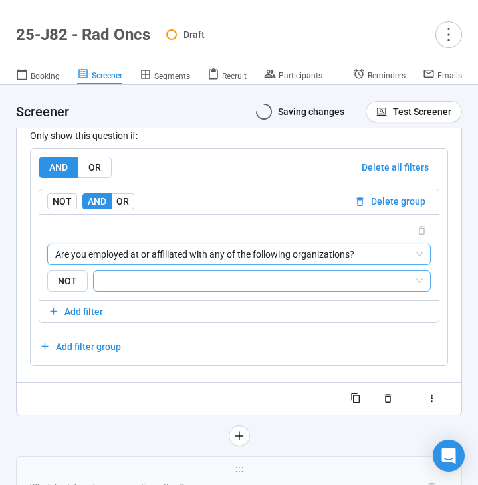
click at [203, 289] on input "search" at bounding box center [258, 281] width 312 height 16
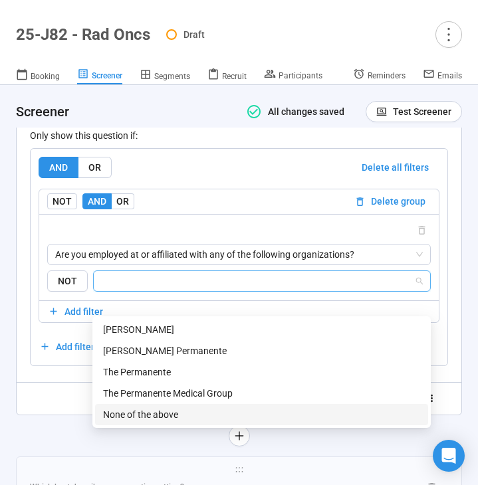
click at [166, 411] on div "None of the above" at bounding box center [261, 414] width 317 height 15
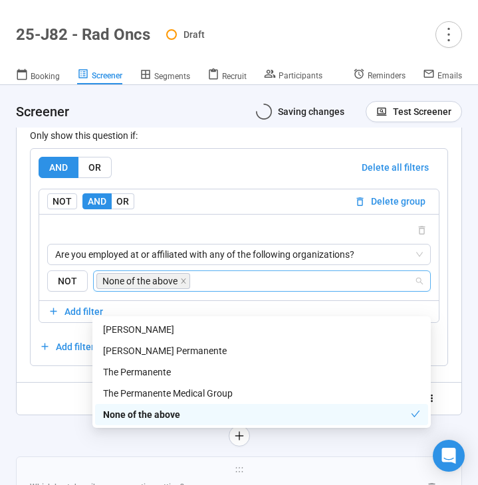
click at [66, 415] on div "**********" at bounding box center [239, 92] width 445 height 646
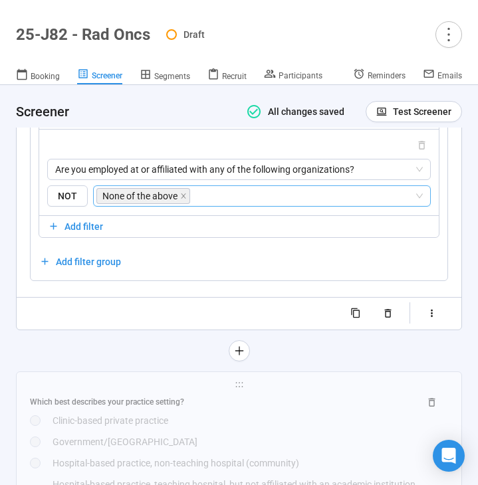
scroll to position [6766, 0]
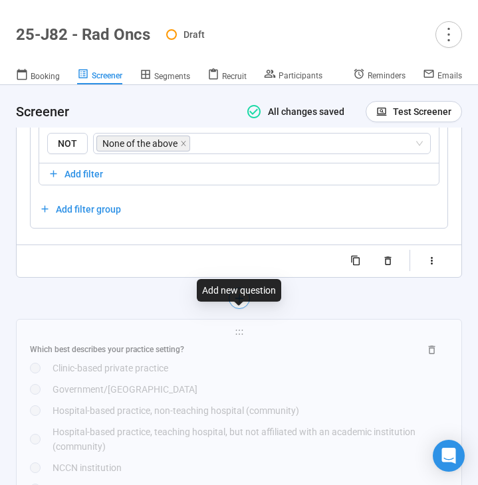
click at [232, 309] on button "button" at bounding box center [239, 298] width 21 height 21
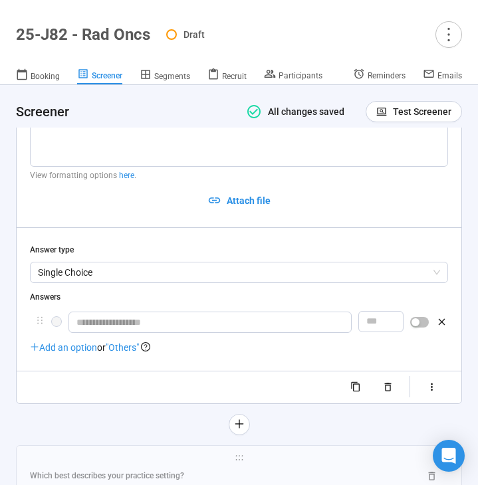
scroll to position [6467, 0]
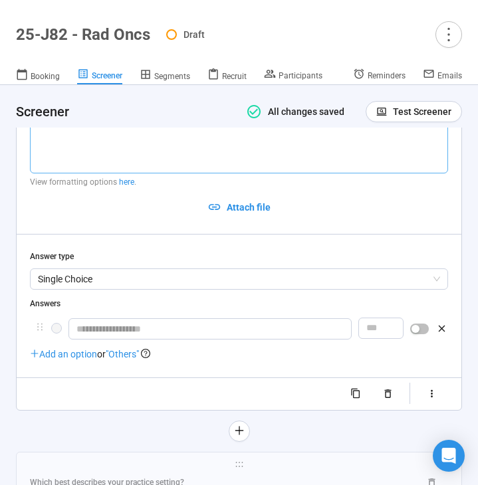
click at [98, 161] on textarea at bounding box center [239, 138] width 418 height 70
paste textarea "**********"
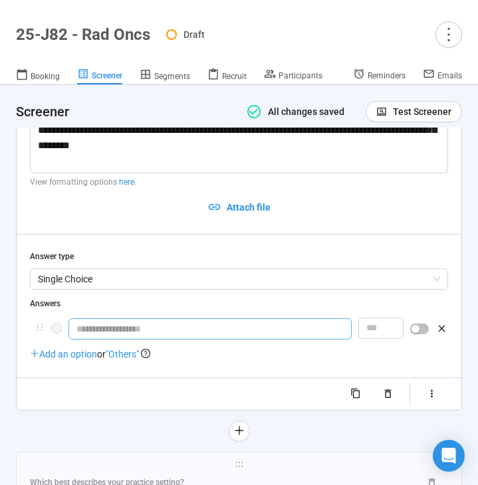
click at [141, 340] on input "text" at bounding box center [209, 328] width 283 height 21
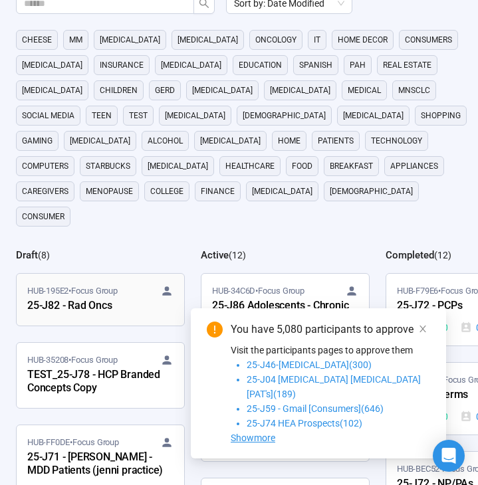
click at [91, 298] on div "25-J82 - Rad Oncs" at bounding box center [100, 306] width 146 height 17
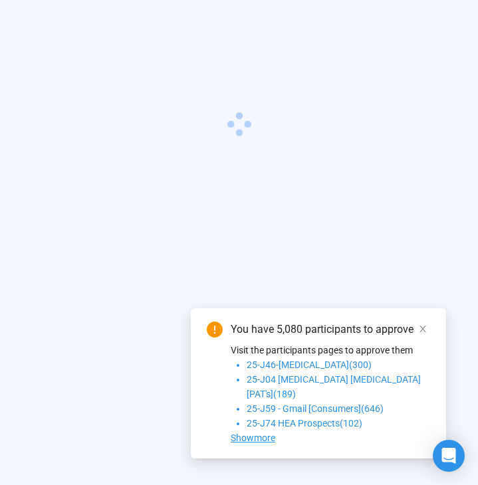
scroll to position [47, 0]
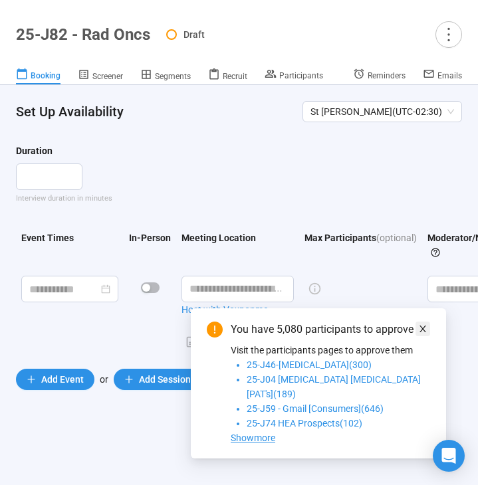
click at [419, 334] on icon "close" at bounding box center [422, 328] width 9 height 9
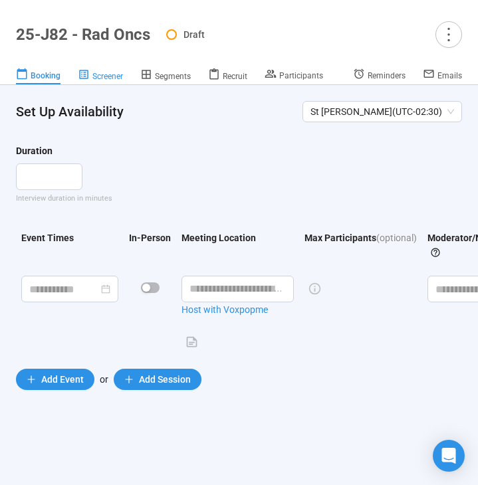
click at [94, 70] on div "Screener" at bounding box center [100, 74] width 45 height 13
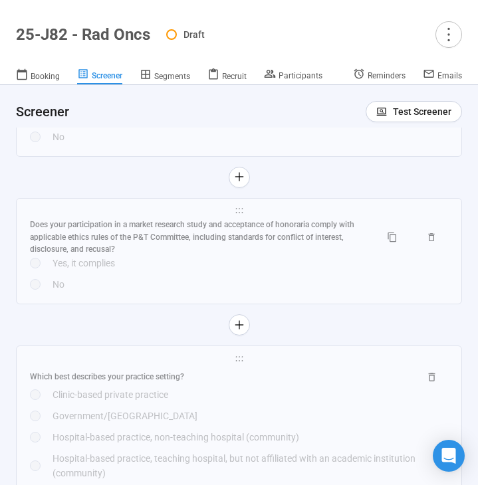
scroll to position [6577, 0]
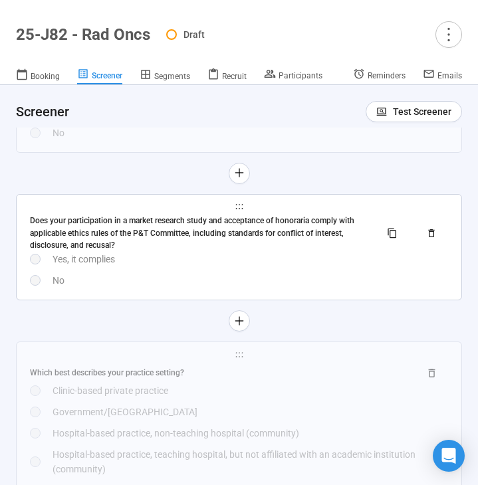
click at [276, 288] on div "Does your participation in a market research study and acceptance of honoraria …" at bounding box center [239, 252] width 418 height 74
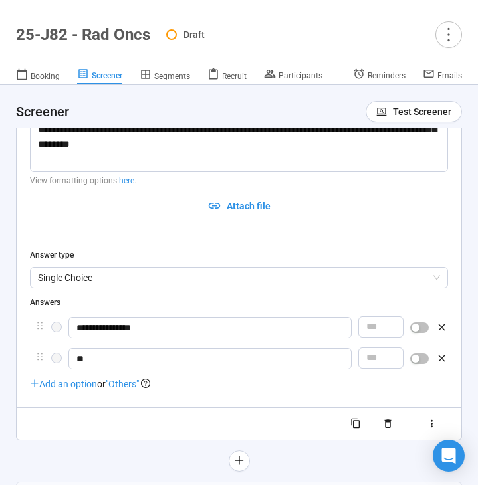
scroll to position [6467, 0]
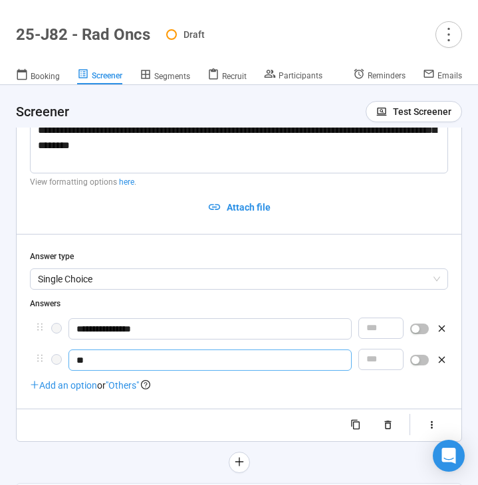
click at [182, 371] on input "**" at bounding box center [209, 359] width 283 height 21
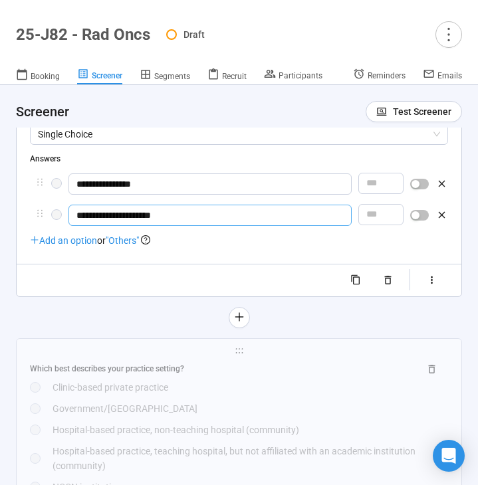
scroll to position [6633, 0]
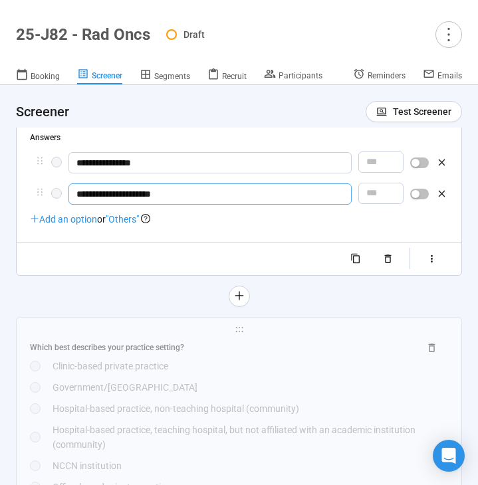
type input "**********"
click at [421, 199] on span "button" at bounding box center [419, 194] width 19 height 11
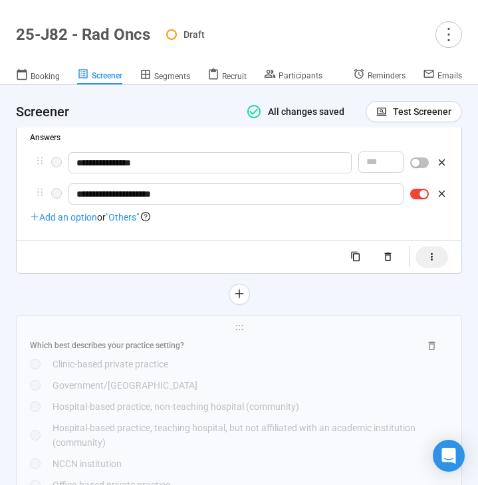
click at [427, 262] on icon "button" at bounding box center [431, 256] width 11 height 11
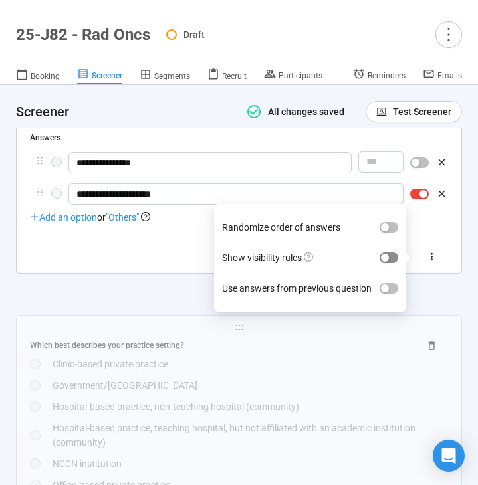
click at [393, 263] on span "button" at bounding box center [388, 257] width 19 height 11
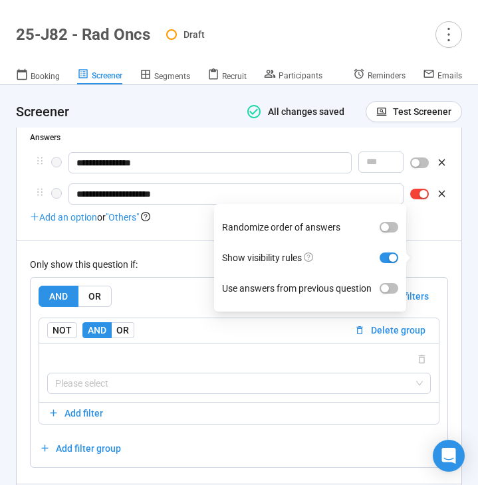
click at [159, 272] on div "Only show this question if:" at bounding box center [239, 264] width 418 height 15
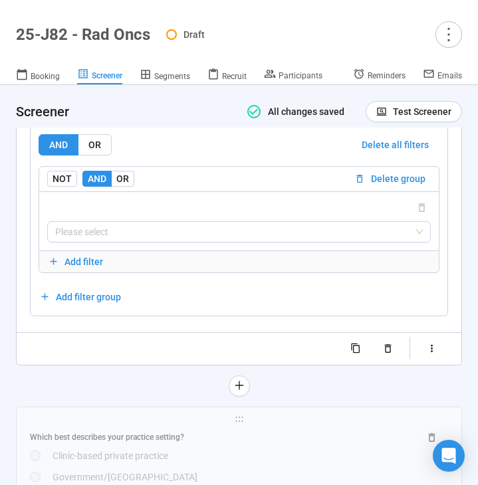
scroll to position [6800, 0]
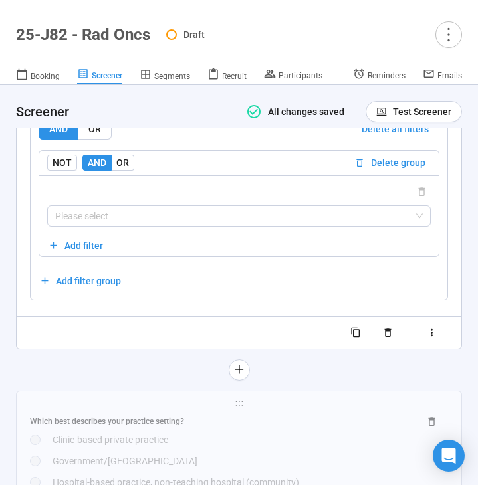
click at [138, 235] on div "Please select" at bounding box center [238, 204] width 399 height 59
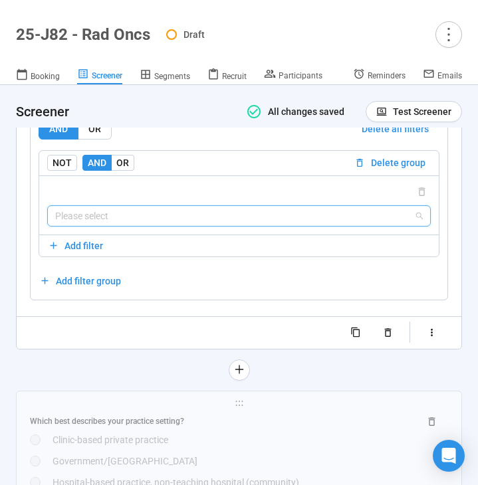
click at [138, 226] on input "search" at bounding box center [238, 216] width 367 height 20
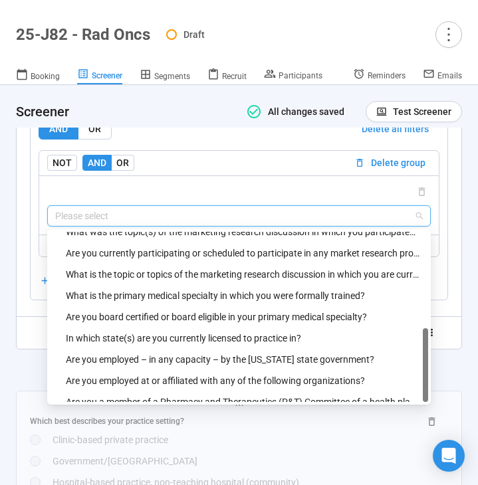
scroll to position [319, 0]
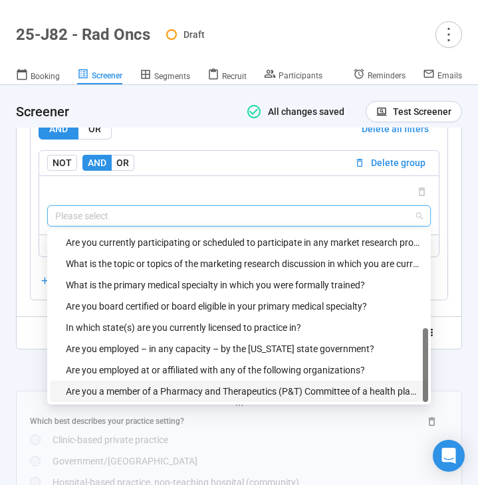
click at [125, 399] on div "Are you a member of a Pharmacy and Therapeutics (P&T) Committee of a health pla…" at bounding box center [243, 391] width 354 height 15
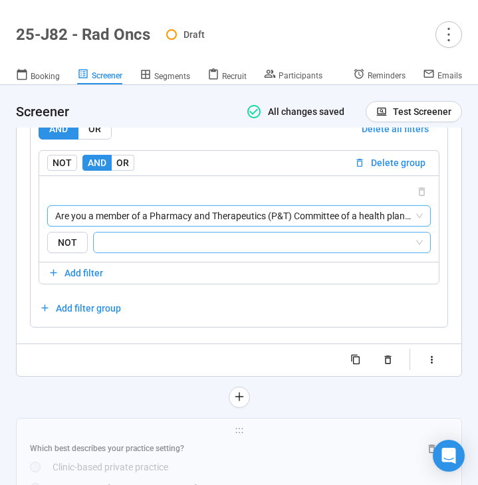
click at [162, 250] on input "search" at bounding box center [258, 243] width 312 height 16
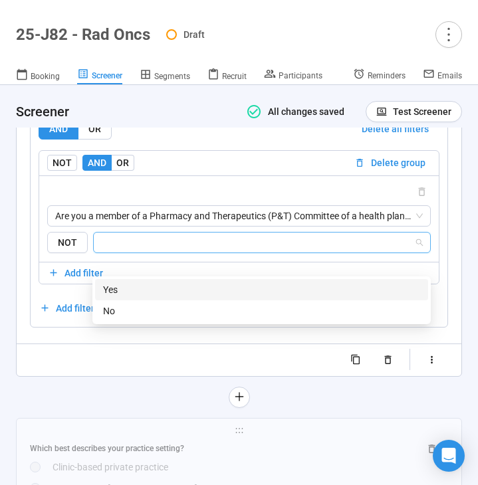
click at [151, 292] on div "Yes" at bounding box center [261, 289] width 317 height 15
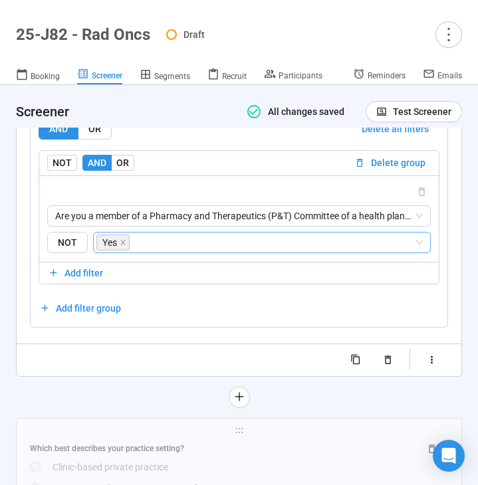
click at [100, 408] on div at bounding box center [239, 397] width 446 height 21
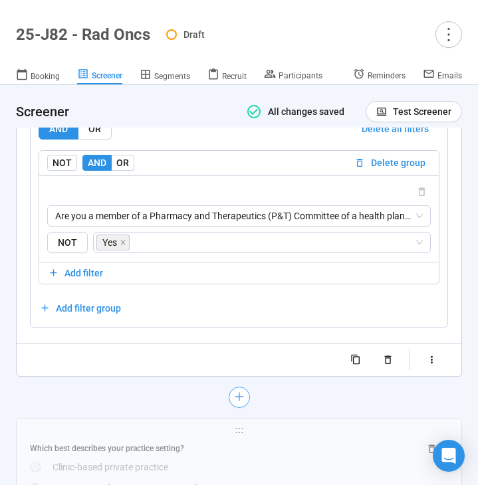
click at [231, 408] on button "button" at bounding box center [239, 397] width 21 height 21
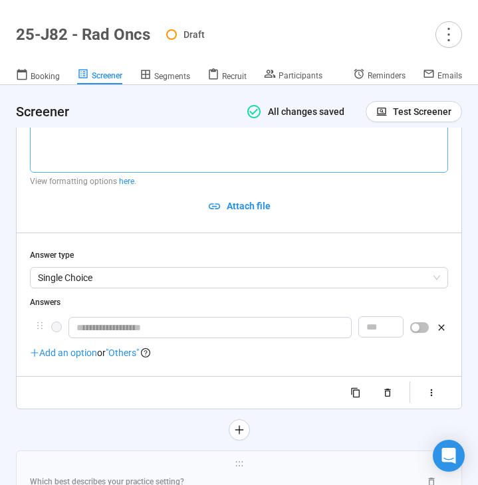
scroll to position [6614, 0]
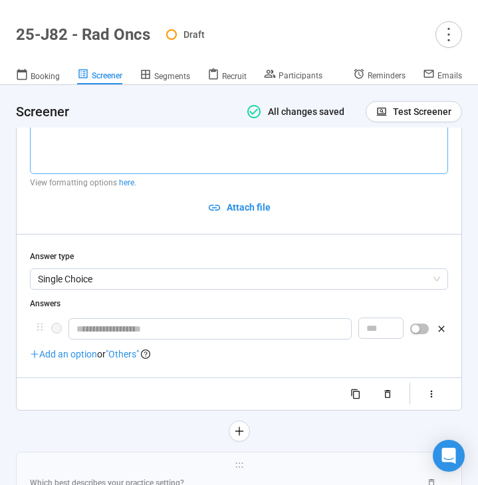
click at [157, 167] on textarea at bounding box center [239, 139] width 418 height 70
type textarea "*"
click at [201, 163] on textarea at bounding box center [239, 139] width 418 height 70
paste textarea "**********"
click at [147, 289] on span "Single Choice" at bounding box center [239, 279] width 402 height 20
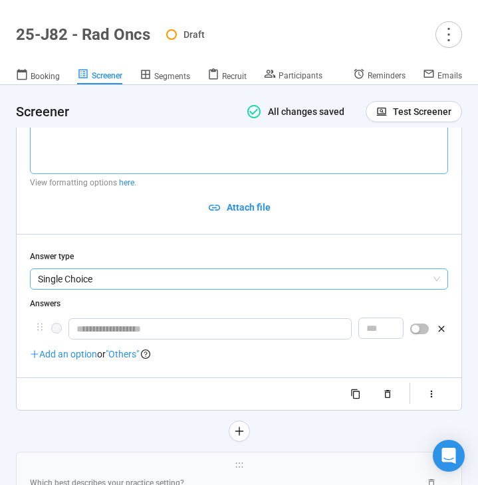
type textarea "**********"
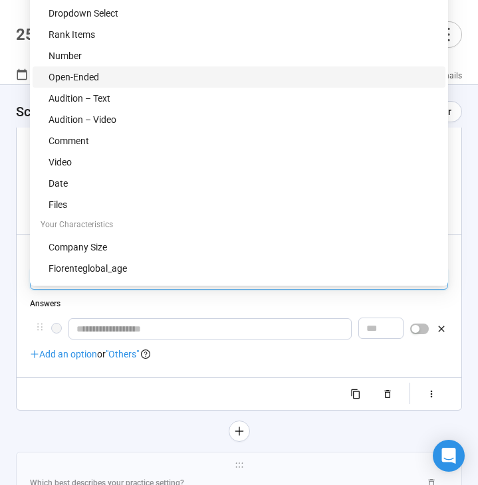
click at [136, 79] on div "Open-Ended" at bounding box center [243, 77] width 389 height 15
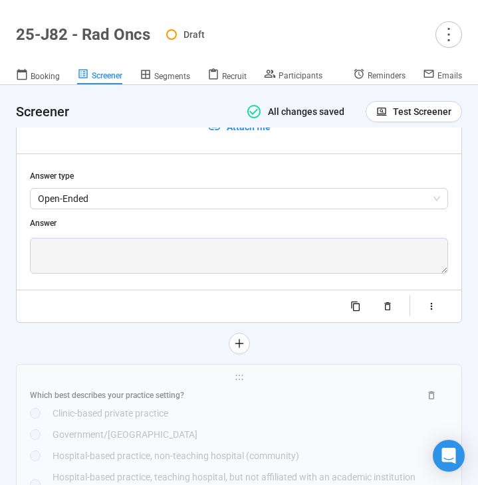
scroll to position [6713, 0]
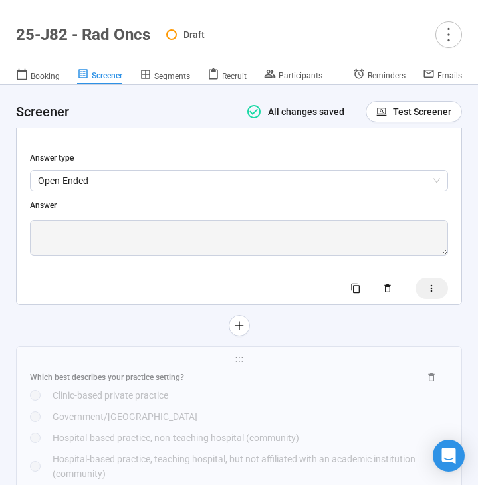
click at [426, 294] on icon "button" at bounding box center [431, 288] width 11 height 11
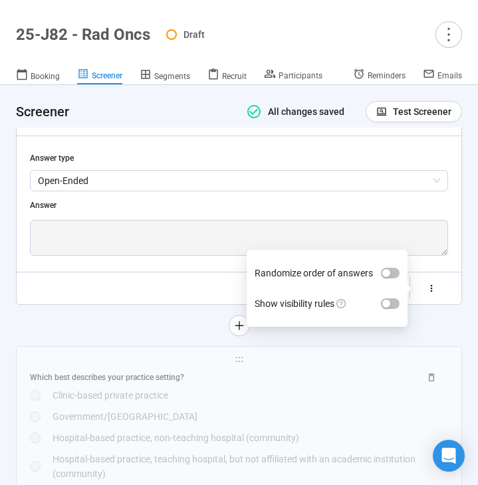
click at [391, 318] on label "Show visibility rules" at bounding box center [326, 303] width 145 height 31
click at [391, 309] on button "Show visibility rules" at bounding box center [390, 303] width 19 height 11
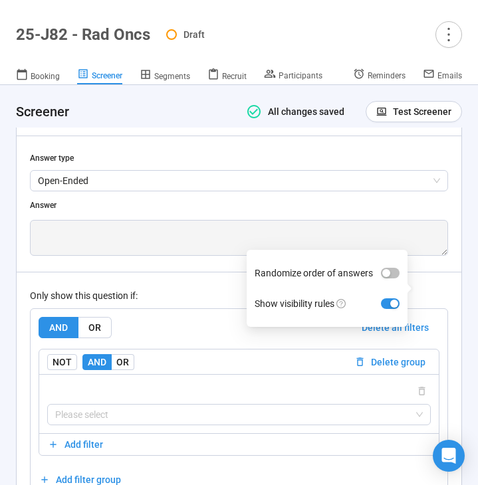
click at [167, 303] on div "Only show this question if:" at bounding box center [239, 295] width 418 height 15
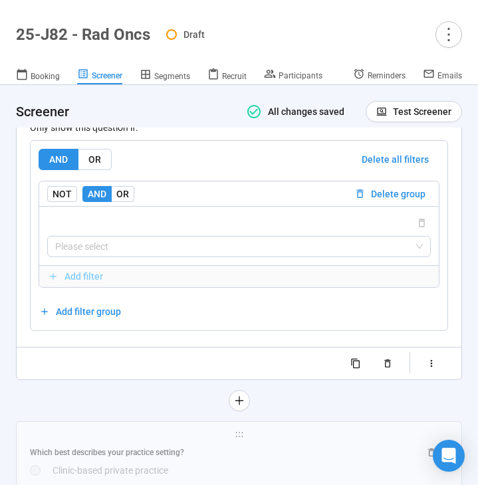
scroll to position [6891, 0]
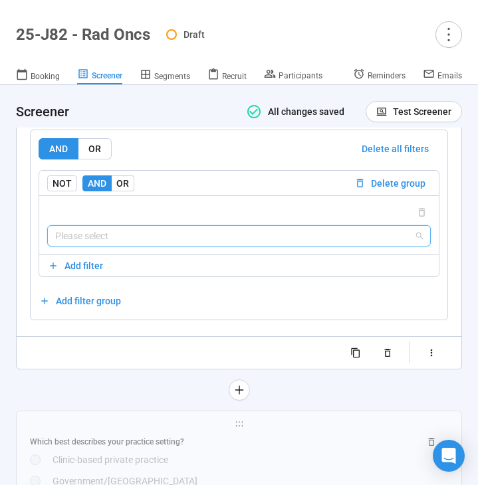
click at [159, 246] on input "search" at bounding box center [238, 236] width 367 height 20
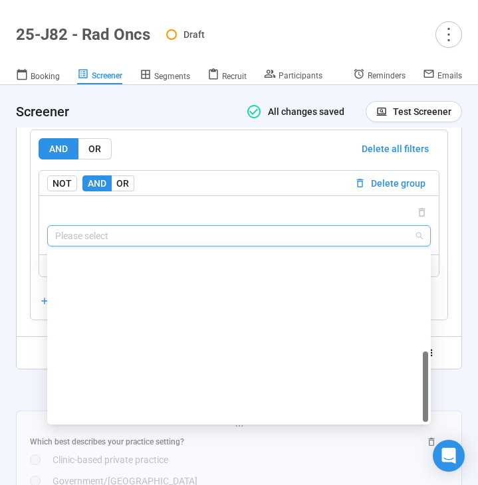
scroll to position [340, 0]
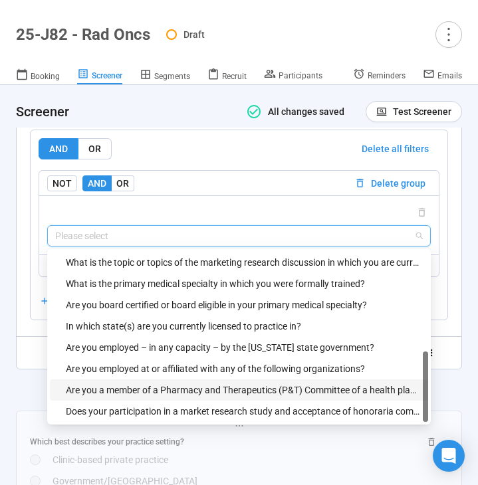
click at [126, 397] on div "Are you a member of a Pharmacy and Therapeutics (P&T) Committee of a health pla…" at bounding box center [243, 390] width 354 height 15
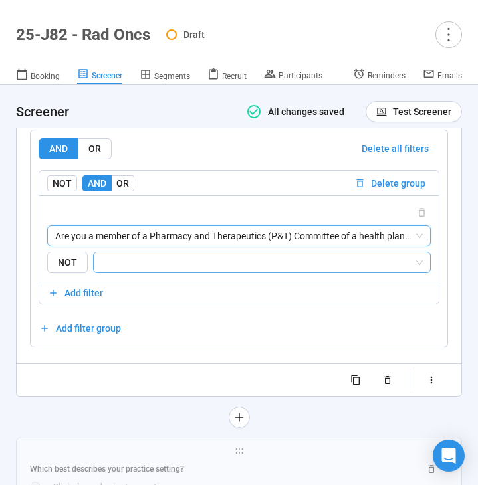
click at [189, 270] on input "search" at bounding box center [258, 262] width 312 height 16
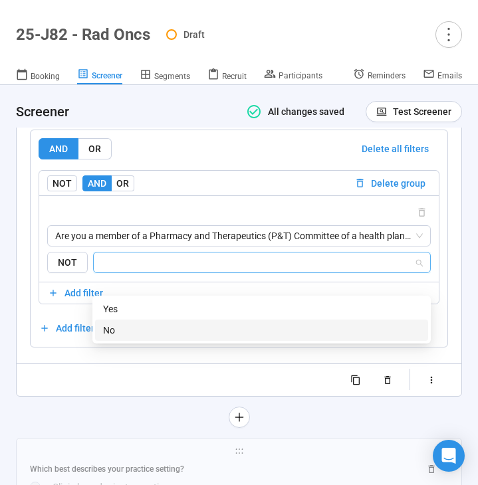
click at [163, 329] on div "No" at bounding box center [261, 330] width 317 height 15
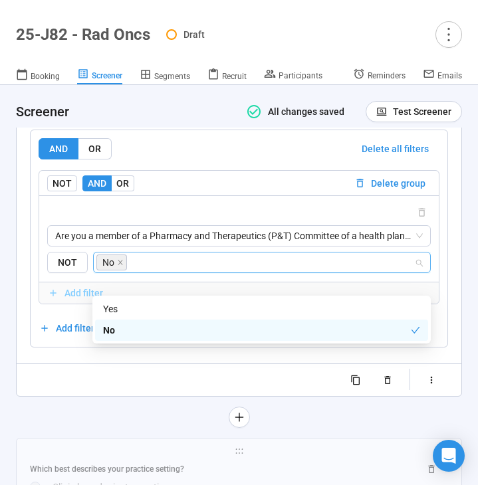
click at [61, 300] on span "Add filter" at bounding box center [239, 293] width 382 height 15
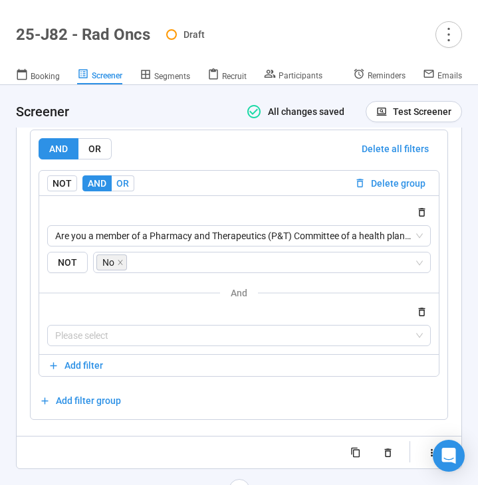
click at [123, 189] on span "OR" at bounding box center [122, 183] width 13 height 11
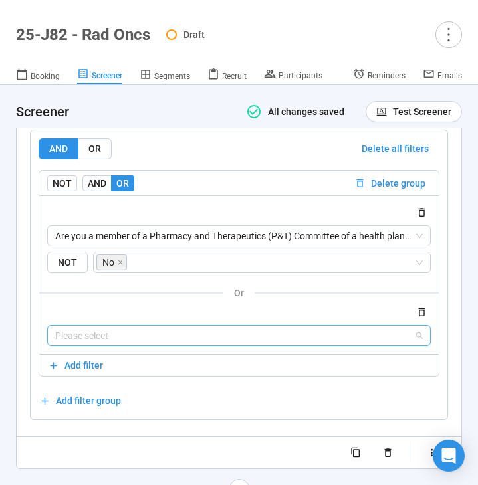
click at [117, 346] on input "search" at bounding box center [238, 336] width 367 height 20
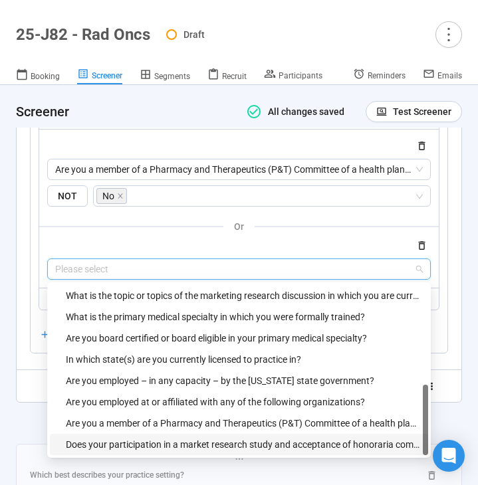
click at [138, 452] on div "Does your participation in a market research study and acceptance of honoraria …" at bounding box center [243, 444] width 354 height 15
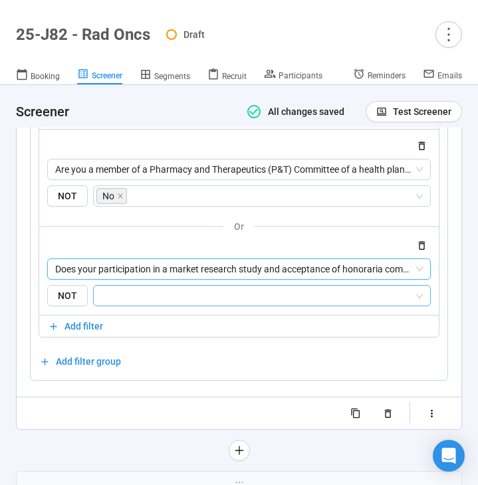
click at [210, 306] on div at bounding box center [262, 295] width 338 height 21
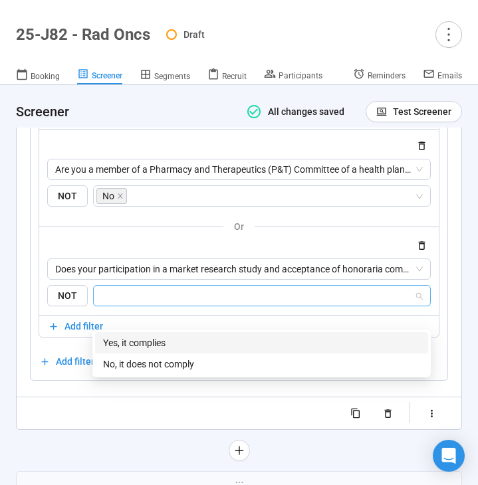
click at [178, 346] on div "Yes, it complies" at bounding box center [261, 343] width 317 height 15
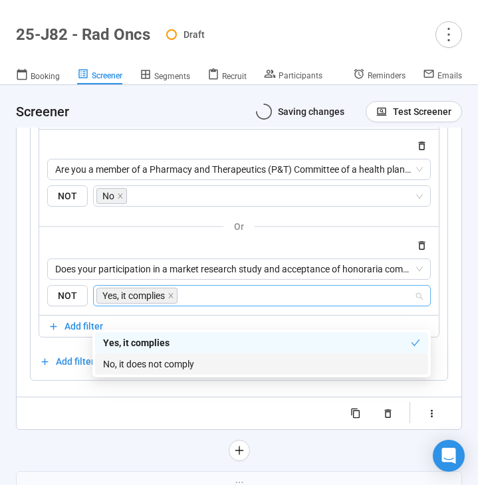
click at [76, 461] on div at bounding box center [239, 450] width 446 height 21
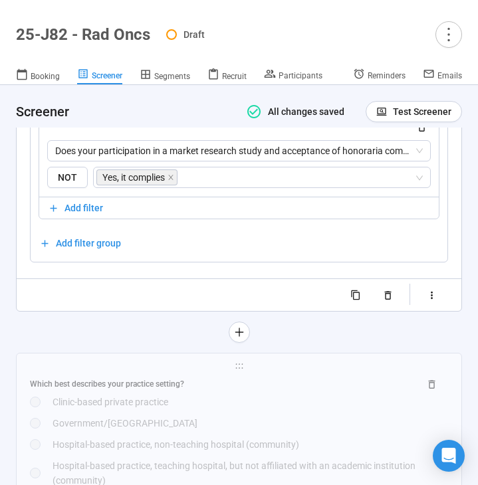
scroll to position [7078, 0]
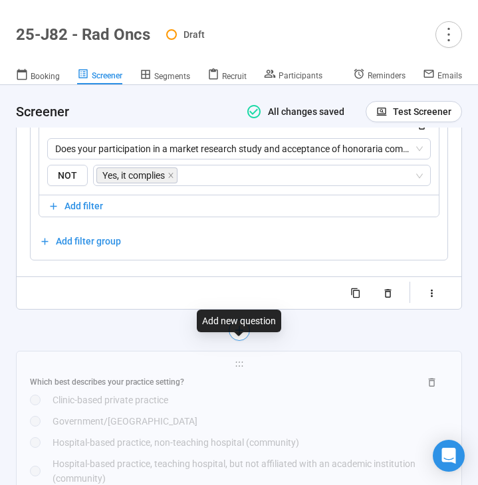
click at [240, 336] on icon "plus" at bounding box center [238, 330] width 11 height 11
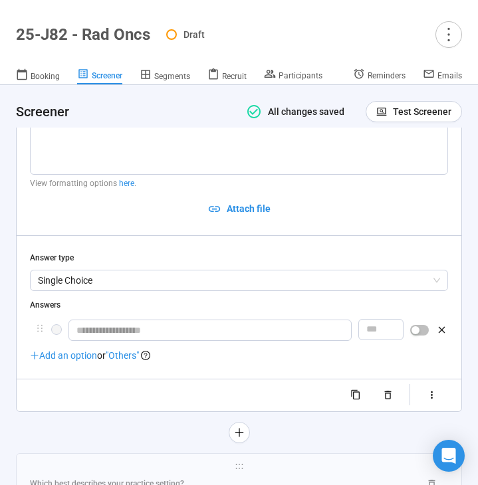
scroll to position [6731, 0]
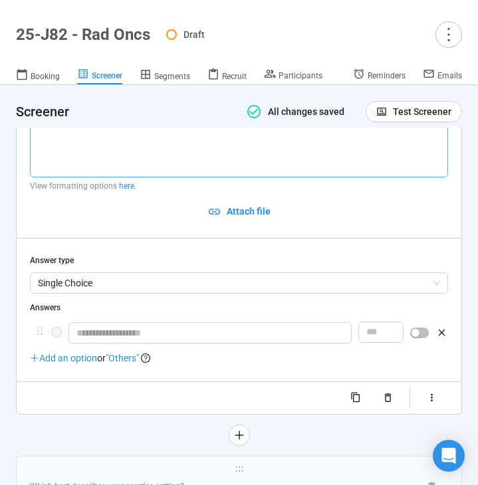
click at [120, 163] on textarea at bounding box center [239, 142] width 418 height 70
paste textarea "**********"
type textarea "**********"
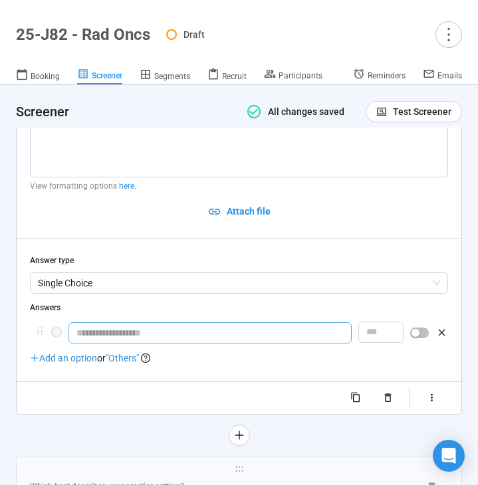
click at [155, 344] on input "text" at bounding box center [209, 332] width 283 height 21
type input "*"
type input "**********"
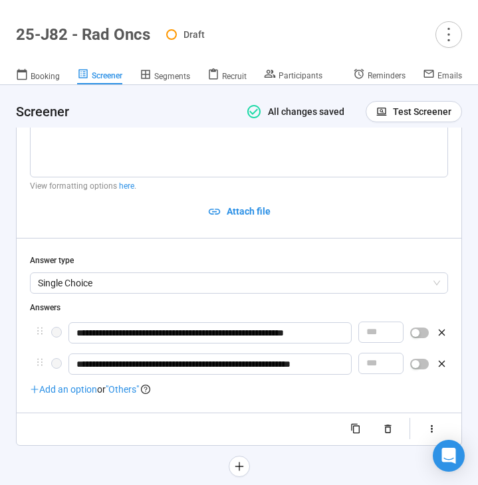
scroll to position [6832, 0]
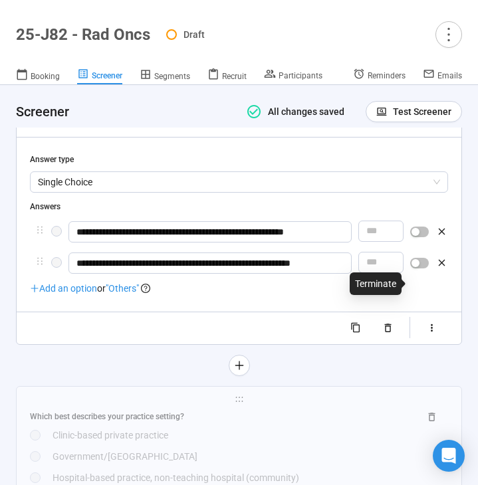
type input "**********"
click at [424, 268] on span "button" at bounding box center [419, 263] width 19 height 11
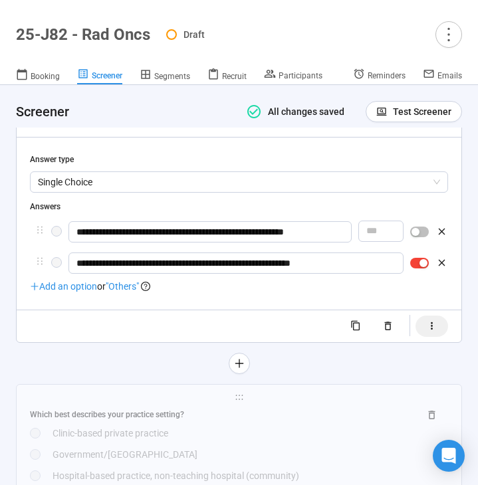
click at [430, 332] on icon "button" at bounding box center [431, 325] width 11 height 11
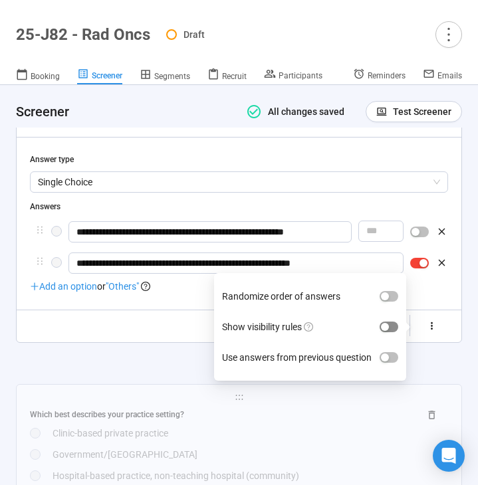
click at [388, 332] on span "button" at bounding box center [388, 327] width 19 height 11
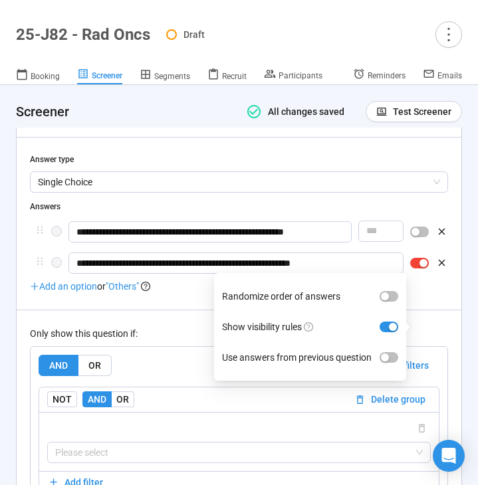
click at [178, 341] on div "Only show this question if:" at bounding box center [239, 333] width 418 height 15
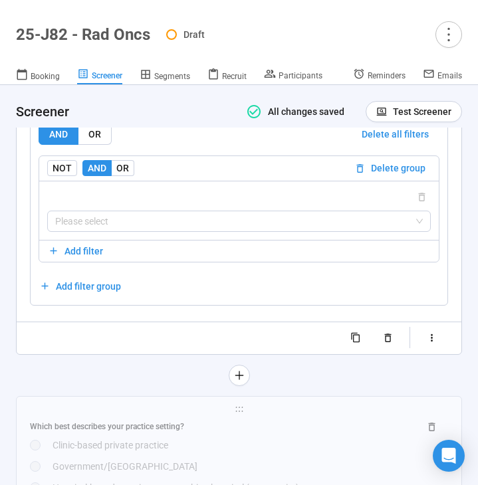
scroll to position [7079, 0]
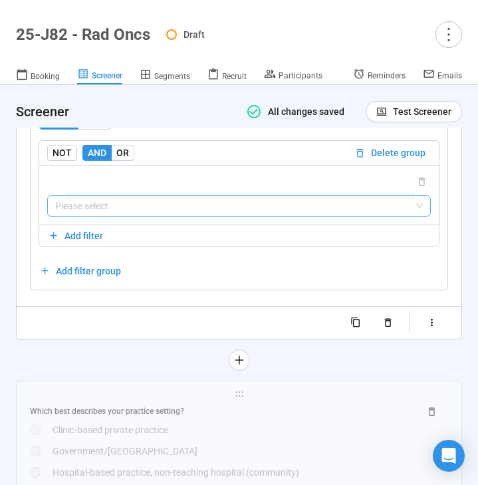
click at [187, 216] on input "search" at bounding box center [238, 206] width 367 height 20
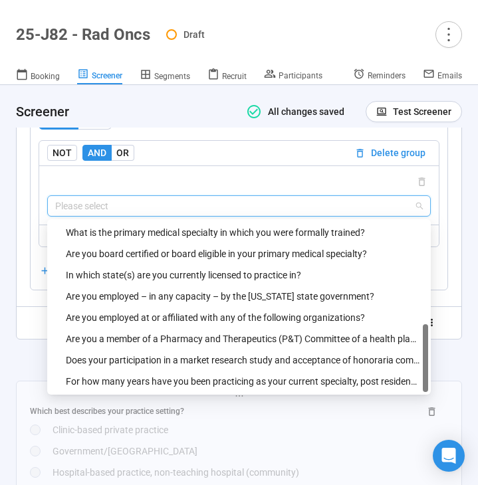
scroll to position [361, 0]
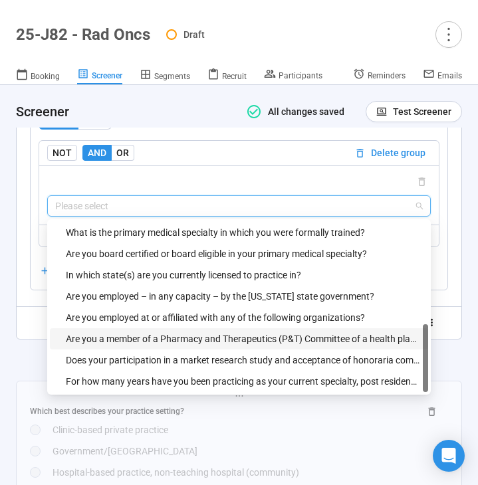
click at [136, 346] on div "Are you a member of a Pharmacy and Therapeutics (P&T) Committee of a health pla…" at bounding box center [243, 339] width 354 height 15
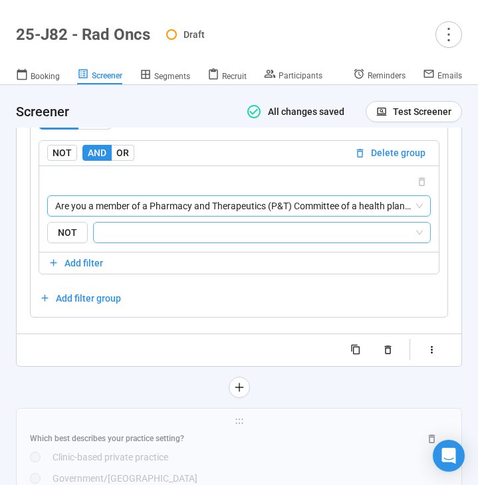
click at [189, 241] on input "search" at bounding box center [258, 233] width 312 height 16
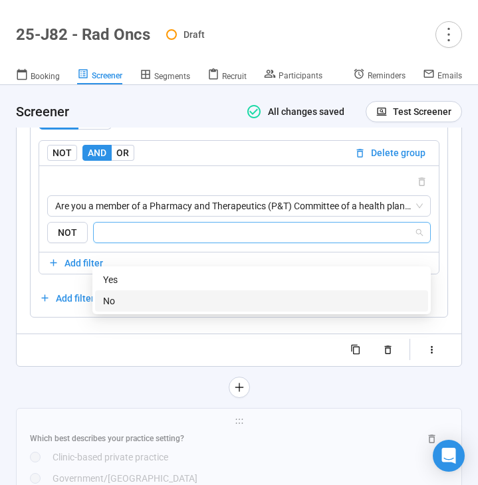
click at [157, 300] on div "No" at bounding box center [261, 301] width 317 height 15
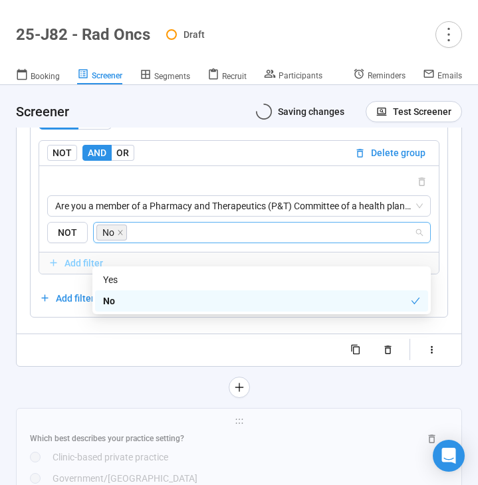
click at [60, 270] on span "Add filter" at bounding box center [239, 263] width 382 height 15
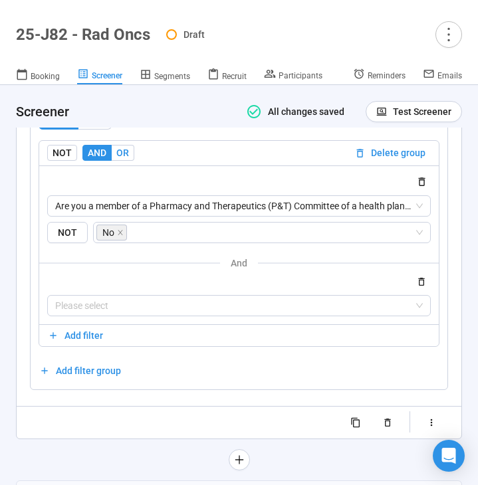
click at [125, 161] on label "OR" at bounding box center [123, 153] width 23 height 16
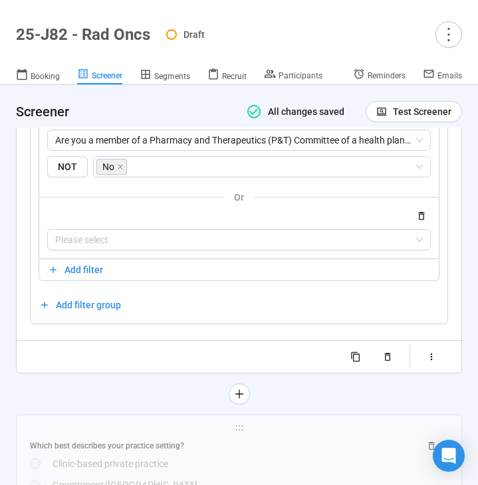
scroll to position [7149, 0]
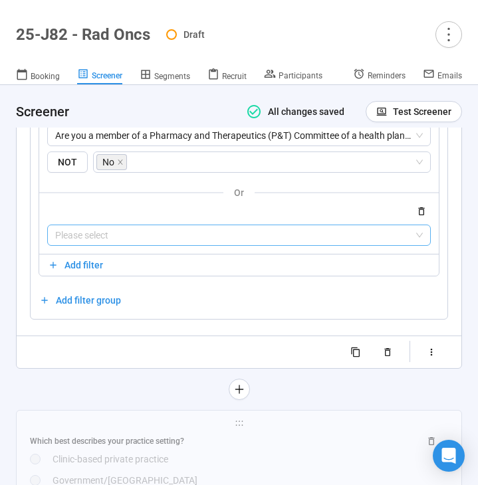
click at [130, 245] on input "search" at bounding box center [238, 235] width 367 height 20
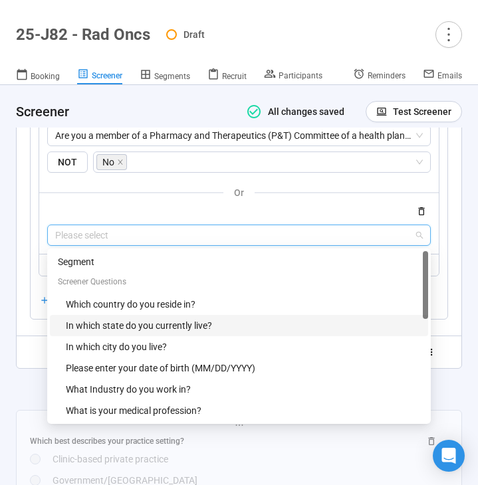
scroll to position [361, 0]
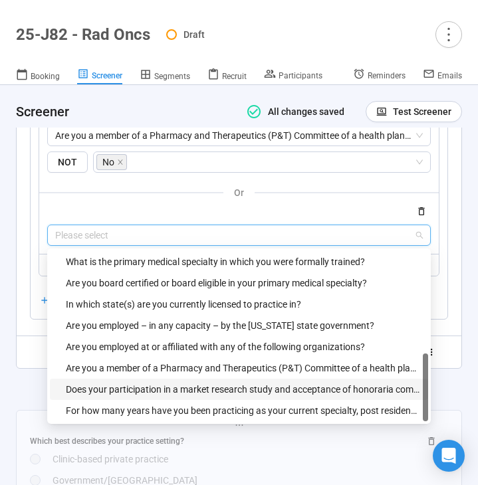
click at [117, 397] on div "Does your participation in a market research study and acceptance of honoraria …" at bounding box center [243, 389] width 354 height 15
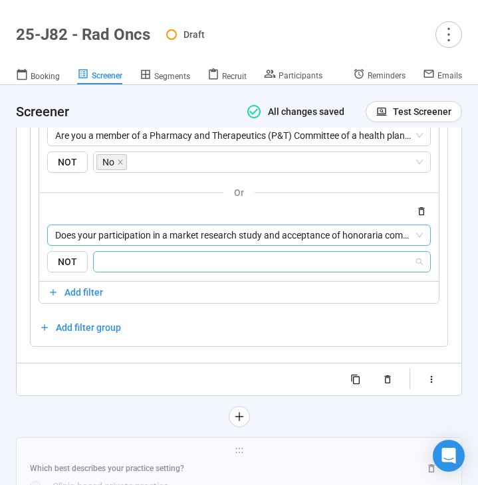
click at [169, 270] on input "search" at bounding box center [258, 262] width 312 height 16
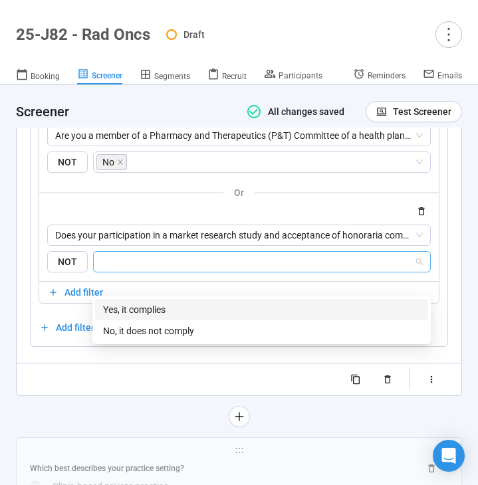
click at [167, 307] on div "Yes, it complies" at bounding box center [261, 309] width 317 height 15
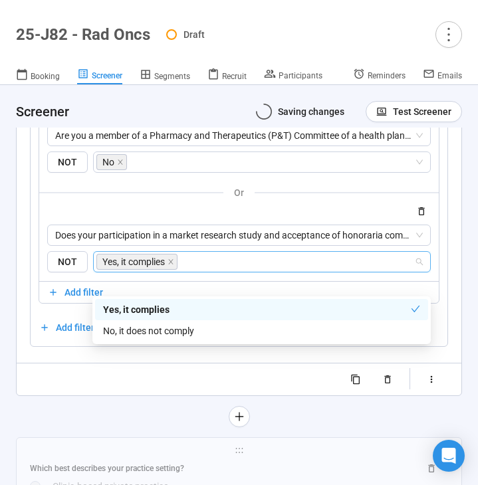
click at [107, 427] on div at bounding box center [239, 416] width 446 height 21
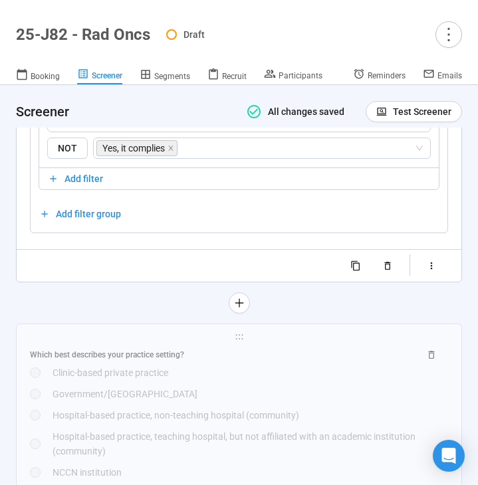
scroll to position [7262, 0]
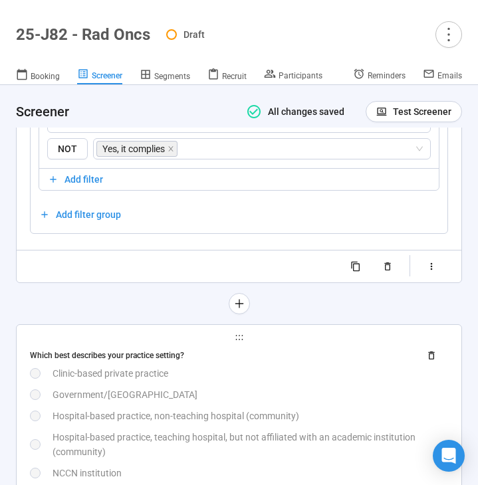
click at [232, 402] on div "Government/[GEOGRAPHIC_DATA]" at bounding box center [249, 394] width 395 height 15
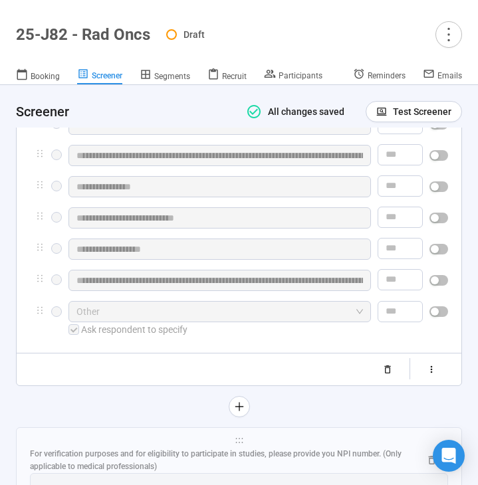
scroll to position [7071, 0]
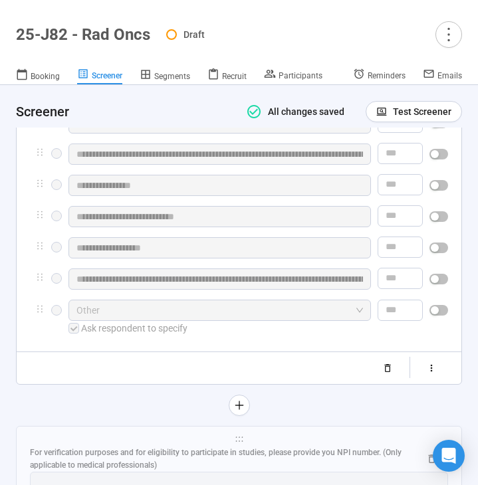
click at [441, 316] on span "button" at bounding box center [438, 310] width 19 height 11
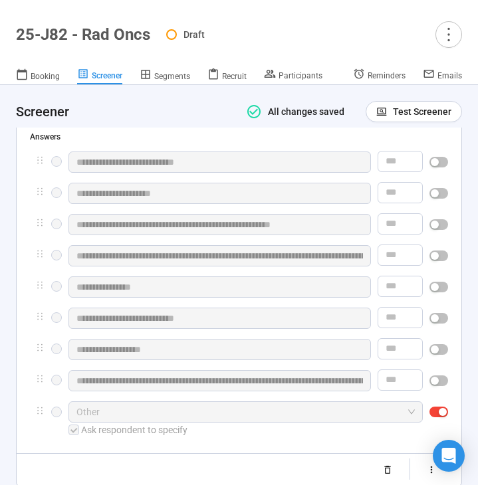
scroll to position [6956, 0]
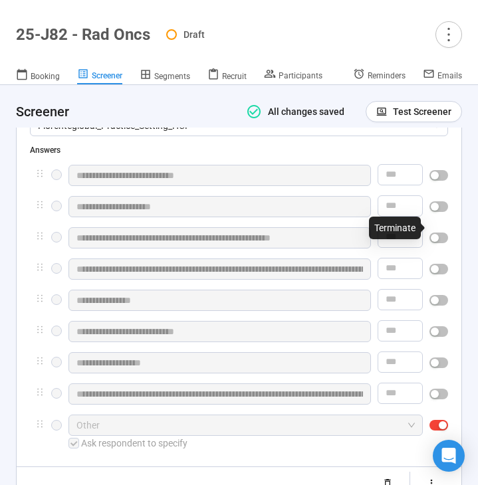
click at [439, 212] on button "button" at bounding box center [438, 206] width 19 height 11
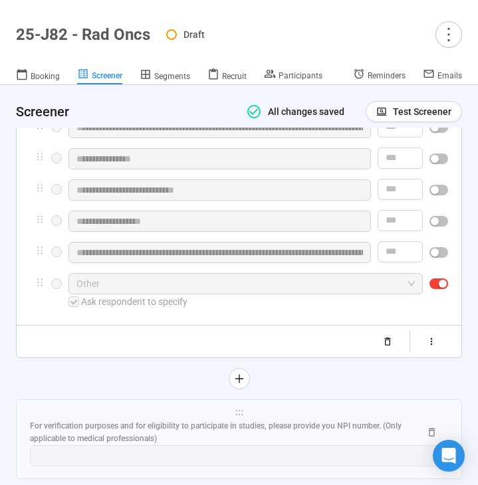
scroll to position [7123, 0]
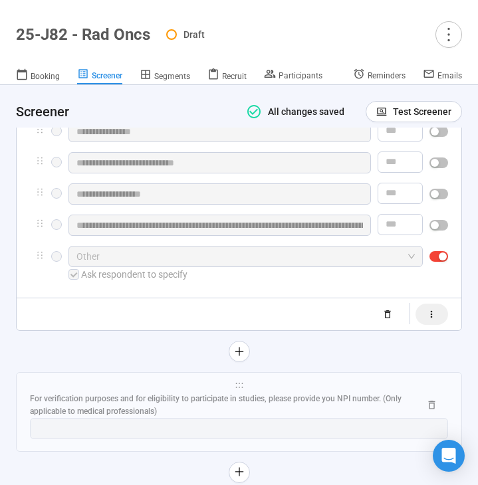
click at [435, 320] on icon "button" at bounding box center [431, 314] width 11 height 11
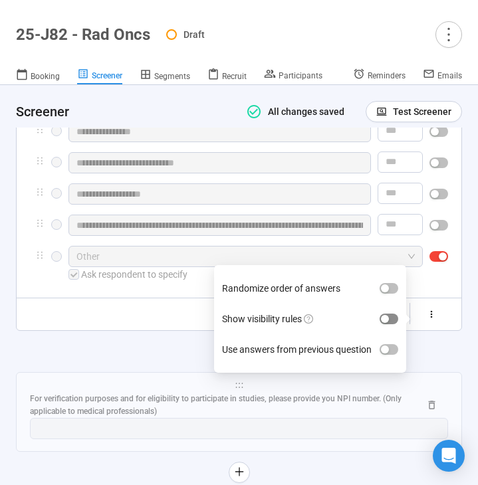
click at [387, 323] on div "button" at bounding box center [385, 319] width 8 height 8
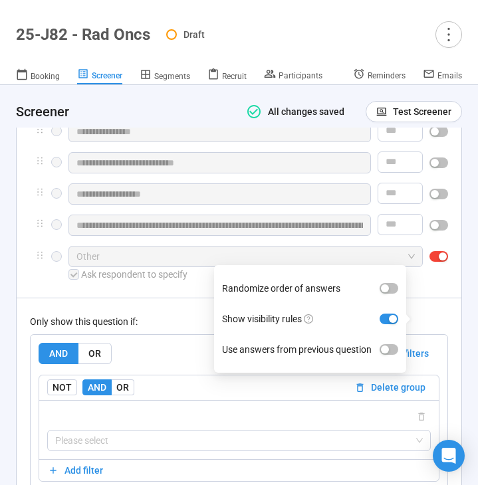
click at [179, 329] on div "Only show this question if:" at bounding box center [239, 321] width 418 height 15
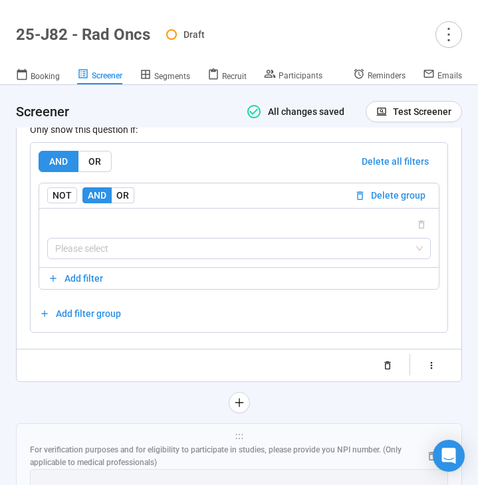
scroll to position [7337, 0]
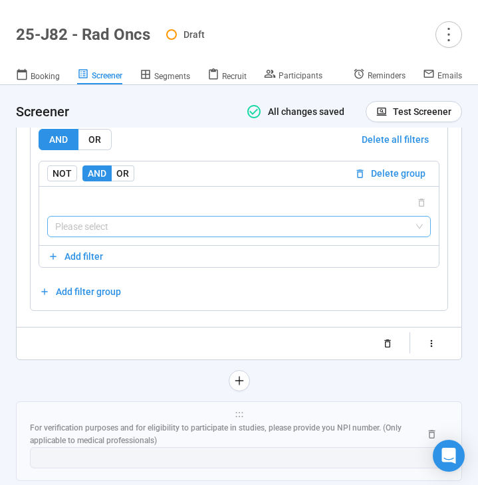
click at [183, 237] on input "search" at bounding box center [238, 227] width 367 height 20
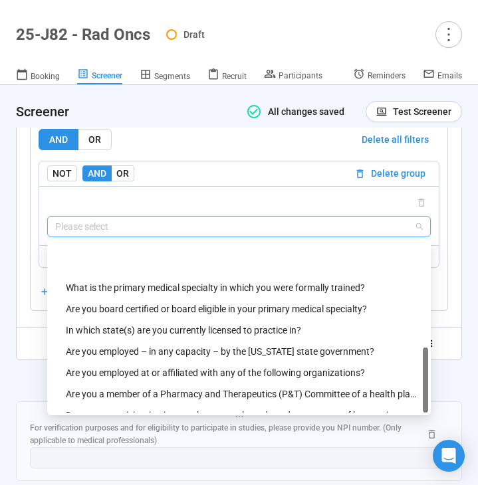
scroll to position [383, 0]
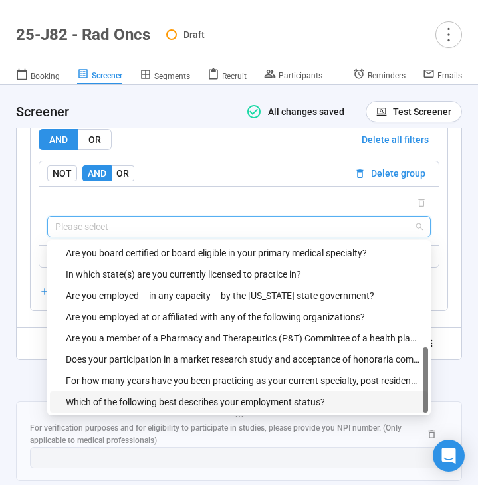
click at [149, 409] on div "Which of the following best describes your employment status?" at bounding box center [243, 402] width 354 height 15
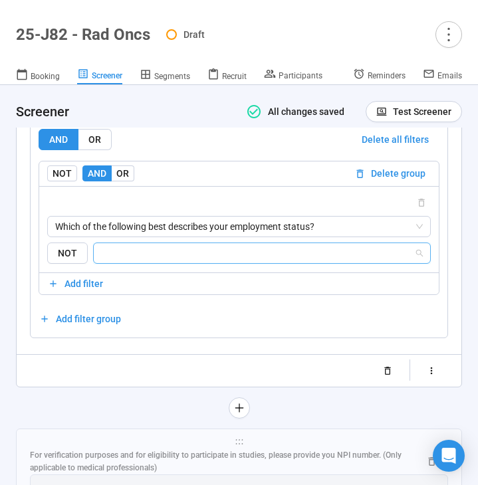
click at [201, 261] on input "search" at bounding box center [258, 253] width 312 height 16
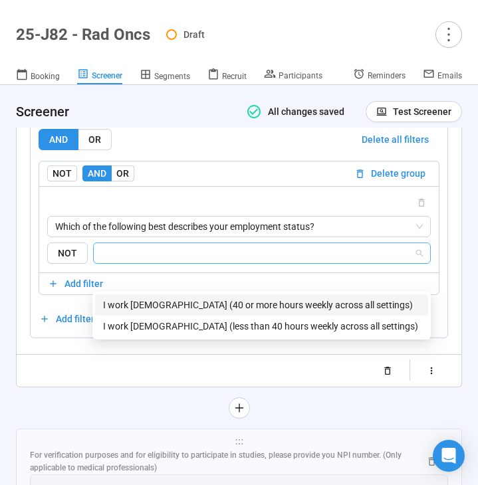
click at [184, 298] on div "I work full-time (40 or more hours weekly across all settings)" at bounding box center [261, 305] width 317 height 15
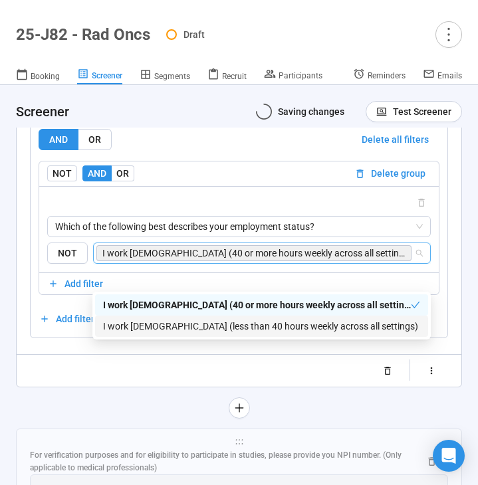
click at [114, 417] on div "**********" at bounding box center [239, 7] width 446 height 824
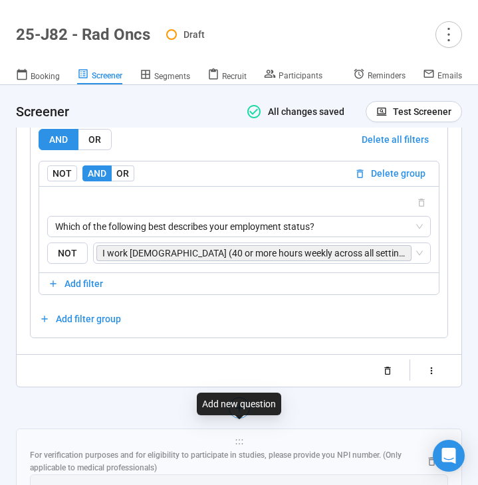
click at [235, 413] on icon "plus" at bounding box center [238, 408] width 11 height 11
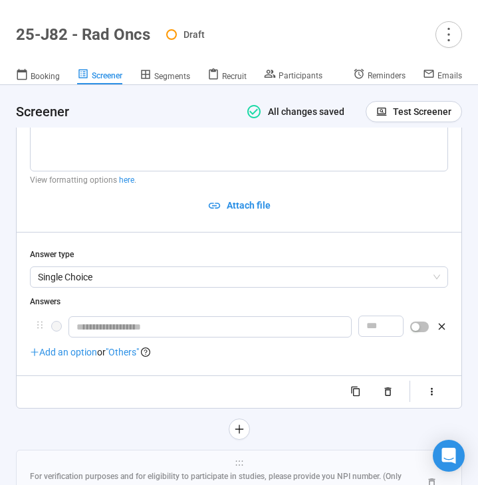
scroll to position [7176, 0]
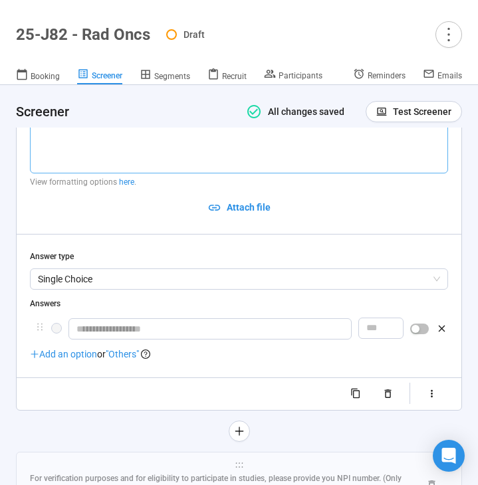
click at [124, 153] on textarea at bounding box center [239, 138] width 418 height 70
paste textarea "**********"
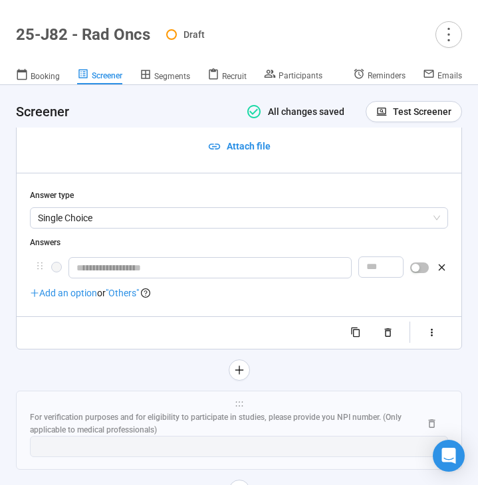
scroll to position [7242, 0]
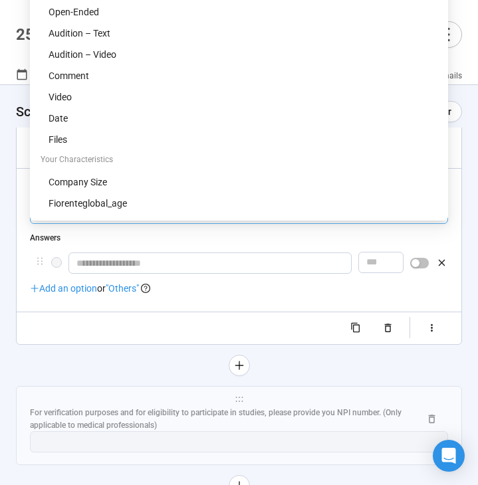
click at [232, 223] on span "Single Choice" at bounding box center [239, 213] width 402 height 20
type textarea "**********"
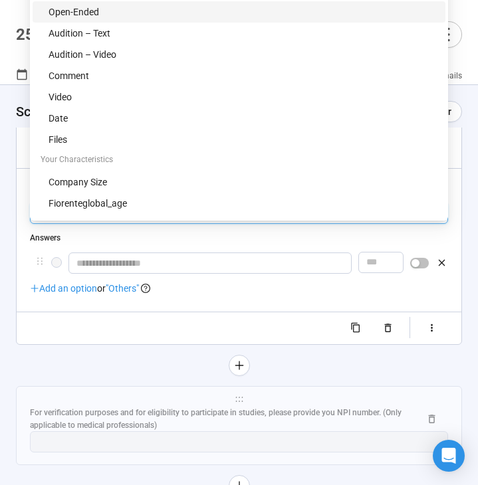
click at [157, 17] on div "Open-Ended" at bounding box center [243, 12] width 389 height 15
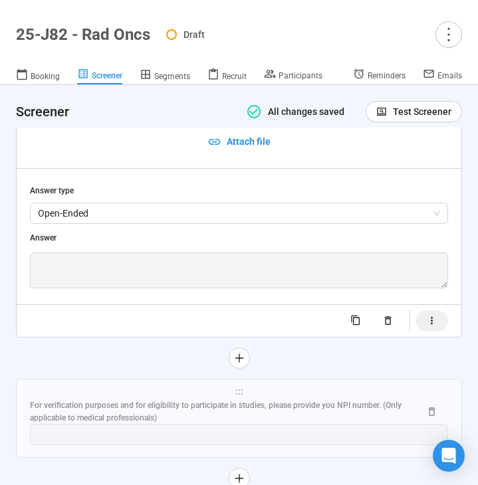
click at [428, 326] on icon "button" at bounding box center [431, 320] width 11 height 11
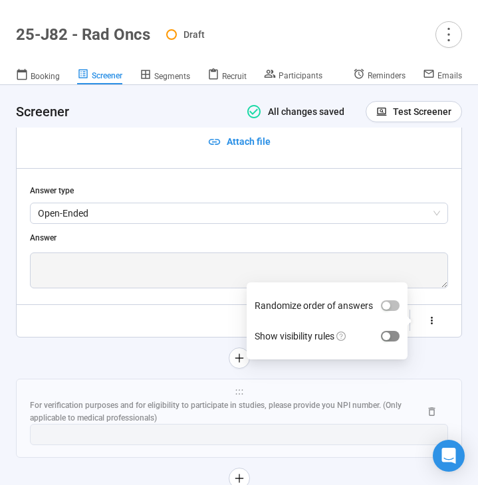
click at [389, 342] on span "button" at bounding box center [390, 336] width 19 height 11
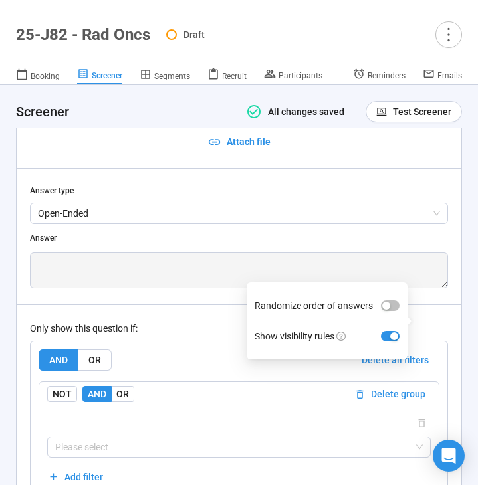
click at [229, 363] on div "AND OR Delete all filters NOT AND OR Delete group Please select Add filter Add …" at bounding box center [239, 436] width 417 height 189
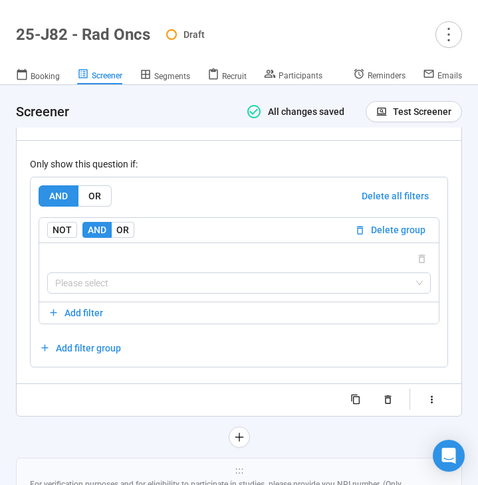
scroll to position [7428, 0]
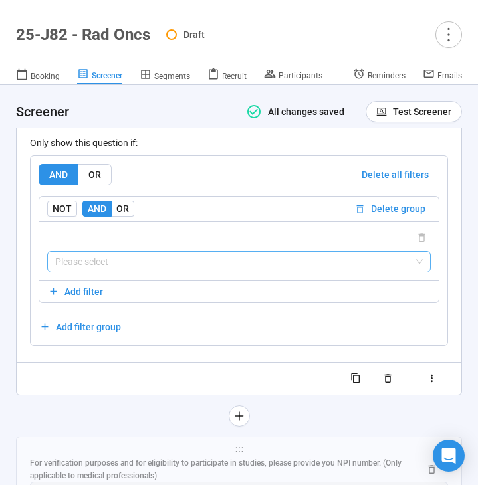
click at [207, 272] on input "search" at bounding box center [238, 262] width 367 height 20
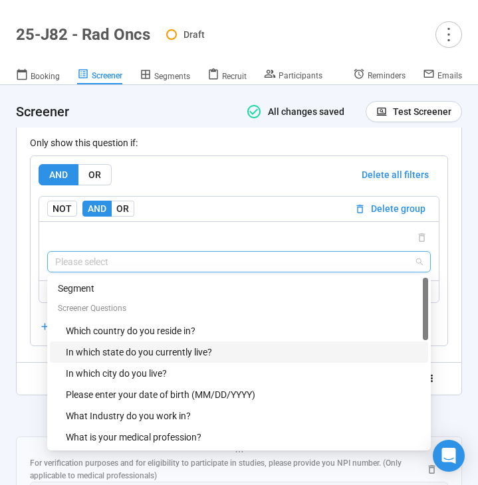
scroll to position [404, 0]
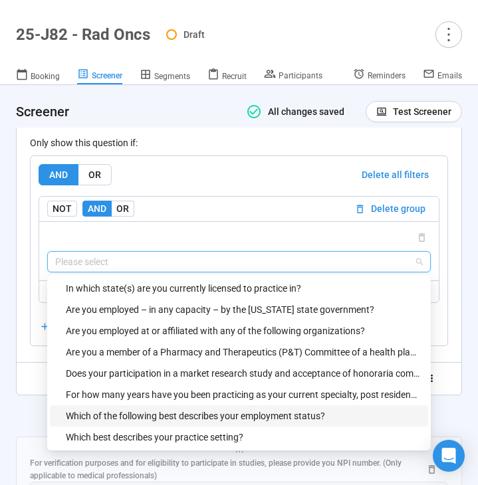
click at [183, 423] on div "Which of the following best describes your employment status?" at bounding box center [243, 416] width 354 height 15
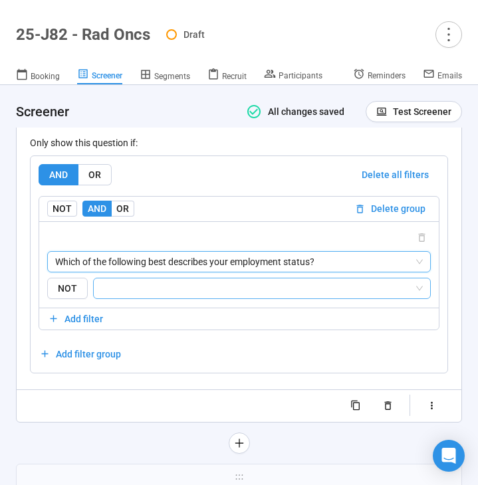
click at [225, 296] on input "search" at bounding box center [258, 288] width 312 height 16
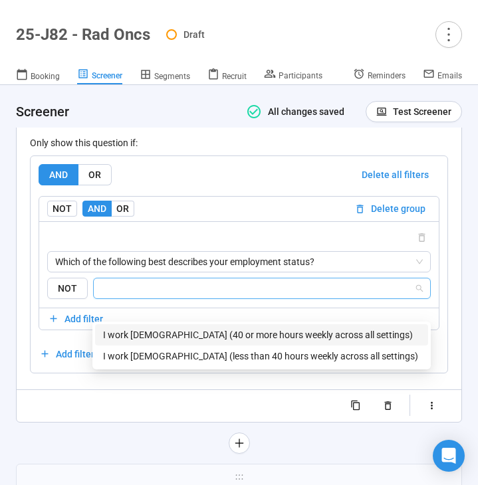
click at [207, 328] on div "I work full-time (40 or more hours weekly across all settings)" at bounding box center [261, 335] width 317 height 15
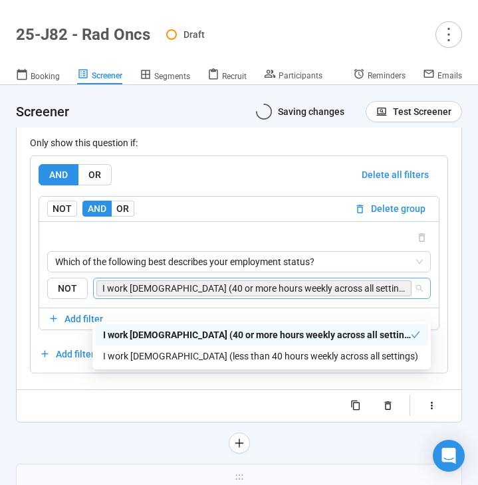
click at [90, 452] on div "**********" at bounding box center [239, 133] width 446 height 640
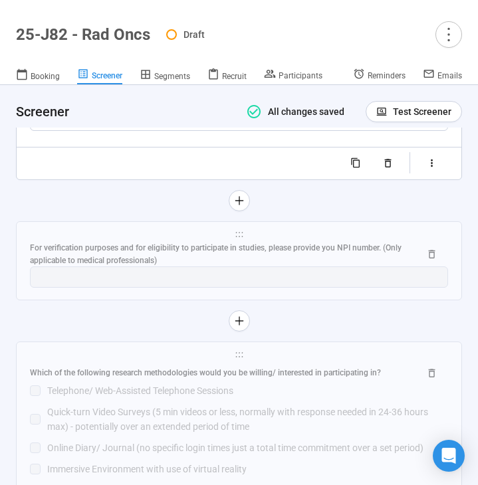
scroll to position [7672, 0]
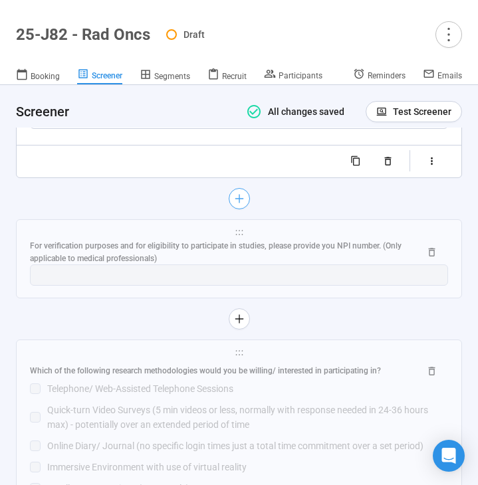
click at [236, 204] on icon "plus" at bounding box center [238, 198] width 11 height 11
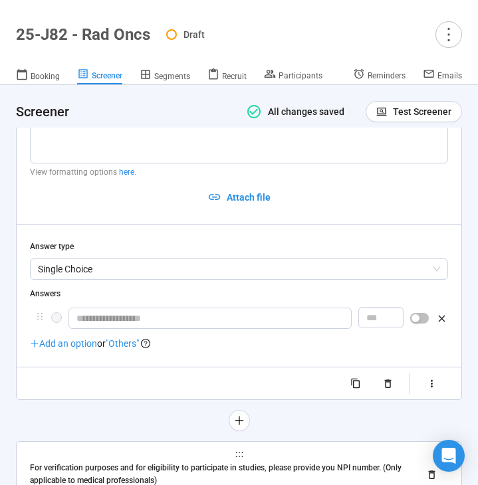
scroll to position [7297, 0]
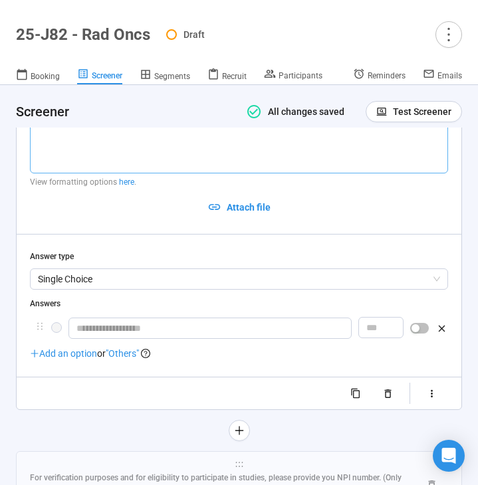
click at [76, 173] on textarea at bounding box center [239, 138] width 418 height 70
paste textarea "**********"
type textarea "**********"
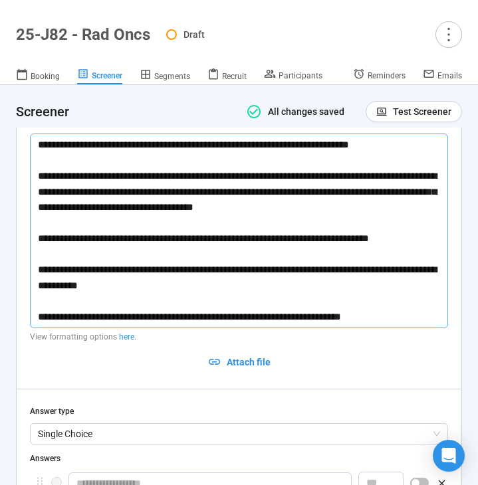
scroll to position [7268, 0]
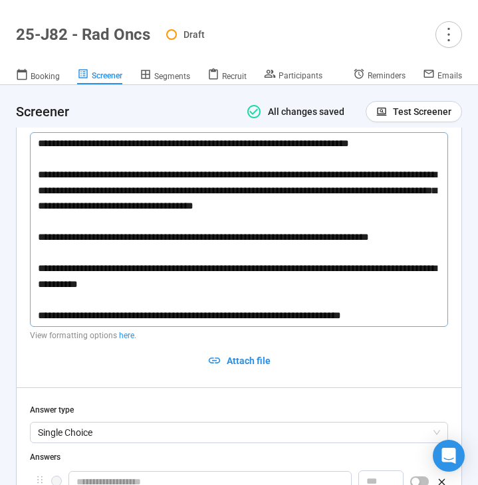
click at [38, 195] on textarea "**********" at bounding box center [239, 229] width 418 height 195
type textarea "**********"
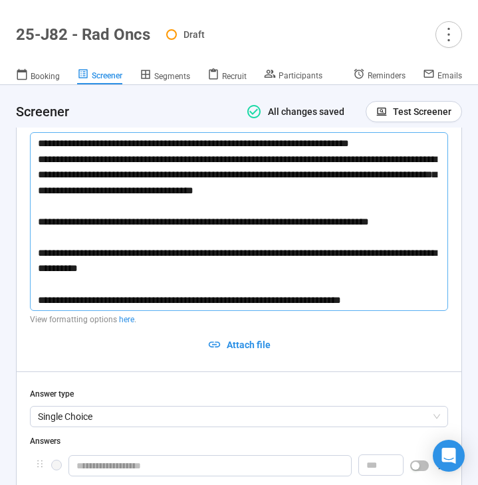
type textarea "**********"
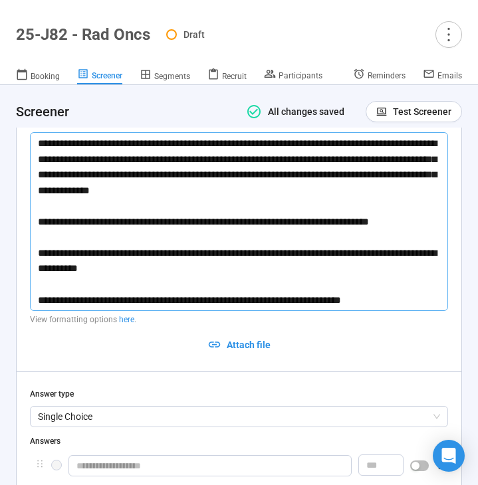
scroll to position [0, 0]
click at [58, 311] on textarea "**********" at bounding box center [239, 221] width 418 height 179
type textarea "**********"
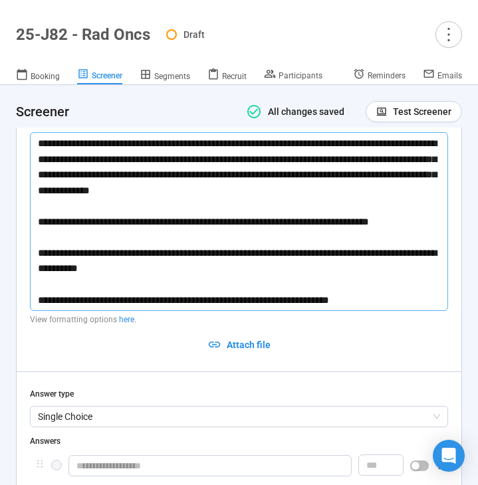
type textarea "**********"
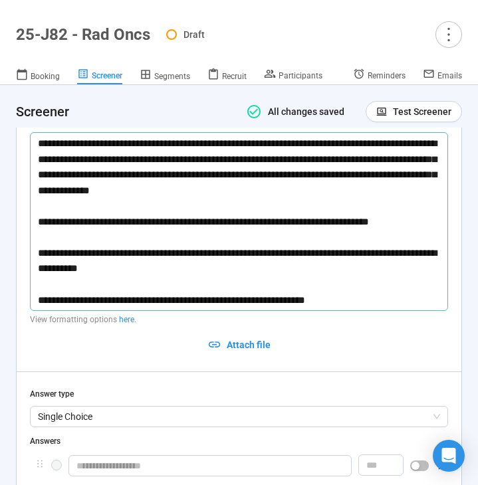
type textarea "**********"
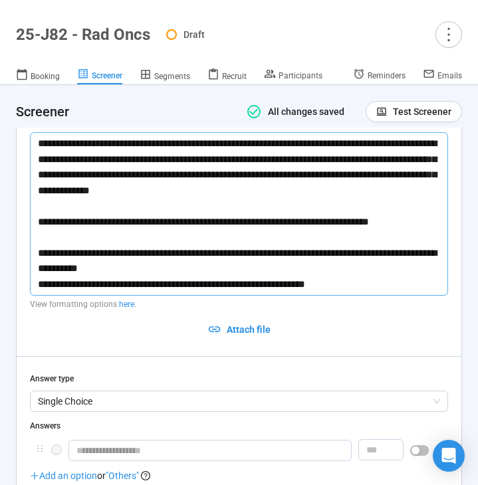
type textarea "**********"
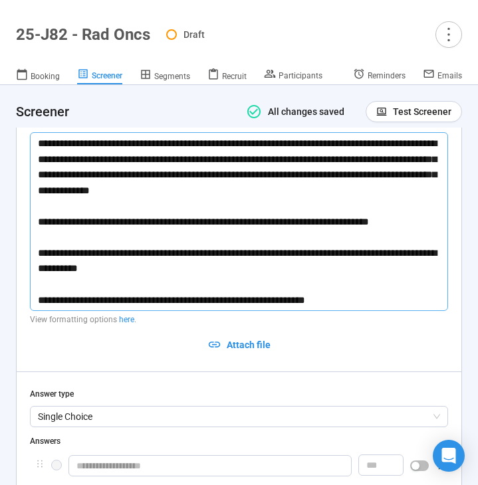
click at [336, 311] on textarea "**********" at bounding box center [239, 221] width 418 height 179
type textarea "**********"
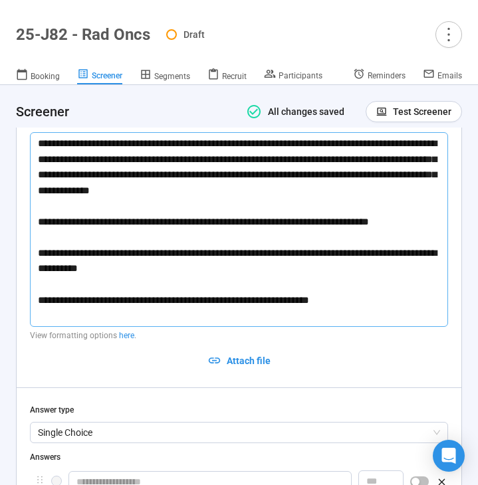
type textarea "**********"
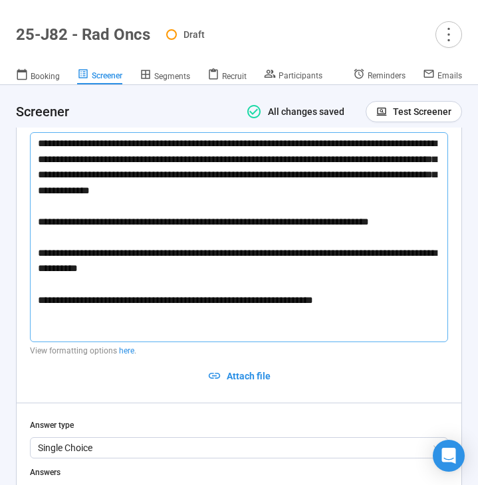
type textarea "**********"
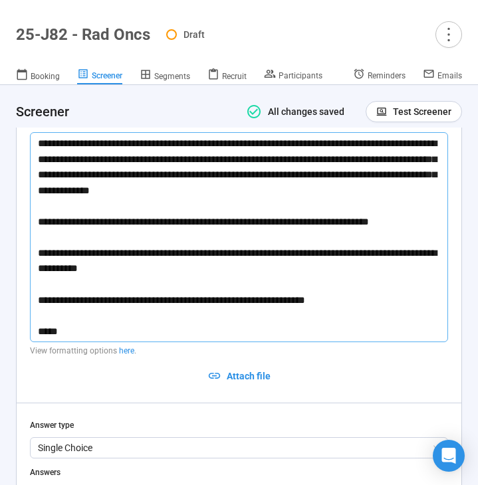
type textarea "**********"
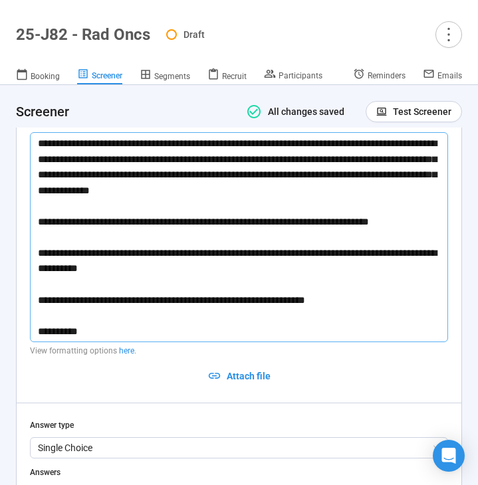
type textarea "**********"
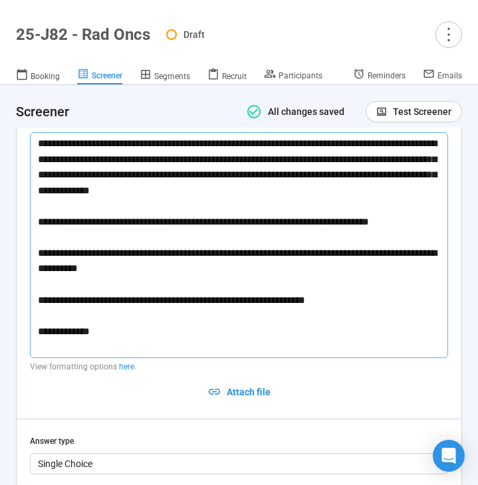
type textarea "**********"
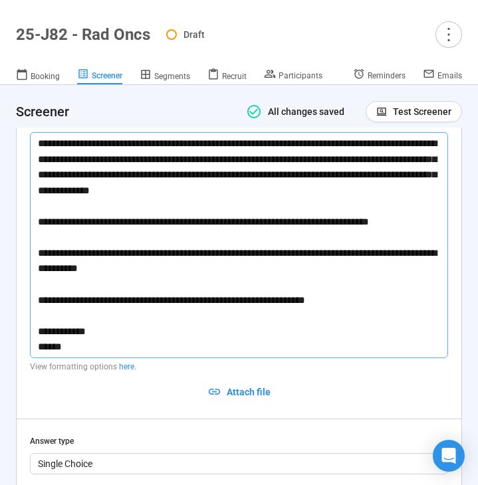
type textarea "**********"
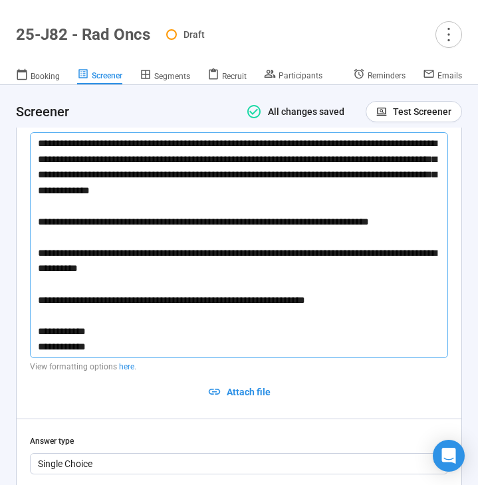
type textarea "**********"
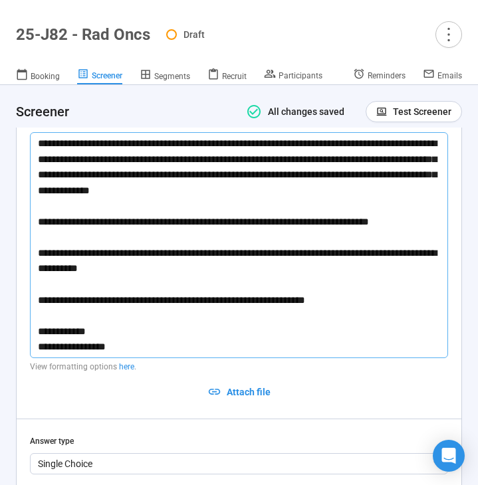
type textarea "**********"
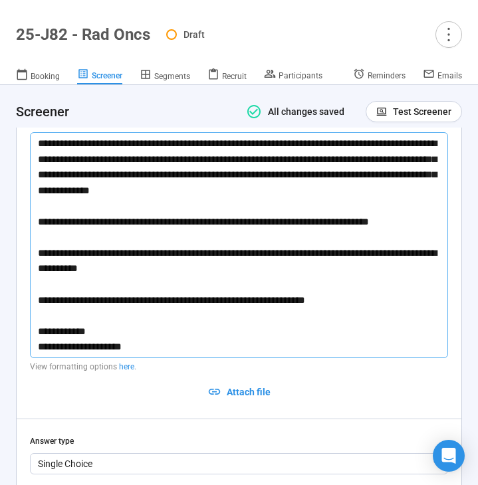
type textarea "**********"
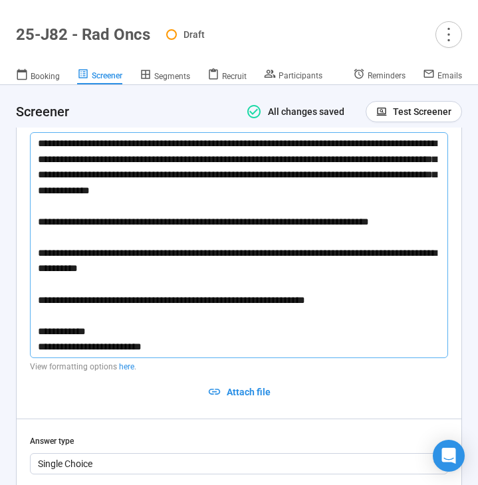
type textarea "**********"
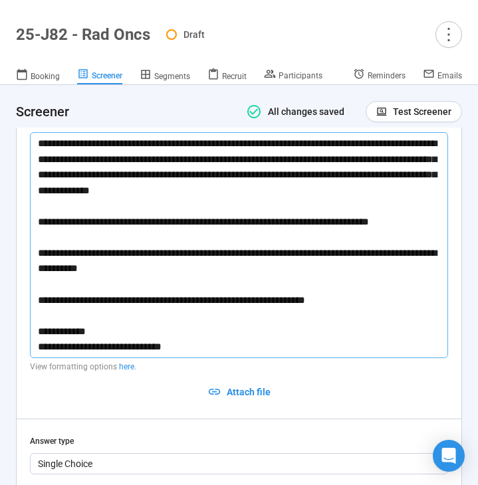
type textarea "**********"
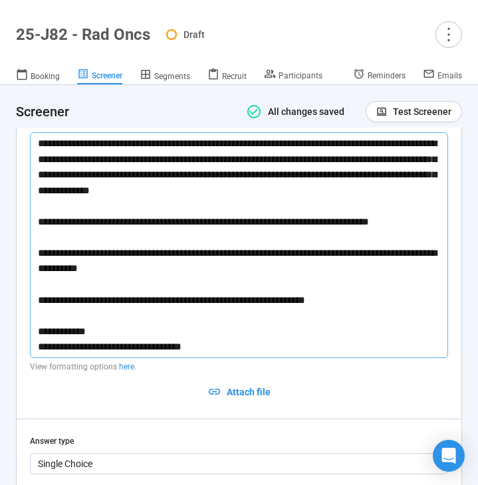
type textarea "**********"
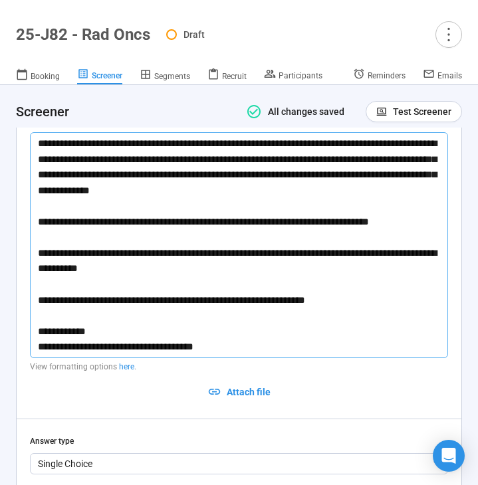
type textarea "**********"
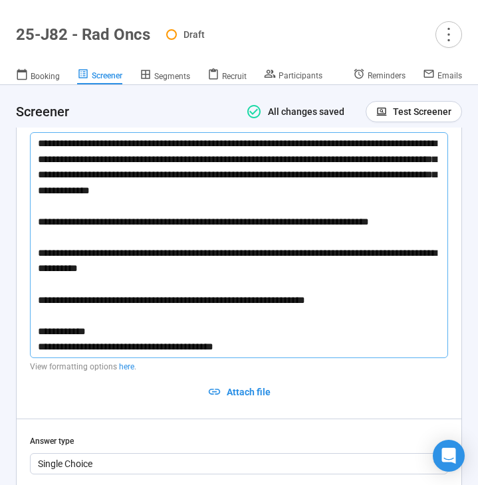
type textarea "**********"
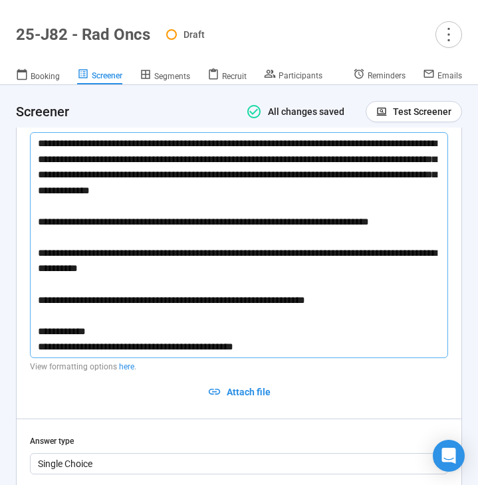
type textarea "**********"
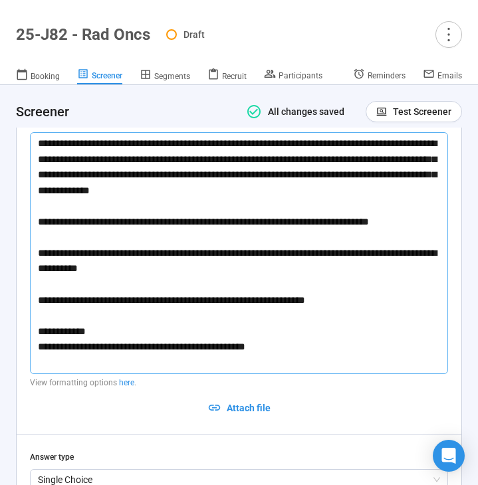
type textarea "**********"
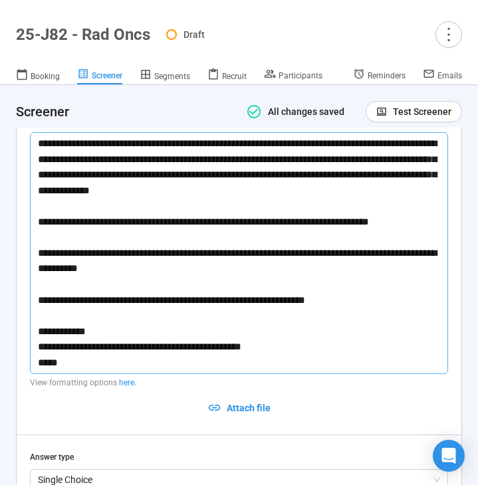
type textarea "**********"
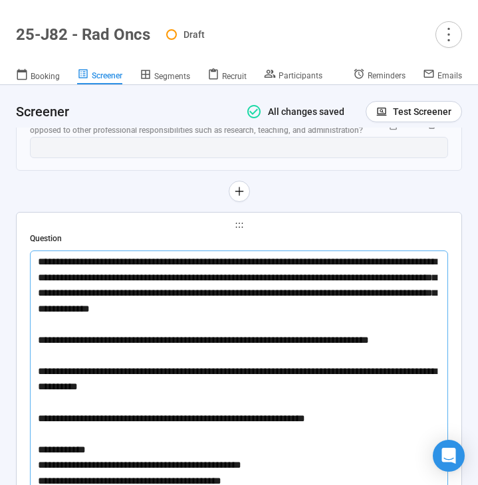
scroll to position [7129, 0]
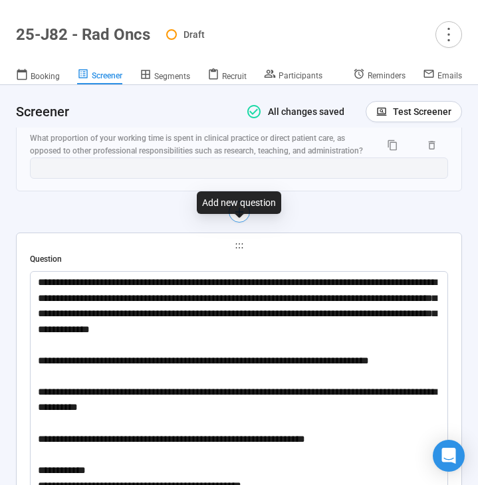
click at [242, 217] on icon "plus" at bounding box center [238, 212] width 11 height 11
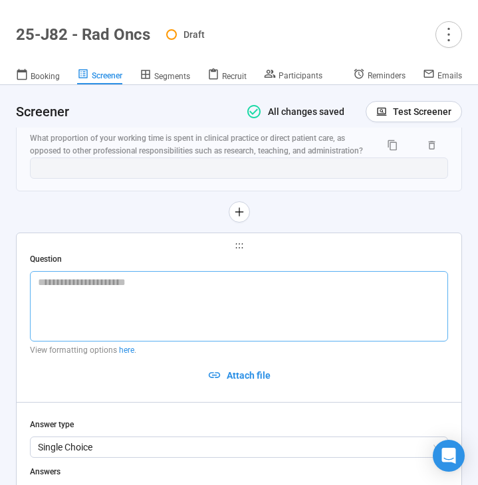
click at [217, 312] on textarea at bounding box center [239, 306] width 418 height 70
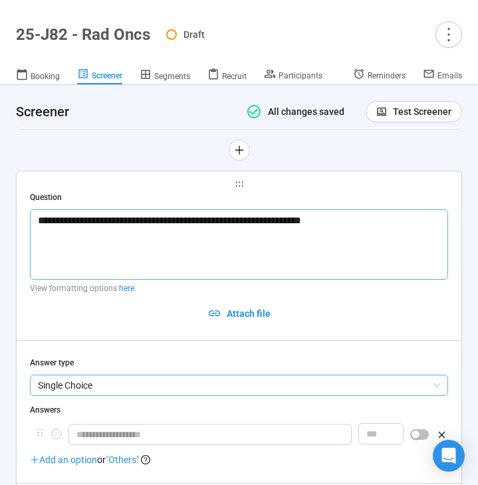
click at [138, 395] on span "Single Choice" at bounding box center [239, 385] width 402 height 20
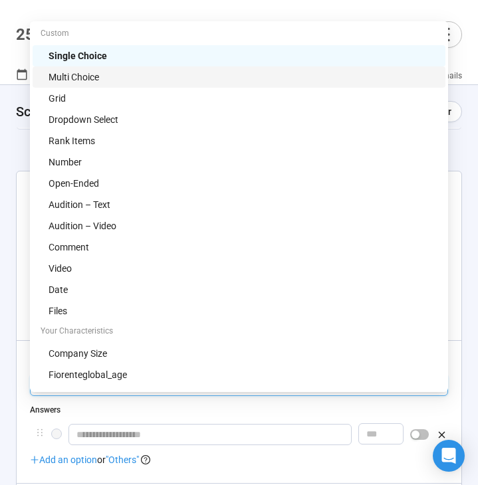
click at [132, 77] on div "Multi Choice" at bounding box center [243, 77] width 389 height 15
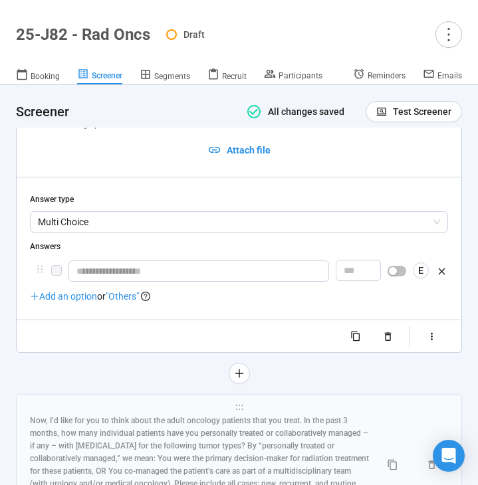
scroll to position [7365, 0]
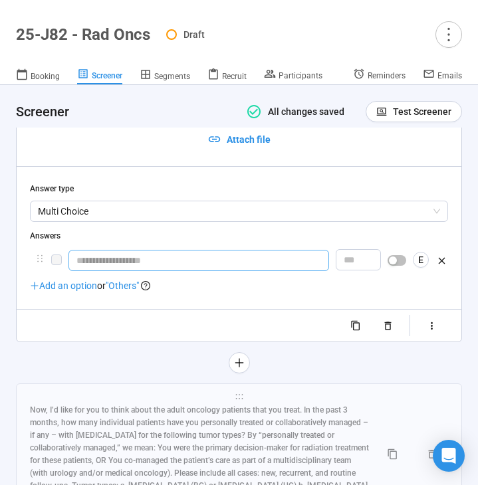
click at [117, 271] on input "text" at bounding box center [198, 260] width 260 height 21
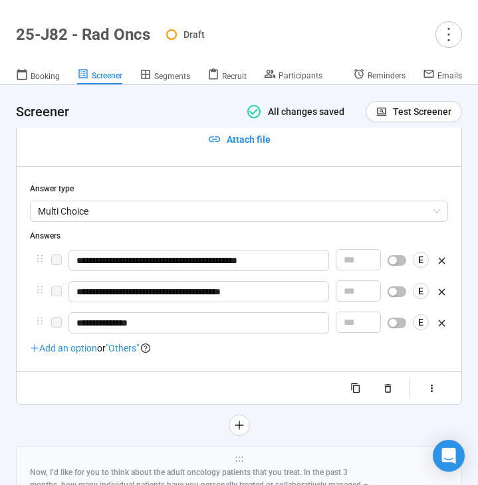
click at [124, 353] on span ""Others"" at bounding box center [122, 348] width 33 height 11
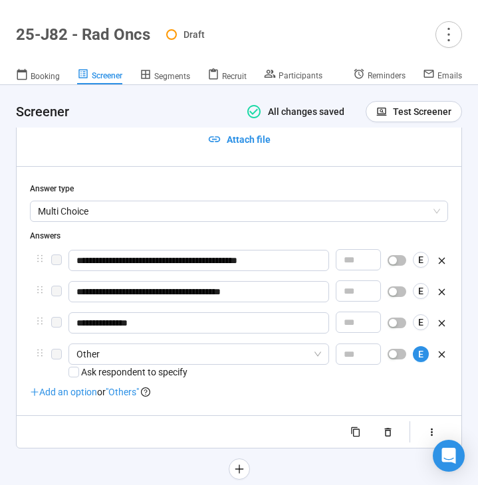
click at [128, 397] on span ""Others"" at bounding box center [122, 392] width 33 height 11
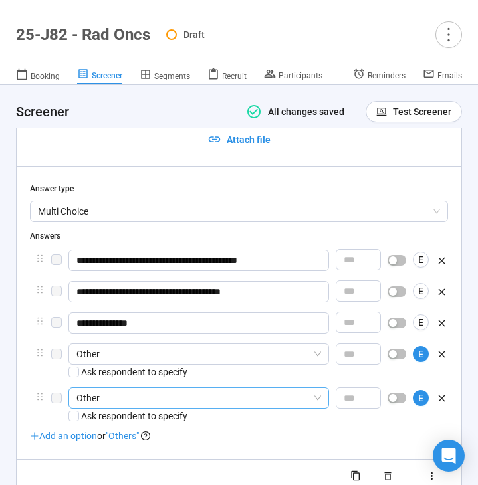
click at [153, 408] on span "Other" at bounding box center [198, 398] width 245 height 20
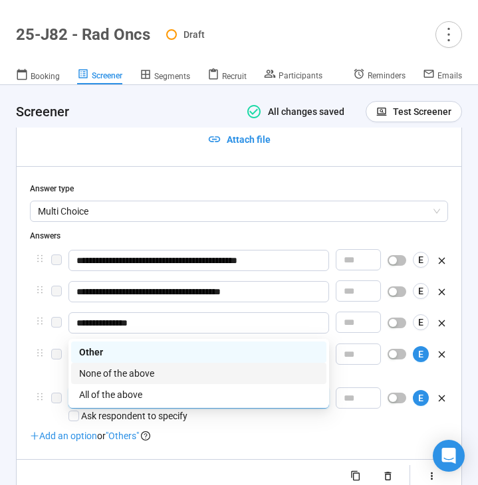
click at [170, 379] on div "None of the above" at bounding box center [198, 373] width 239 height 15
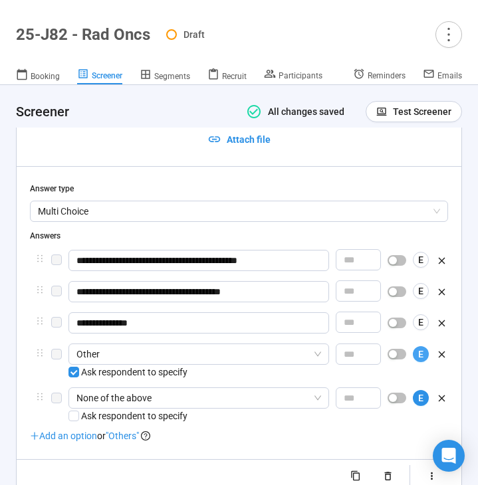
click at [425, 362] on button "E" at bounding box center [421, 354] width 16 height 16
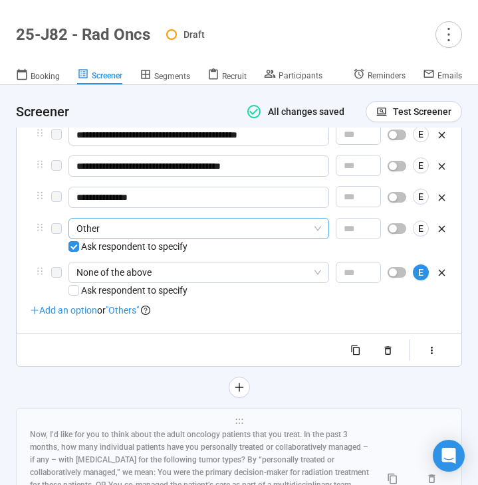
scroll to position [7491, 0]
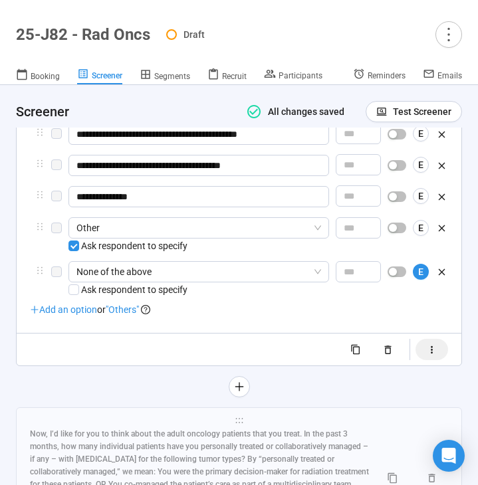
click at [433, 355] on icon "button" at bounding box center [431, 349] width 11 height 11
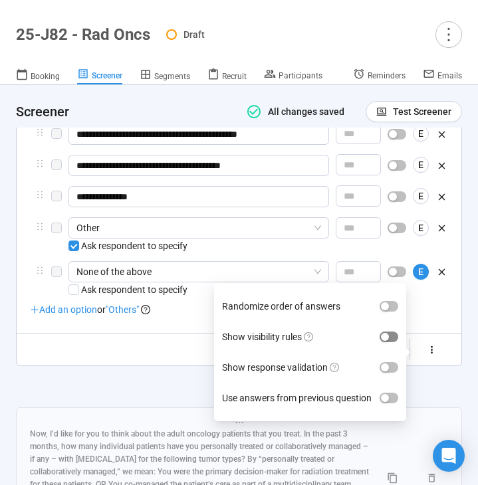
click at [385, 341] on div "button" at bounding box center [385, 337] width 8 height 8
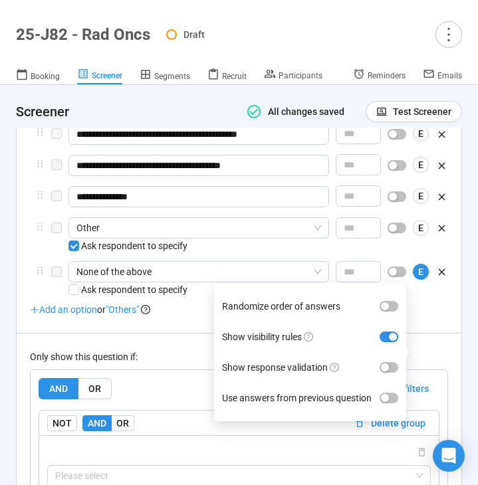
click at [178, 361] on div "Only show this question if: AND OR Delete all filters NOT AND OR Delete group P…" at bounding box center [239, 446] width 418 height 227
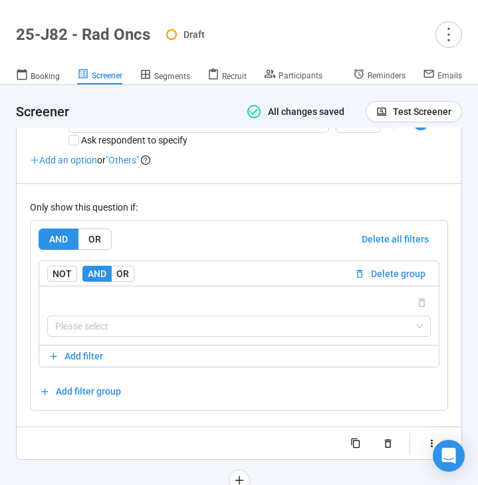
scroll to position [7669, 0]
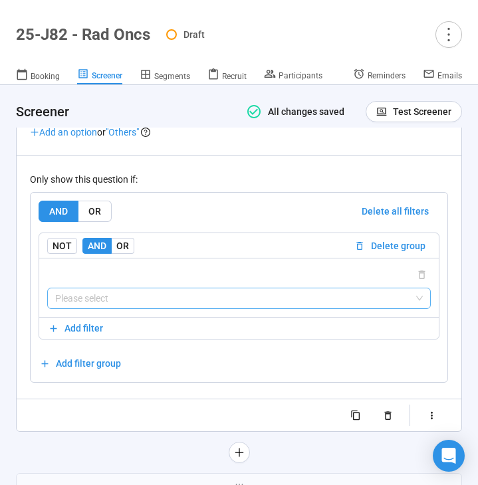
click at [183, 308] on input "search" at bounding box center [238, 298] width 367 height 20
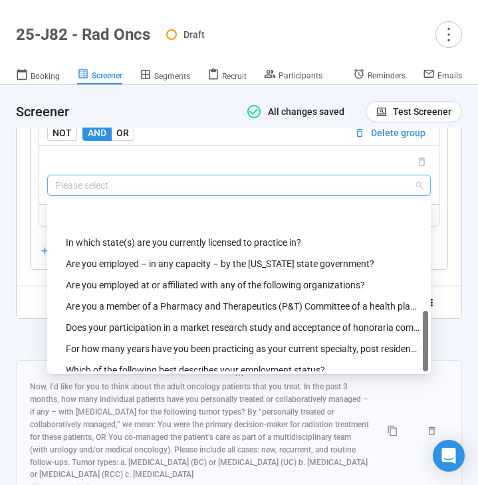
scroll to position [425, 0]
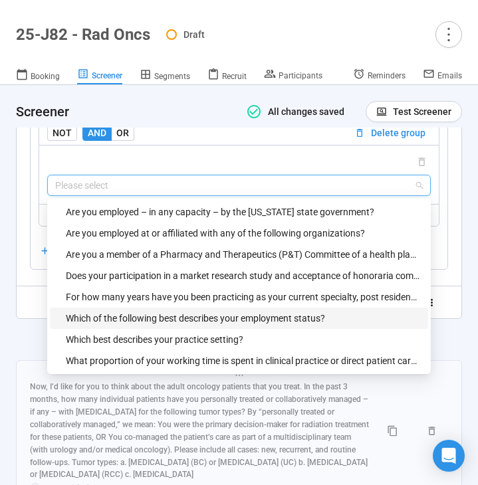
click at [186, 326] on div "Which of the following best describes your employment status?" at bounding box center [243, 318] width 354 height 15
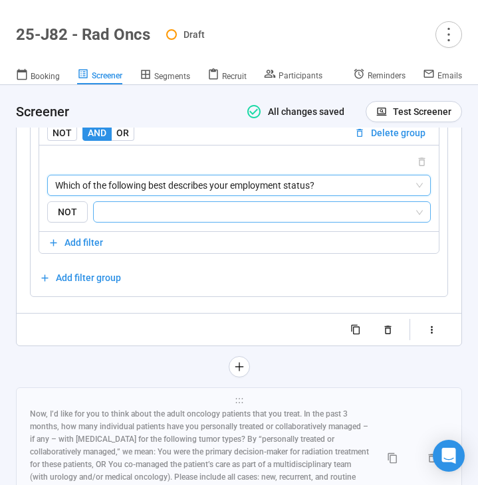
click at [229, 223] on div at bounding box center [262, 211] width 338 height 21
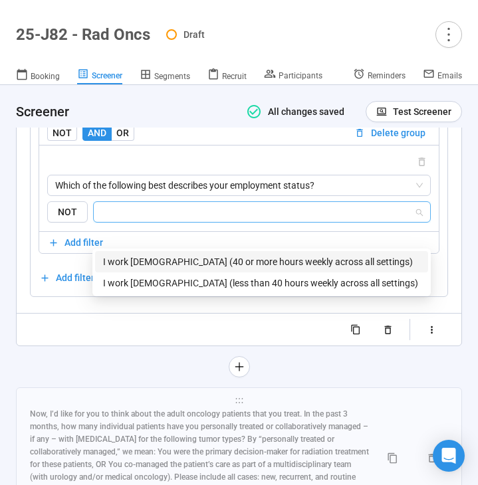
click at [215, 258] on div "I work full-time (40 or more hours weekly across all settings)" at bounding box center [261, 261] width 317 height 15
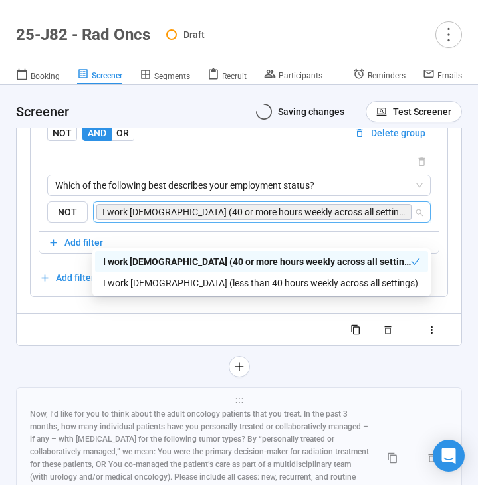
click at [90, 377] on div at bounding box center [239, 366] width 446 height 21
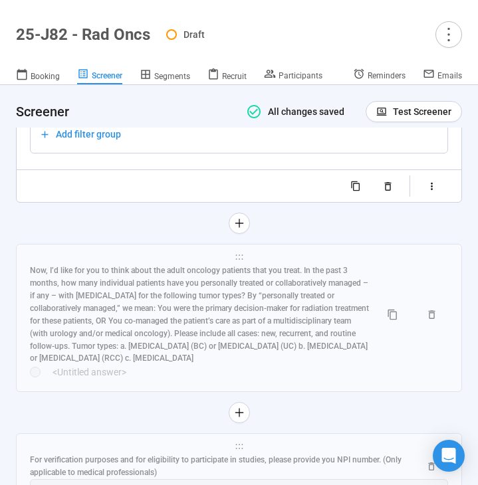
scroll to position [7935, 0]
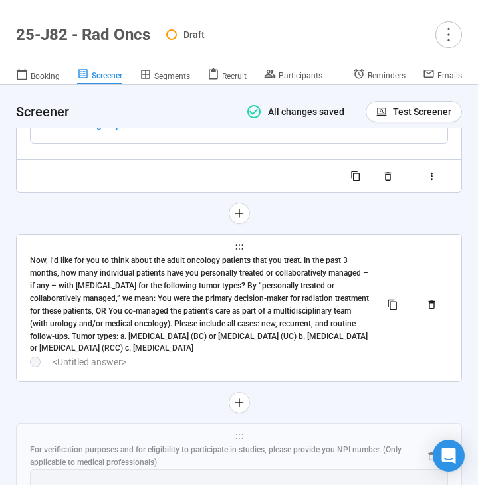
click at [134, 340] on div "Now, I’d like for you to think about the adult oncology patients that you treat…" at bounding box center [200, 304] width 340 height 100
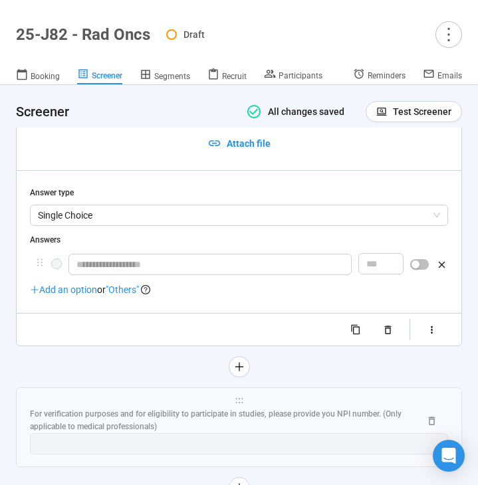
scroll to position [7744, 0]
click at [424, 340] on button "button" at bounding box center [431, 328] width 33 height 21
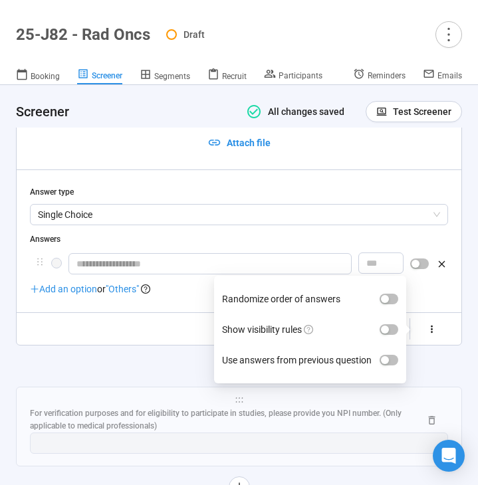
click at [391, 335] on span "button" at bounding box center [388, 329] width 19 height 11
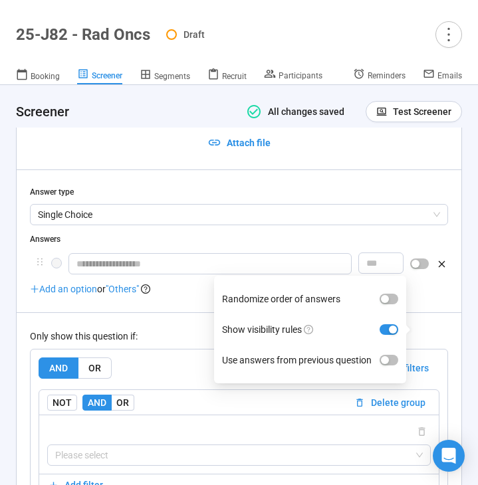
click at [190, 347] on div "Only show this question if: AND OR Delete all filters NOT AND OR Delete group P…" at bounding box center [239, 425] width 418 height 227
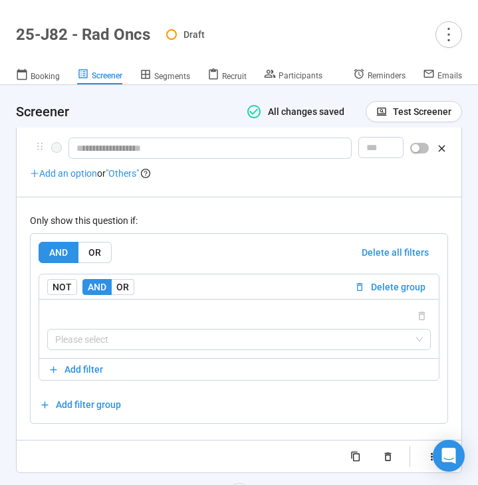
scroll to position [7866, 0]
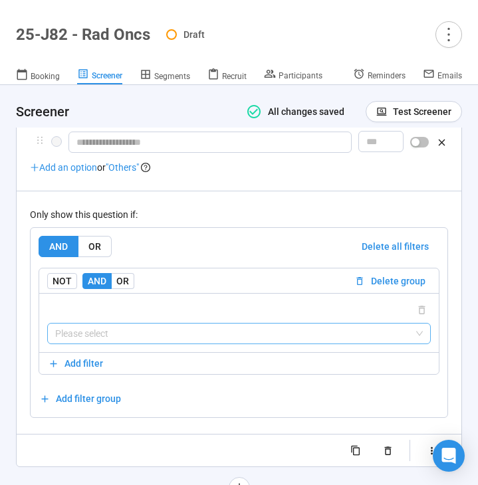
click at [159, 344] on input "search" at bounding box center [238, 334] width 367 height 20
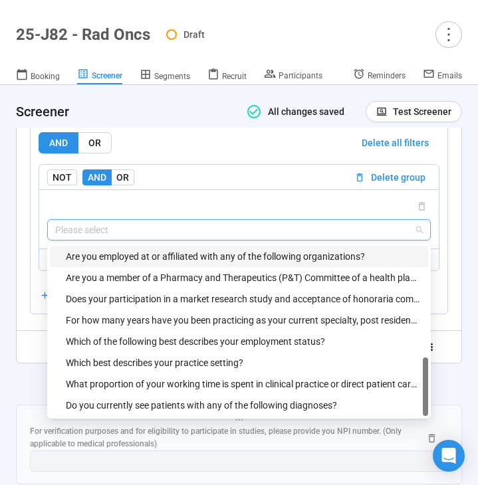
scroll to position [7993, 0]
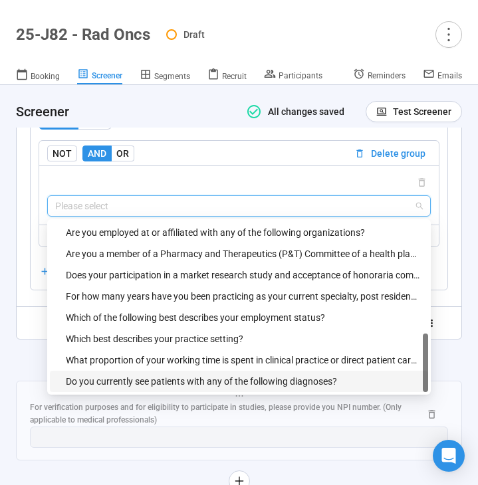
click at [147, 389] on div "Do you currently see patients with any of the following diagnoses?" at bounding box center [243, 381] width 354 height 15
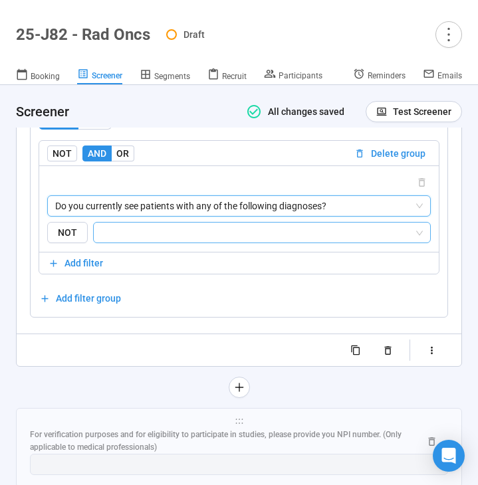
click at [209, 241] on input "search" at bounding box center [258, 233] width 312 height 16
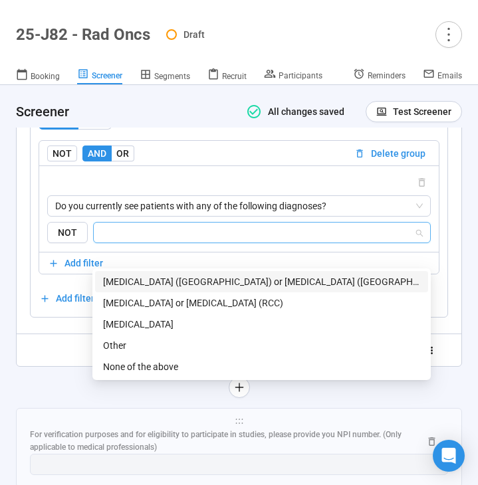
click at [201, 278] on div "Bladder cancer (BC) or urothelial carcinoma (UC)" at bounding box center [261, 281] width 317 height 15
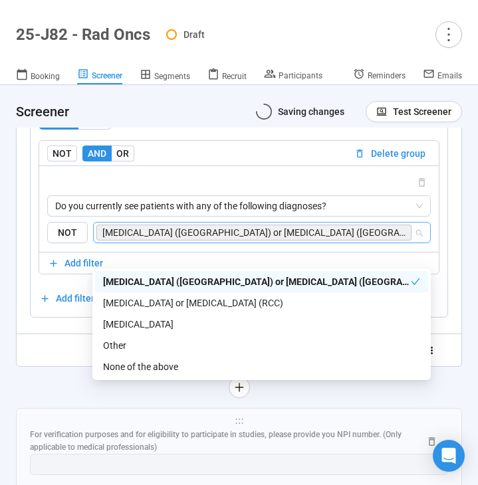
click at [38, 398] on div at bounding box center [239, 387] width 446 height 21
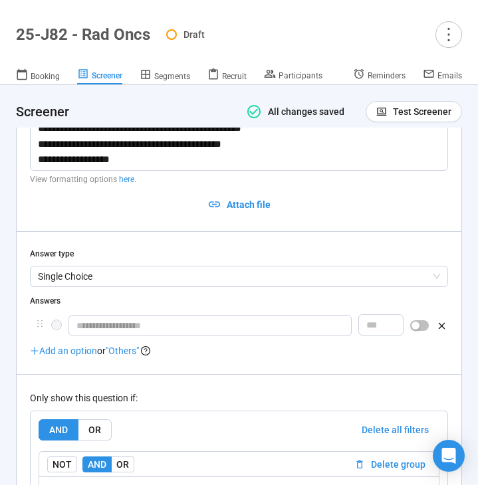
scroll to position [7681, 0]
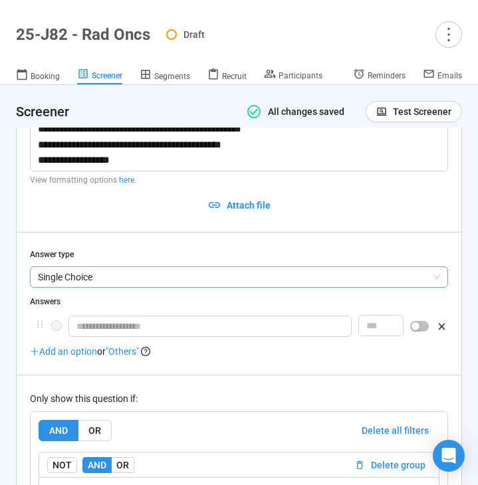
click at [96, 287] on span "Single Choice" at bounding box center [239, 277] width 402 height 20
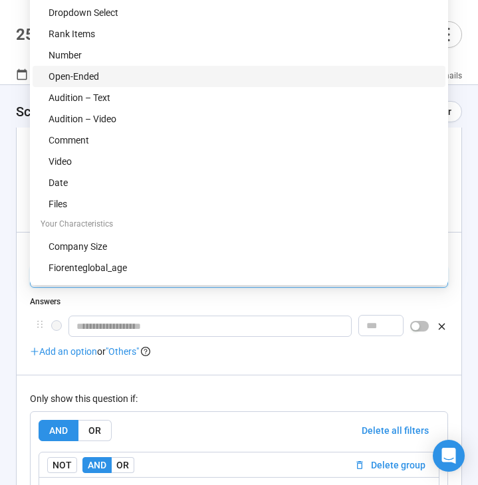
click at [124, 82] on div "Open-Ended" at bounding box center [243, 76] width 389 height 15
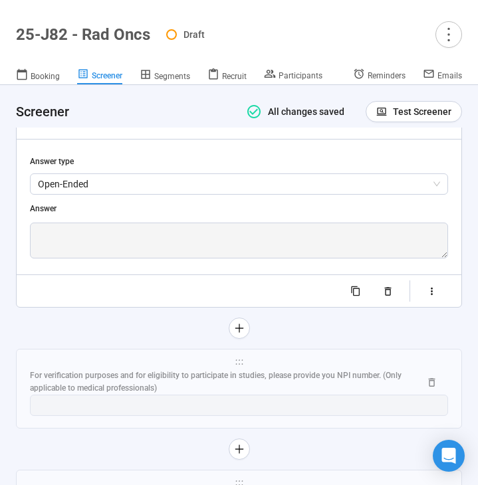
scroll to position [7798, 0]
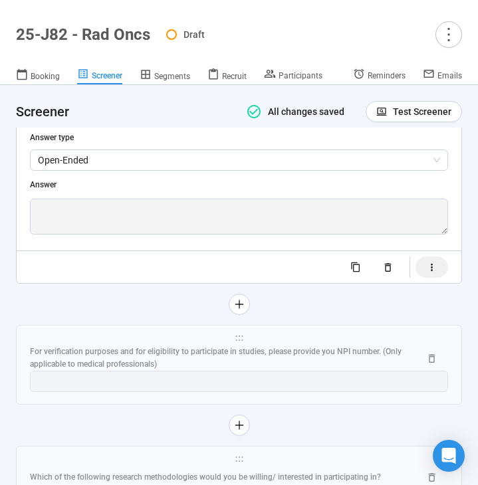
click at [424, 278] on button "button" at bounding box center [431, 266] width 33 height 21
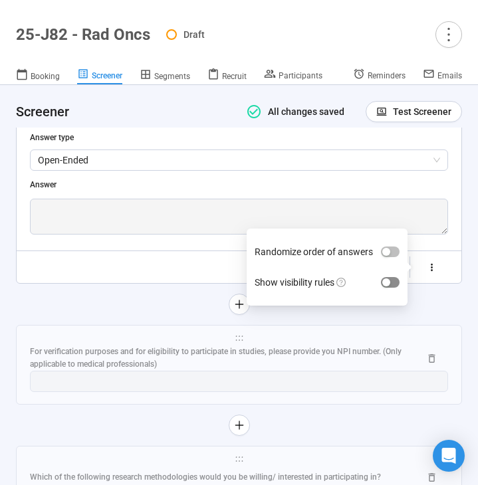
click at [395, 288] on span "button" at bounding box center [390, 282] width 19 height 11
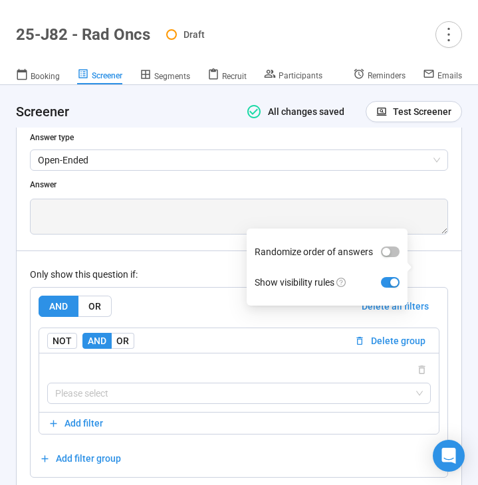
click at [191, 308] on div "Only show this question if: AND OR Delete all filters NOT AND OR Delete group P…" at bounding box center [239, 363] width 418 height 227
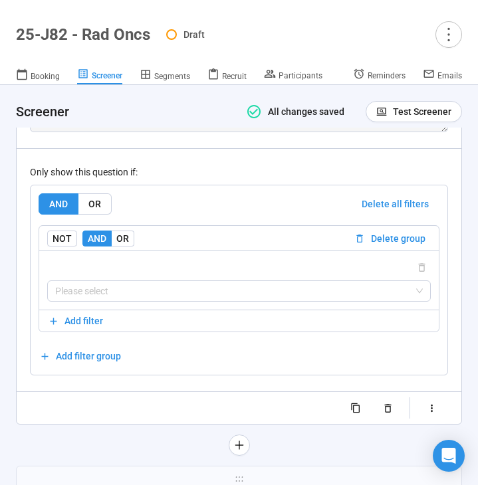
scroll to position [7925, 0]
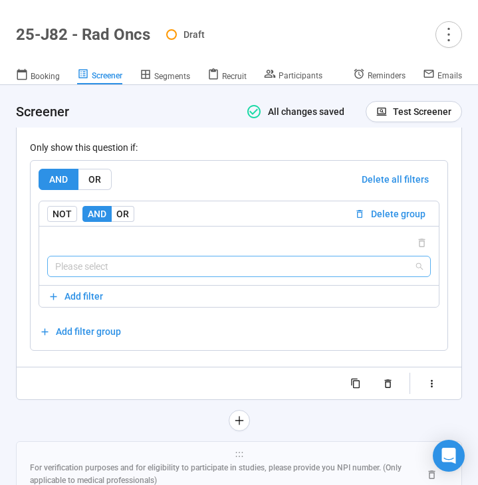
click at [172, 276] on input "search" at bounding box center [238, 266] width 367 height 20
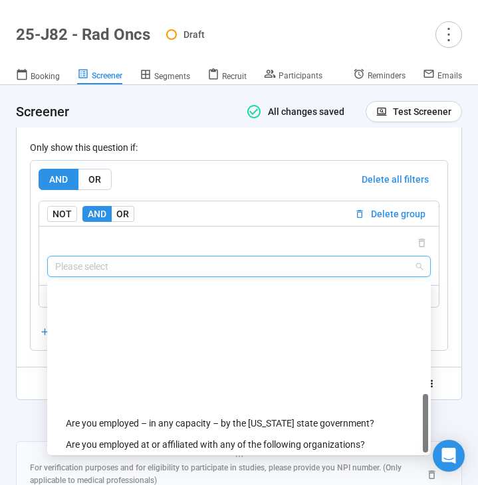
scroll to position [446, 0]
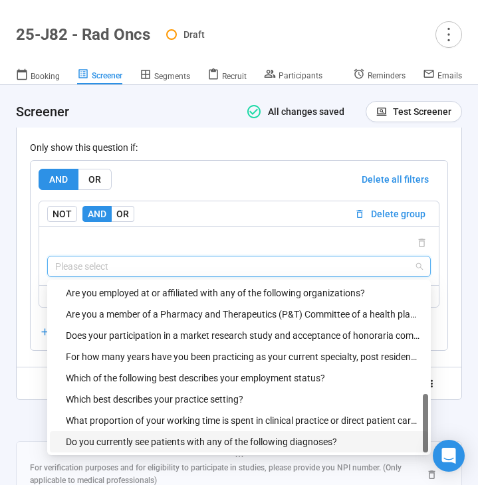
click at [134, 449] on div "Do you currently see patients with any of the following diagnoses?" at bounding box center [243, 442] width 354 height 15
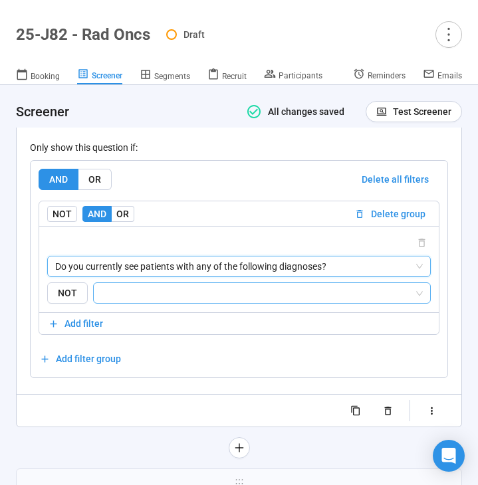
click at [204, 301] on input "search" at bounding box center [258, 293] width 312 height 16
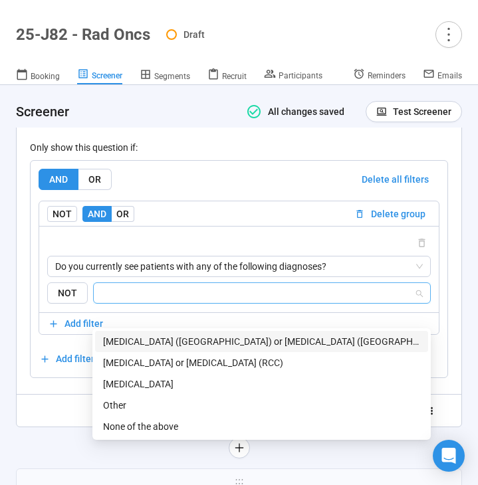
click at [194, 342] on div "Bladder cancer (BC) or urothelial carcinoma (UC)" at bounding box center [261, 341] width 317 height 15
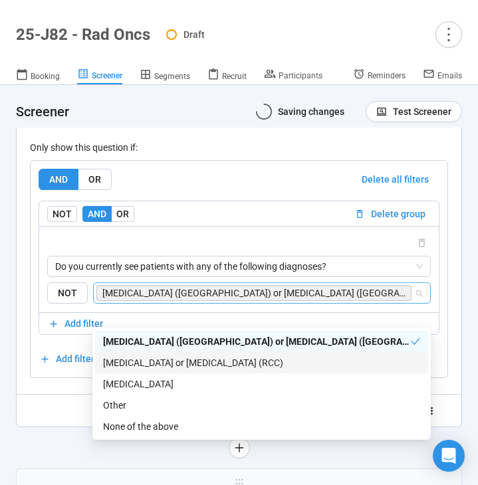
click at [56, 421] on div "Randomize order of answers Show visibility rules" at bounding box center [239, 410] width 418 height 21
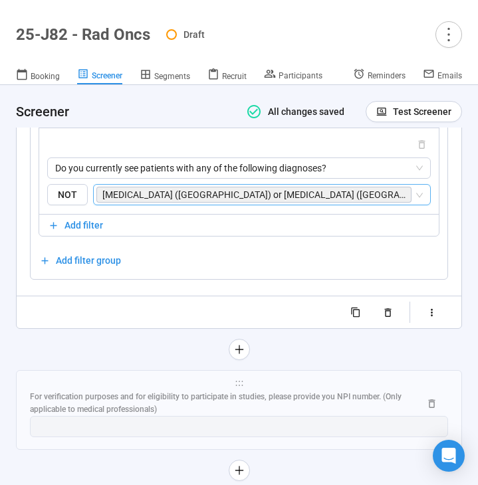
scroll to position [8057, 0]
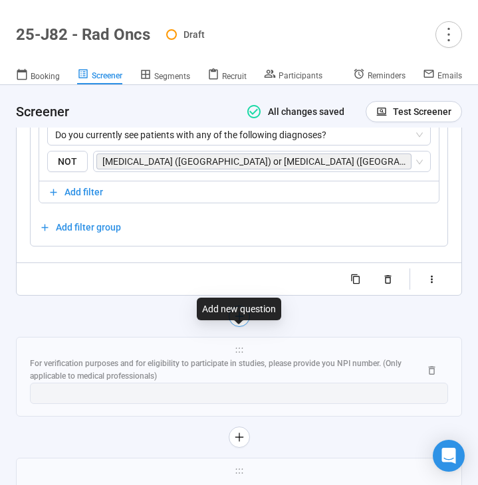
click at [237, 317] on icon "plus" at bounding box center [239, 316] width 8 height 1
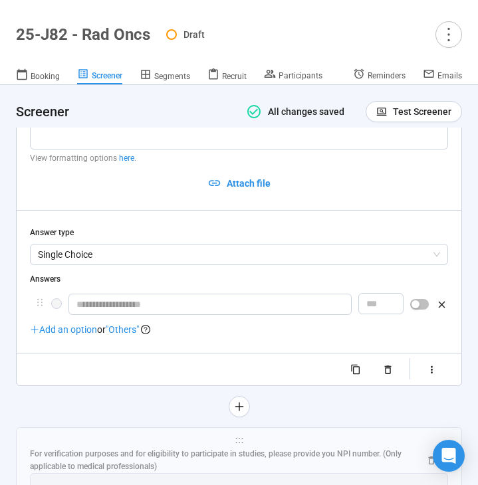
scroll to position [7690, 0]
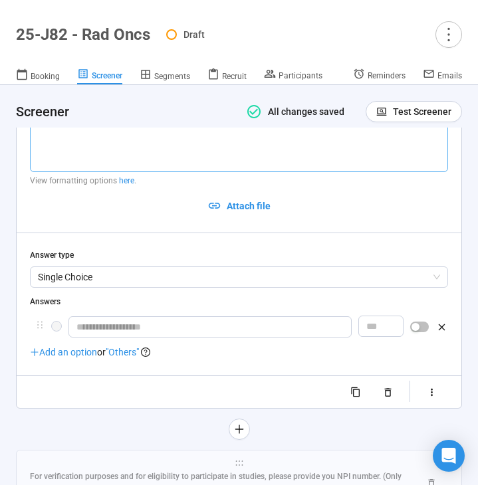
click at [93, 168] on textarea at bounding box center [239, 137] width 418 height 70
paste textarea "**********"
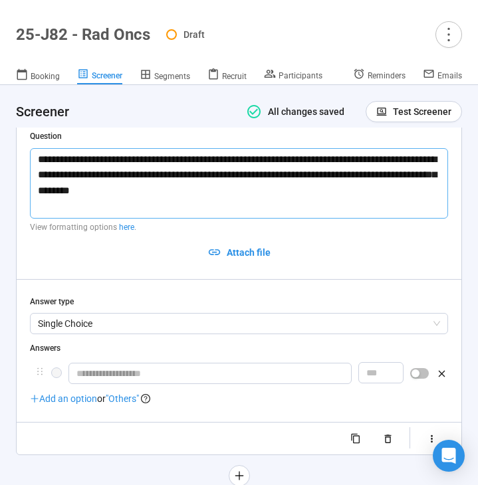
scroll to position [7643, 0]
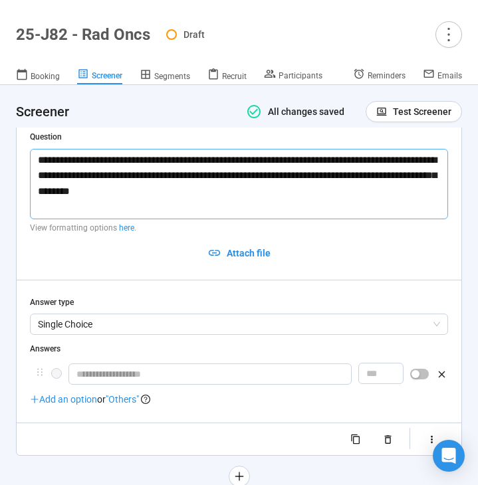
click at [40, 181] on textarea "**********" at bounding box center [239, 184] width 418 height 70
click at [223, 216] on textarea "**********" at bounding box center [239, 184] width 418 height 70
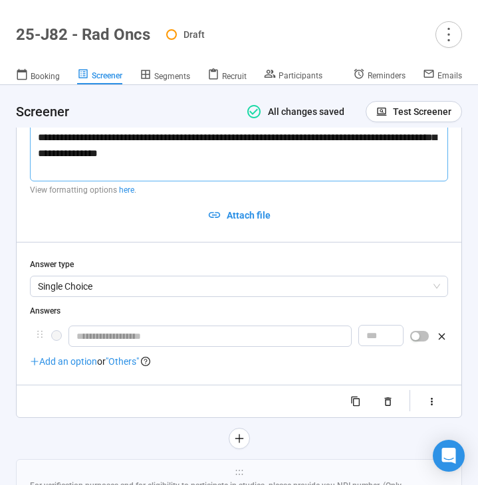
scroll to position [7678, 0]
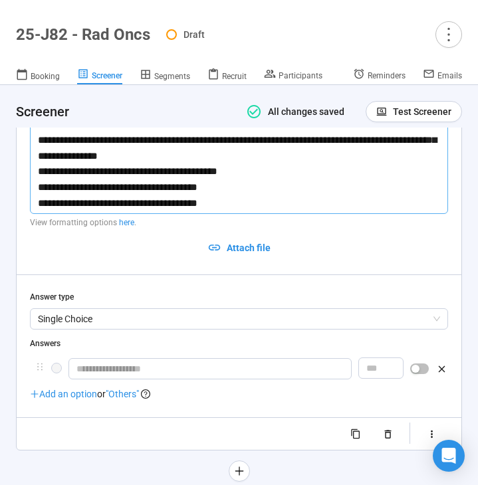
click at [239, 179] on textarea "**********" at bounding box center [239, 164] width 418 height 100
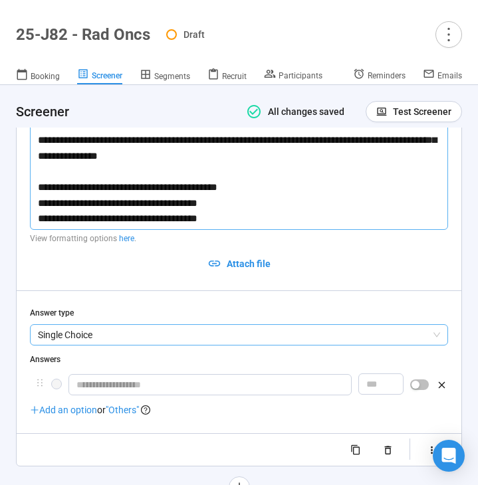
click at [107, 345] on span "Single Choice" at bounding box center [239, 335] width 402 height 20
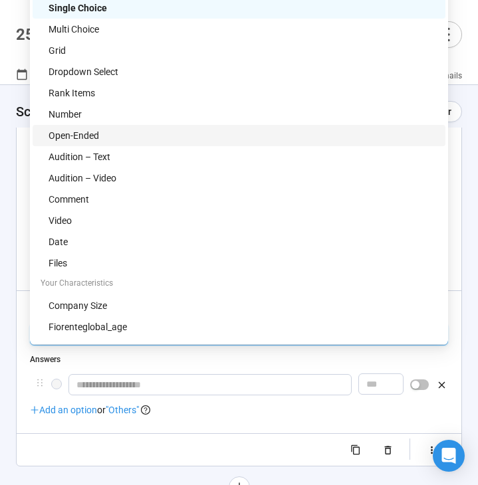
click at [144, 136] on div "Open-Ended" at bounding box center [243, 135] width 389 height 15
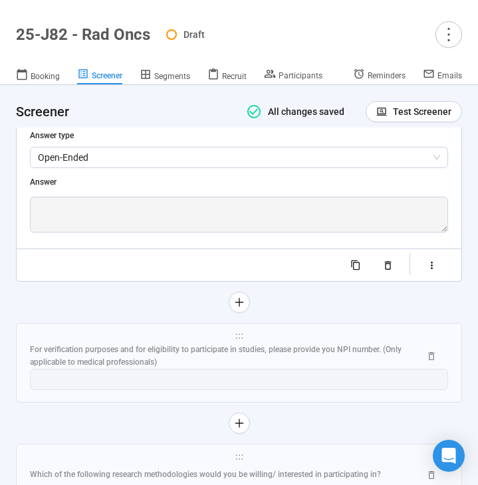
scroll to position [7857, 0]
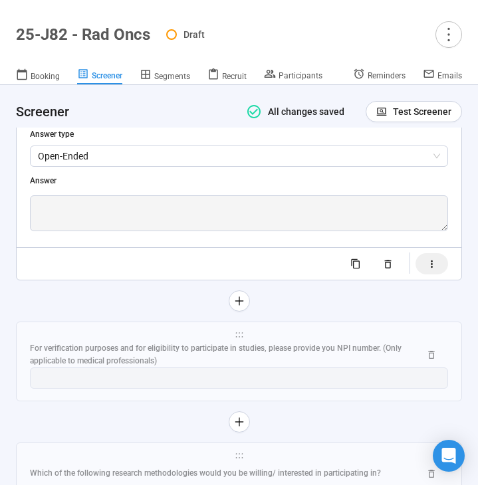
click at [425, 274] on button "button" at bounding box center [431, 263] width 33 height 21
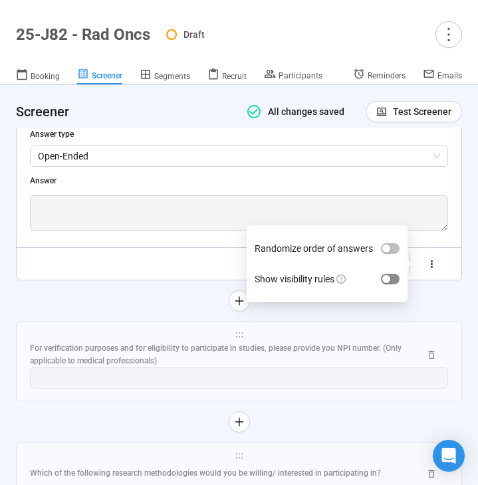
click at [393, 284] on span "button" at bounding box center [390, 279] width 19 height 11
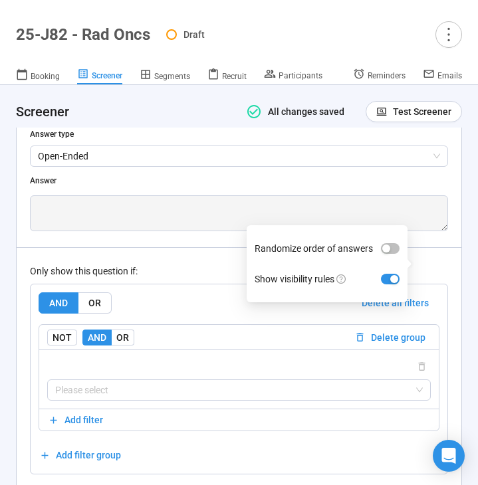
click at [221, 278] on div "Only show this question if:" at bounding box center [239, 271] width 418 height 15
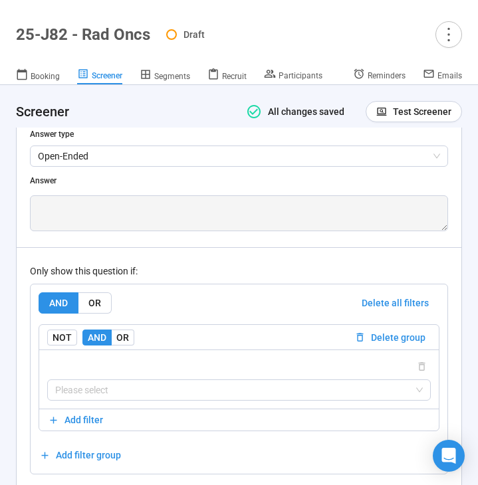
scroll to position [7957, 0]
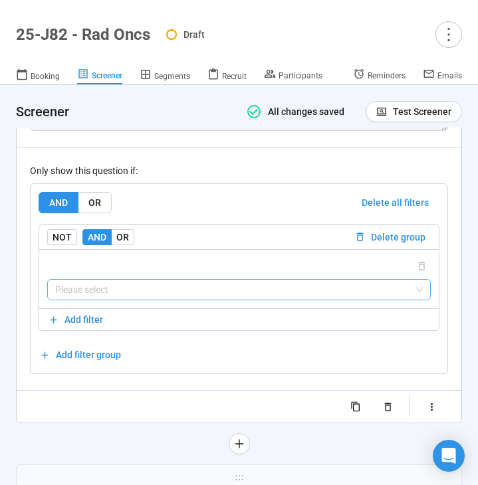
click at [173, 300] on input "search" at bounding box center [238, 290] width 367 height 20
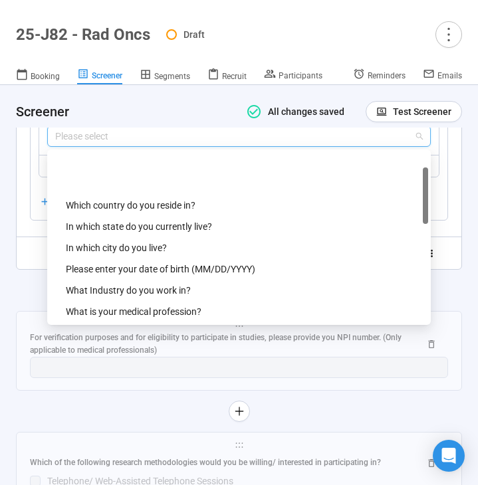
scroll to position [468, 0]
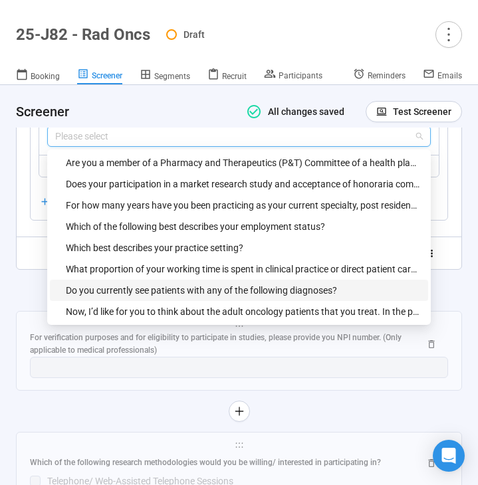
click at [183, 298] on div "Do you currently see patients with any of the following diagnoses?" at bounding box center [243, 290] width 354 height 15
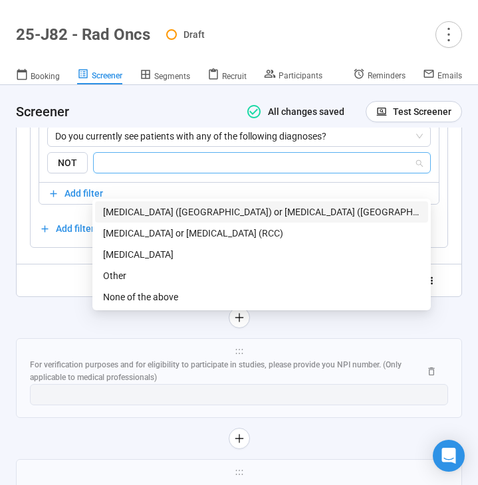
click at [215, 171] on input "search" at bounding box center [258, 163] width 312 height 16
click at [208, 207] on div "Bladder cancer (BC) or urothelial carcinoma (UC)" at bounding box center [261, 212] width 317 height 15
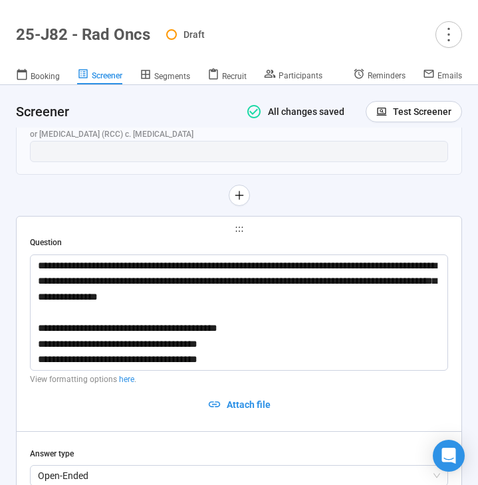
scroll to position [7530, 0]
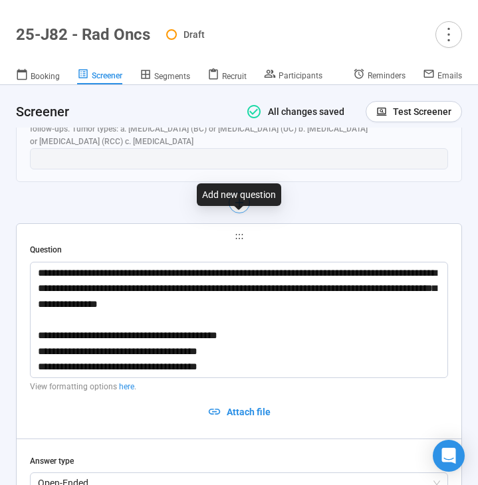
click at [241, 208] on icon "plus" at bounding box center [238, 202] width 11 height 11
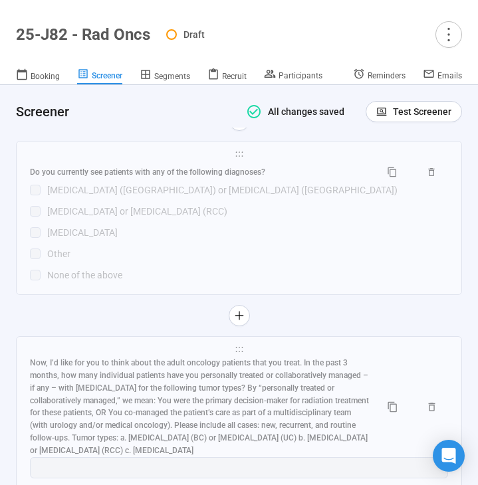
scroll to position [7219, 0]
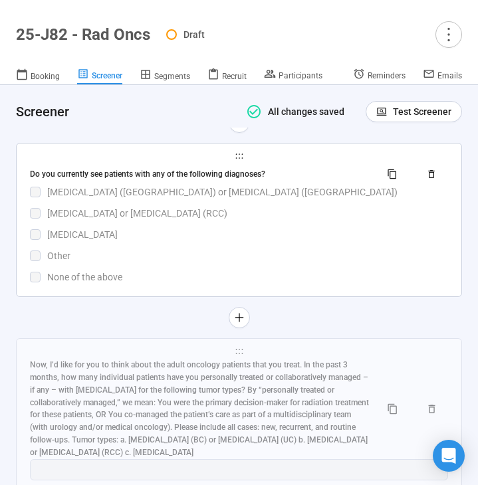
click at [261, 199] on div "Bladder cancer (BC) or urothelial carcinoma (UC)" at bounding box center [247, 192] width 401 height 15
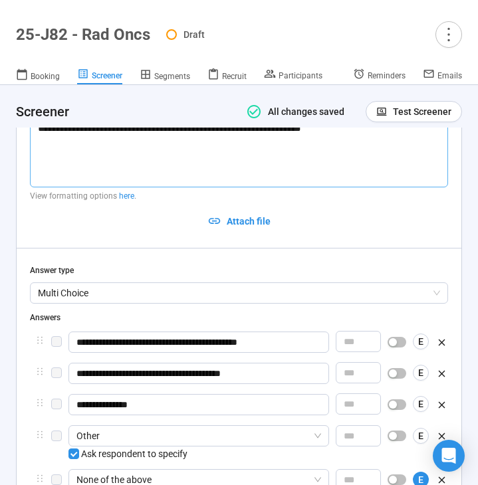
scroll to position [7297, 0]
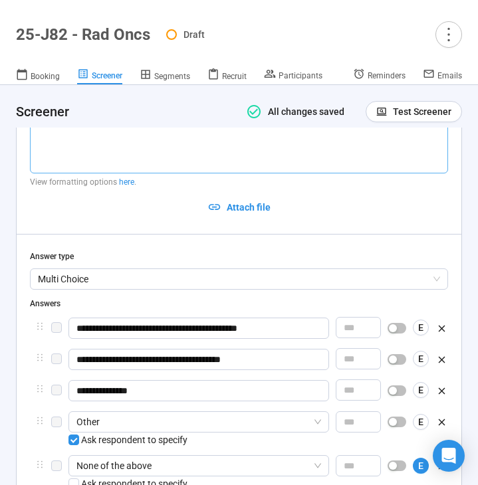
drag, startPoint x: 332, startPoint y: 139, endPoint x: 40, endPoint y: 134, distance: 292.4
click at [40, 134] on textarea "**********" at bounding box center [239, 138] width 418 height 70
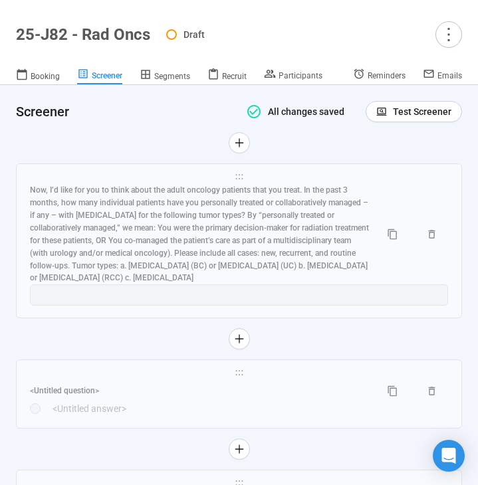
scroll to position [8122, 0]
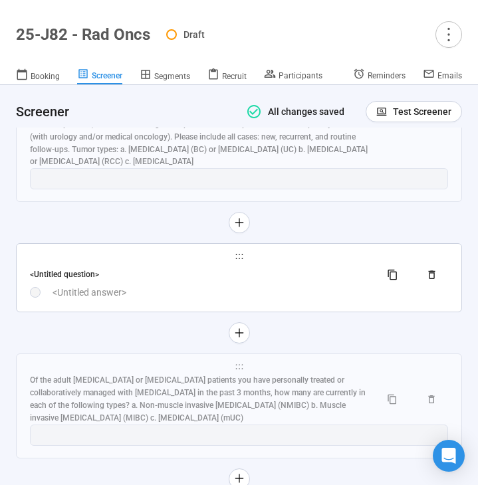
click at [122, 281] on div "<Untitled question>" at bounding box center [200, 274] width 340 height 13
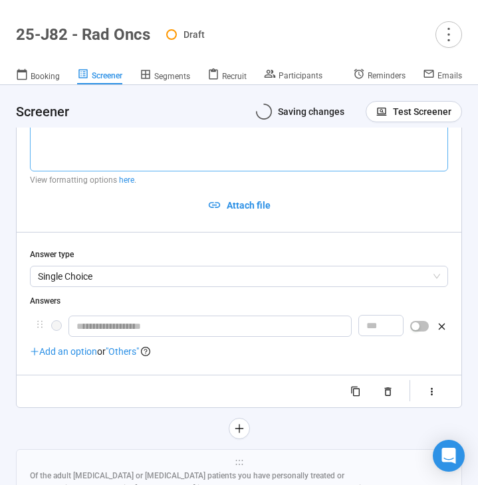
scroll to position [7690, 0]
click at [169, 172] on textarea at bounding box center [239, 137] width 418 height 70
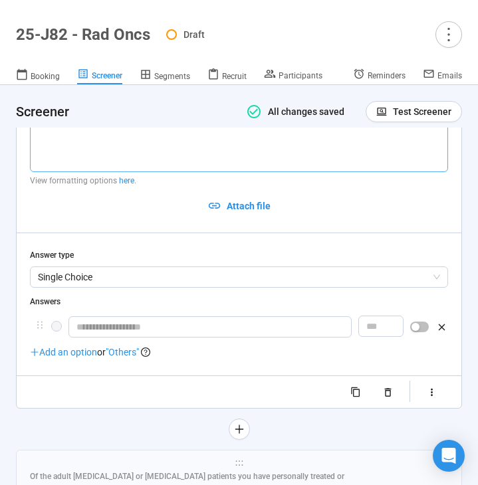
paste textarea "**********"
drag, startPoint x: 110, startPoint y: 300, endPoint x: 117, endPoint y: 353, distance: 52.9
click at [110, 287] on span "Single Choice" at bounding box center [239, 277] width 402 height 20
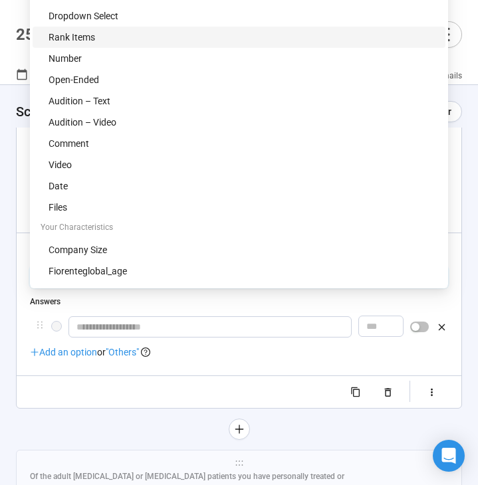
scroll to position [7618, 0]
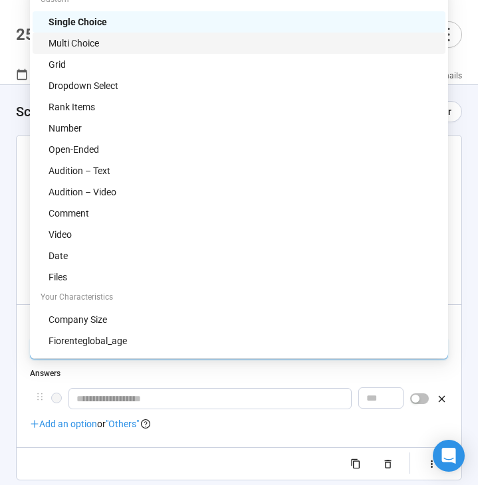
click at [138, 39] on div "Multi Choice" at bounding box center [243, 43] width 389 height 15
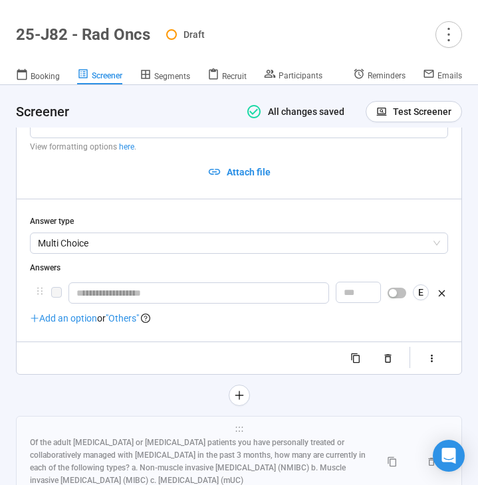
scroll to position [7734, 0]
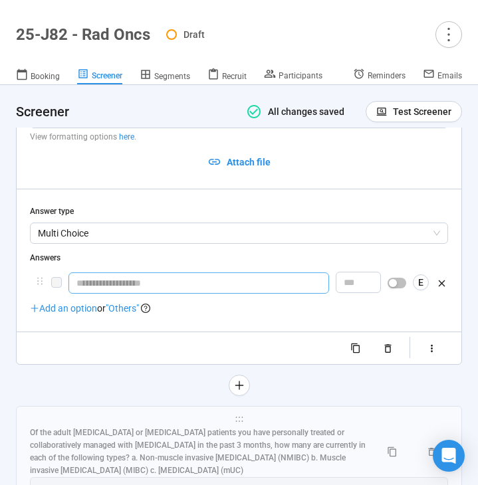
click at [114, 294] on input "text" at bounding box center [198, 282] width 260 height 21
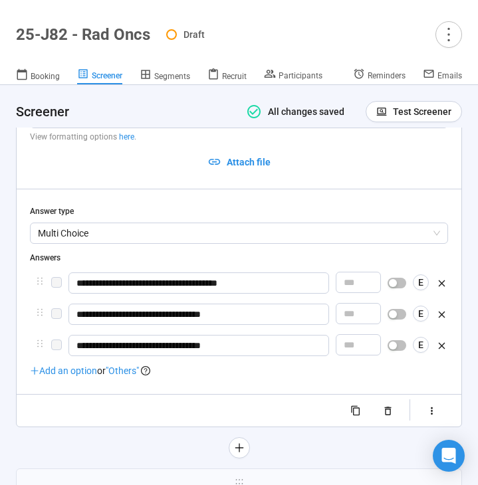
click at [124, 378] on div "Add an option or "Others"" at bounding box center [90, 370] width 120 height 15
click at [128, 376] on span ""Others"" at bounding box center [122, 370] width 33 height 11
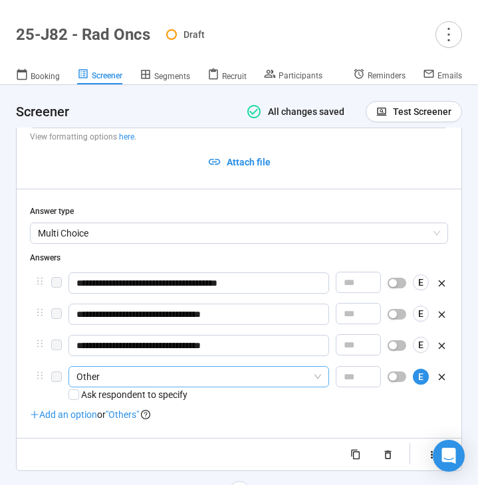
click at [140, 387] on span "Other" at bounding box center [198, 377] width 245 height 20
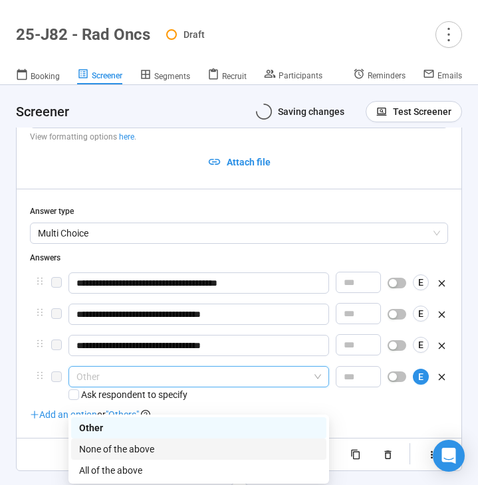
click at [128, 451] on div "None of the above" at bounding box center [198, 449] width 239 height 15
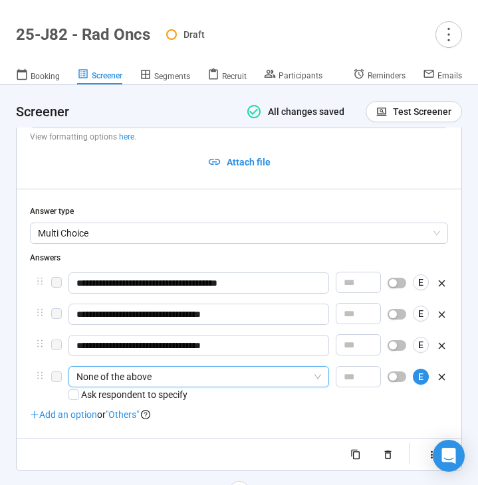
scroll to position [7858, 0]
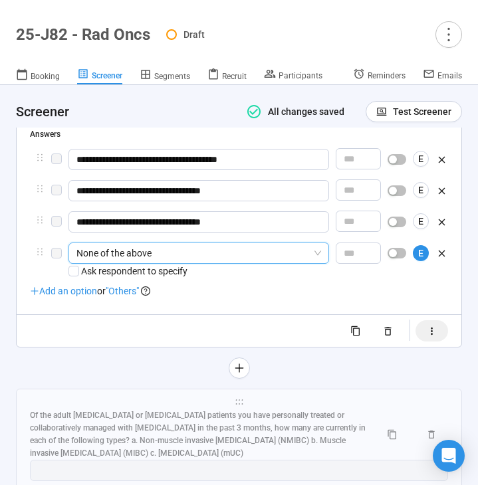
click at [428, 337] on icon "button" at bounding box center [431, 331] width 11 height 11
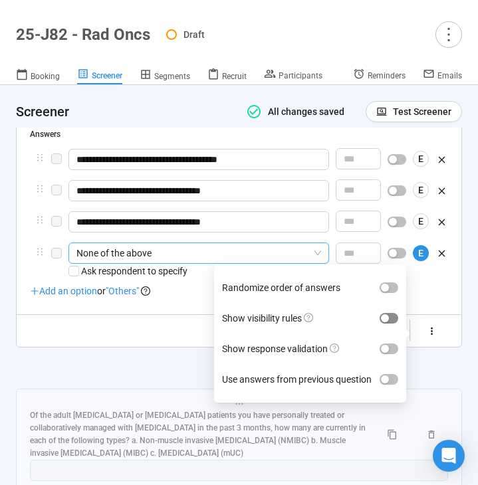
click at [389, 322] on div "button" at bounding box center [385, 318] width 8 height 8
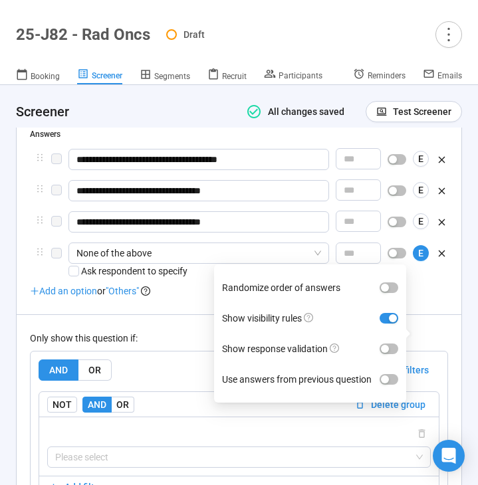
click at [135, 346] on div "Only show this question if:" at bounding box center [239, 338] width 418 height 15
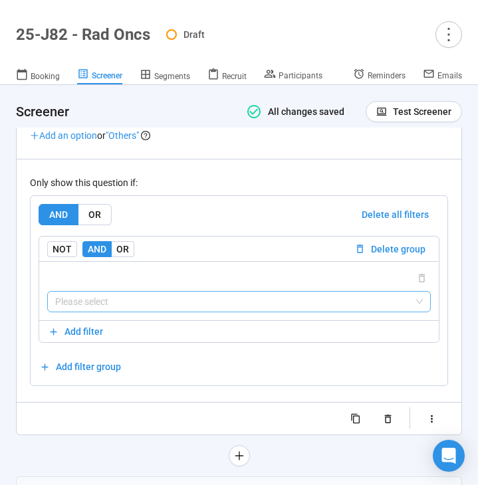
click at [131, 312] on input "search" at bounding box center [238, 302] width 367 height 20
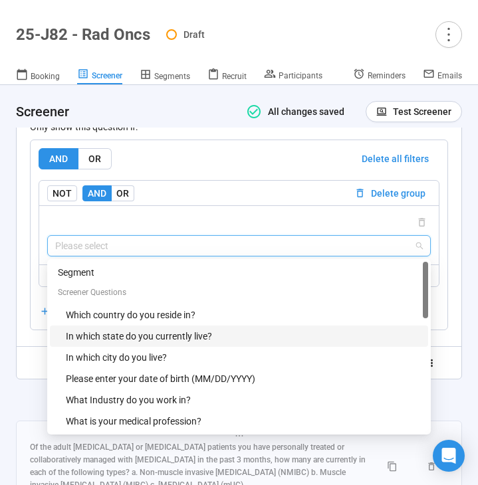
scroll to position [468, 0]
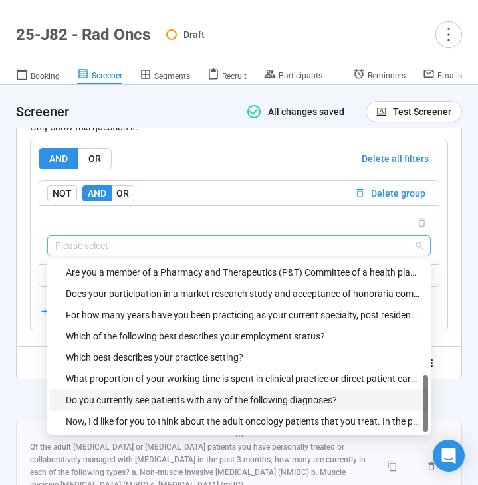
click at [133, 407] on div "Do you currently see patients with any of the following diagnoses?" at bounding box center [243, 400] width 354 height 15
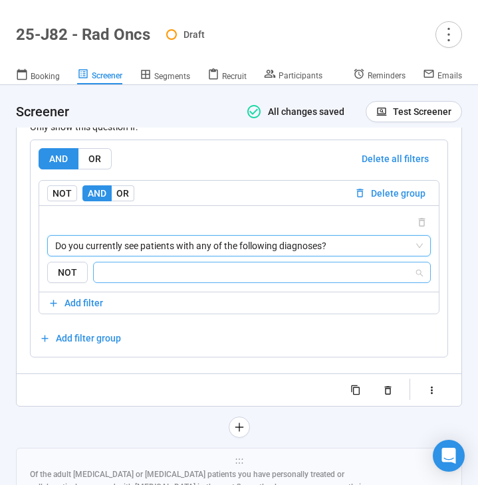
click at [185, 280] on input "search" at bounding box center [258, 272] width 312 height 16
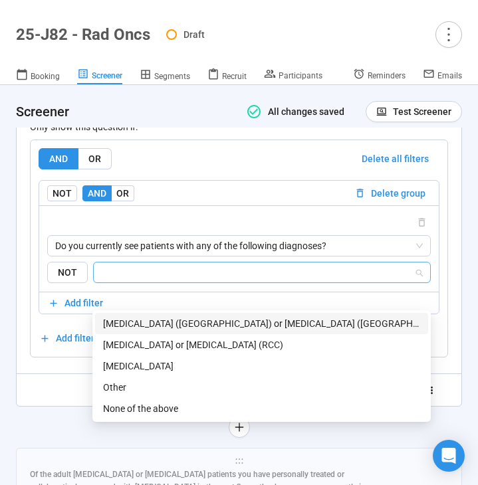
click at [169, 324] on div "Bladder cancer (BC) or urothelial carcinoma (UC)" at bounding box center [261, 323] width 317 height 15
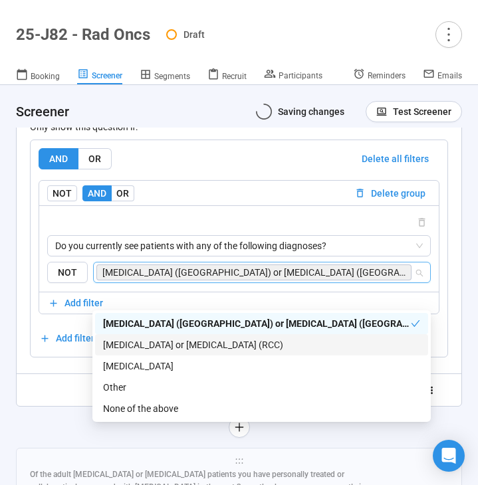
click at [68, 406] on div "**********" at bounding box center [239, 45] width 445 height 721
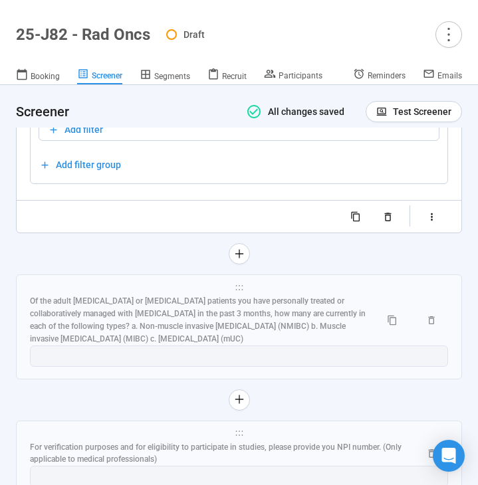
scroll to position [8244, 0]
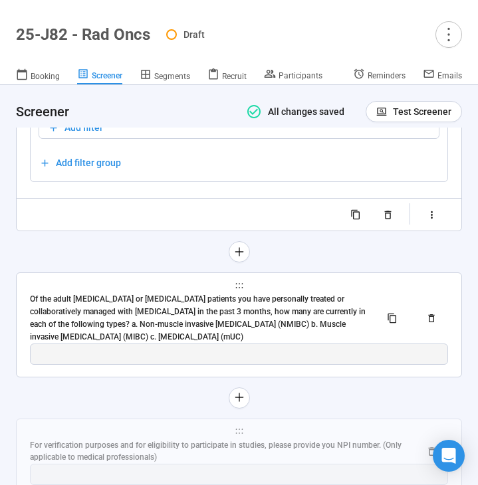
click at [130, 343] on div "Of the adult bladder cancer or urothelial carcinoma patients you have personall…" at bounding box center [200, 318] width 340 height 50
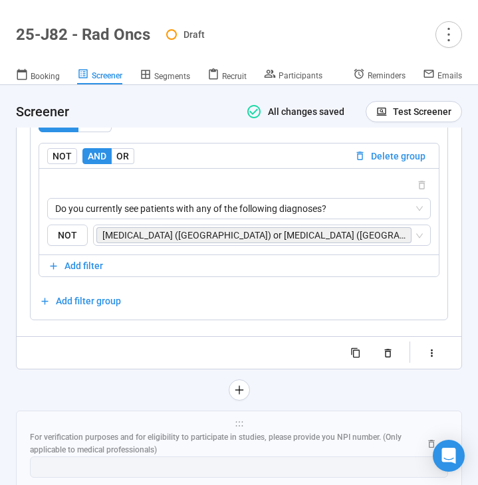
scroll to position [8222, 0]
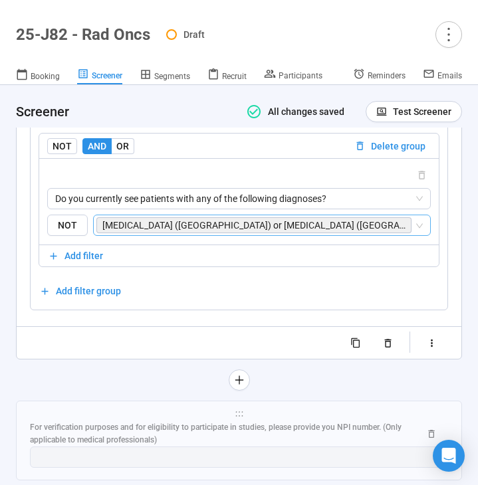
click at [408, 229] on icon "close" at bounding box center [411, 225] width 7 height 7
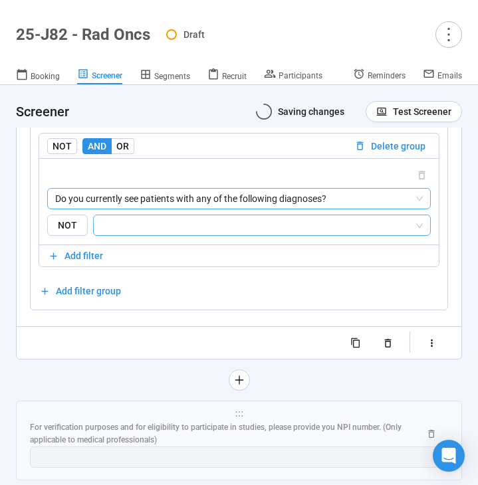
click at [323, 209] on span "Do you currently see patients with any of the following diagnoses?" at bounding box center [238, 199] width 367 height 20
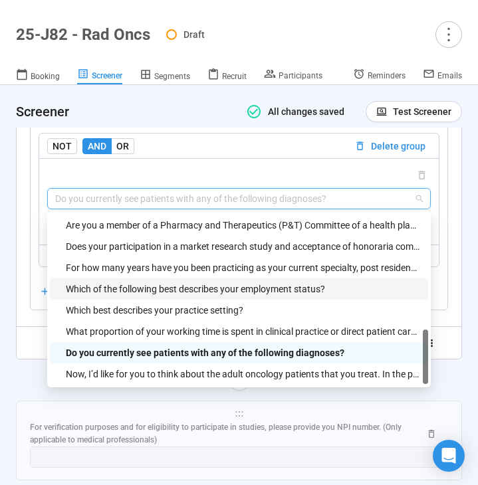
scroll to position [489, 0]
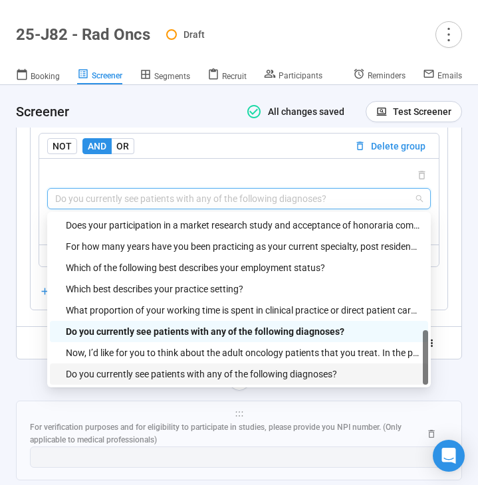
click at [218, 381] on div "Do you currently see patients with any of the following diagnoses?" at bounding box center [243, 374] width 354 height 15
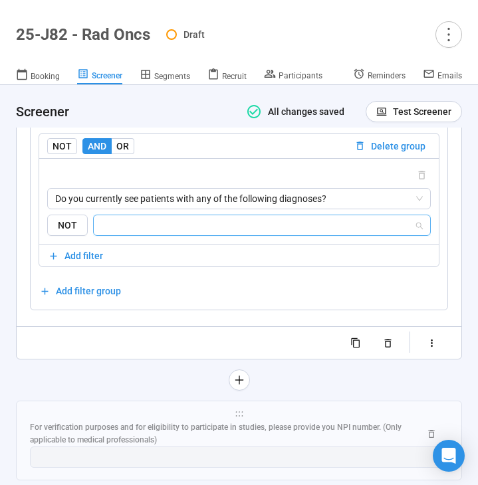
click at [268, 233] on input "search" at bounding box center [258, 225] width 312 height 16
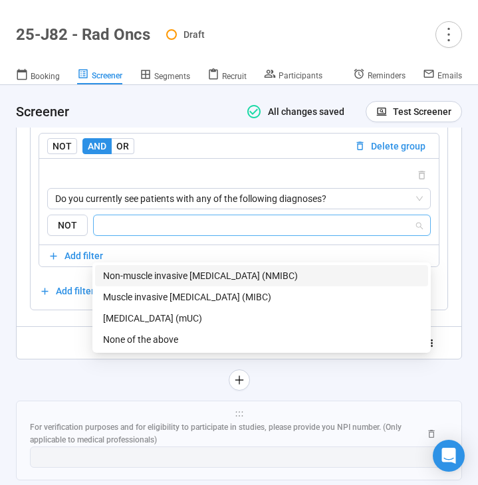
click at [243, 276] on div "Non-muscle invasive bladder cancer (NMIBC)" at bounding box center [261, 275] width 317 height 15
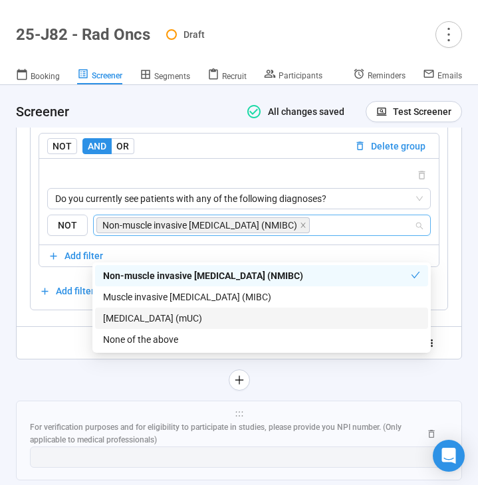
click at [59, 391] on div at bounding box center [239, 379] width 446 height 21
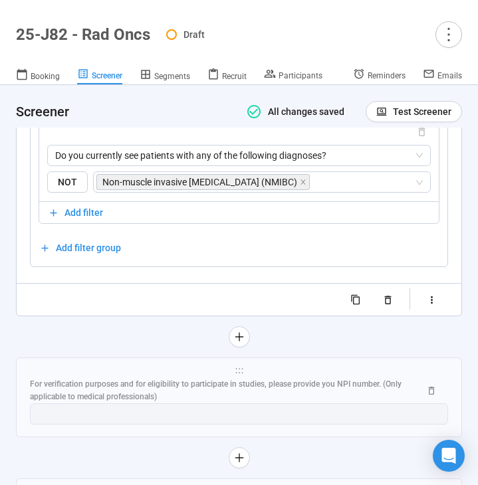
scroll to position [8267, 0]
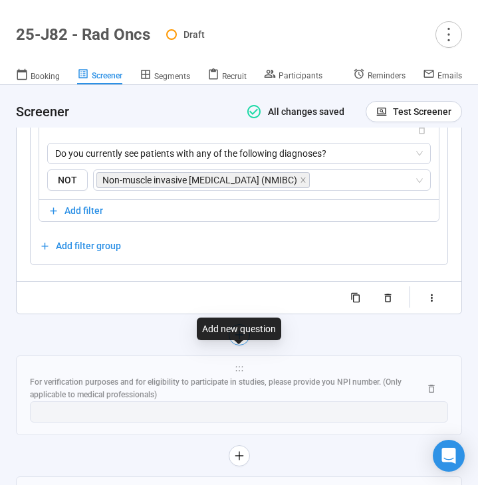
click at [235, 340] on icon "plus" at bounding box center [238, 335] width 11 height 11
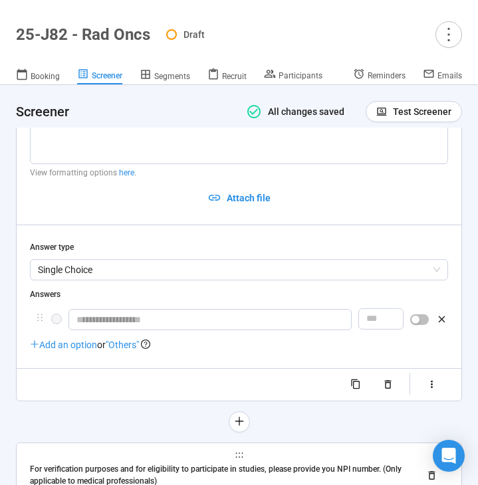
scroll to position [8011, 0]
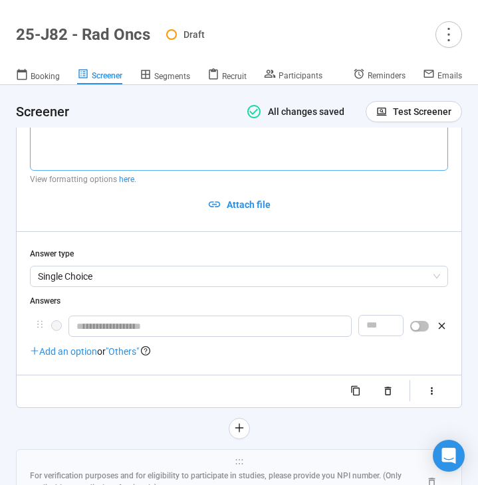
click at [126, 160] on textarea at bounding box center [239, 135] width 418 height 70
paste textarea "**********"
drag, startPoint x: 320, startPoint y: 139, endPoint x: 176, endPoint y: 140, distance: 143.5
click at [176, 140] on textarea "**********" at bounding box center [239, 135] width 418 height 70
click at [385, 155] on textarea "**********" at bounding box center [239, 135] width 418 height 70
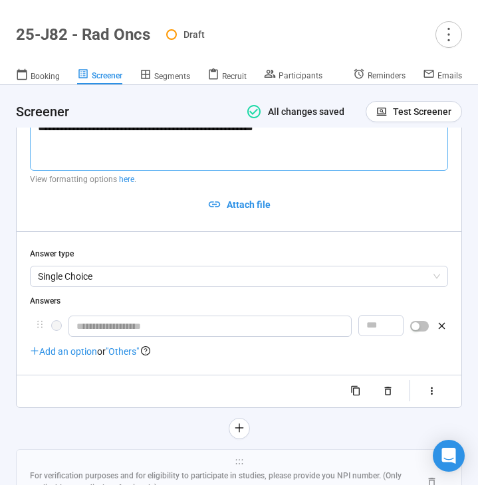
click at [294, 137] on textarea "**********" at bounding box center [239, 135] width 418 height 70
drag, startPoint x: 377, startPoint y: 149, endPoint x: 287, endPoint y: 152, distance: 90.4
click at [287, 152] on textarea "**********" at bounding box center [239, 135] width 418 height 70
click at [343, 135] on textarea "**********" at bounding box center [239, 135] width 418 height 70
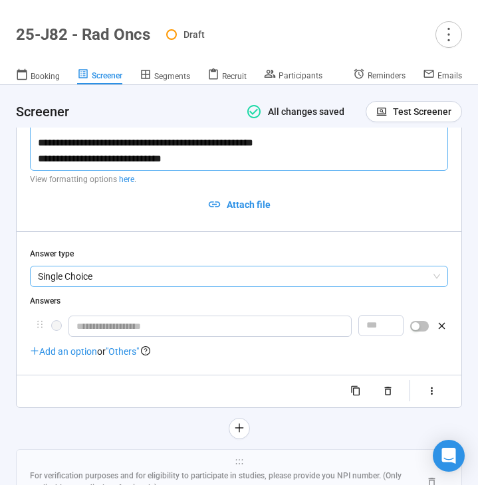
click at [245, 286] on span "Single Choice" at bounding box center [239, 276] width 402 height 20
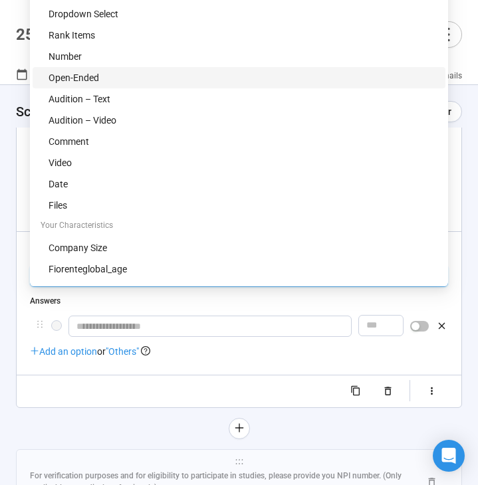
click at [177, 78] on div "Open-Ended" at bounding box center [243, 77] width 389 height 15
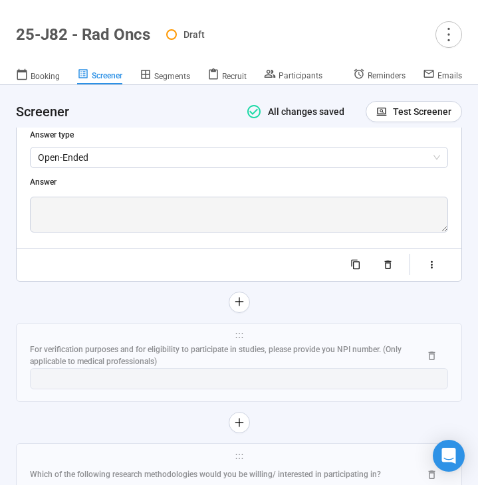
scroll to position [8133, 0]
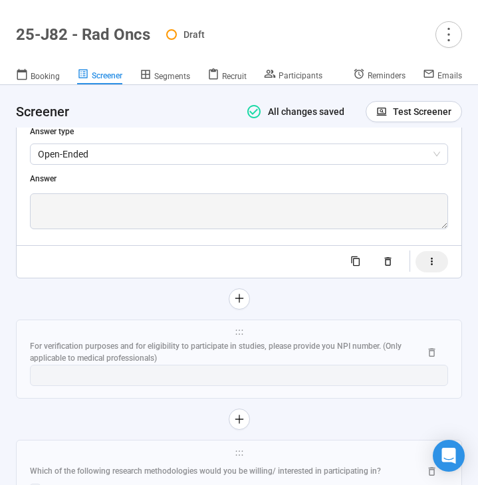
click at [429, 267] on icon "button" at bounding box center [431, 261] width 11 height 11
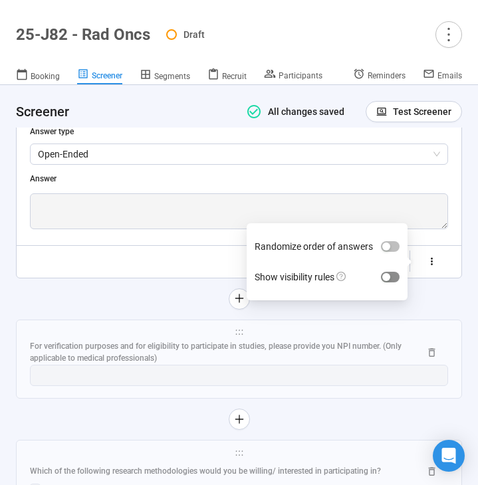
click at [384, 281] on div "button" at bounding box center [386, 277] width 8 height 8
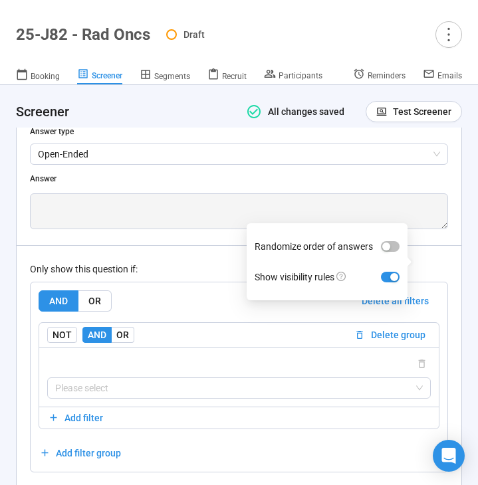
click at [227, 276] on div "Only show this question if:" at bounding box center [239, 269] width 418 height 15
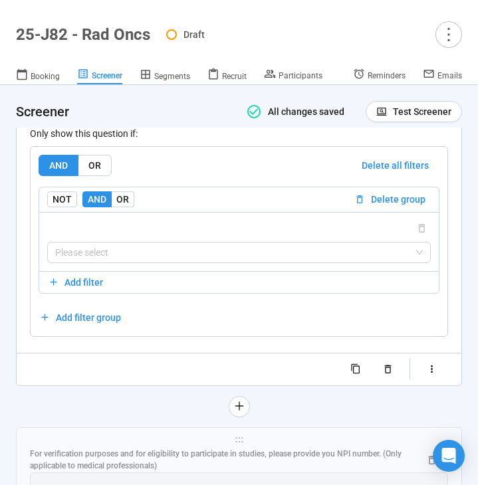
scroll to position [8291, 0]
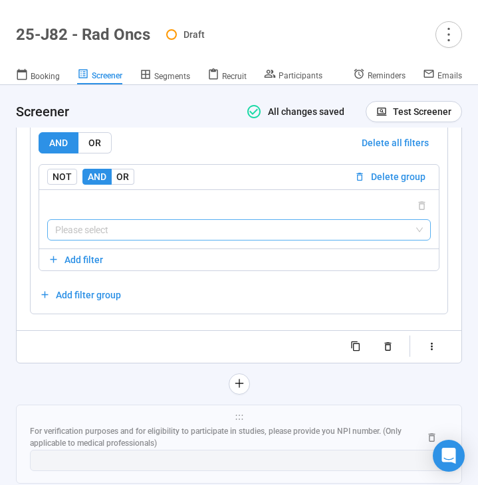
click at [215, 240] on input "search" at bounding box center [238, 230] width 367 height 20
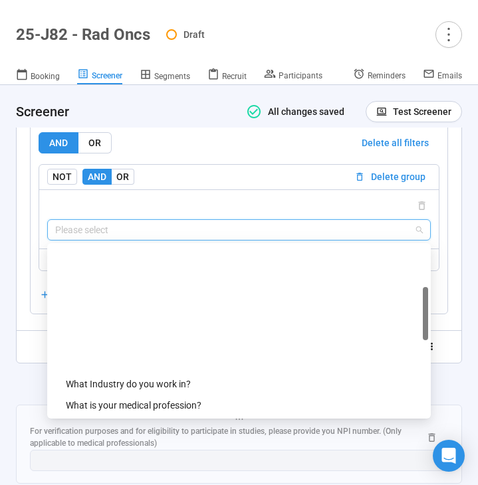
scroll to position [510, 0]
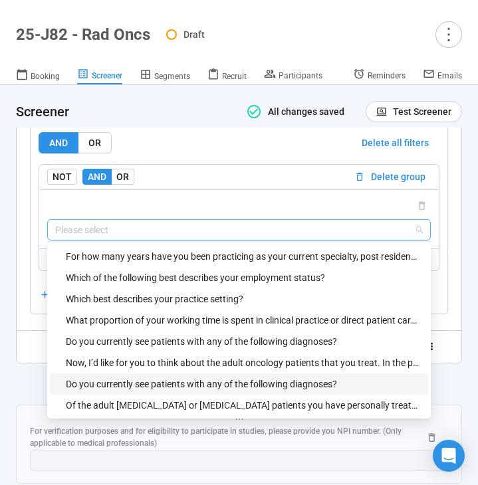
click at [151, 391] on div "Do you currently see patients with any of the following diagnoses?" at bounding box center [243, 384] width 354 height 15
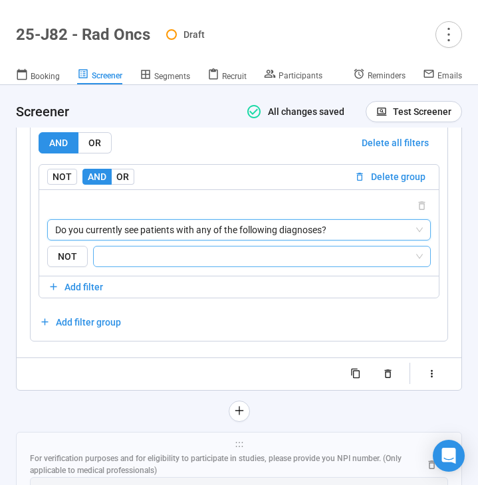
click at [223, 264] on input "search" at bounding box center [258, 256] width 312 height 16
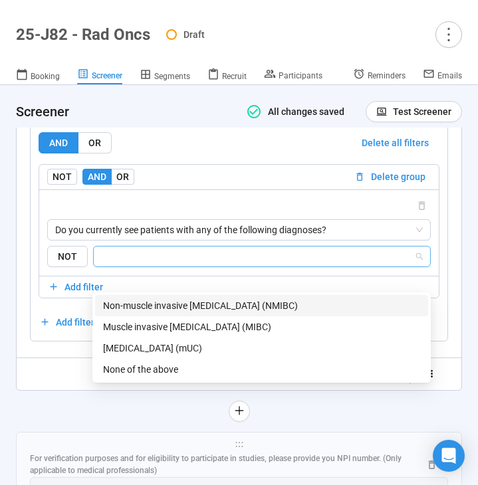
click at [195, 306] on div "Non-muscle invasive bladder cancer (NMIBC)" at bounding box center [261, 305] width 317 height 15
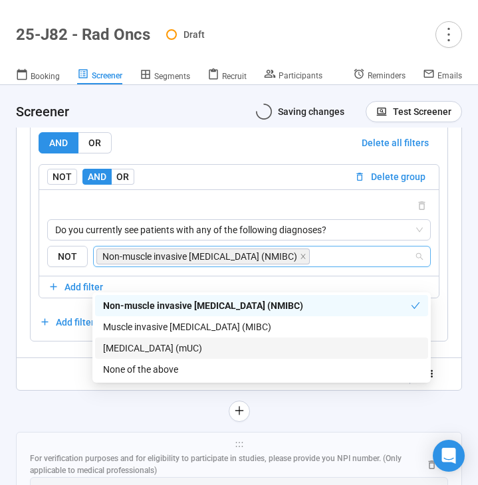
click at [53, 389] on div "**********" at bounding box center [239, 85] width 445 height 607
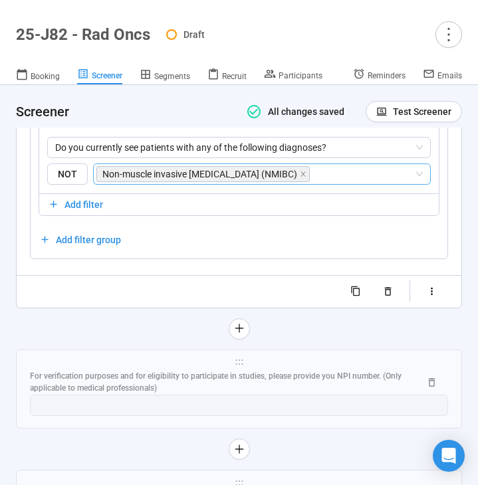
scroll to position [8395, 0]
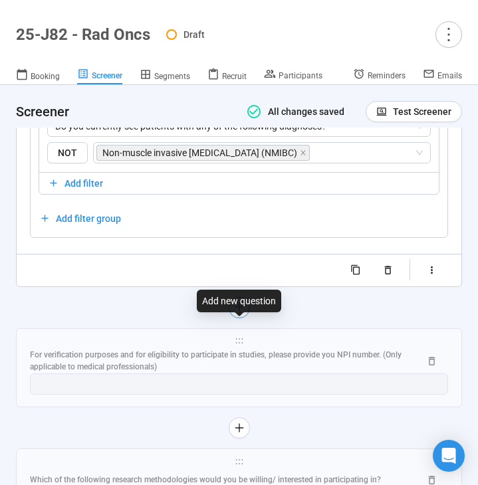
click at [243, 312] on icon "plus" at bounding box center [238, 307] width 11 height 11
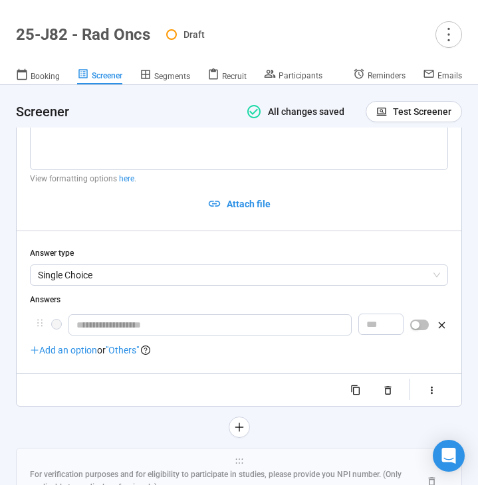
scroll to position [8132, 0]
click at [111, 165] on textarea at bounding box center [239, 135] width 418 height 70
paste textarea "**********"
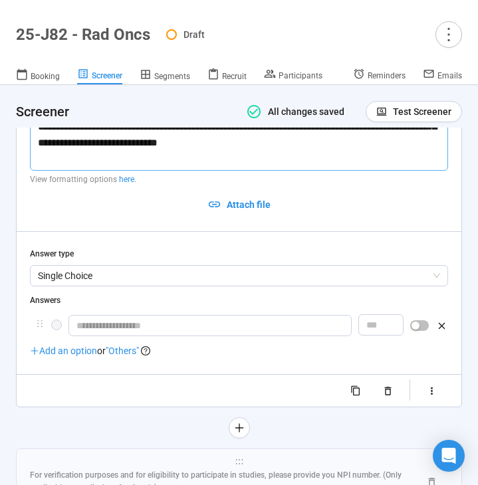
drag, startPoint x: 286, startPoint y: 137, endPoint x: 142, endPoint y: 138, distance: 144.2
click at [142, 138] on textarea "**********" at bounding box center [239, 135] width 418 height 70
click at [221, 169] on textarea "**********" at bounding box center [239, 135] width 418 height 70
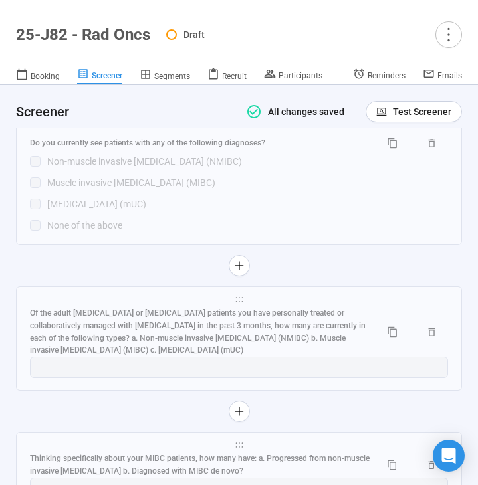
scroll to position [7638, 0]
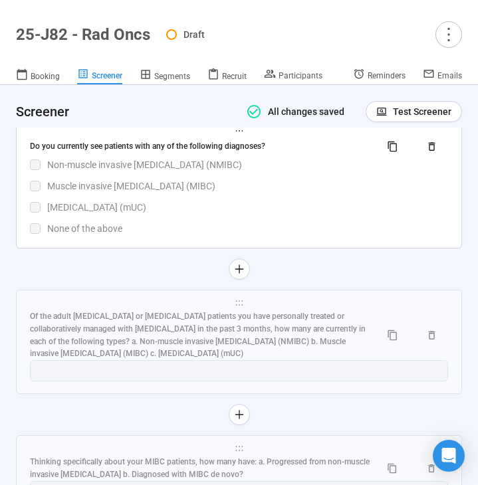
click at [247, 193] on div "Muscle invasive bladder cancer (MIBC)" at bounding box center [247, 186] width 401 height 15
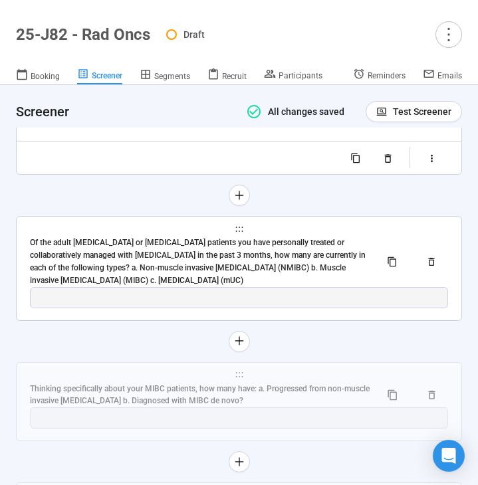
click at [170, 279] on div "Of the adult bladder cancer or urothelial carcinoma patients you have personall…" at bounding box center [200, 262] width 340 height 50
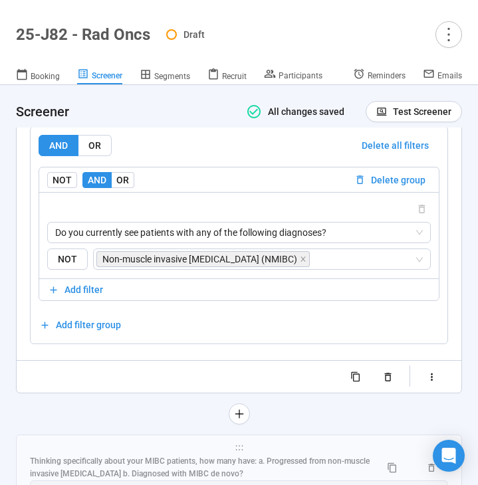
scroll to position [8241, 0]
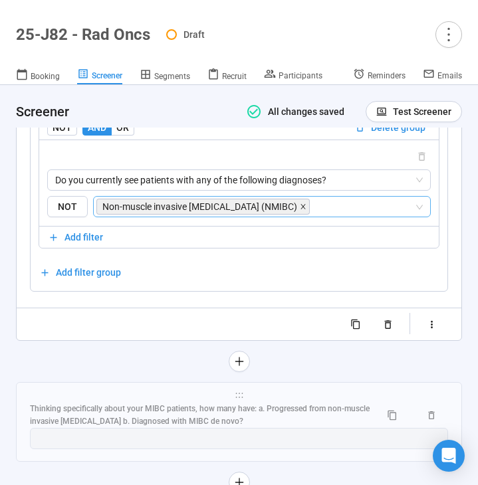
click at [300, 210] on icon "close" at bounding box center [303, 206] width 7 height 7
click at [312, 215] on input "search" at bounding box center [363, 207] width 102 height 16
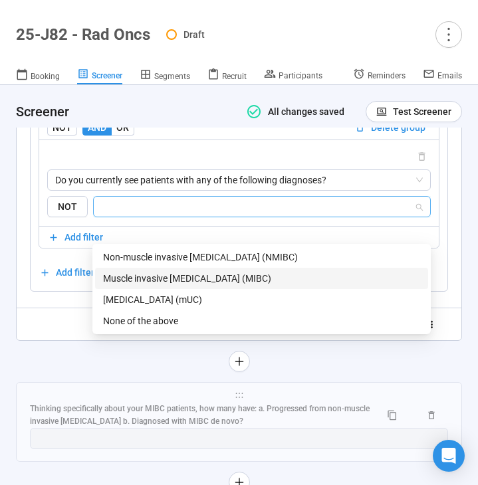
click at [237, 278] on div "Muscle invasive bladder cancer (MIBC)" at bounding box center [261, 278] width 317 height 15
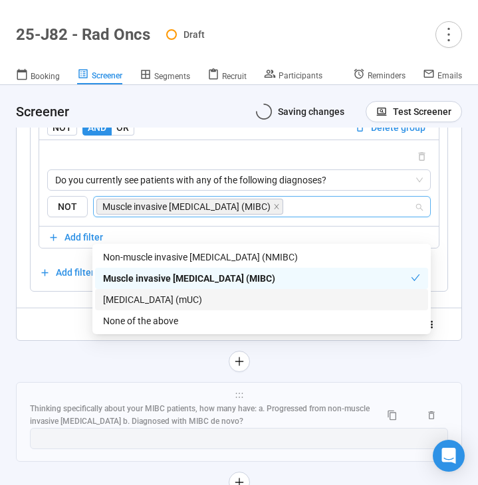
click at [73, 369] on div "**********" at bounding box center [239, 29] width 446 height 686
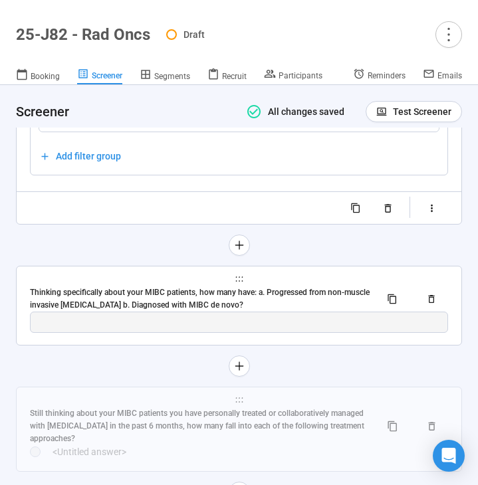
click at [122, 312] on div "Thinking specifically about your MIBC patients, how many have: a. Progressed fr…" at bounding box center [200, 298] width 340 height 25
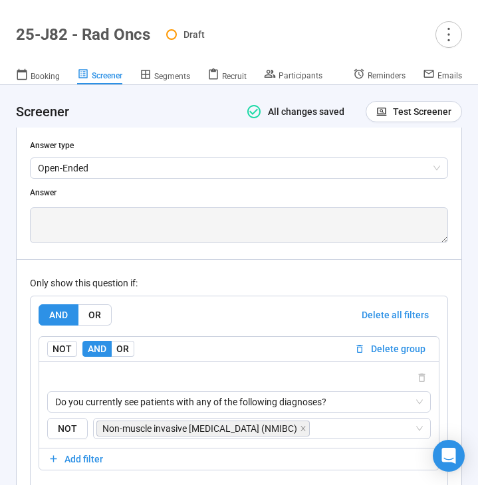
scroll to position [8202, 0]
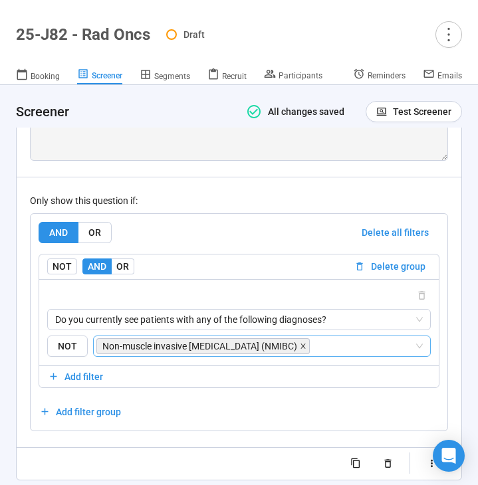
click at [300, 349] on icon "close" at bounding box center [303, 346] width 7 height 7
click at [312, 354] on input "search" at bounding box center [363, 346] width 102 height 16
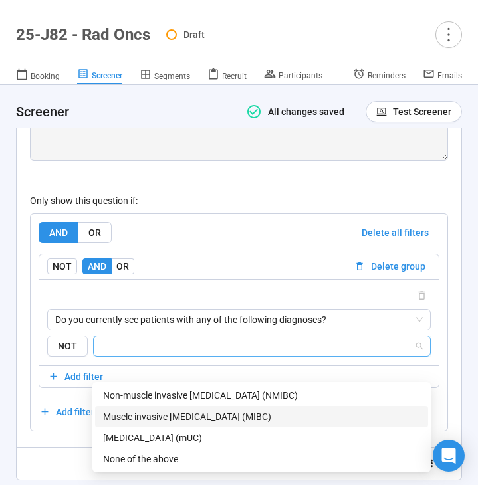
click at [225, 415] on div "Muscle invasive bladder cancer (MIBC)" at bounding box center [261, 416] width 317 height 15
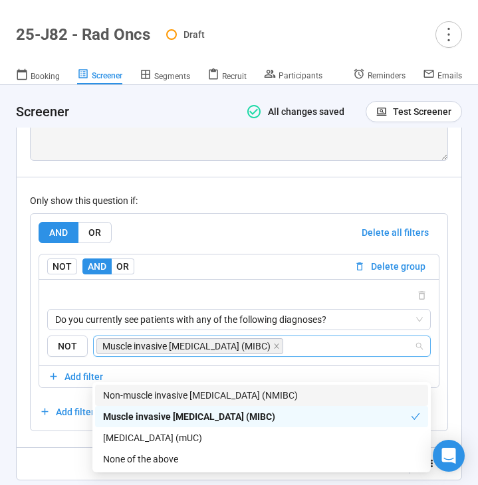
click at [274, 243] on div "AND OR Delete all filters" at bounding box center [239, 232] width 401 height 21
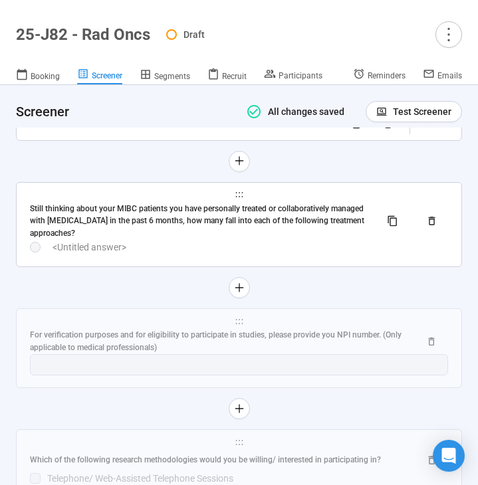
click at [242, 241] on div "Still thinking about your MIBC patients you have personally treated or collabor…" at bounding box center [200, 222] width 340 height 38
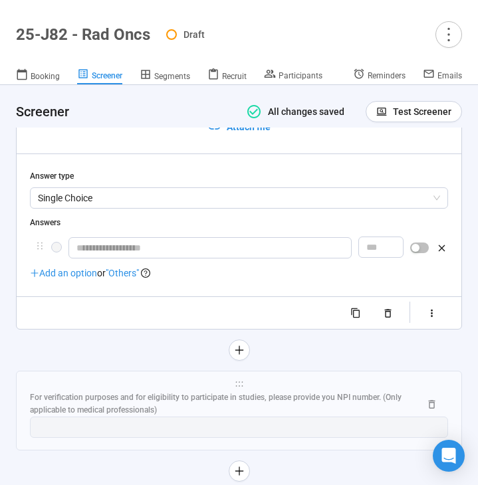
scroll to position [8212, 0]
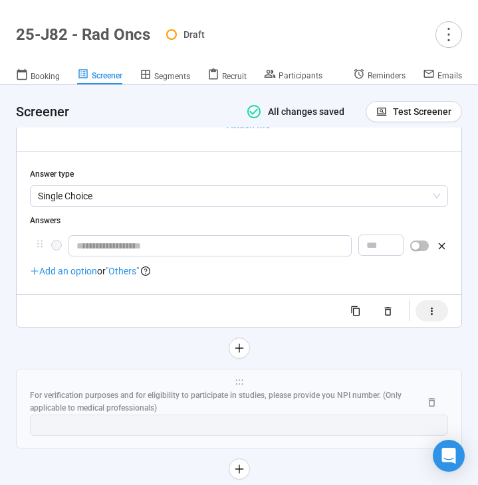
click at [437, 322] on button "button" at bounding box center [431, 310] width 33 height 21
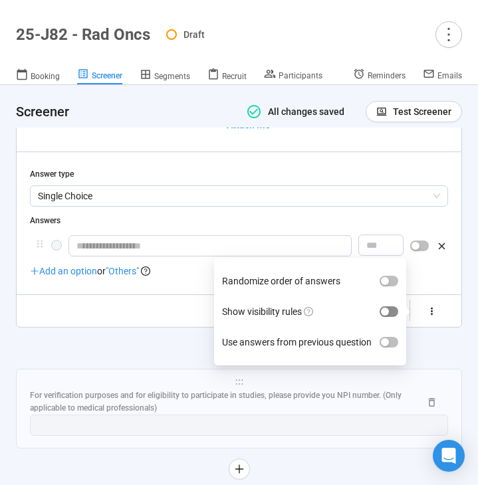
click at [391, 317] on span "button" at bounding box center [388, 311] width 19 height 11
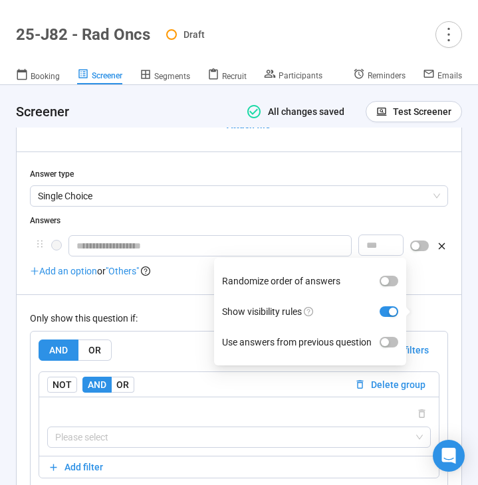
click at [186, 333] on div "Only show this question if: AND OR Delete all filters NOT AND OR Delete group P…" at bounding box center [239, 407] width 418 height 227
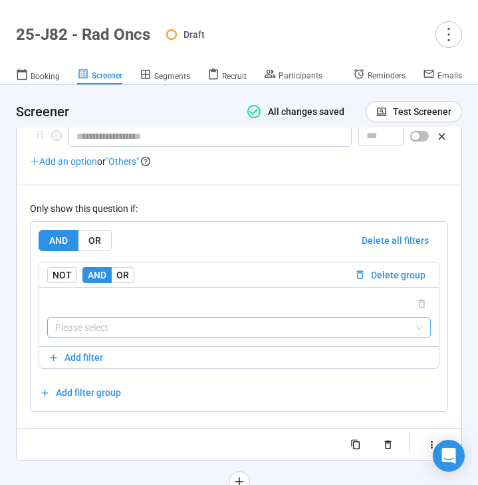
click at [155, 338] on input "search" at bounding box center [238, 328] width 367 height 20
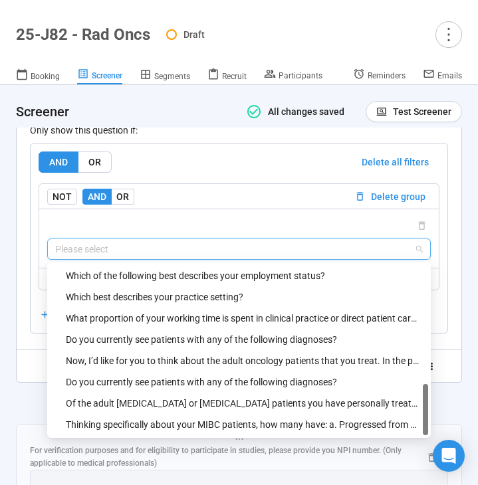
scroll to position [8406, 0]
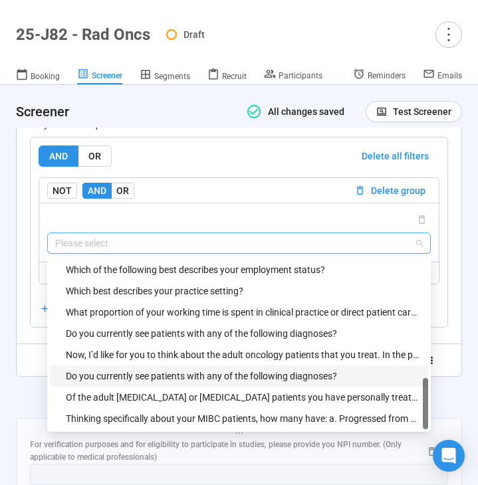
click at [189, 383] on div "Do you currently see patients with any of the following diagnoses?" at bounding box center [243, 376] width 354 height 15
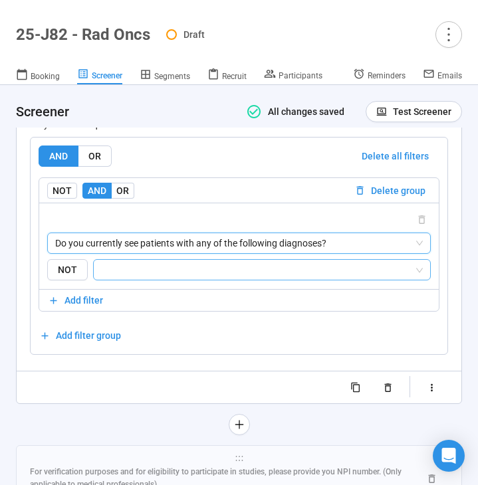
click at [237, 278] on input "search" at bounding box center [258, 270] width 312 height 16
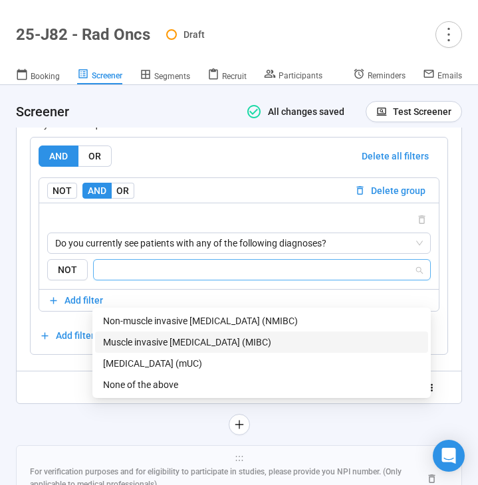
click at [201, 344] on div "Muscle invasive bladder cancer (MIBC)" at bounding box center [261, 342] width 317 height 15
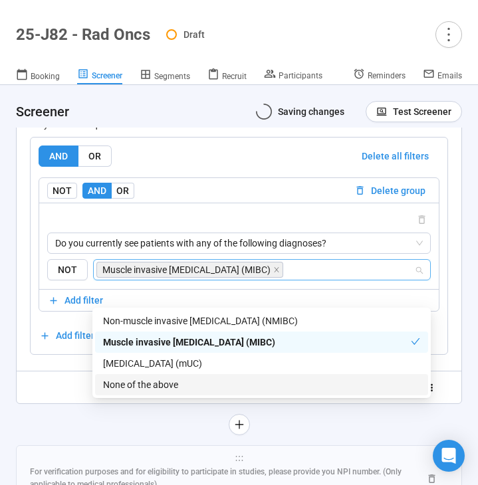
click at [59, 398] on div "Randomize order of answers Show visibility rules Use answers from previous ques…" at bounding box center [239, 387] width 418 height 21
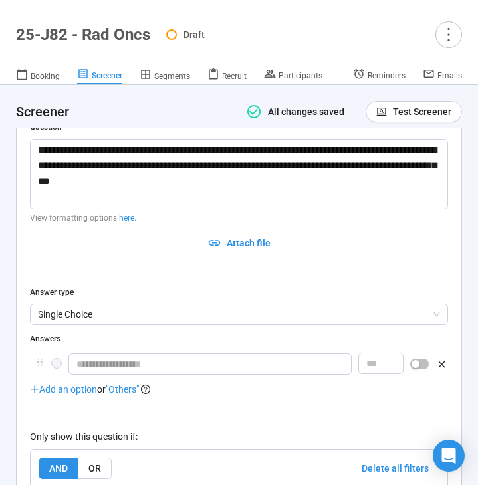
scroll to position [8094, 0]
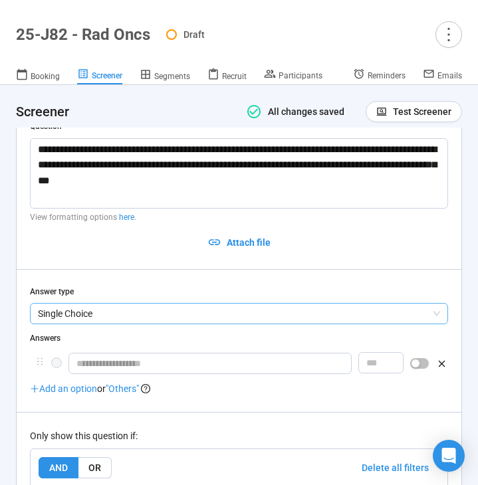
click at [138, 324] on span "Single Choice" at bounding box center [239, 314] width 402 height 20
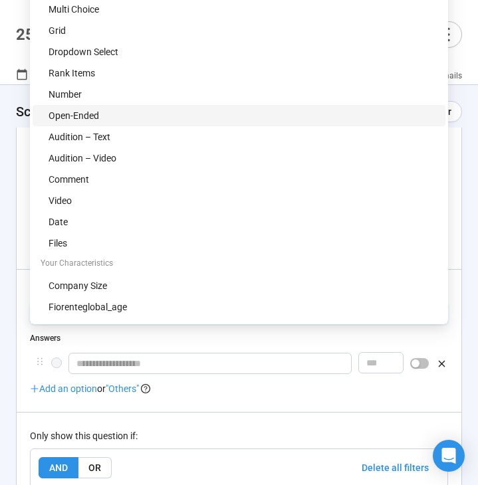
click at [164, 116] on div "Open-Ended" at bounding box center [243, 115] width 389 height 15
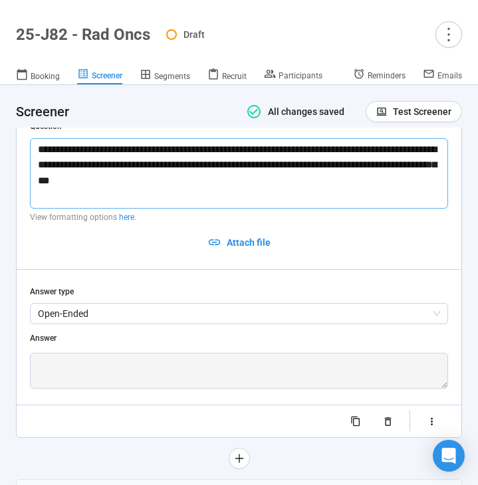
click at [226, 209] on textarea "**********" at bounding box center [239, 173] width 418 height 70
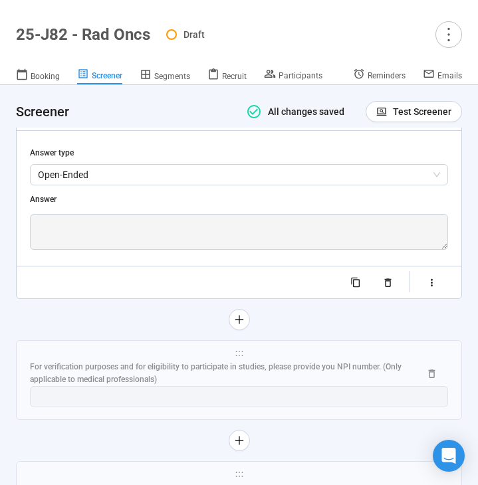
scroll to position [8297, 0]
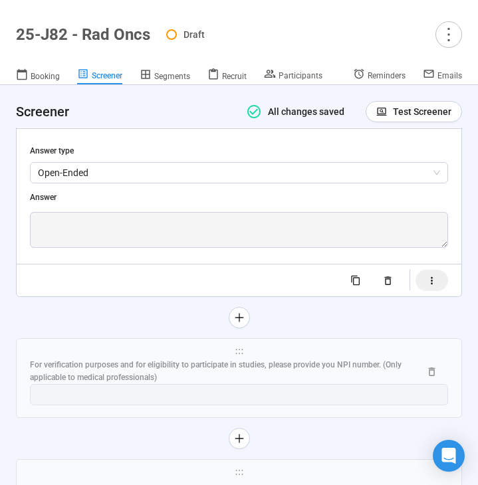
click at [431, 291] on button "button" at bounding box center [431, 280] width 33 height 21
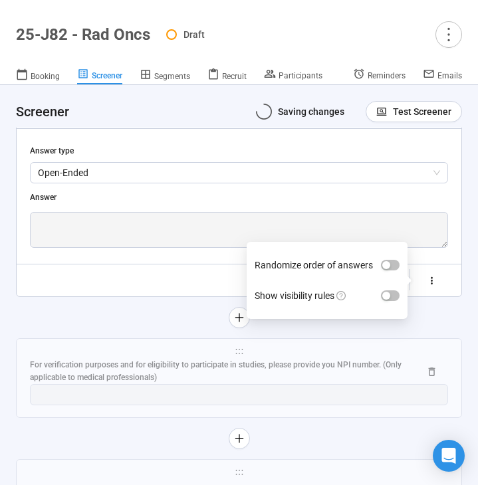
click at [387, 311] on label "Show visibility rules" at bounding box center [326, 295] width 145 height 31
click at [387, 301] on button "Show visibility rules" at bounding box center [390, 295] width 19 height 11
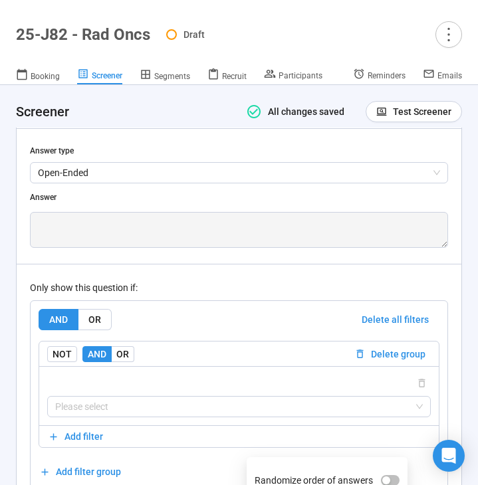
click at [231, 324] on div "AND OR Delete all filters NOT AND OR Delete group Please select Add filter Add …" at bounding box center [239, 395] width 418 height 191
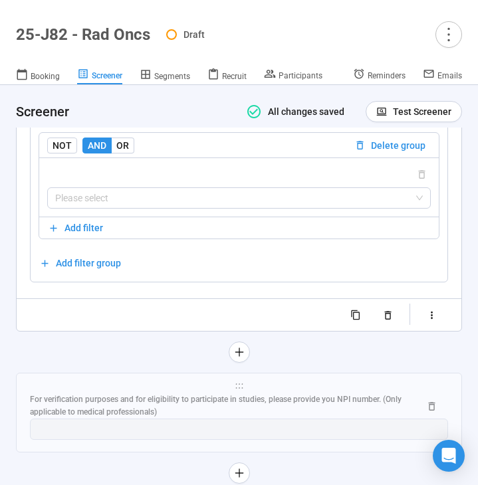
scroll to position [8516, 0]
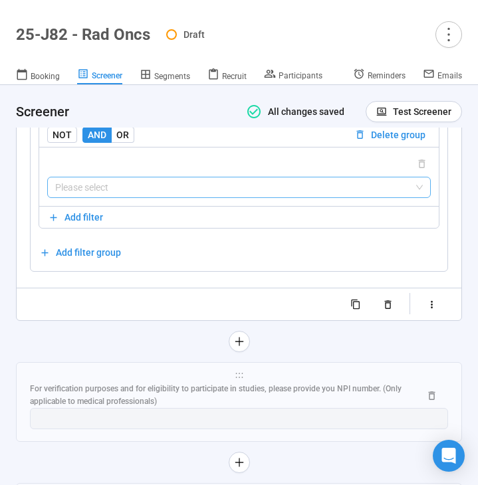
click at [223, 197] on input "search" at bounding box center [238, 187] width 367 height 20
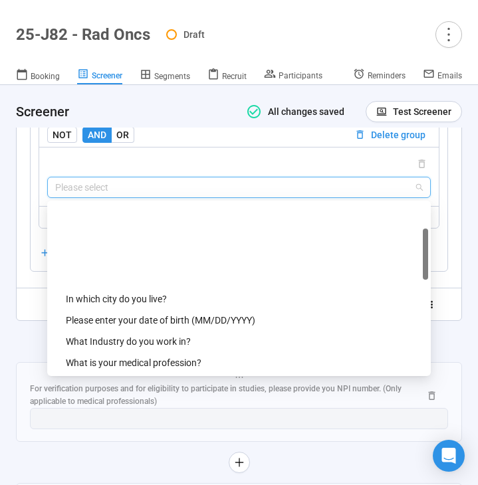
scroll to position [532, 0]
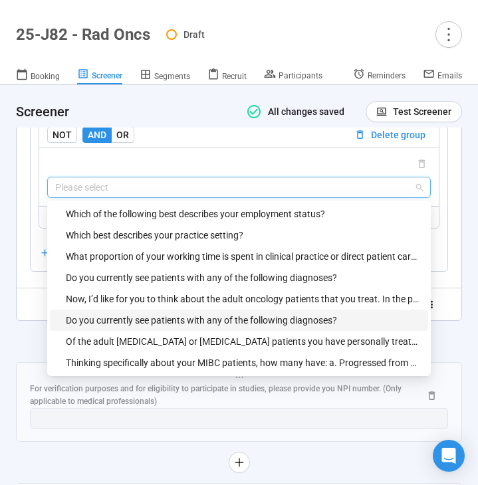
click at [187, 328] on div "Do you currently see patients with any of the following diagnoses?" at bounding box center [243, 320] width 354 height 15
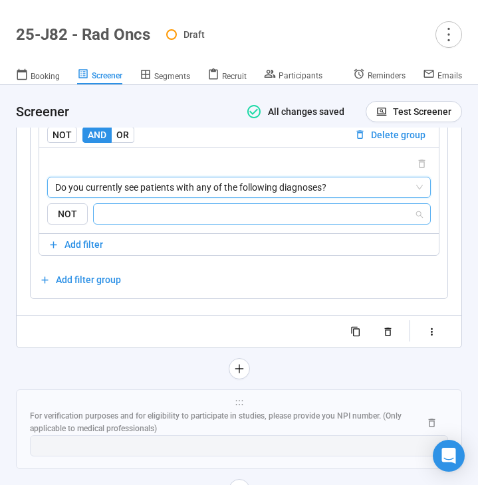
click at [237, 222] on input "search" at bounding box center [258, 214] width 312 height 16
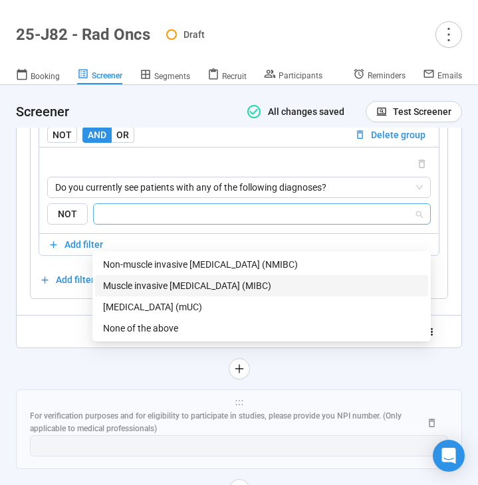
click at [199, 288] on div "Muscle invasive bladder cancer (MIBC)" at bounding box center [261, 285] width 317 height 15
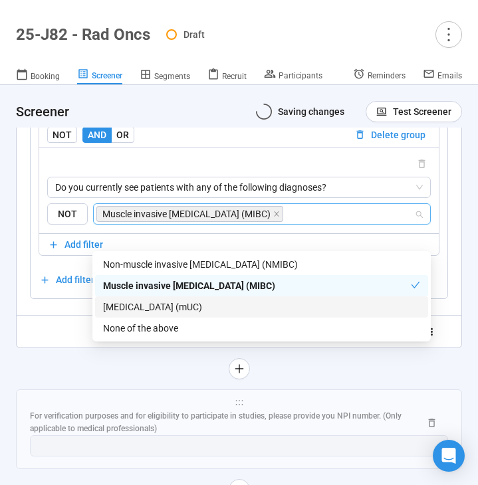
click at [58, 379] on div at bounding box center [239, 368] width 446 height 21
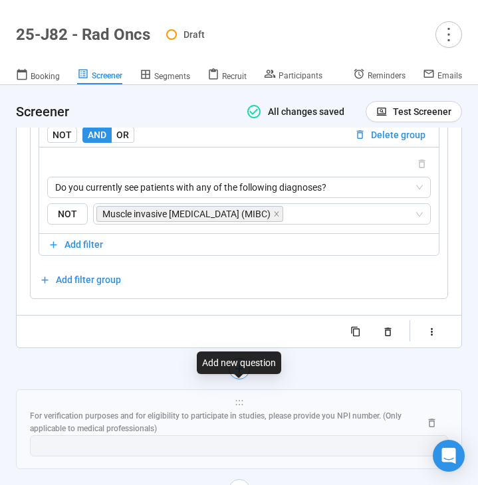
click at [240, 369] on icon "plus" at bounding box center [239, 368] width 8 height 1
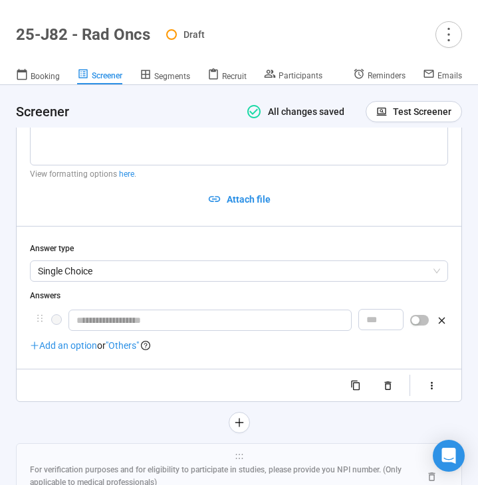
scroll to position [8303, 0]
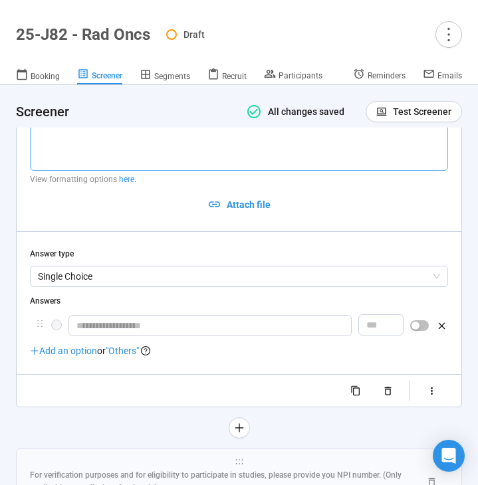
click at [113, 159] on textarea at bounding box center [239, 135] width 418 height 70
paste textarea "**********"
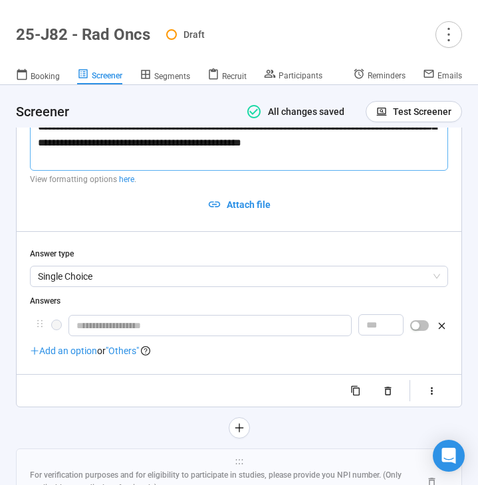
drag, startPoint x: 385, startPoint y: 137, endPoint x: 175, endPoint y: 138, distance: 210.0
click at [175, 138] on textarea "**********" at bounding box center [239, 135] width 418 height 70
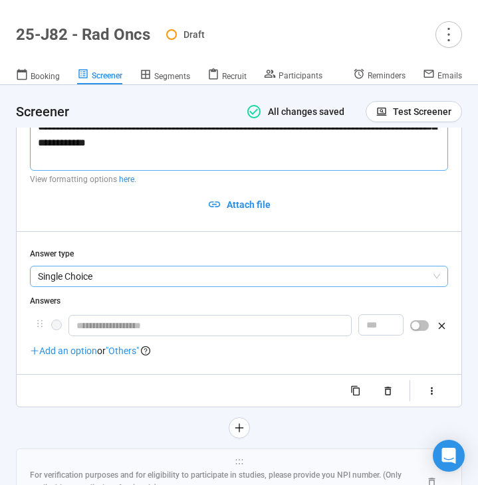
click at [167, 286] on span "Single Choice" at bounding box center [239, 276] width 402 height 20
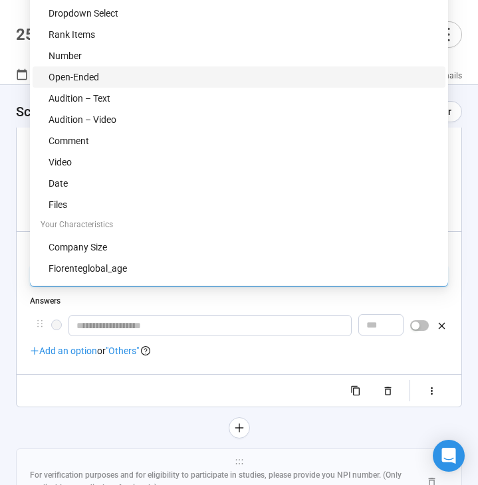
click at [128, 76] on div "Open-Ended" at bounding box center [243, 77] width 389 height 15
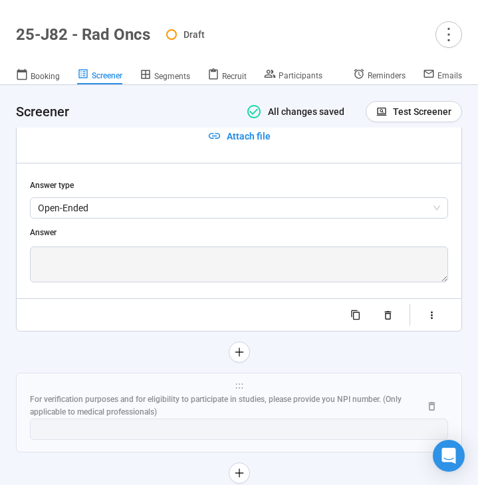
scroll to position [8386, 0]
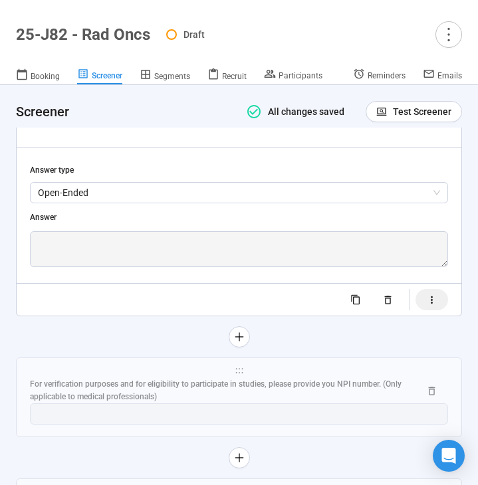
click at [435, 306] on icon "button" at bounding box center [431, 299] width 11 height 11
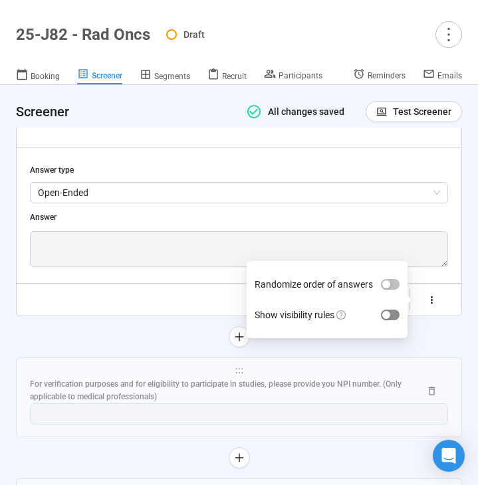
click at [397, 320] on span "button" at bounding box center [390, 315] width 19 height 11
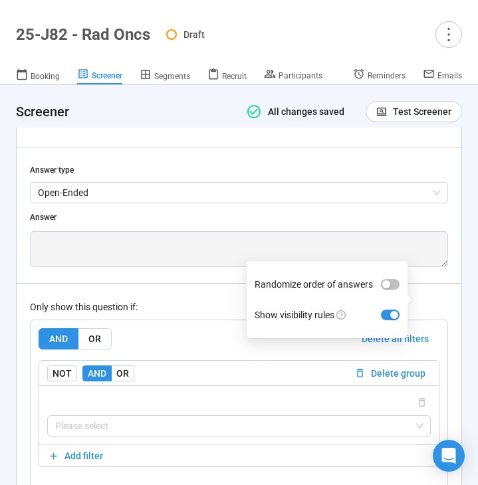
click at [200, 314] on div "Only show this question if:" at bounding box center [239, 307] width 418 height 15
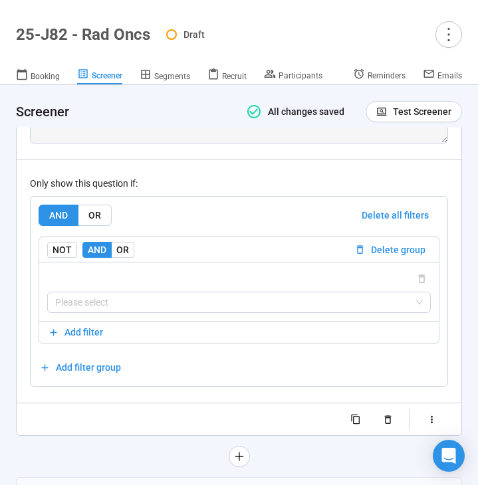
scroll to position [8529, 0]
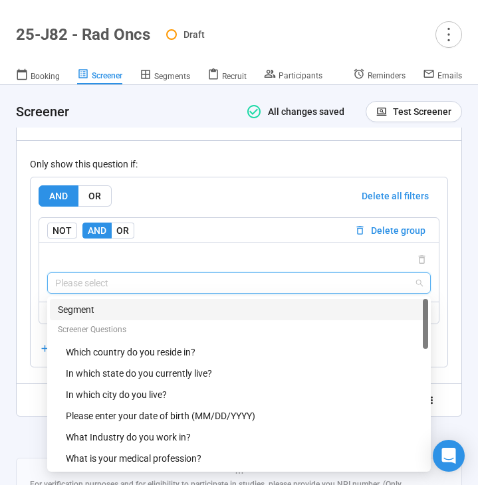
click at [196, 293] on input "search" at bounding box center [238, 283] width 367 height 20
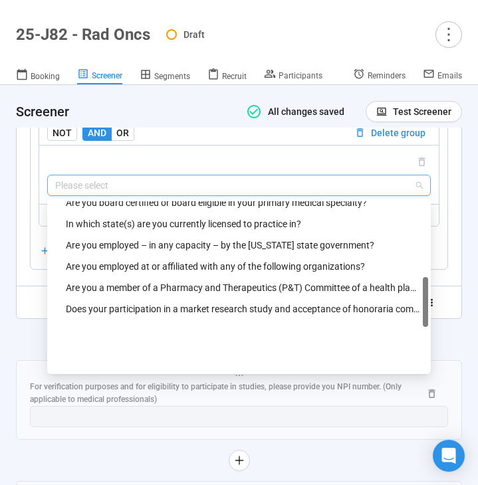
scroll to position [553, 0]
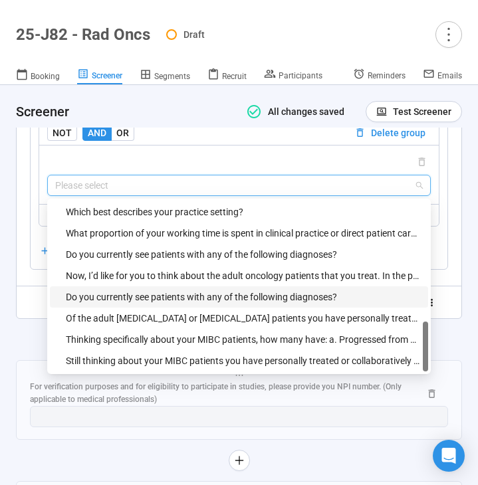
click at [211, 304] on div "Do you currently see patients with any of the following diagnoses?" at bounding box center [243, 297] width 354 height 15
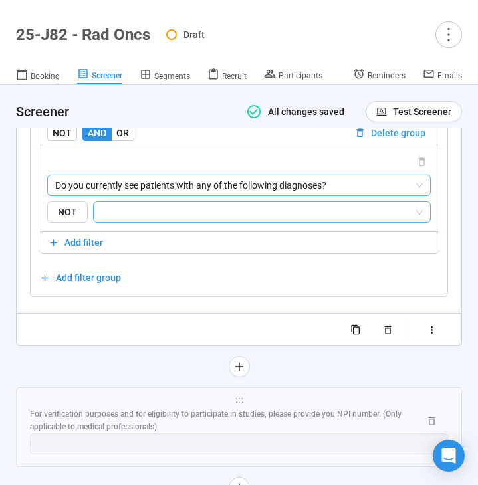
click at [224, 220] on input "search" at bounding box center [258, 212] width 312 height 16
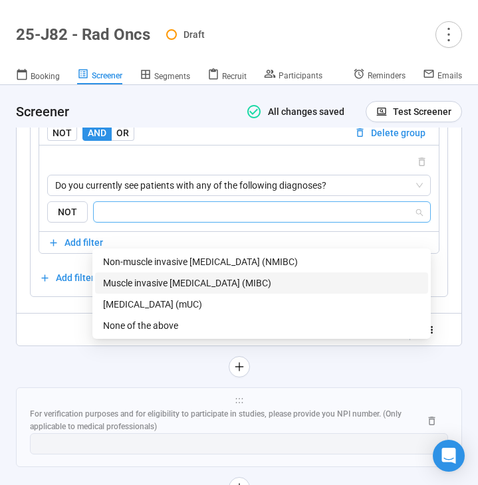
click at [203, 278] on div "Muscle invasive bladder cancer (MIBC)" at bounding box center [261, 283] width 317 height 15
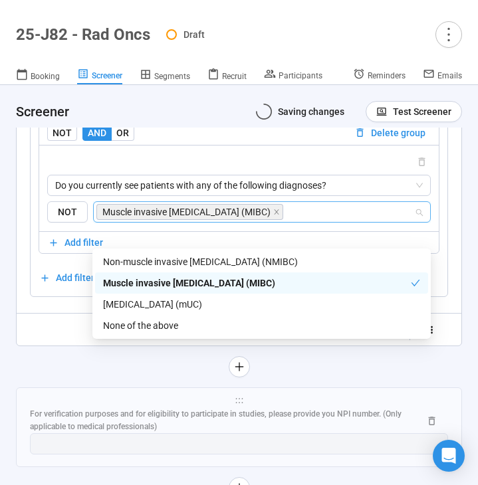
click at [53, 346] on div "**********" at bounding box center [239, 42] width 446 height 609
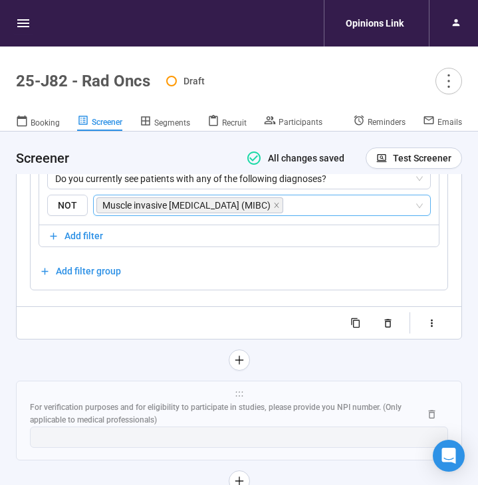
scroll to position [8670, 0]
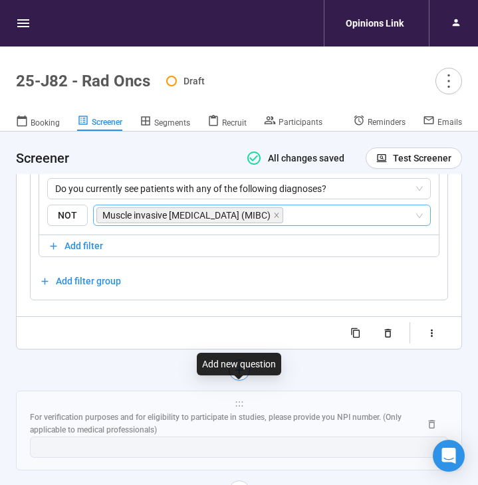
click at [237, 375] on icon "plus" at bounding box center [238, 370] width 11 height 11
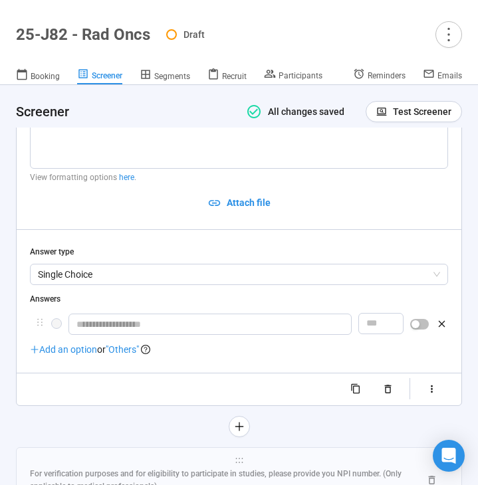
scroll to position [8436, 0]
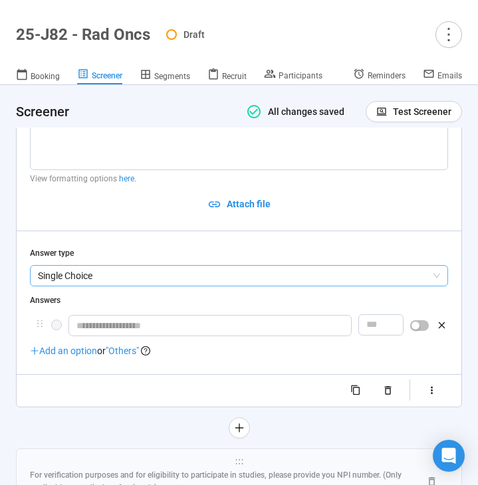
click at [173, 286] on span "Single Choice" at bounding box center [239, 276] width 402 height 20
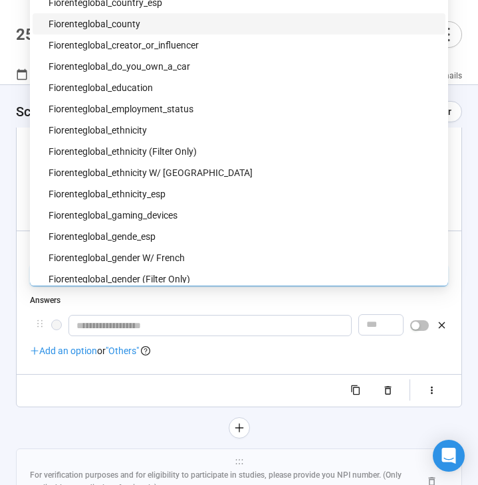
scroll to position [461, 0]
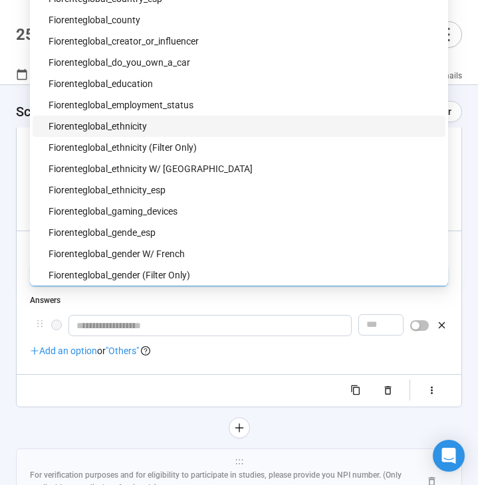
click at [185, 124] on div "fiorenteglobal_ethnicity" at bounding box center [243, 126] width 389 height 15
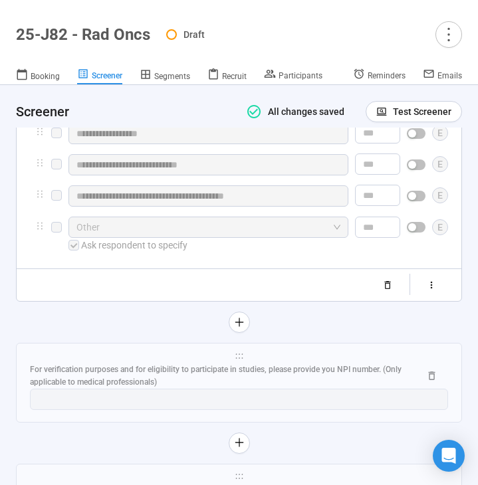
scroll to position [8720, 0]
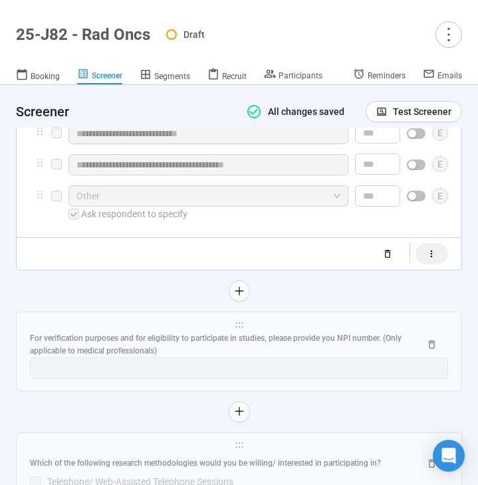
click at [429, 260] on icon "button" at bounding box center [431, 253] width 11 height 11
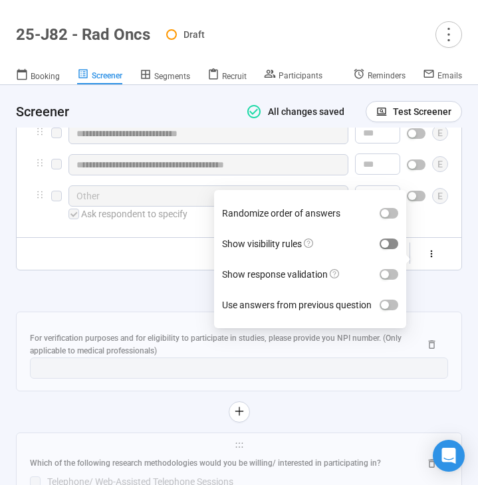
click at [391, 249] on span "button" at bounding box center [388, 244] width 19 height 11
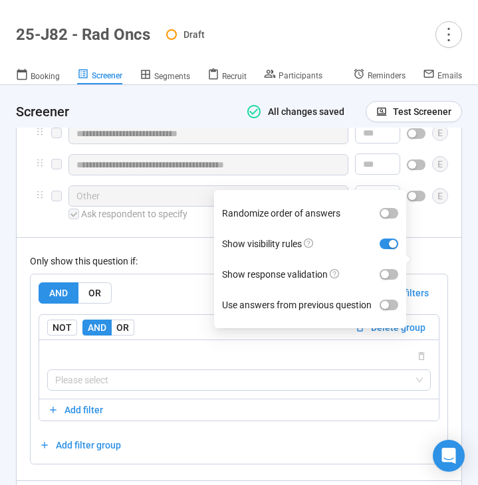
click at [205, 268] on div "Only show this question if:" at bounding box center [239, 261] width 418 height 15
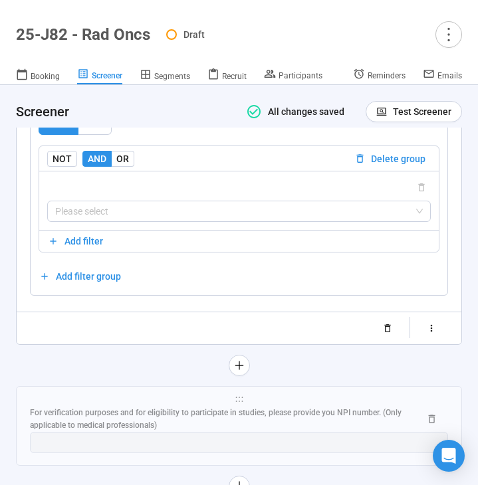
scroll to position [8905, 0]
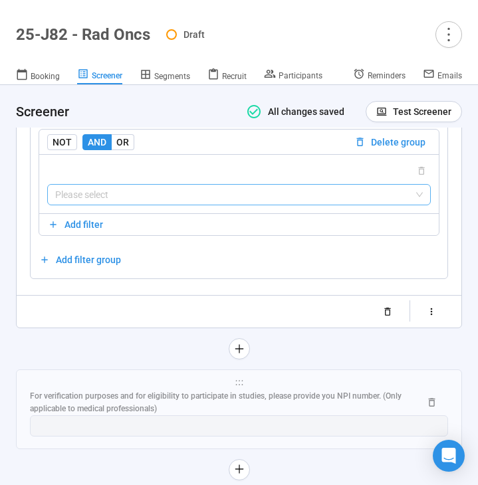
click at [217, 205] on input "search" at bounding box center [238, 195] width 367 height 20
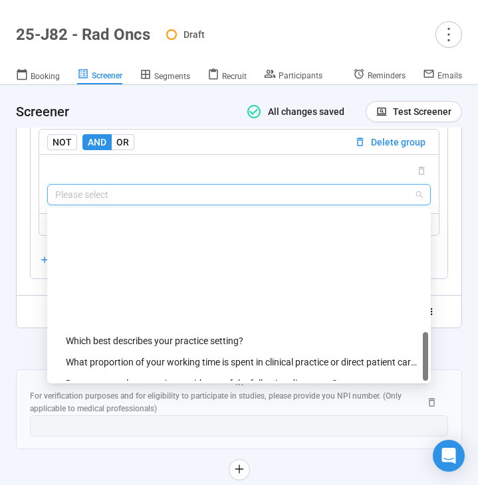
scroll to position [574, 0]
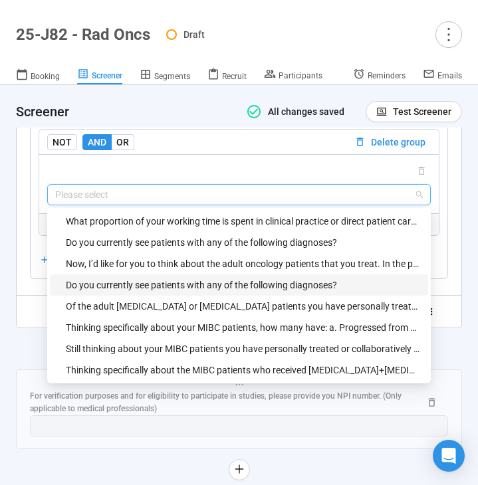
drag, startPoint x: 175, startPoint y: 315, endPoint x: 201, endPoint y: 270, distance: 52.4
click at [175, 292] on div "Do you currently see patients with any of the following diagnoses?" at bounding box center [243, 285] width 354 height 15
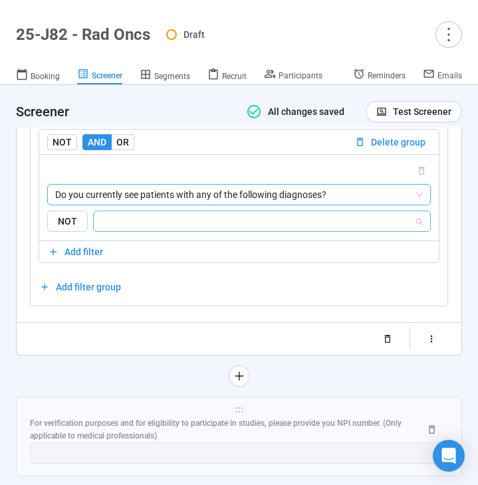
click at [211, 229] on input "search" at bounding box center [258, 221] width 312 height 16
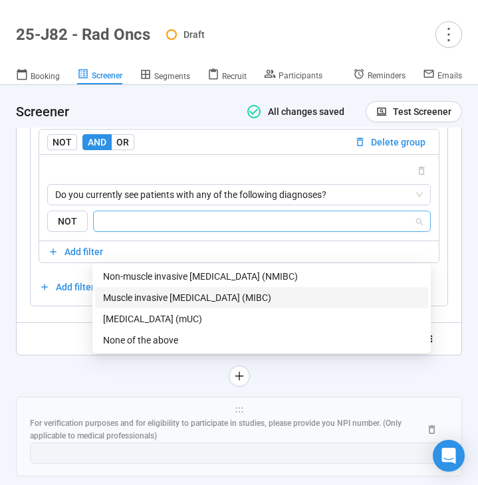
click at [199, 292] on div "Muscle invasive bladder cancer (MIBC)" at bounding box center [261, 297] width 317 height 15
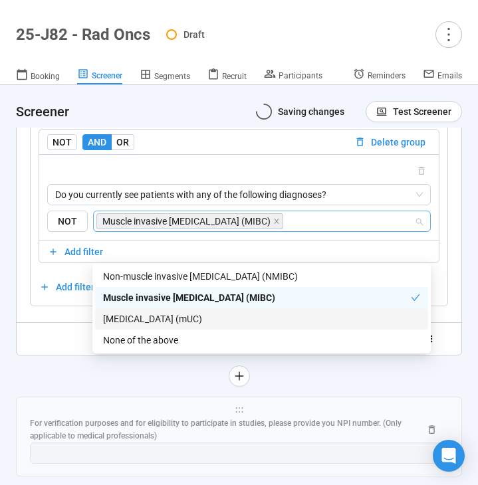
click at [45, 349] on div "Randomize order of answers Show visibility rules Show response validation Use a…" at bounding box center [239, 338] width 418 height 21
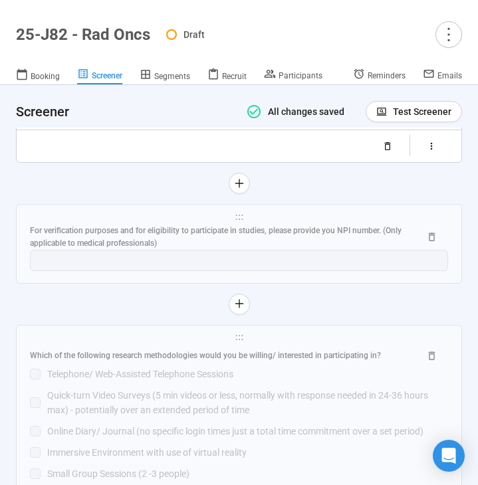
scroll to position [9100, 0]
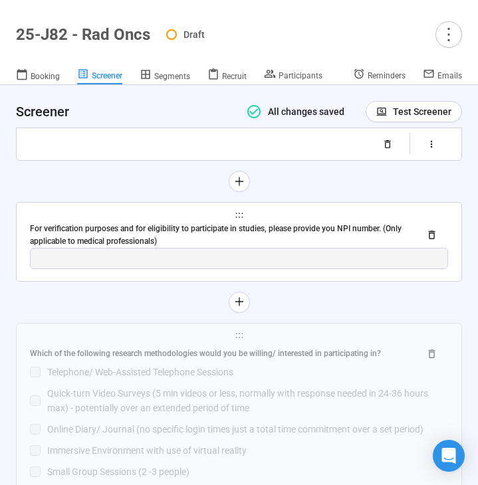
click at [173, 248] on div "For verification purposes and for eligibility to participate in studies, please…" at bounding box center [219, 235] width 379 height 25
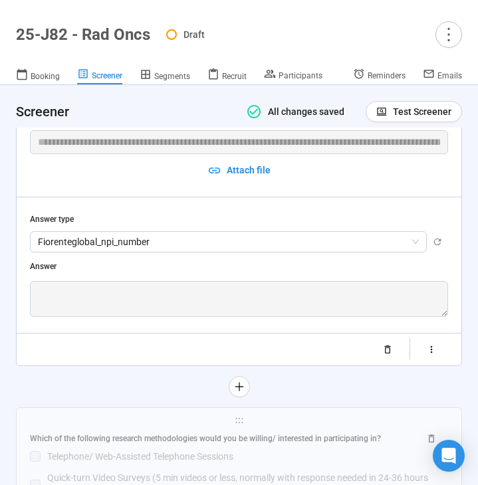
scroll to position [8663, 0]
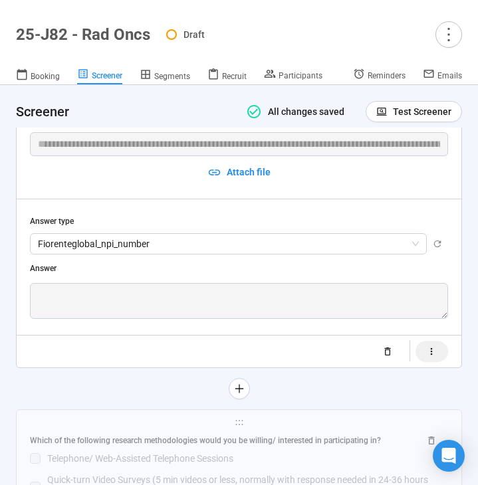
click at [432, 357] on icon "button" at bounding box center [431, 351] width 11 height 11
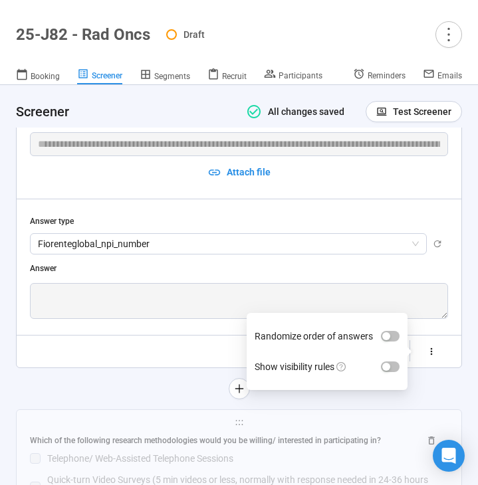
click at [393, 382] on label "Show visibility rules" at bounding box center [326, 366] width 145 height 31
click at [393, 372] on button "Show visibility rules" at bounding box center [390, 366] width 19 height 11
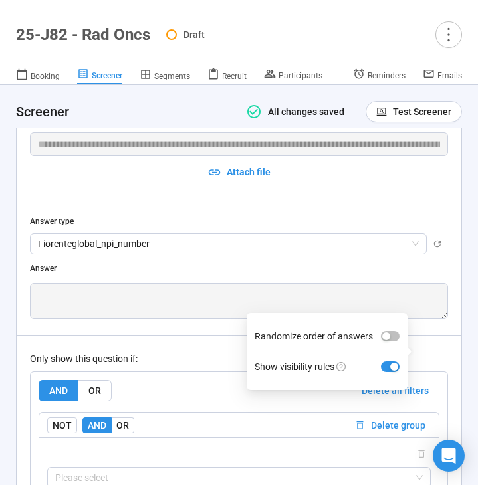
click at [221, 366] on div "Only show this question if:" at bounding box center [239, 358] width 418 height 15
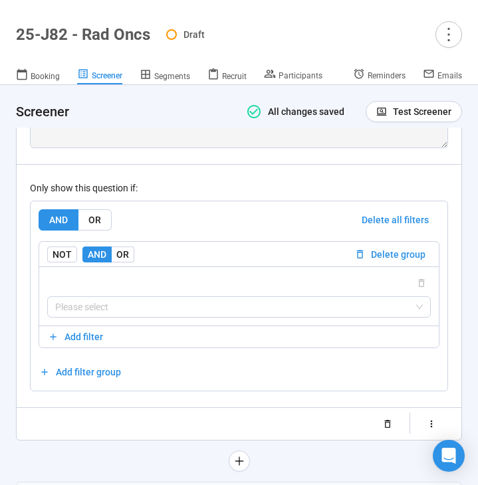
scroll to position [8863, 0]
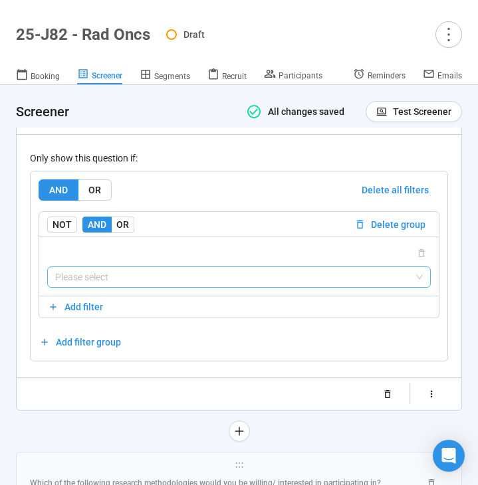
click at [208, 287] on input "search" at bounding box center [238, 277] width 367 height 20
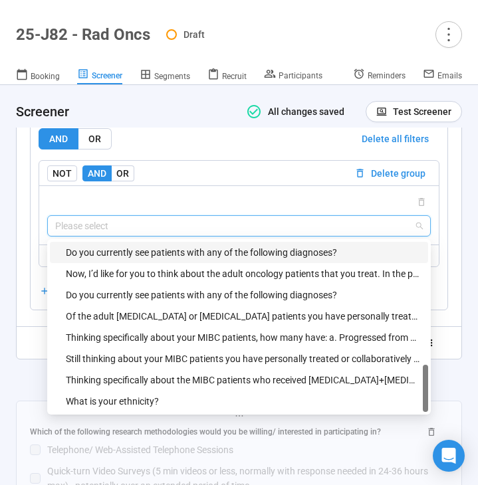
scroll to position [8969, 0]
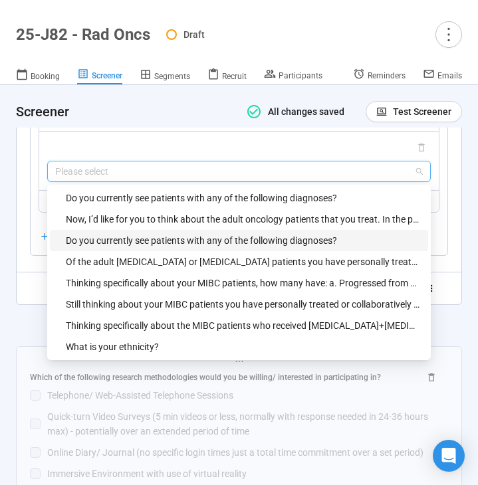
click at [233, 248] on div "Do you currently see patients with any of the following diagnoses?" at bounding box center [243, 240] width 354 height 15
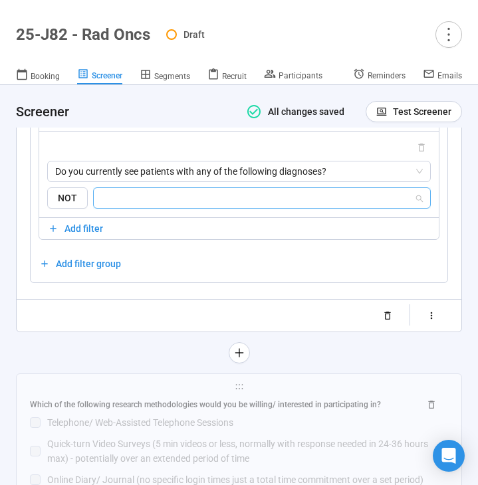
click at [243, 206] on input "search" at bounding box center [258, 198] width 312 height 16
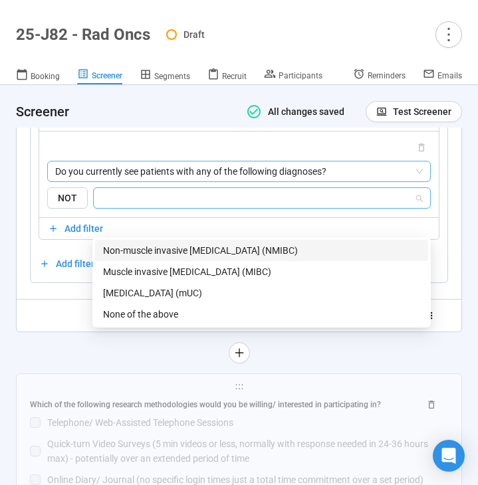
click at [263, 181] on span "Do you currently see patients with any of the following diagnoses?" at bounding box center [238, 171] width 367 height 20
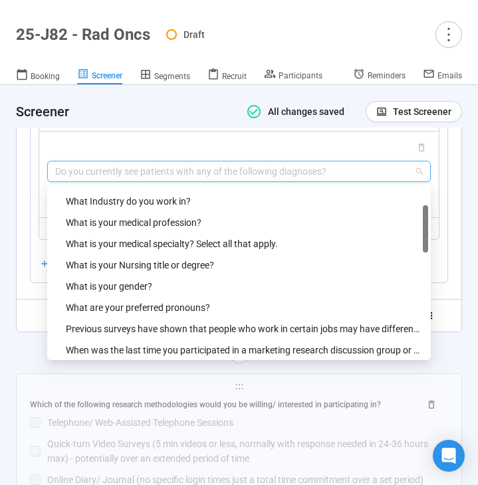
scroll to position [148, 0]
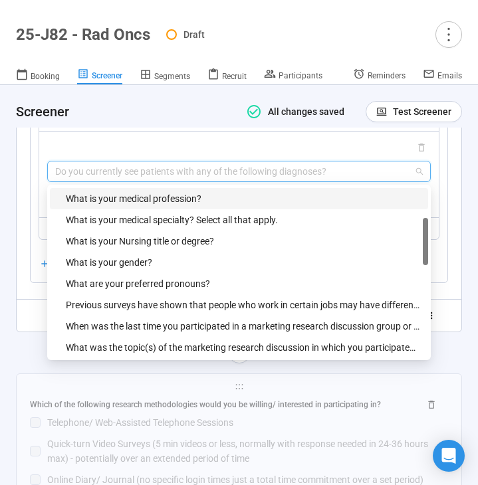
click at [262, 206] on div "What is your medical profession?" at bounding box center [243, 198] width 354 height 15
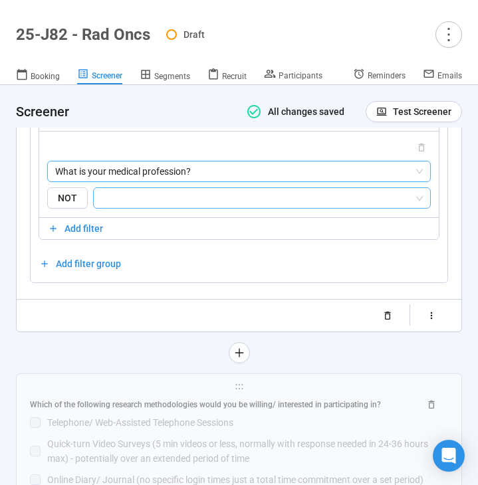
click at [264, 206] on input "search" at bounding box center [258, 198] width 312 height 16
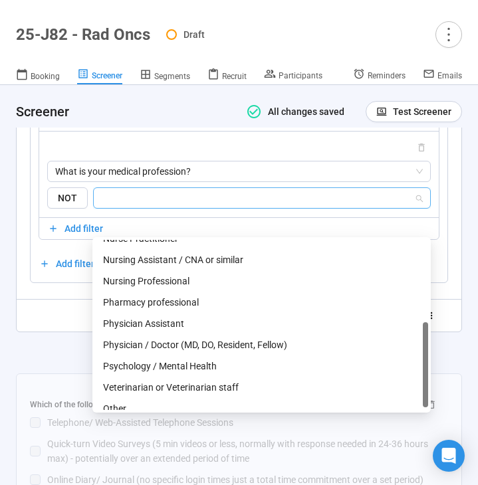
scroll to position [170, 0]
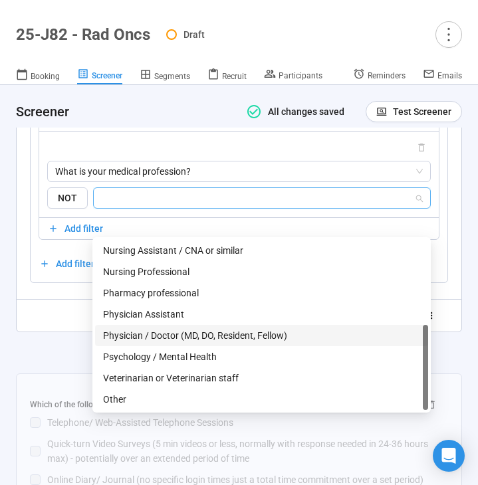
click at [207, 331] on div "Physician / Doctor (MD, DO, Resident, Fellow)" at bounding box center [261, 335] width 317 height 15
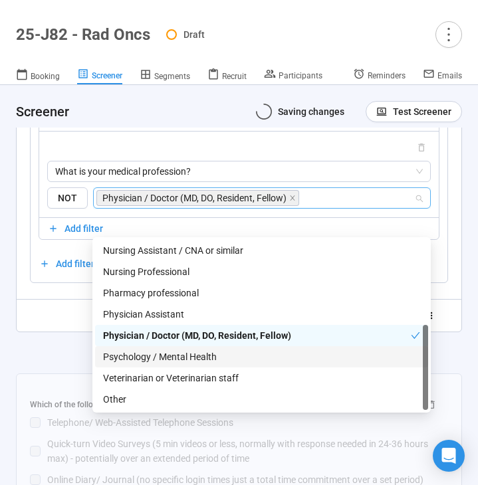
click at [68, 363] on div at bounding box center [239, 352] width 446 height 21
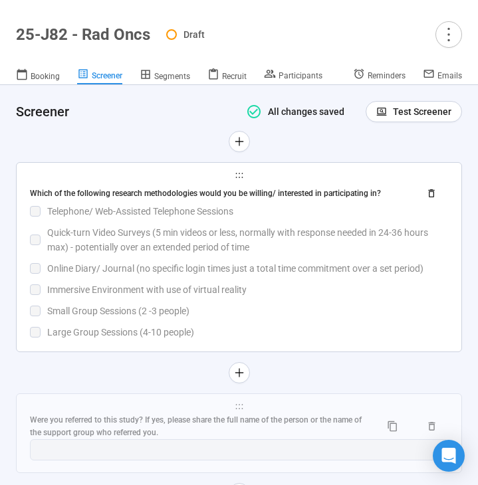
scroll to position [9190, 0]
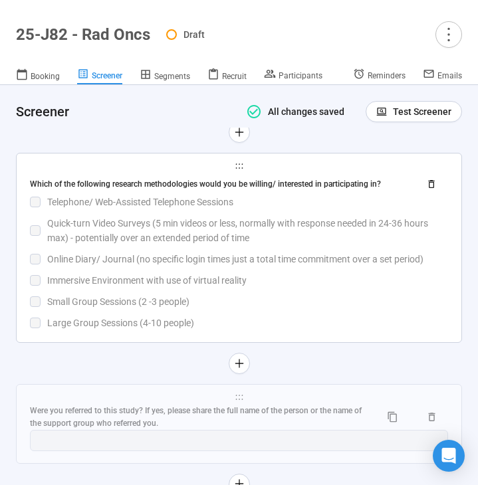
click at [184, 319] on div "Which of the following research methodologies would you be willing/ interested …" at bounding box center [239, 251] width 418 height 157
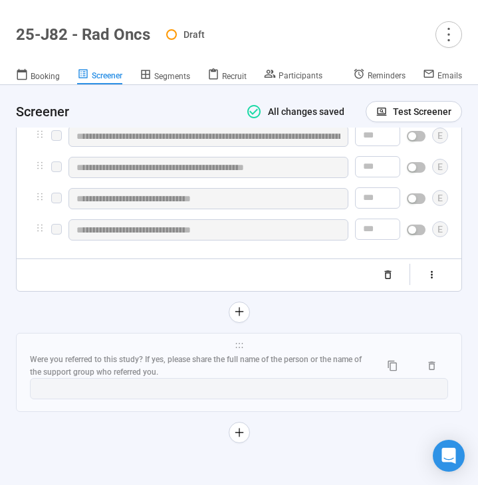
scroll to position [9018, 0]
click at [434, 280] on icon "button" at bounding box center [431, 274] width 11 height 11
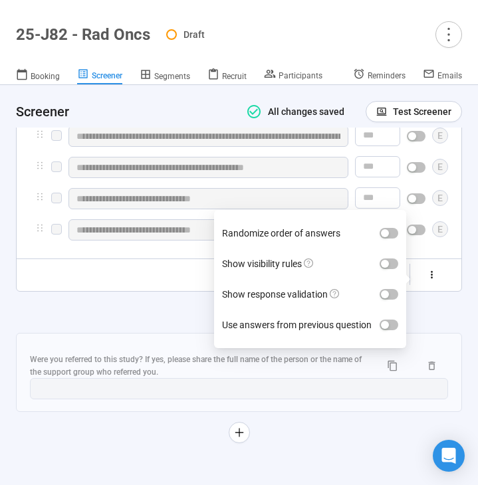
click at [375, 279] on label "Show visibility rules" at bounding box center [310, 263] width 176 height 31
click at [379, 269] on button "Show visibility rules" at bounding box center [388, 263] width 19 height 11
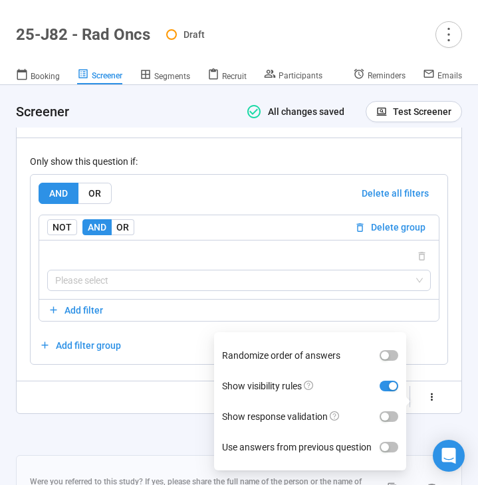
scroll to position [9172, 0]
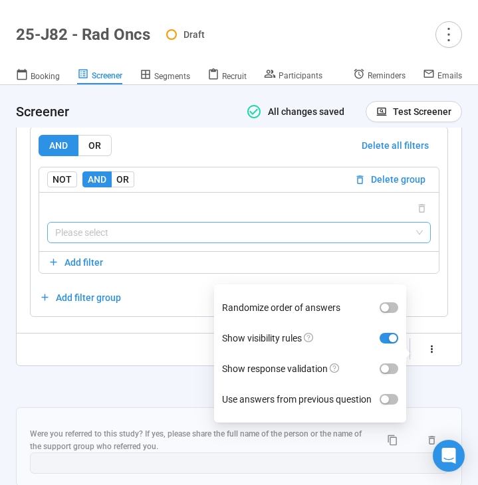
click at [177, 243] on input "search" at bounding box center [238, 233] width 367 height 20
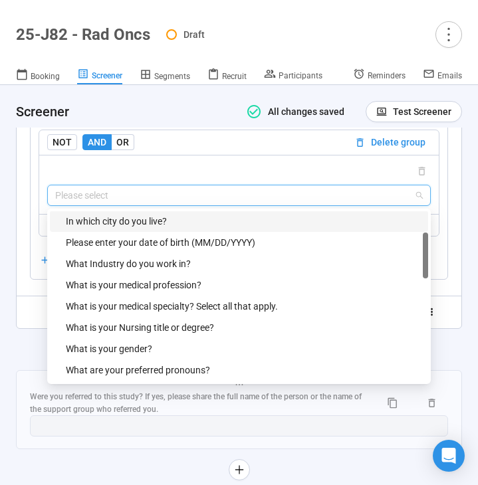
scroll to position [93, 0]
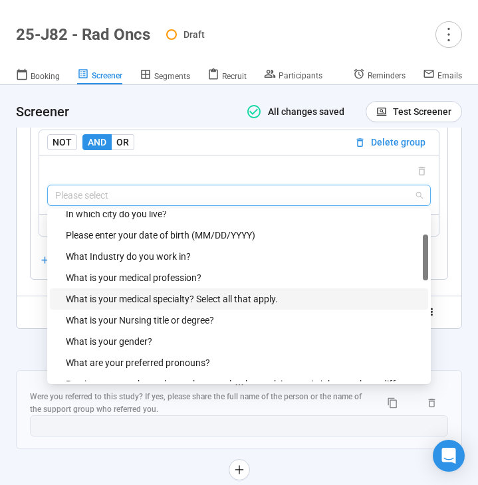
click at [172, 306] on div "What is your medical specialty? Select all that apply." at bounding box center [243, 299] width 354 height 15
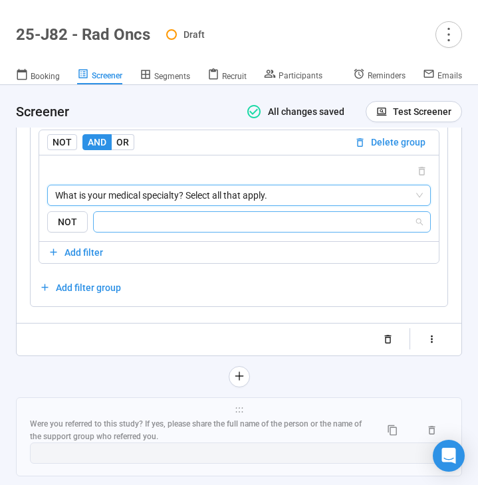
click at [231, 230] on input "search" at bounding box center [258, 222] width 312 height 16
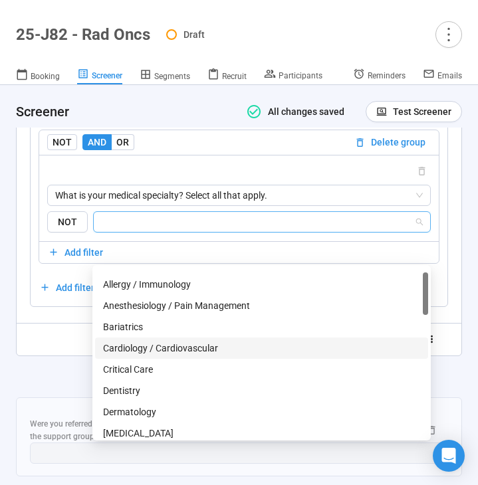
scroll to position [0, 0]
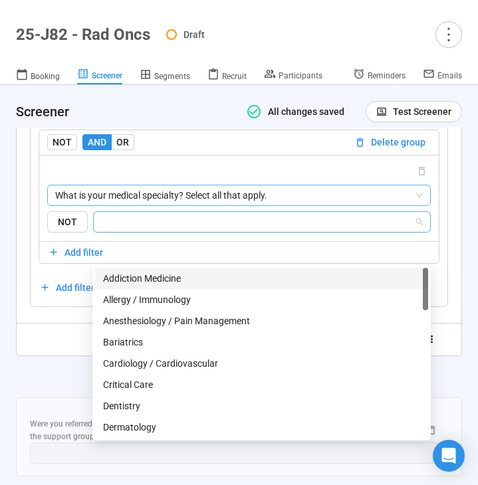
click at [237, 205] on span "What is your medical specialty? Select all that apply." at bounding box center [238, 195] width 367 height 20
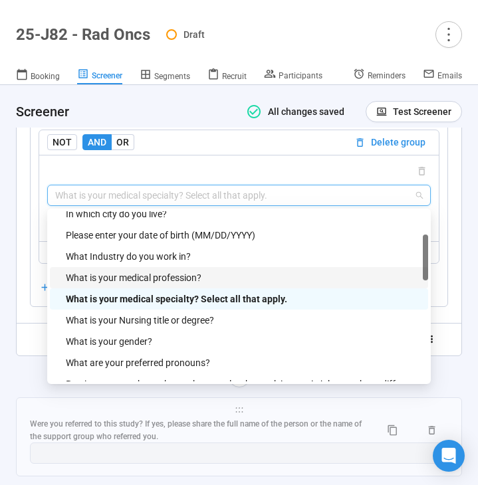
click at [195, 285] on div "What is your medical profession?" at bounding box center [243, 277] width 354 height 15
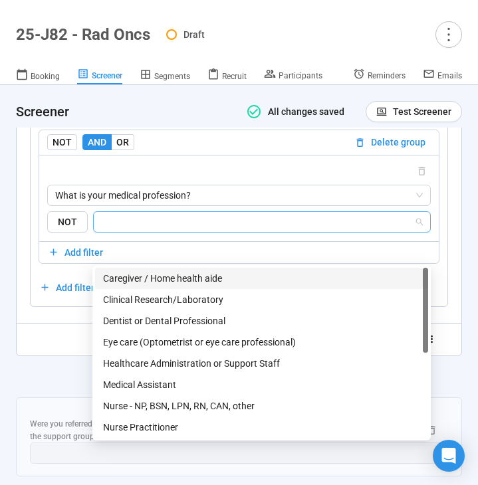
click at [223, 230] on input "search" at bounding box center [258, 222] width 312 height 16
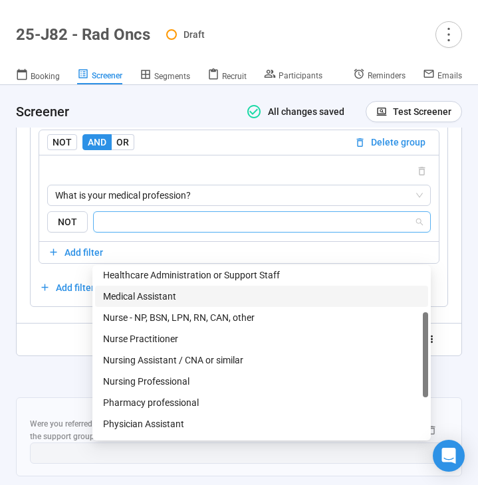
scroll to position [90, 0]
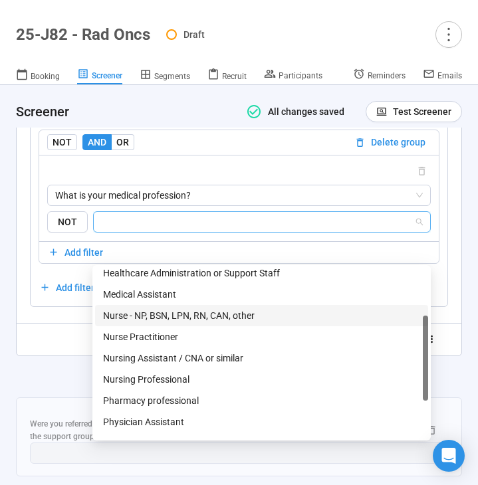
click at [207, 314] on div "Nurse - NP, BSN, LPN, RN, CAN, other" at bounding box center [261, 315] width 317 height 15
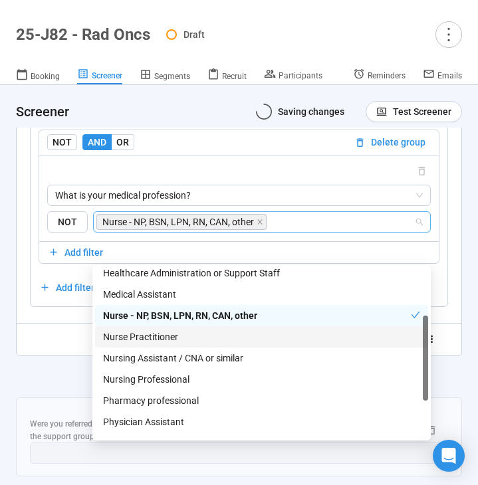
click at [200, 340] on div "Nurse Practitioner" at bounding box center [261, 337] width 317 height 15
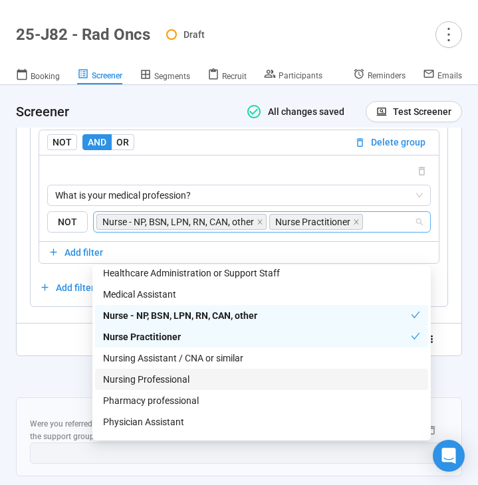
click at [214, 381] on div "Nursing Professional" at bounding box center [261, 379] width 317 height 15
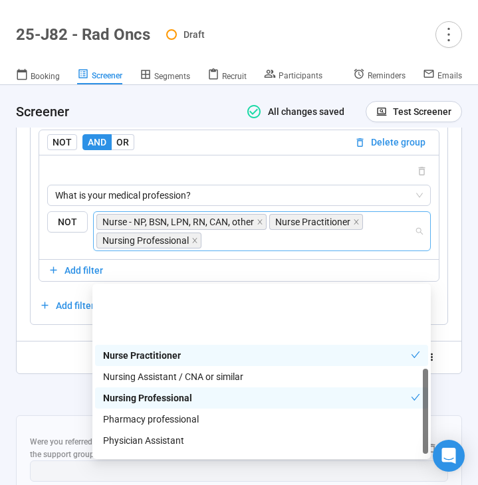
scroll to position [167, 0]
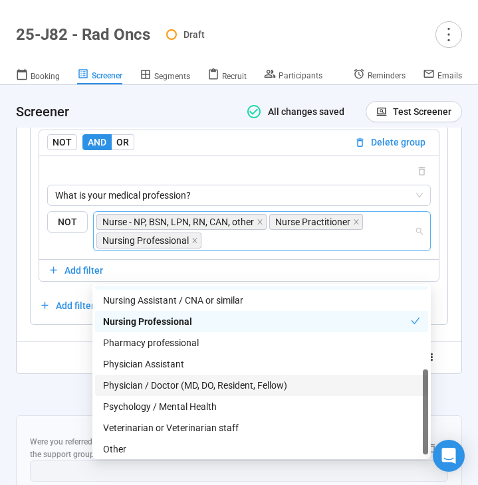
click at [207, 389] on div "Physician / Doctor (MD, DO, Resident, Fellow)" at bounding box center [261, 385] width 317 height 15
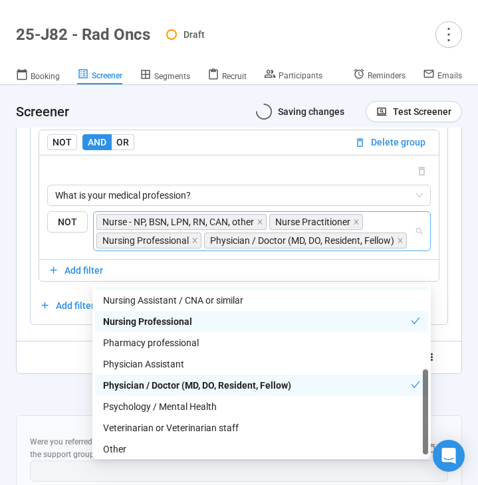
click at [31, 405] on div at bounding box center [239, 394] width 446 height 21
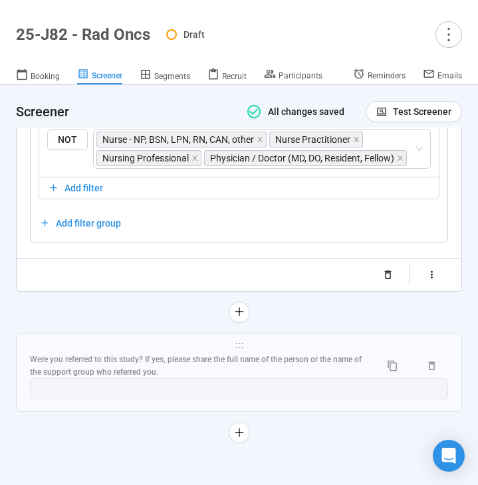
scroll to position [9323, 0]
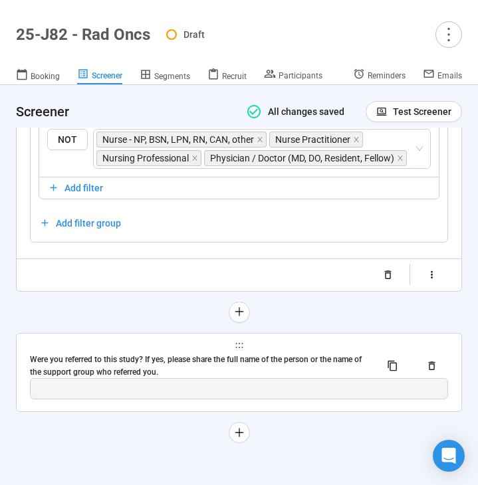
click at [164, 368] on div "Were you referred to this study? If yes, please share the full name of the pers…" at bounding box center [200, 365] width 340 height 25
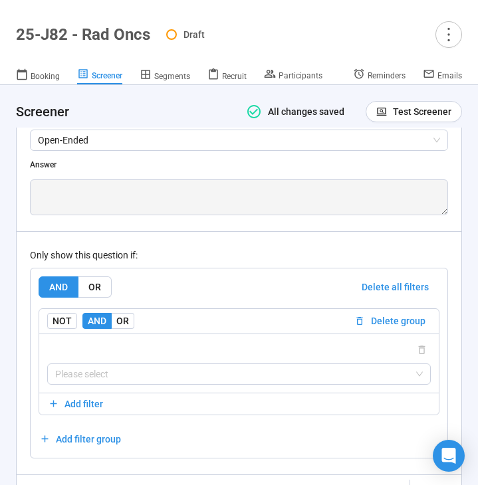
scroll to position [9306, 0]
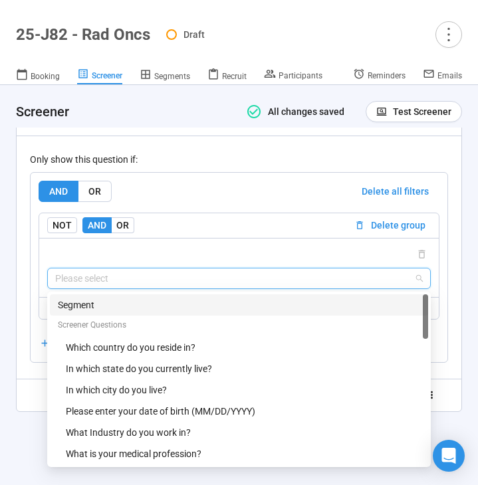
click at [265, 280] on input "search" at bounding box center [238, 278] width 367 height 20
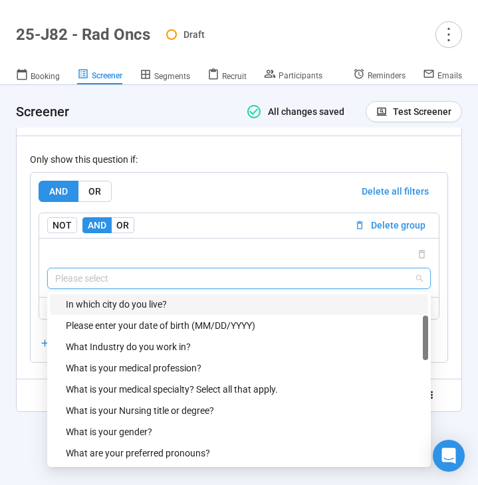
scroll to position [87, 0]
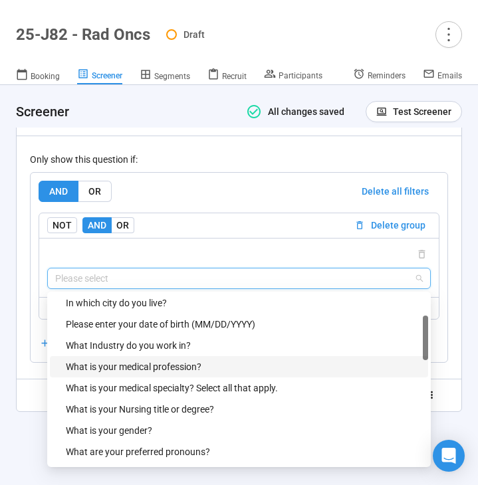
click at [164, 366] on div "What is your medical profession?" at bounding box center [243, 366] width 354 height 15
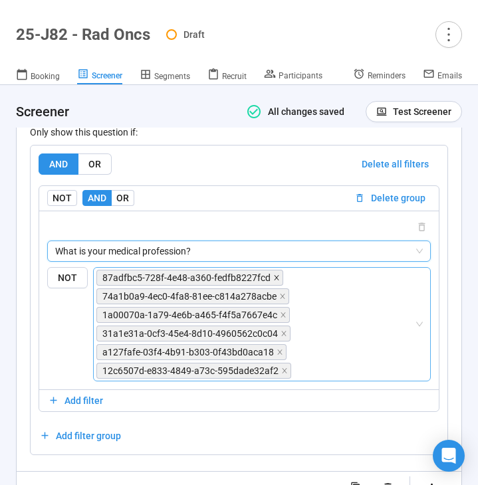
click at [274, 281] on icon "close" at bounding box center [276, 277] width 7 height 7
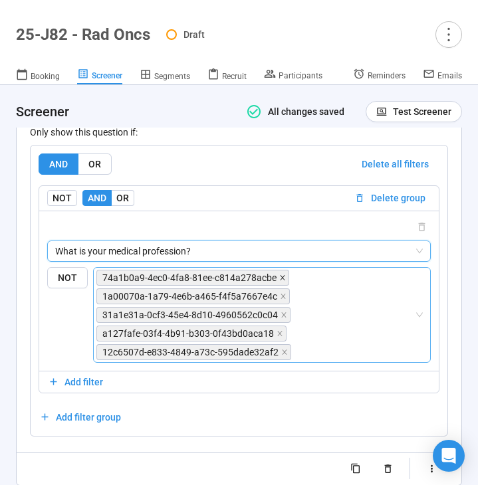
click at [280, 280] on icon "close" at bounding box center [282, 277] width 5 height 5
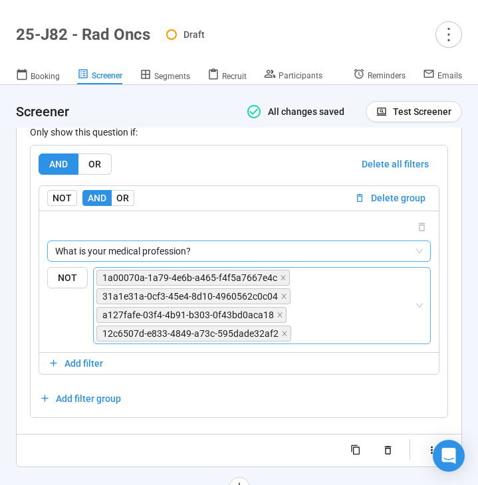
click at [280, 281] on icon "close" at bounding box center [283, 277] width 7 height 7
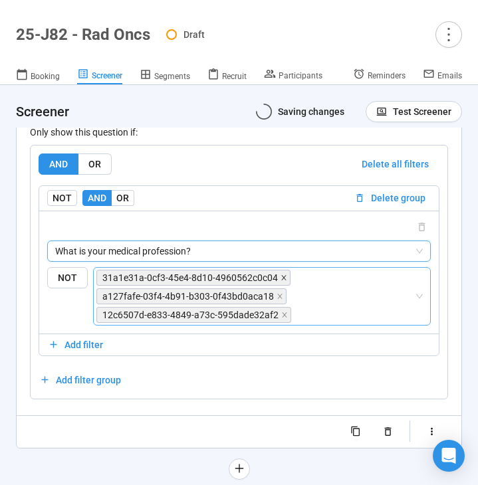
click at [280, 281] on icon "close" at bounding box center [283, 277] width 7 height 7
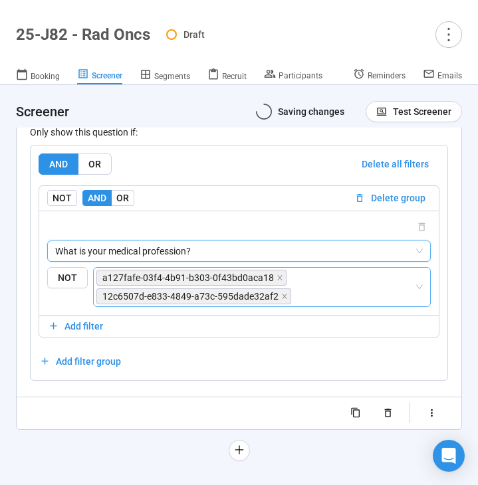
click at [278, 281] on icon "close" at bounding box center [279, 277] width 7 height 7
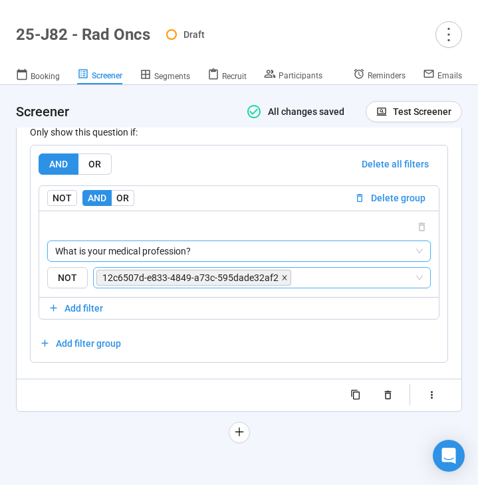
click at [281, 281] on icon "close" at bounding box center [284, 277] width 7 height 7
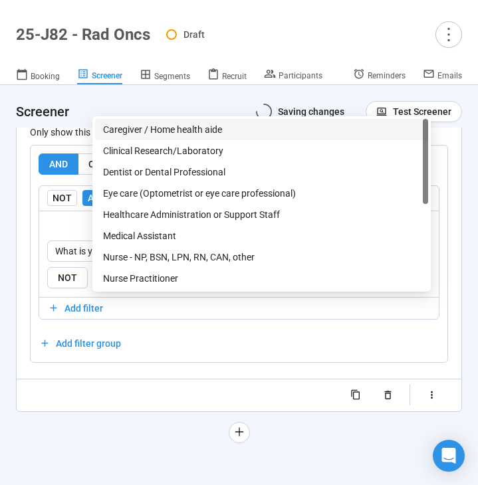
click at [278, 286] on input "search" at bounding box center [258, 278] width 312 height 16
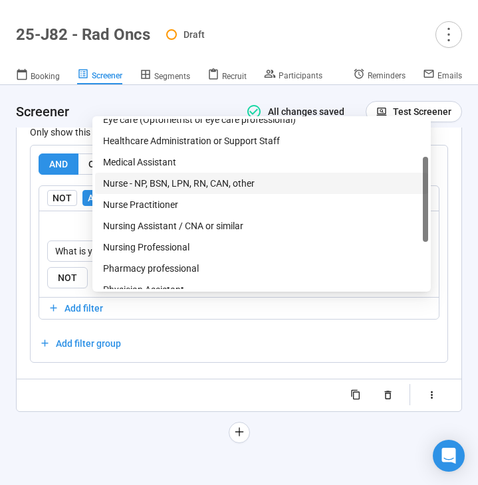
scroll to position [74, 0]
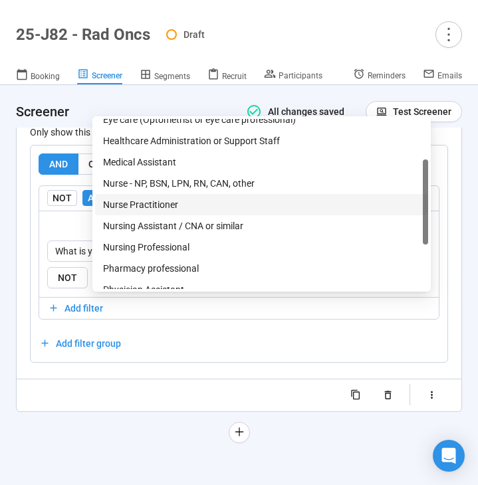
click at [236, 205] on div "Nurse Practitioner" at bounding box center [261, 204] width 317 height 15
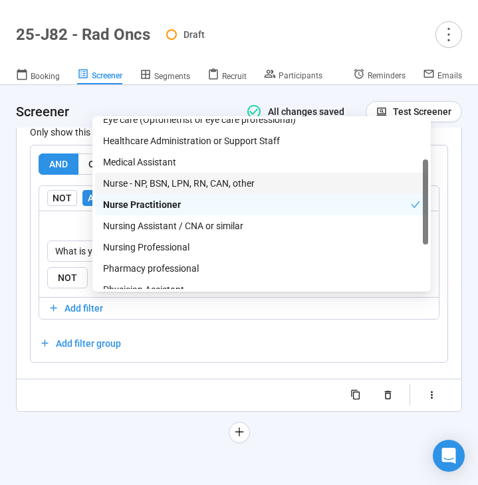
click at [245, 183] on div "Nurse - NP, BSN, LPN, RN, CAN, other" at bounding box center [261, 183] width 317 height 15
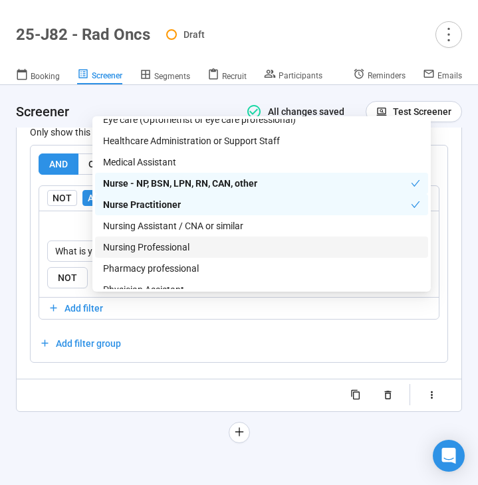
click at [227, 246] on div "Nursing Professional" at bounding box center [261, 247] width 317 height 15
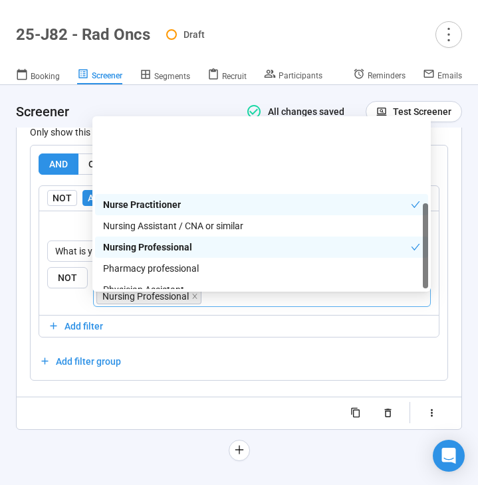
scroll to position [170, 0]
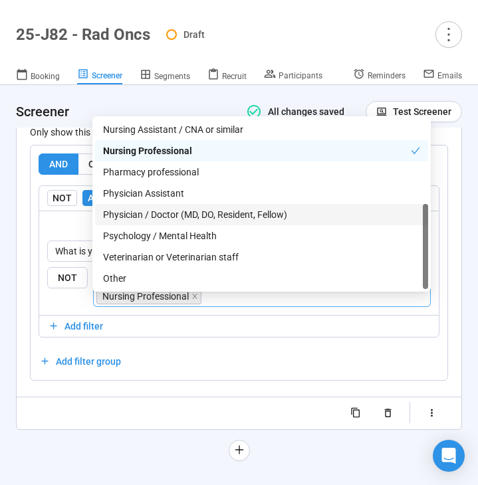
click at [230, 210] on div "Physician / Doctor (MD, DO, Resident, Fellow)" at bounding box center [261, 214] width 317 height 15
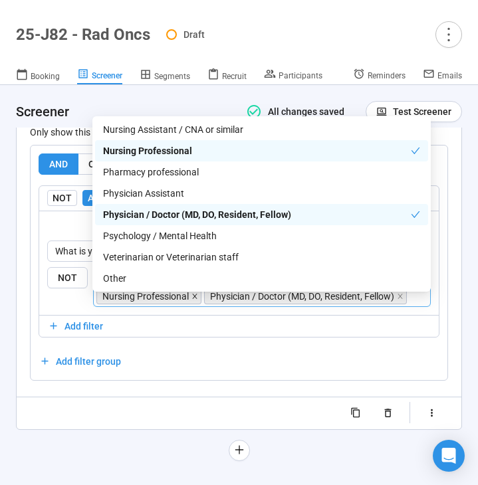
click at [193, 300] on icon "close" at bounding box center [194, 296] width 7 height 7
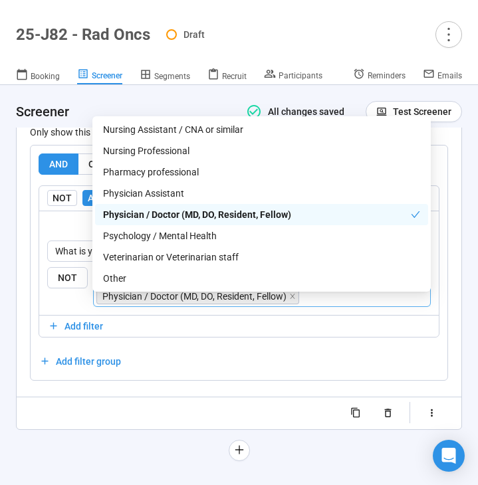
click at [182, 281] on icon "close" at bounding box center [183, 277] width 7 height 7
click at [258, 280] on icon "close" at bounding box center [259, 277] width 5 height 5
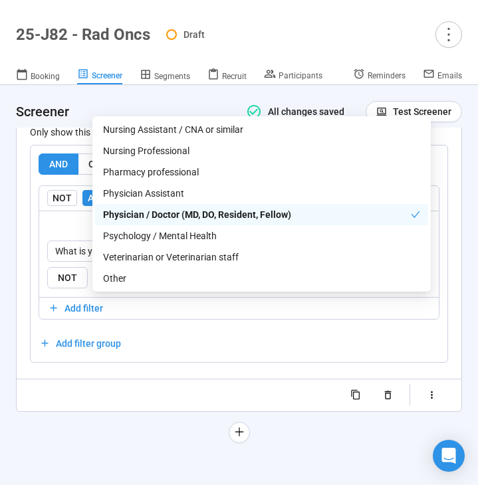
click at [93, 411] on div "**********" at bounding box center [239, 107] width 446 height 609
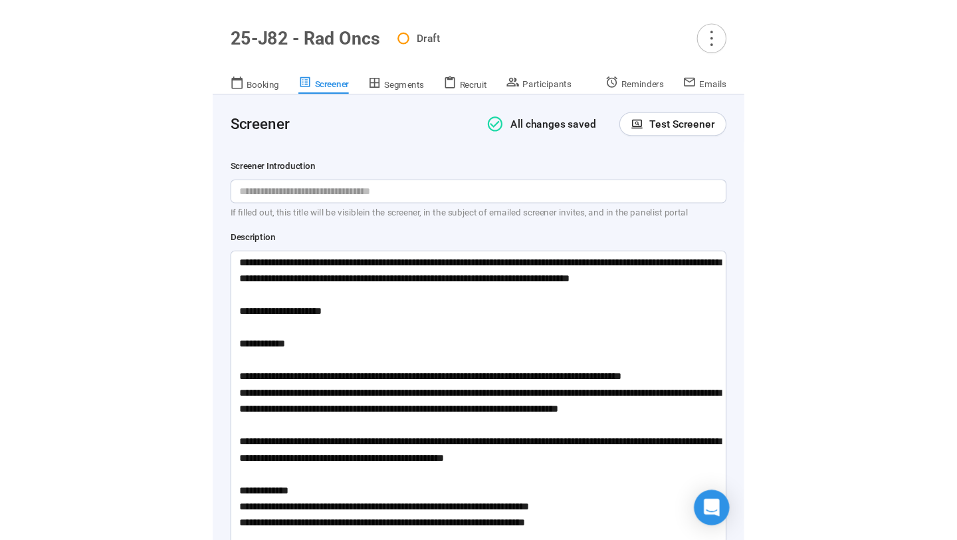
scroll to position [0, 0]
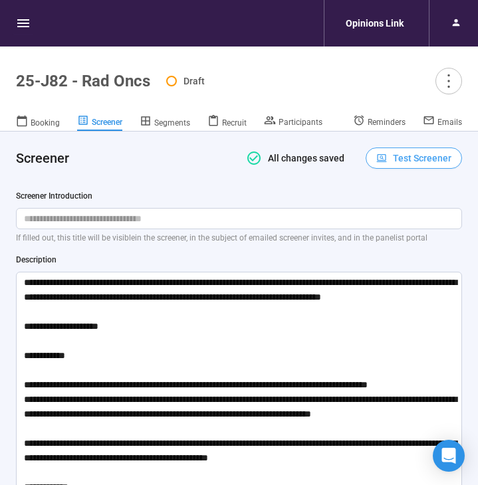
click at [405, 159] on span "Test Screener" at bounding box center [422, 158] width 58 height 15
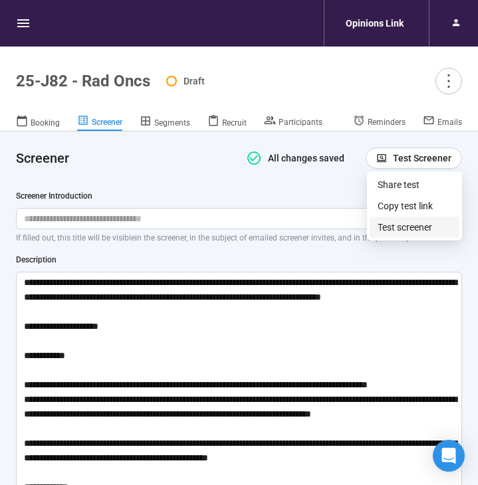
click at [387, 231] on link "Test screener" at bounding box center [404, 227] width 54 height 11
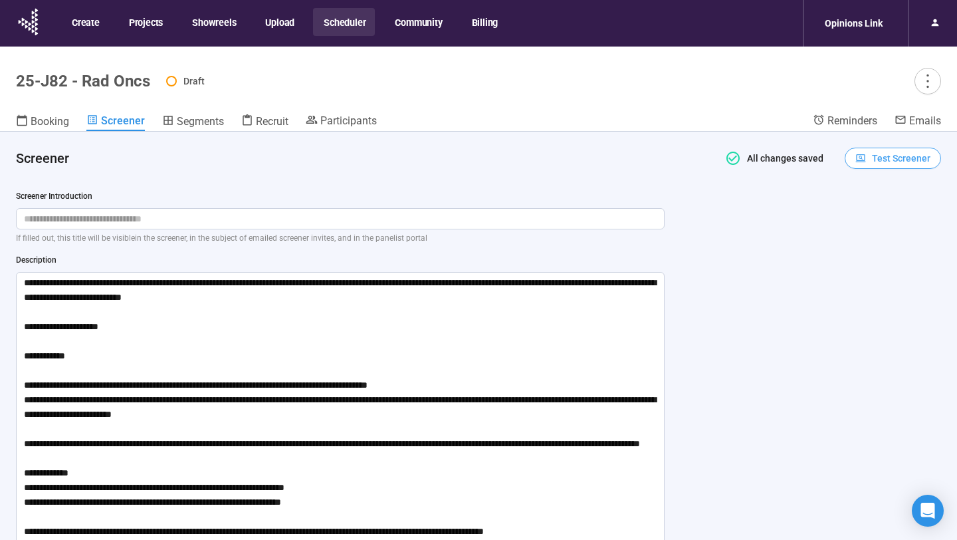
click at [477, 159] on icon "button" at bounding box center [860, 158] width 11 height 11
click at [477, 224] on link "Test screener" at bounding box center [883, 227] width 54 height 11
click at [477, 158] on span "Test Screener" at bounding box center [901, 158] width 58 height 15
click at [477, 231] on link "Test screener" at bounding box center [883, 227] width 54 height 11
click at [477, 157] on span "Test Screener" at bounding box center [901, 158] width 58 height 15
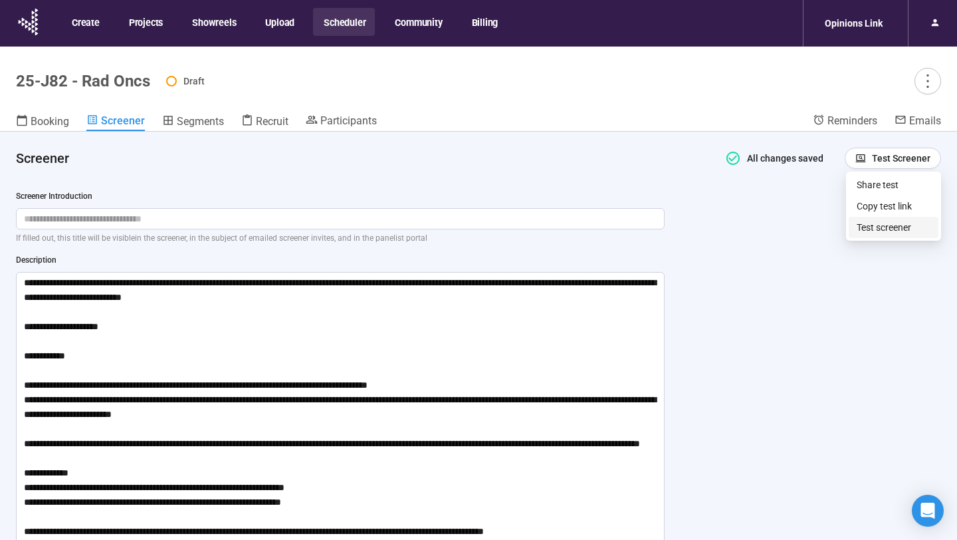
click at [477, 233] on link "Test screener" at bounding box center [883, 227] width 54 height 11
